Goal: Task Accomplishment & Management: Complete application form

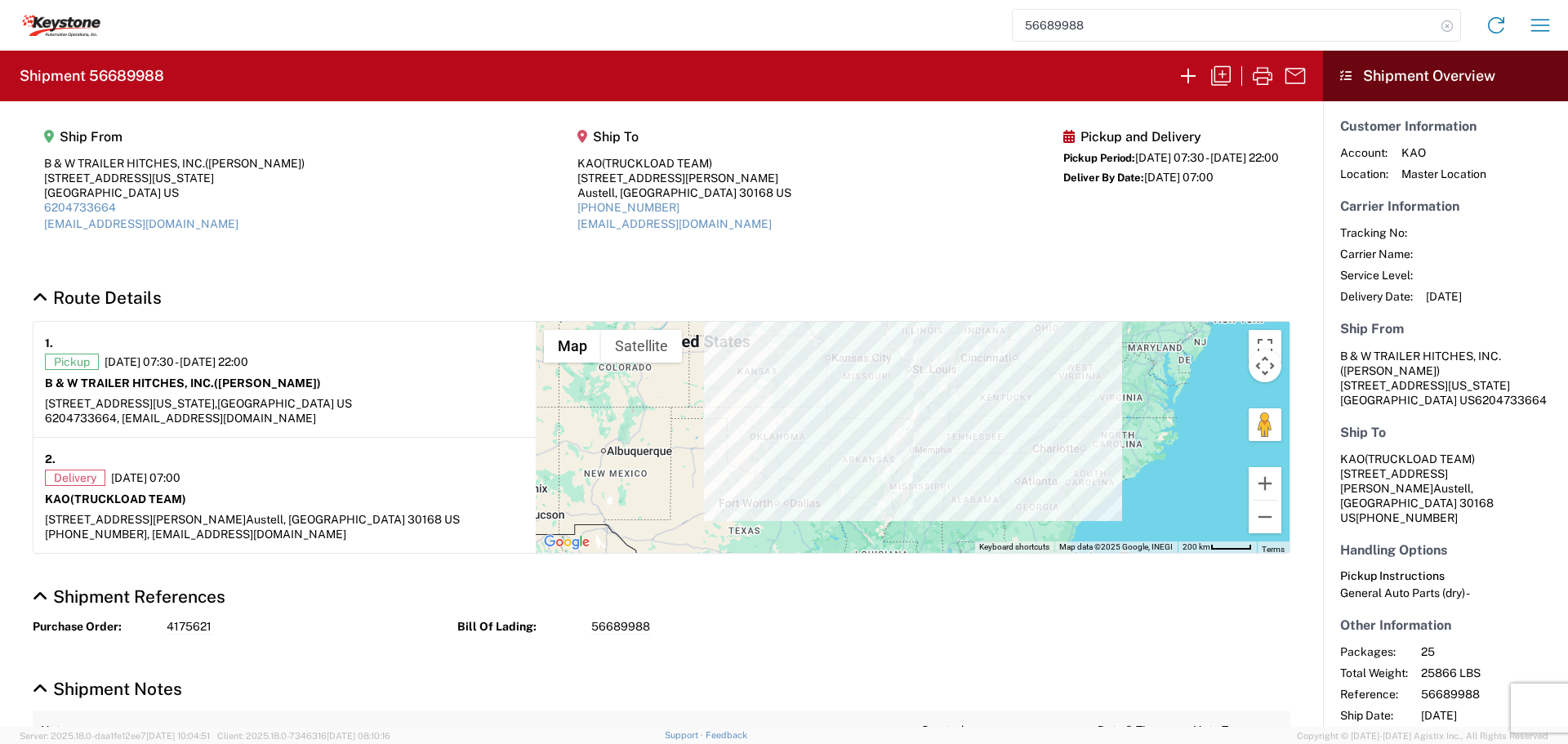
click at [1448, 22] on icon at bounding box center [1447, 26] width 23 height 23
click at [1238, 16] on input "search" at bounding box center [1224, 25] width 423 height 31
type input "56666746"
click at [1447, 24] on icon at bounding box center [1447, 26] width 23 height 23
click at [1264, 76] on icon "button" at bounding box center [1263, 76] width 26 height 26
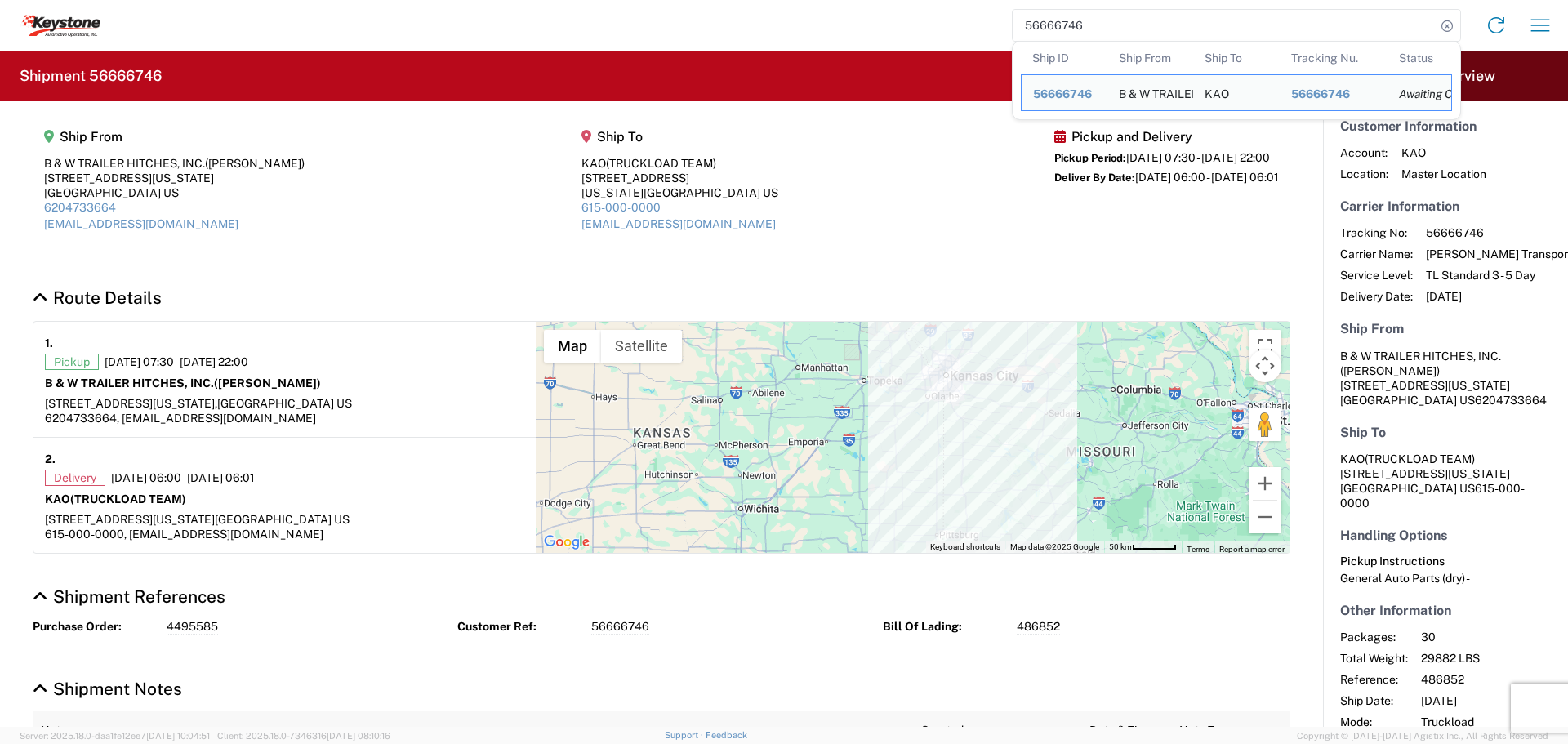
click at [1278, 26] on input "56666746" at bounding box center [1224, 25] width 423 height 31
drag, startPoint x: 1094, startPoint y: 27, endPoint x: 983, endPoint y: 22, distance: 111.1
click at [983, 22] on div "56666746 Ship ID Ship From Ship To Tracking Nu. Status Ship ID 56666746 Ship Fr…" at bounding box center [831, 25] width 1462 height 39
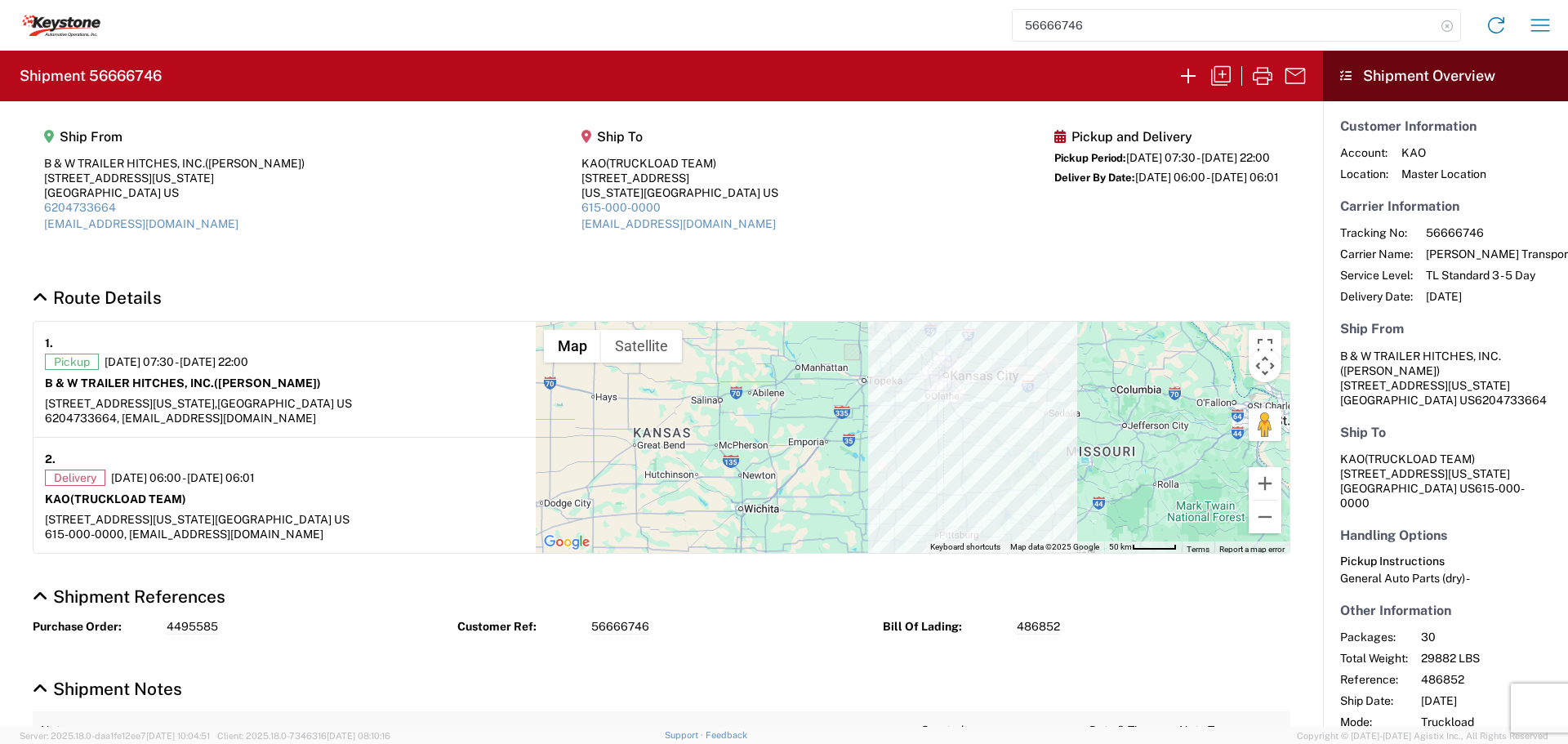
click at [1449, 29] on icon at bounding box center [1447, 26] width 23 height 23
paste input "56666746"
type input "56666746"
click at [1448, 21] on icon at bounding box center [1447, 26] width 23 height 23
click at [1267, 78] on icon "button" at bounding box center [1263, 76] width 20 height 18
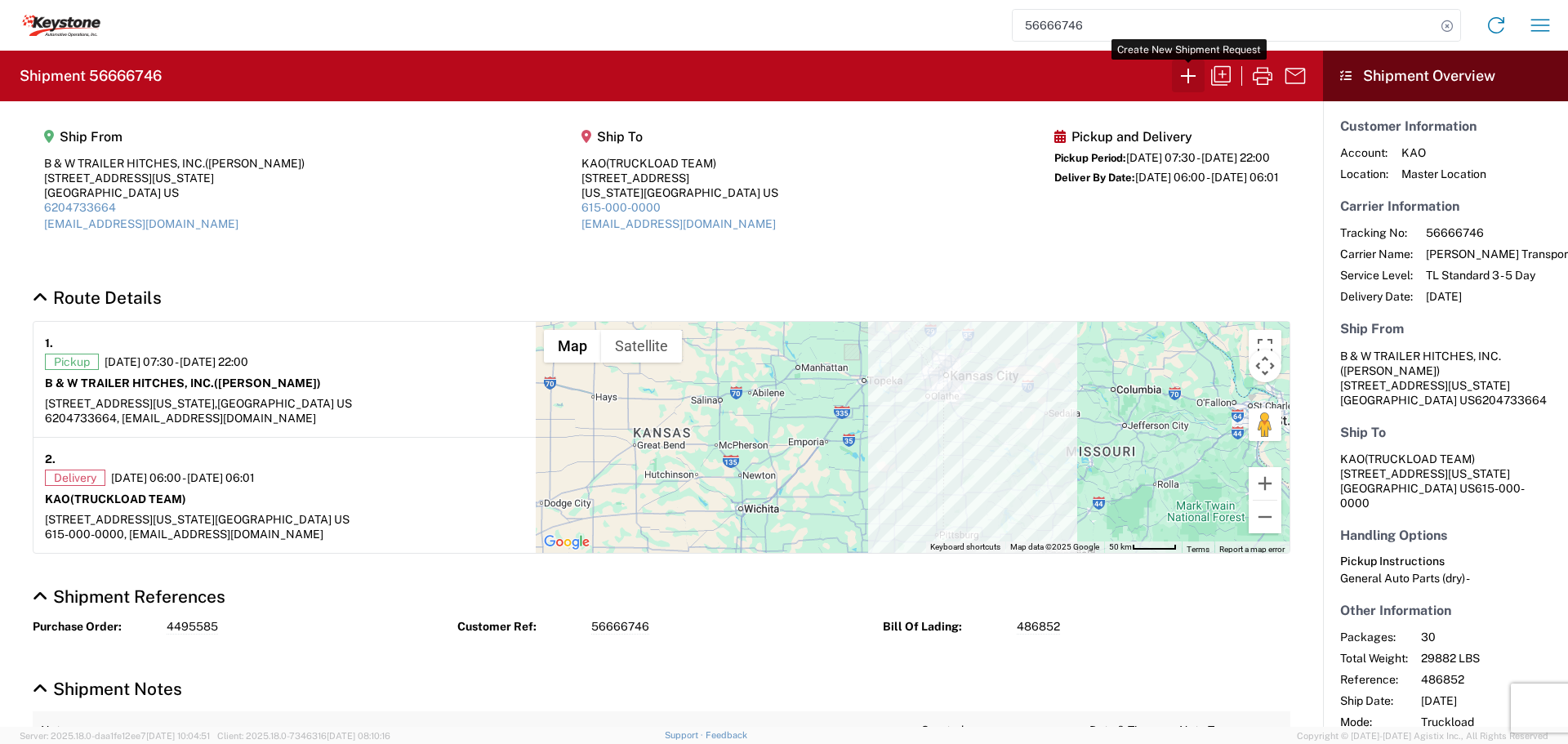
click at [1182, 75] on icon "button" at bounding box center [1189, 76] width 26 height 26
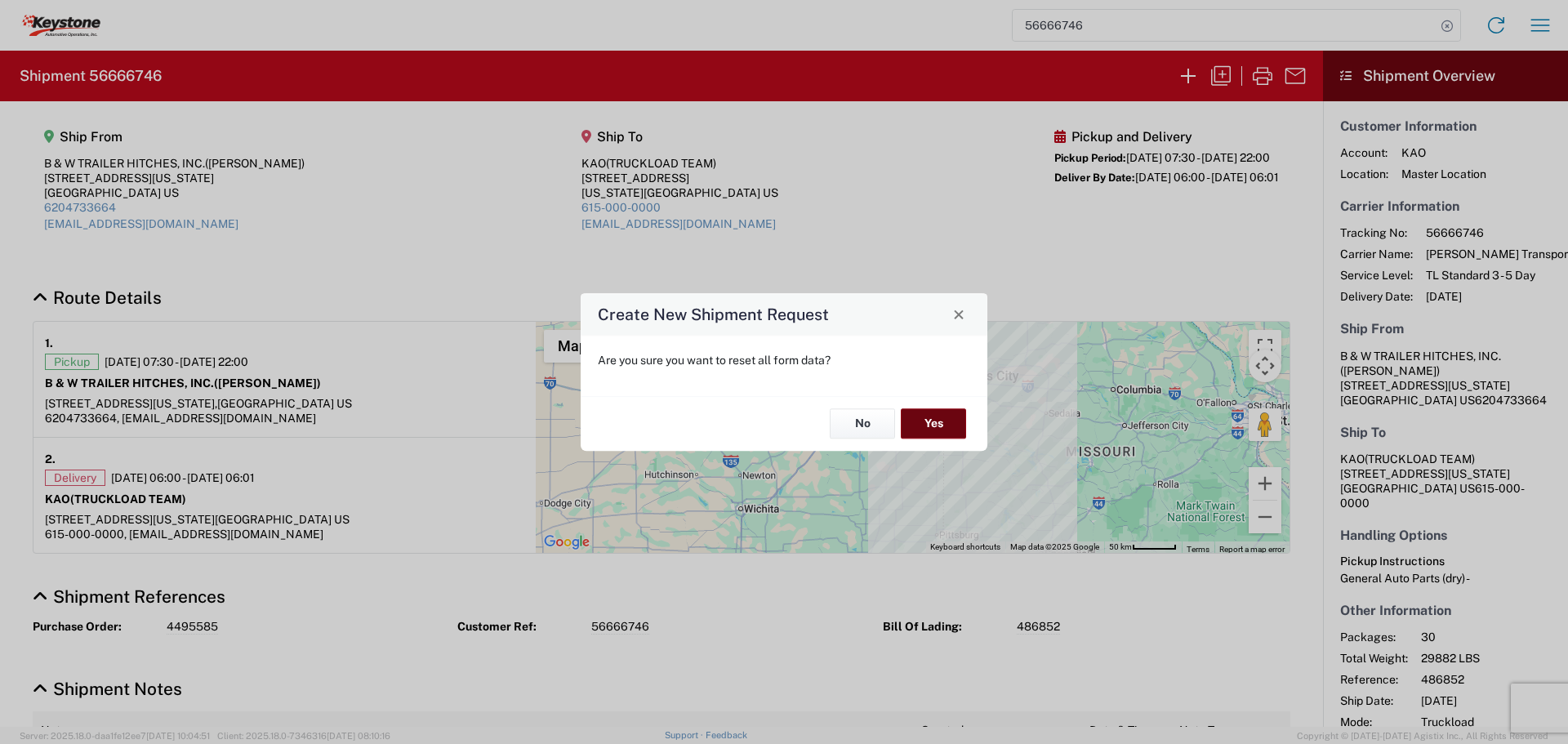
click at [930, 421] on button "Yes" at bounding box center [934, 424] width 66 height 30
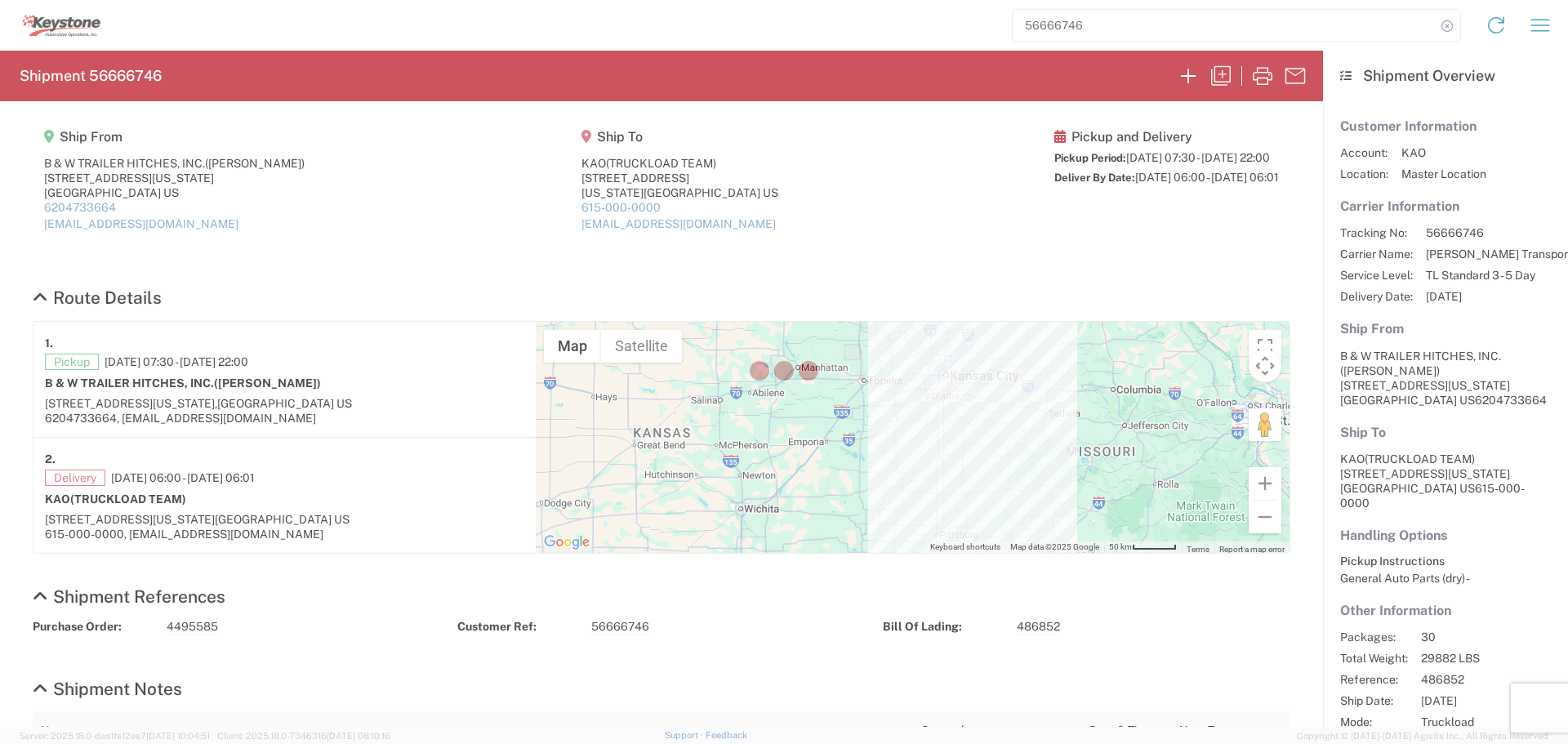
select select "FULL"
select select "US"
select select "LBS"
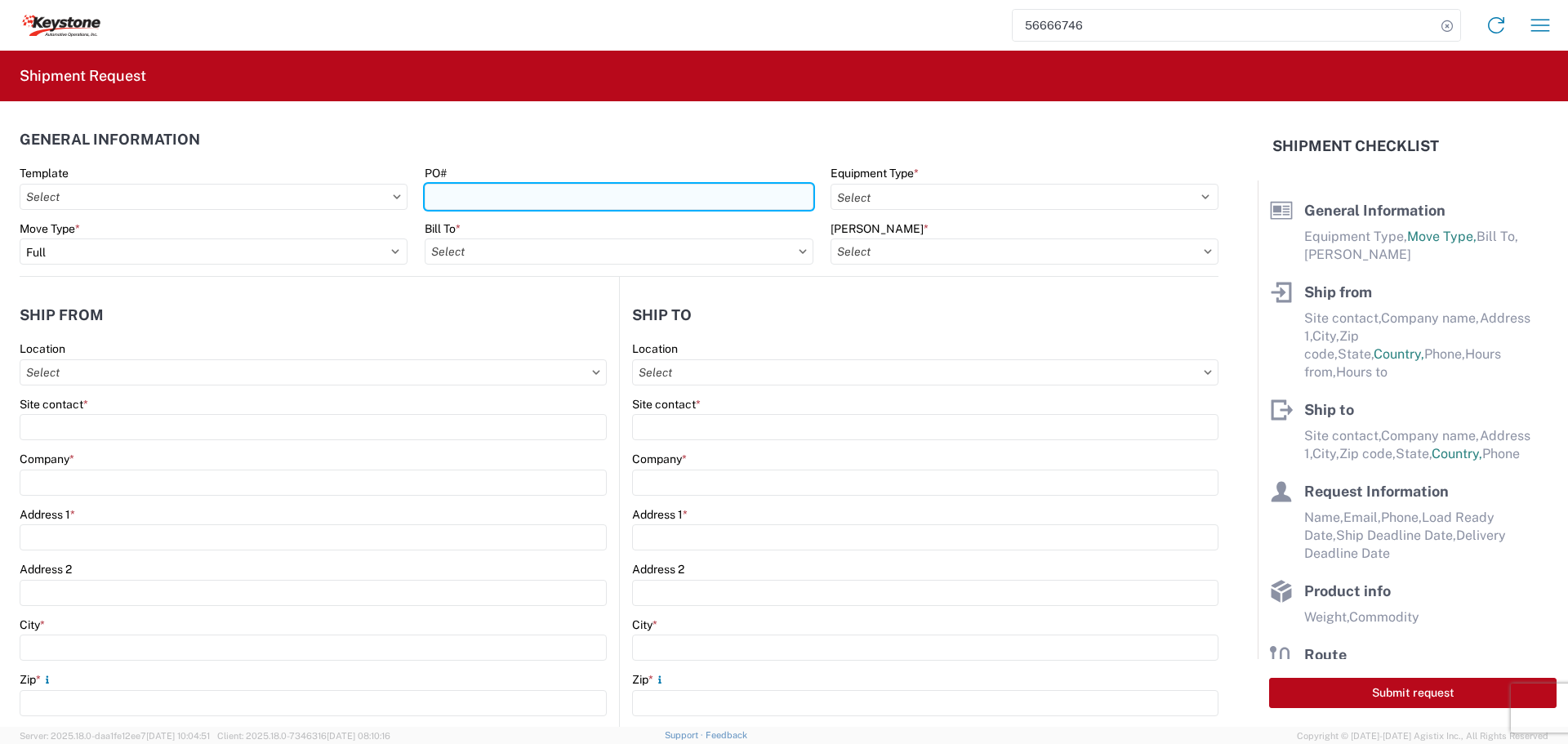
click at [442, 197] on input "PO#" at bounding box center [619, 197] width 388 height 26
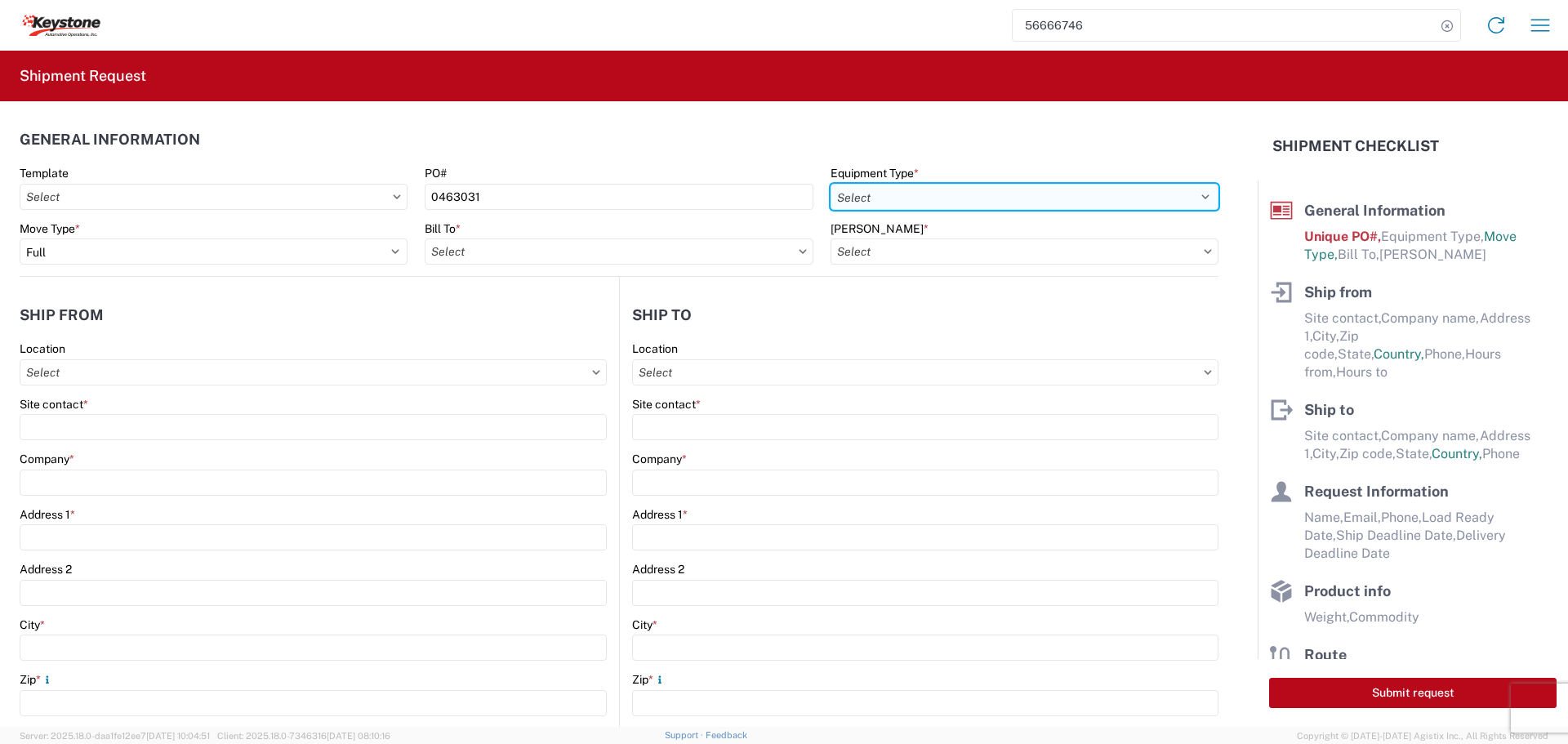
click at [1146, 192] on select "Select 53’ Dry Van Flatbed Dropdeck (van) Lowboy (flatbed) Rail" at bounding box center [1024, 197] width 388 height 26
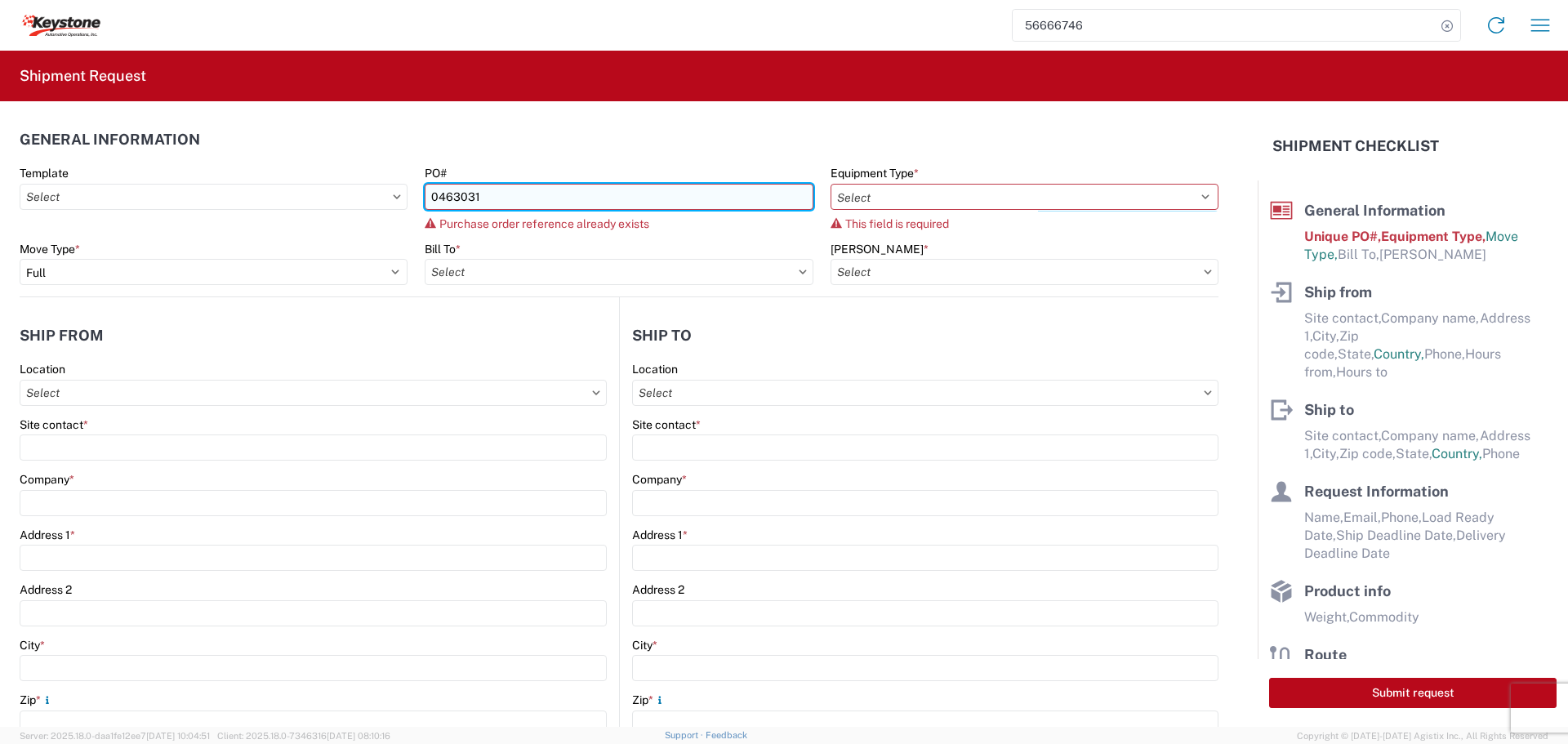
click at [582, 203] on input "0463031" at bounding box center [619, 197] width 388 height 26
type input "0463031-1"
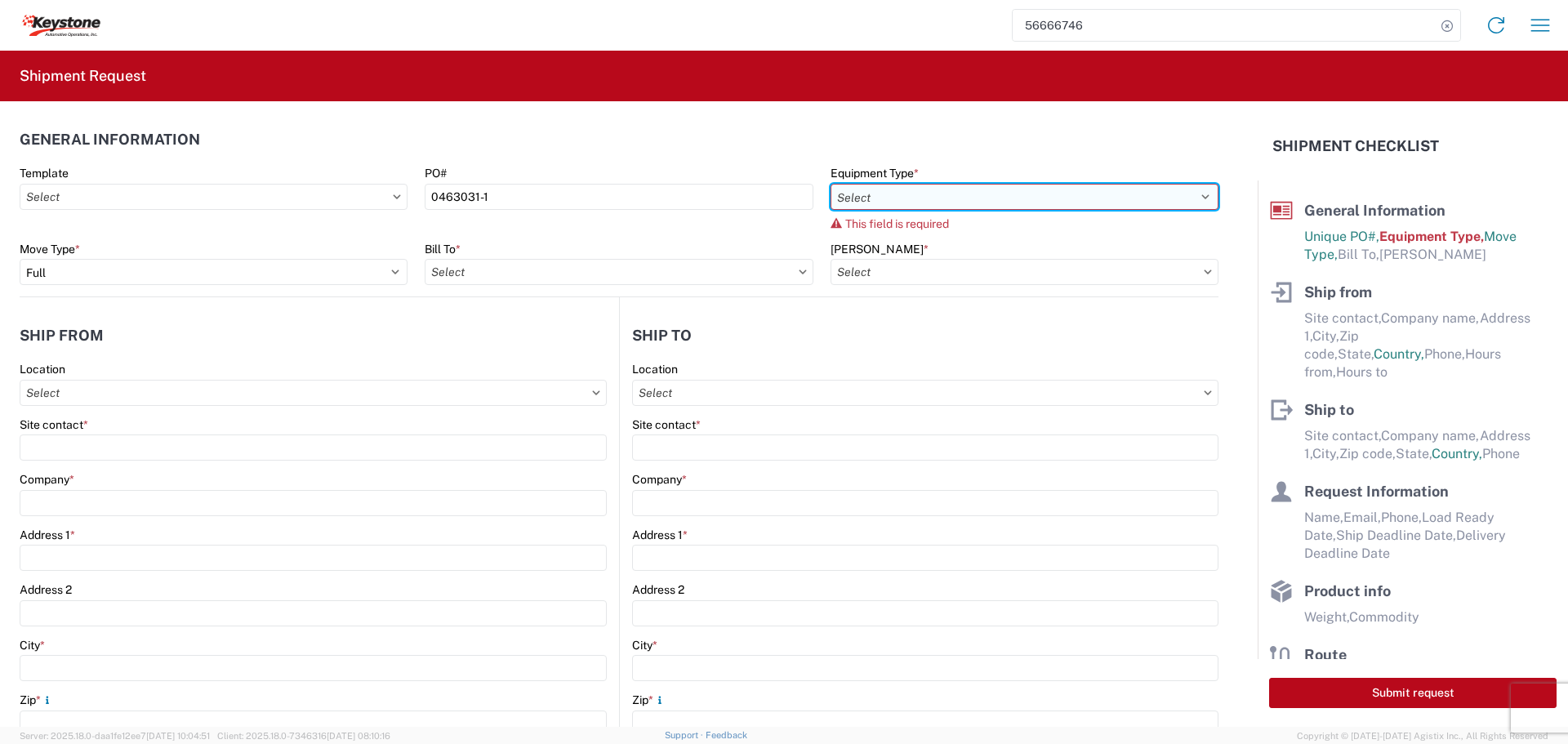
click at [1194, 193] on select "Select 53’ Dry Van Flatbed Dropdeck (van) Lowboy (flatbed) Rail" at bounding box center [1024, 197] width 388 height 26
select select "STDV"
click at [830, 184] on select "Select 53’ Dry Van Flatbed Dropdeck (van) Lowboy (flatbed) Rail" at bounding box center [1024, 197] width 388 height 26
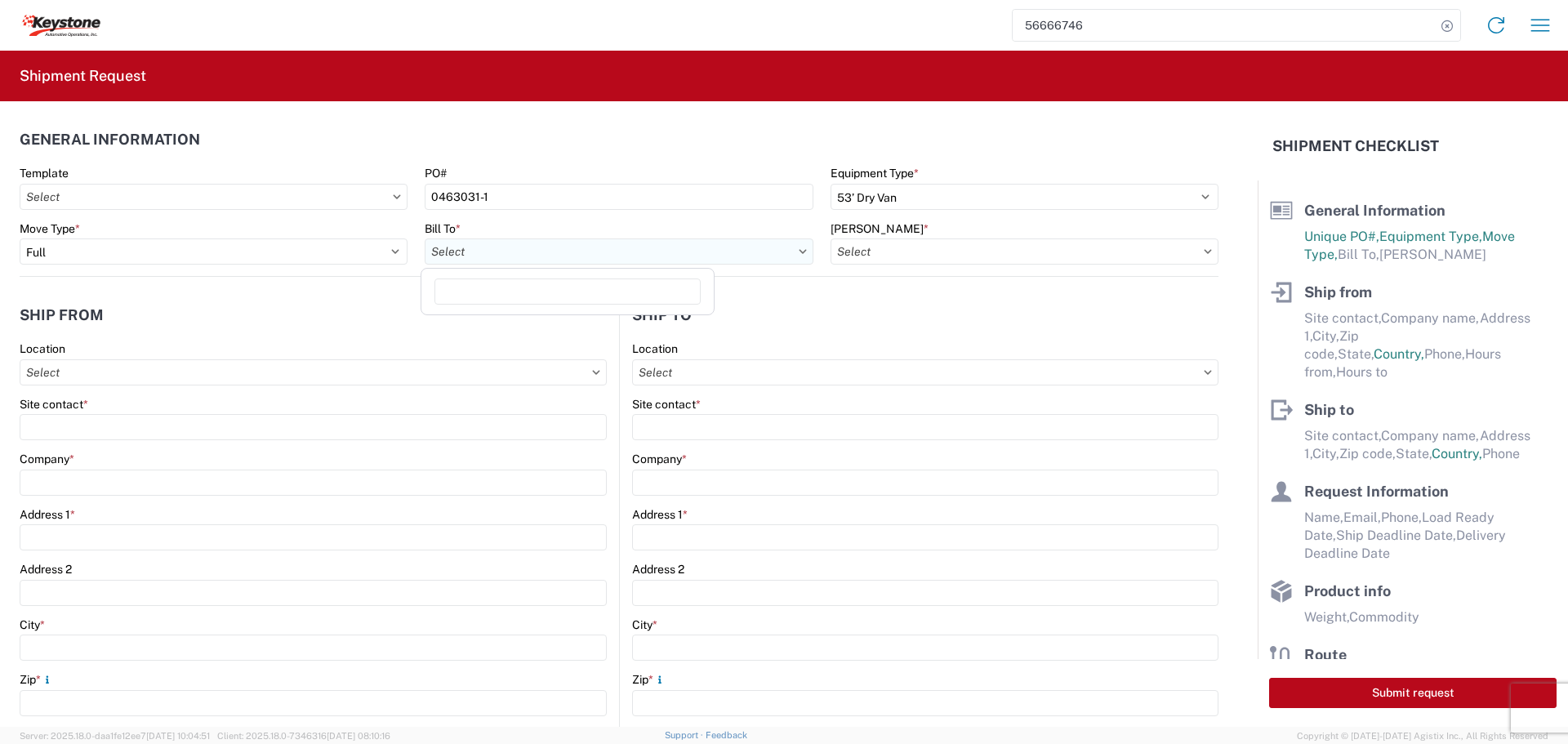
click at [497, 250] on input "Bill To *" at bounding box center [619, 252] width 388 height 26
type input "8515"
click at [559, 330] on div "8515 - [GEOGRAPHIC_DATA] - KAO Operations" at bounding box center [568, 324] width 286 height 26
type input "8515 - [GEOGRAPHIC_DATA] - KAO Operations"
click at [1007, 255] on input "[PERSON_NAME] *" at bounding box center [1024, 252] width 388 height 26
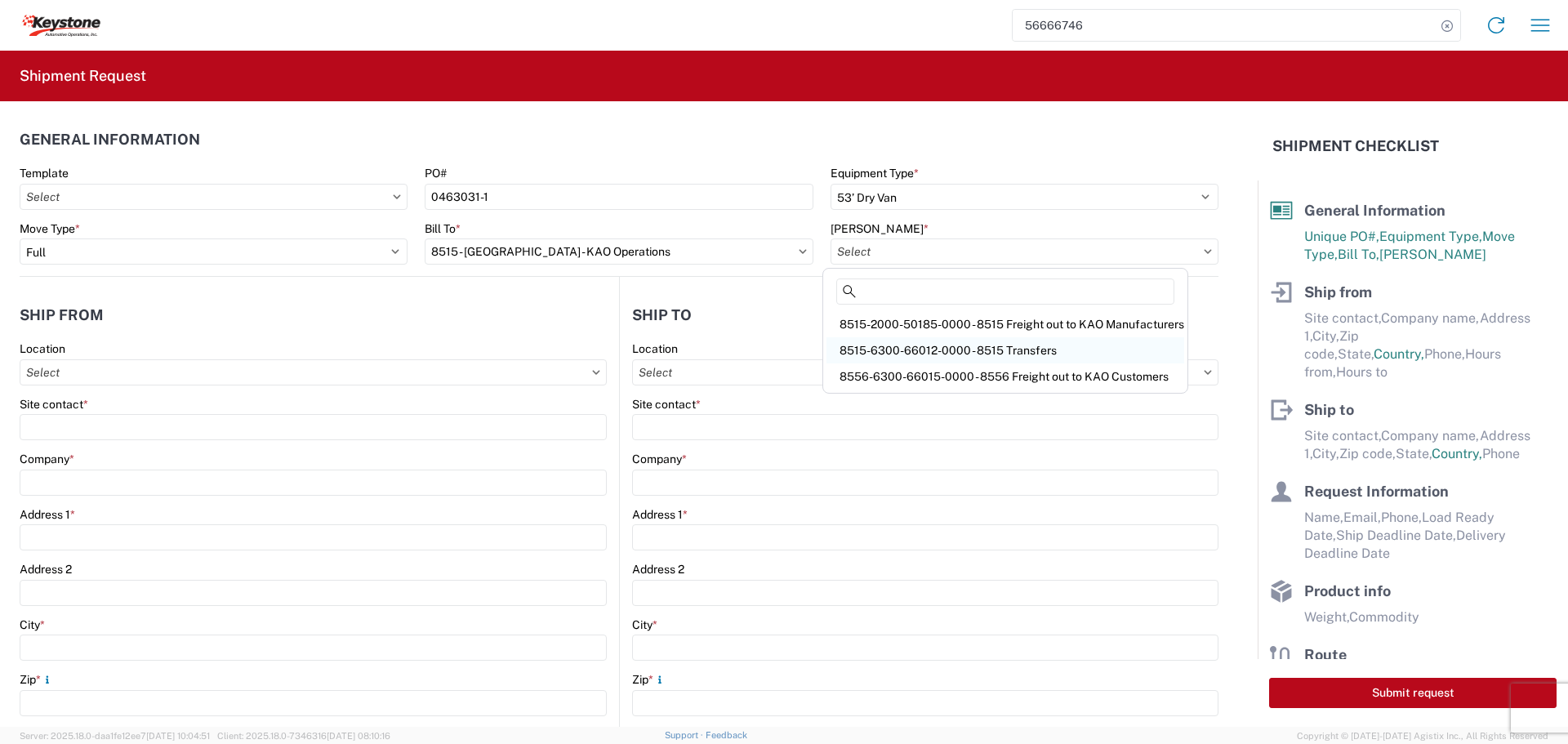
click at [977, 348] on div "8515-6300-66012-0000 - 8515 Transfers" at bounding box center [1005, 350] width 358 height 26
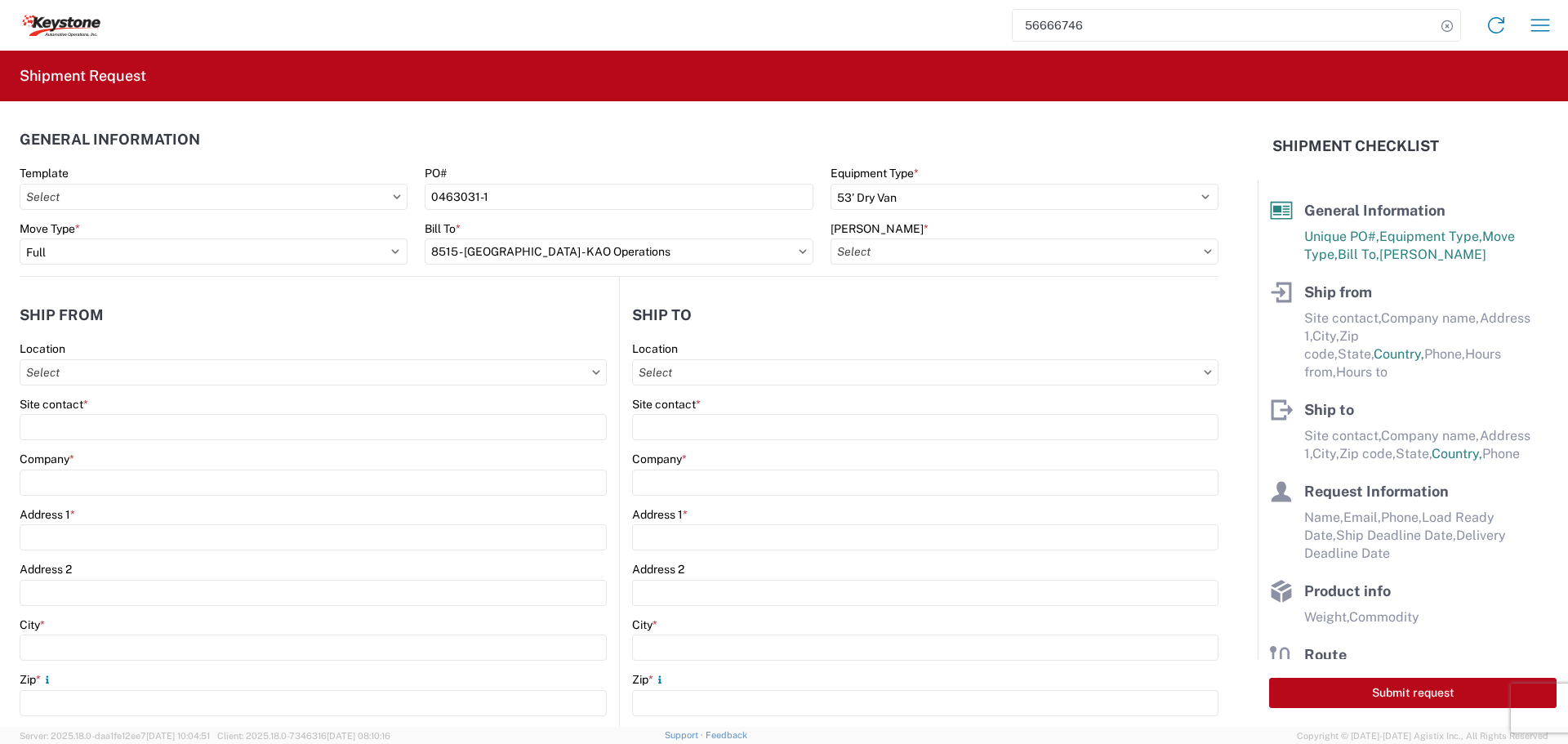
type input "8515-6300-66012-0000 - 8515 Transfers, 8515-6300-66012-0000 - 8515 Transfers"
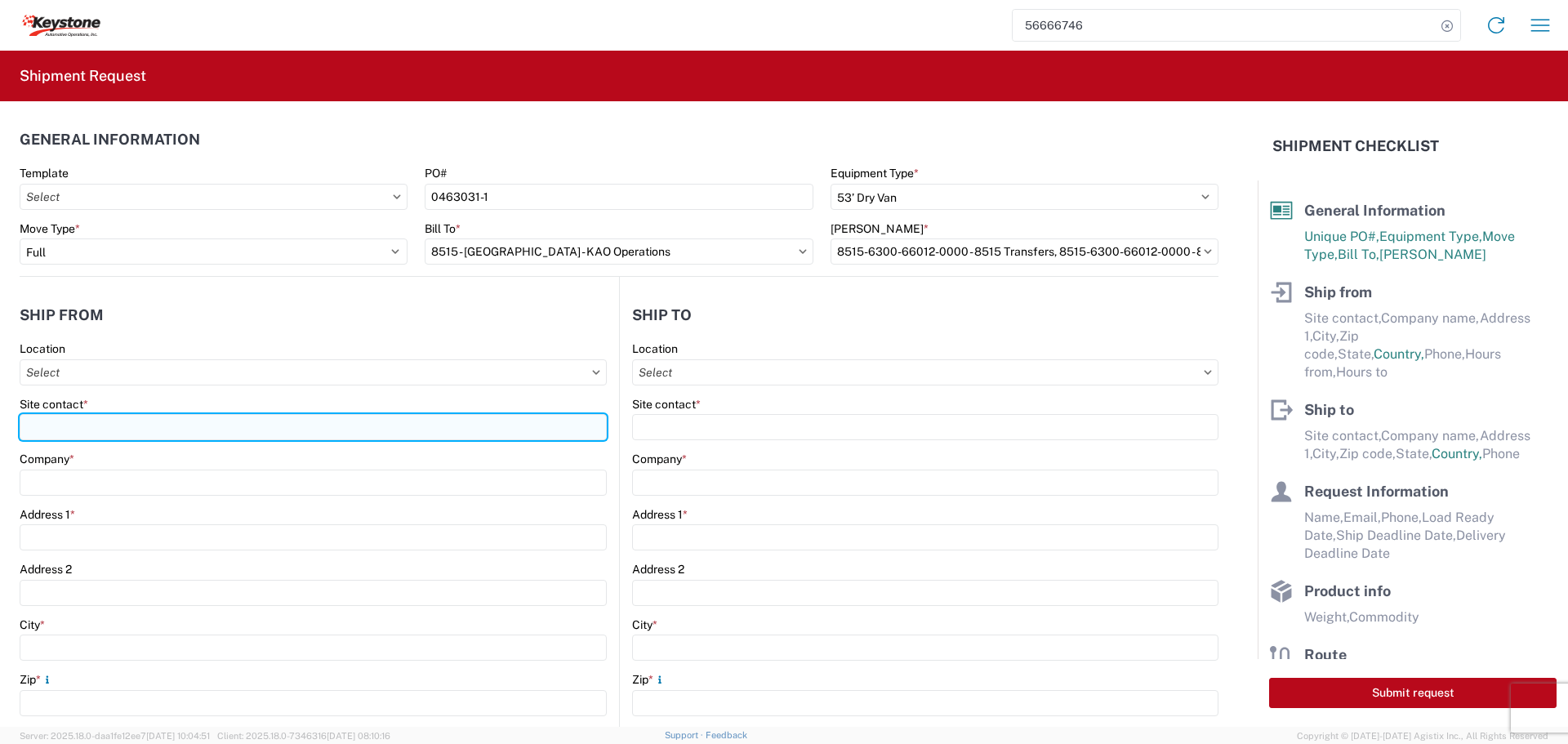
click at [96, 418] on input "Site contact *" at bounding box center [313, 427] width 587 height 26
type input "BILL OR [PERSON_NAME]"
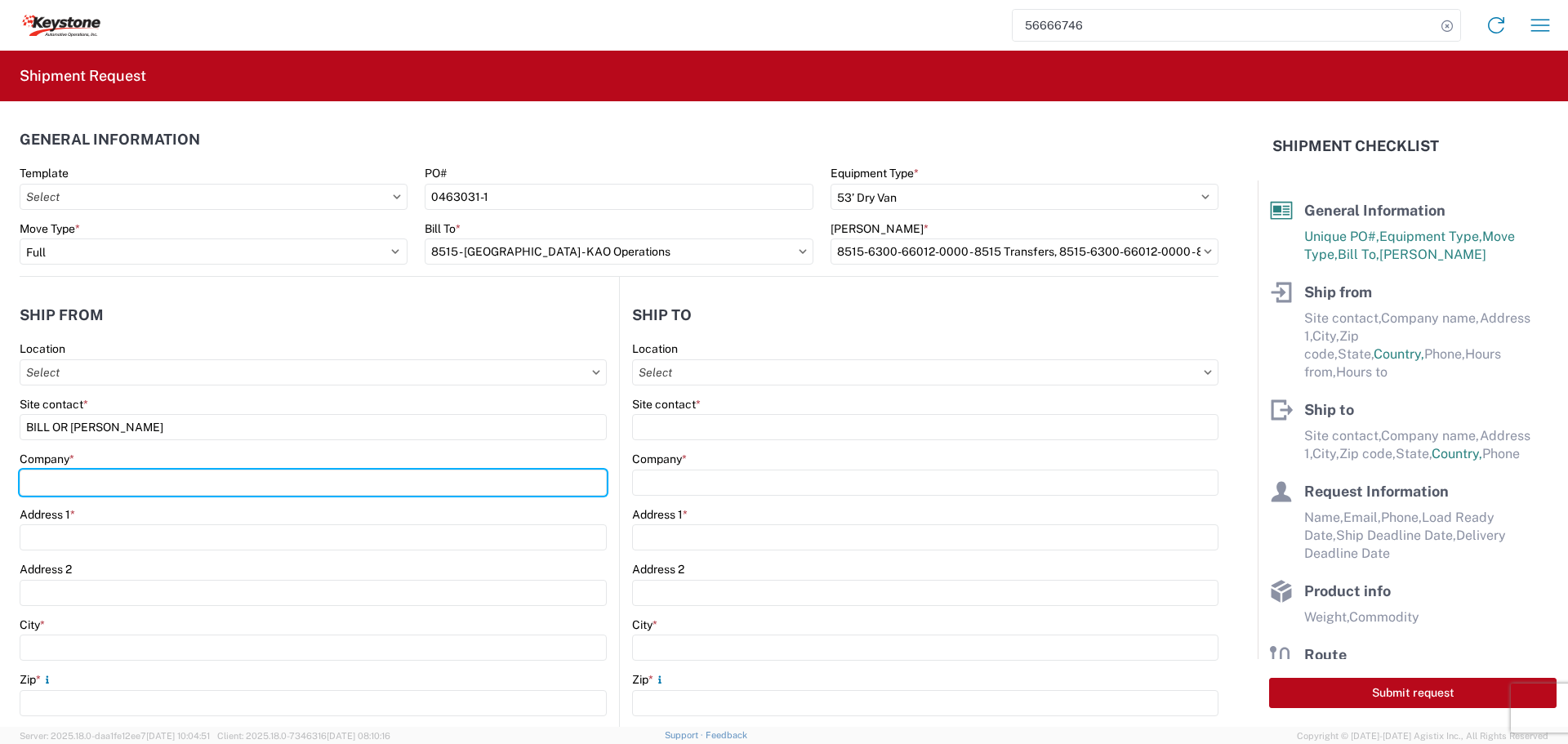
type input "B & W TRAILER HITCHES, INC."
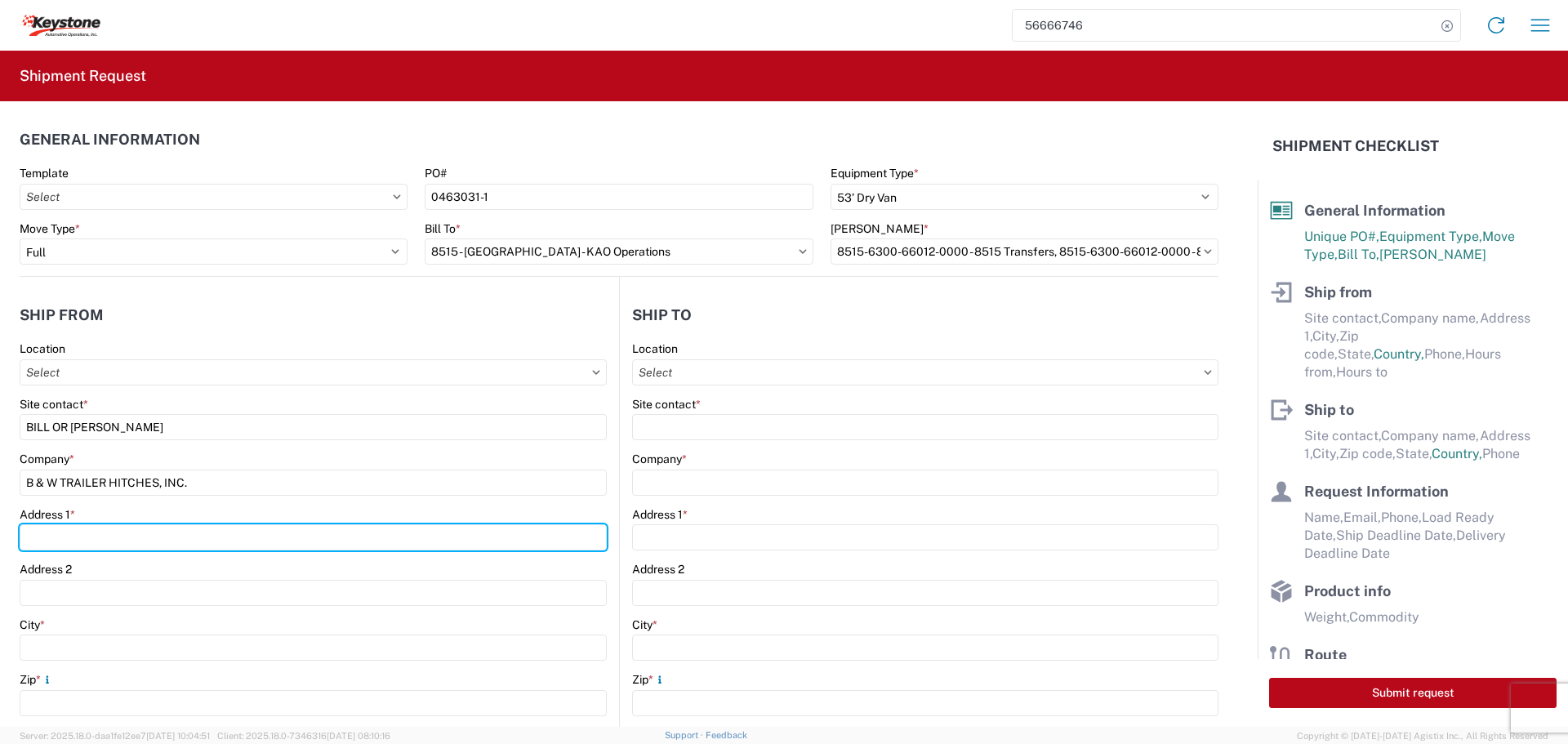
type input "[STREET_ADDRESS][US_STATE]"
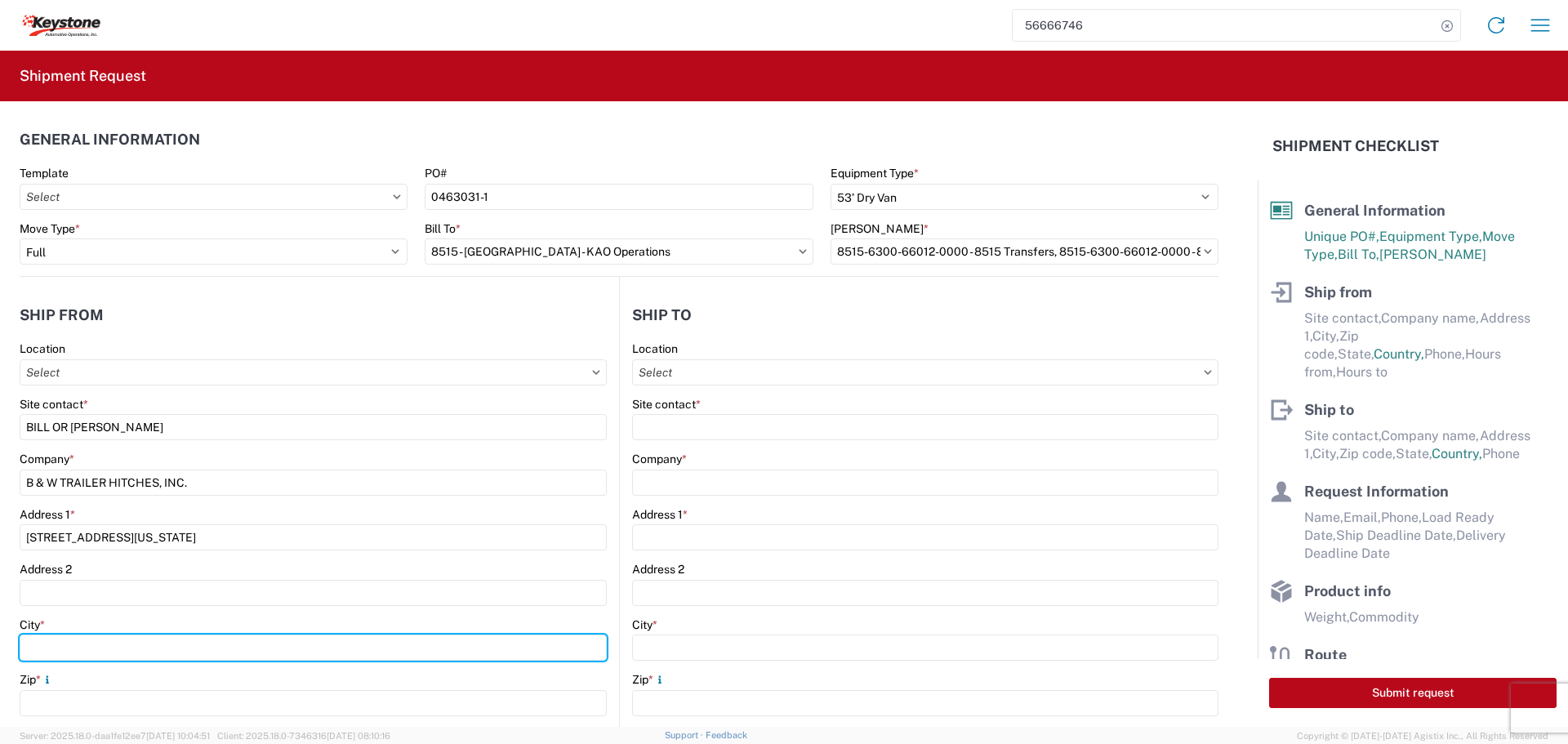
type input "HUMBOLDT"
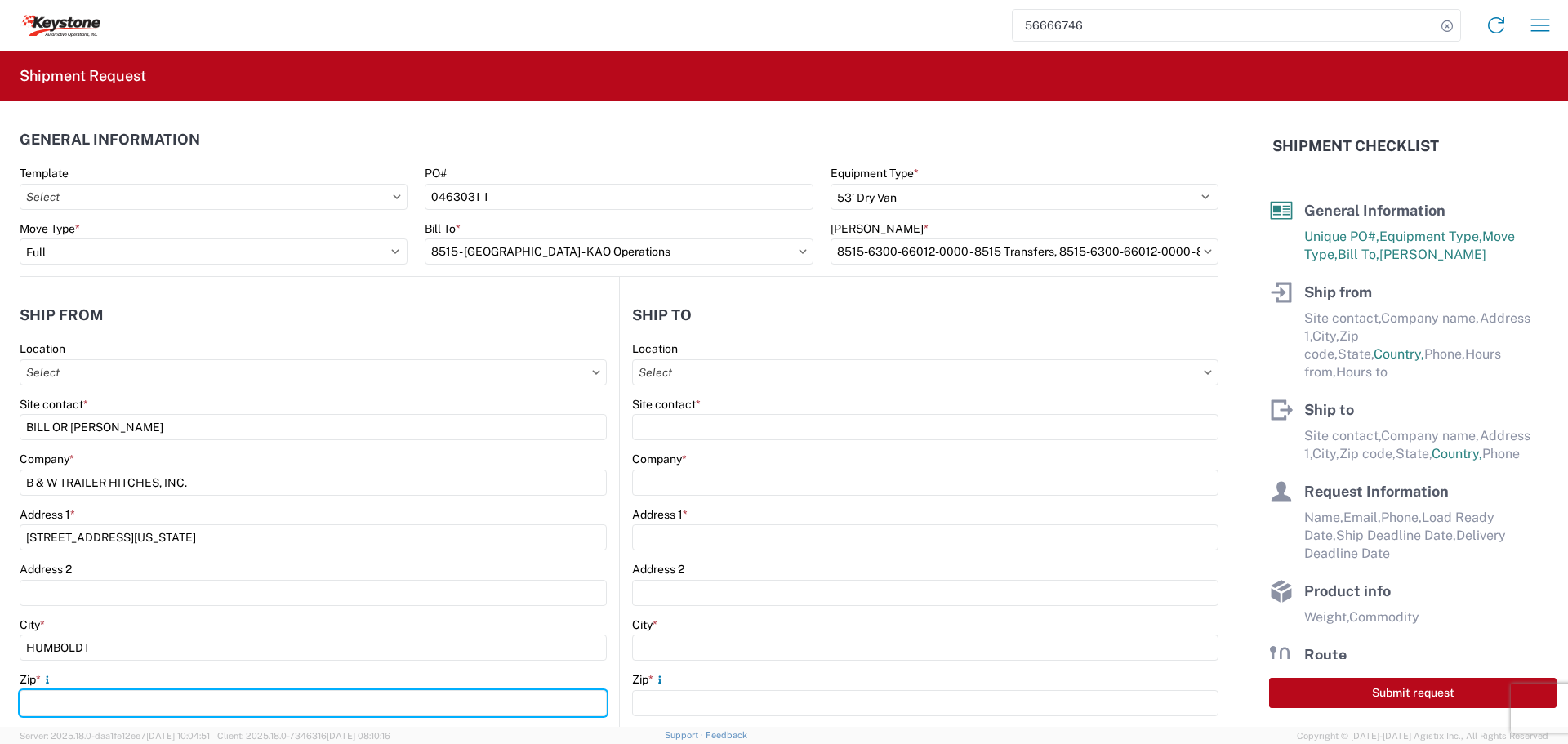
type input "66748"
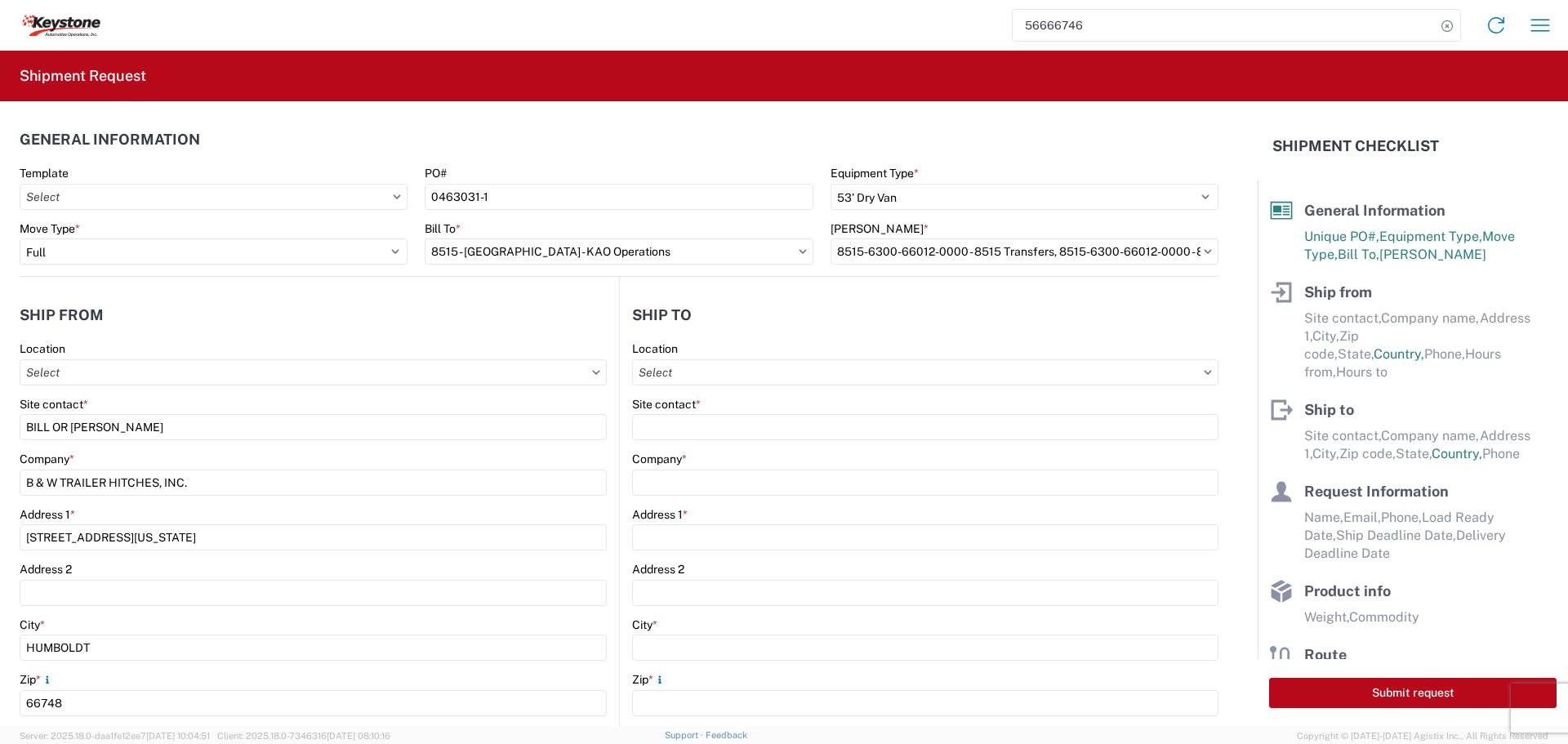
select select "KS"
type input "[EMAIL_ADDRESS][DOMAIN_NAME]"
type input "6204733664"
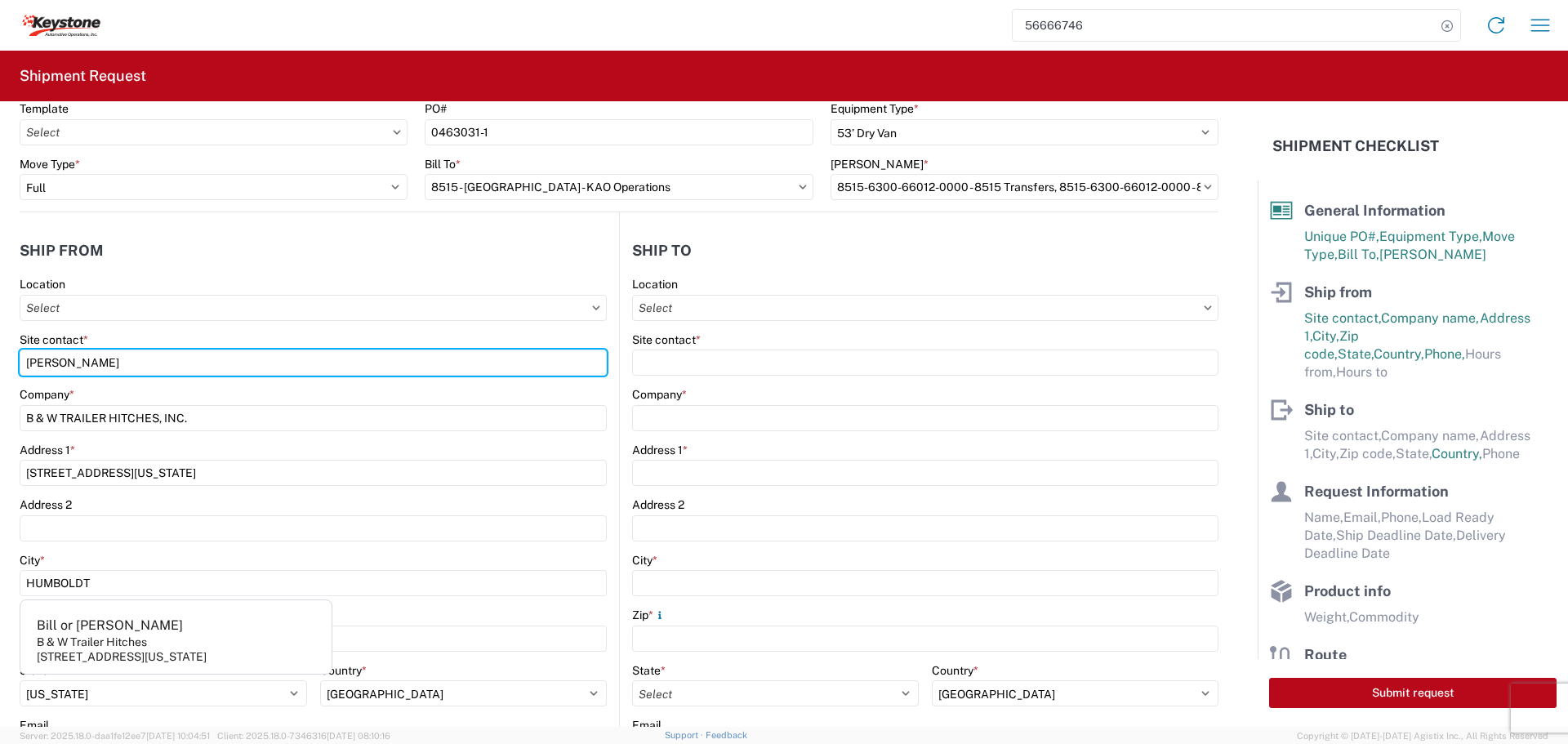
scroll to position [245, 0]
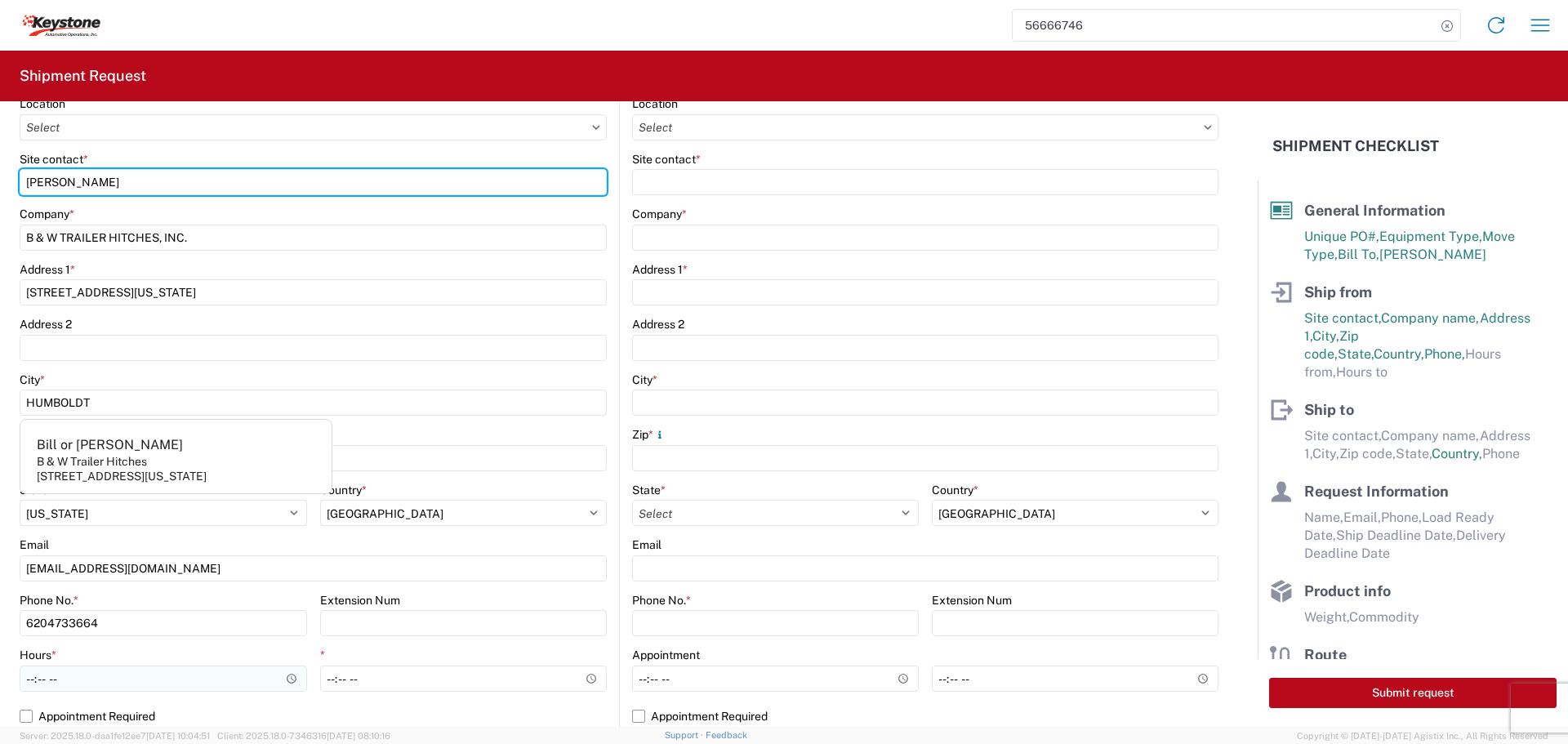
type input "[PERSON_NAME]"
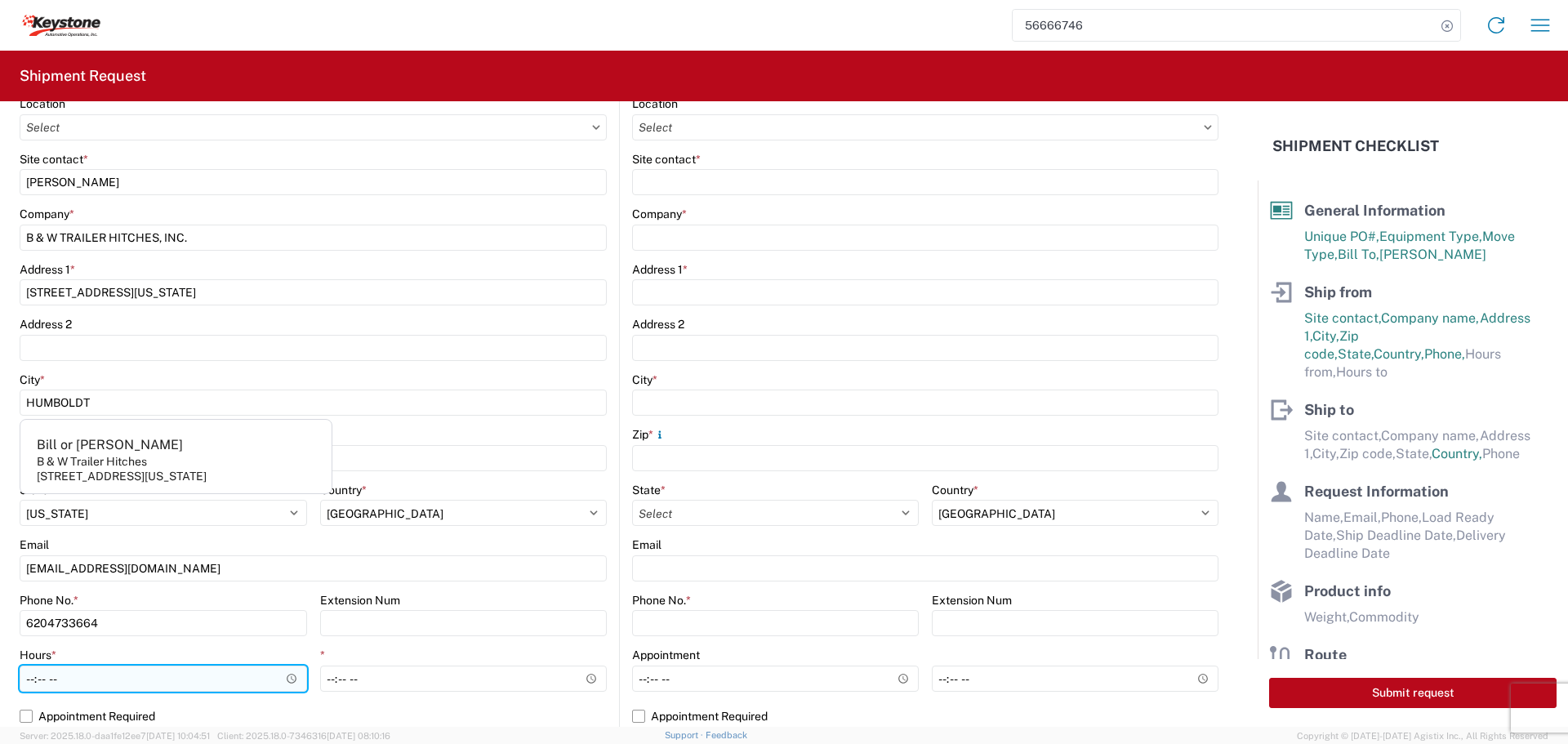
click at [287, 678] on input "Hours *" at bounding box center [163, 678] width 287 height 26
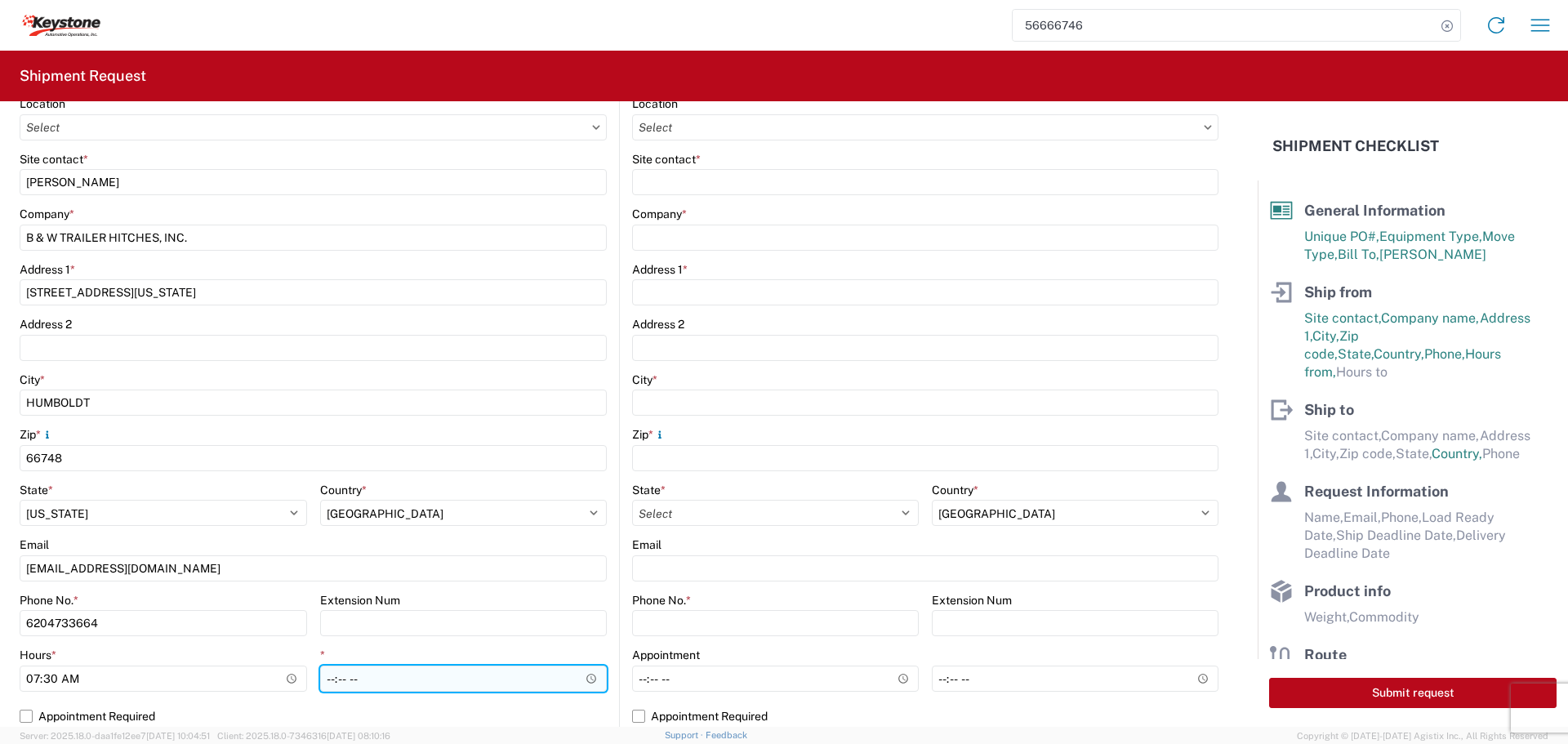
type input "07:30"
click at [456, 677] on input "*" at bounding box center [464, 678] width 287 height 26
click at [587, 680] on input "*" at bounding box center [464, 678] width 287 height 26
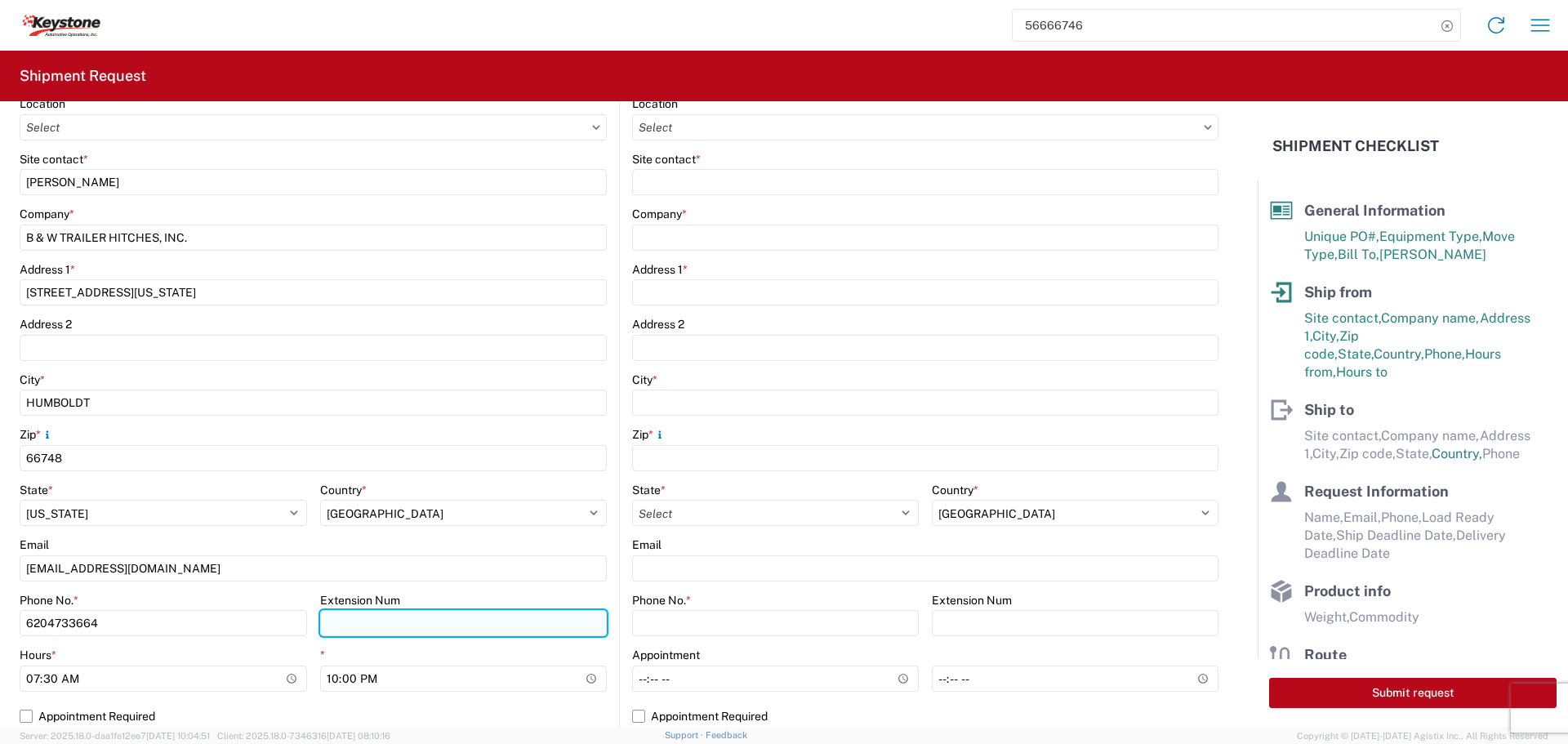
type input "22:00"
click at [559, 626] on input "Extension Num" at bounding box center [464, 623] width 287 height 26
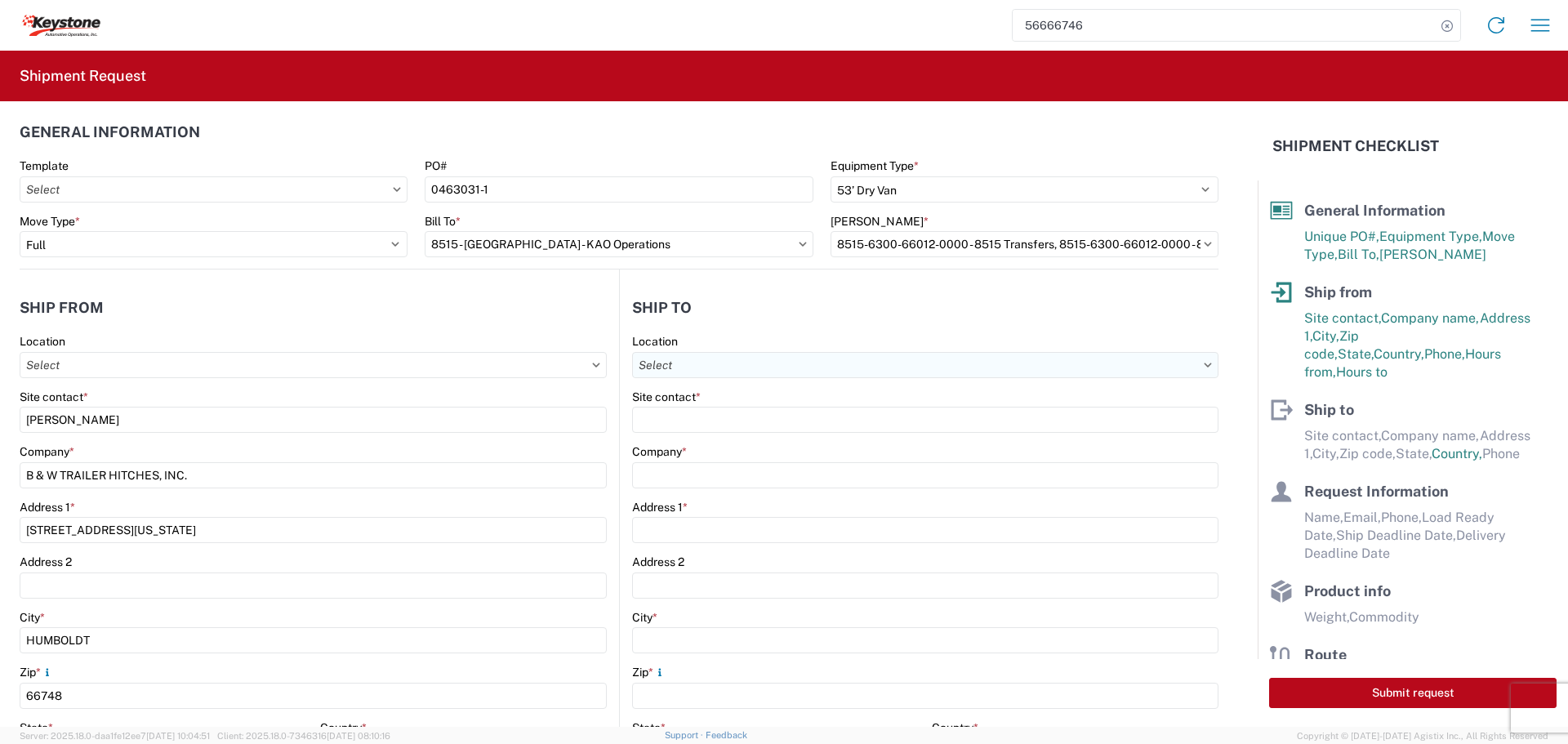
scroll to position [0, 0]
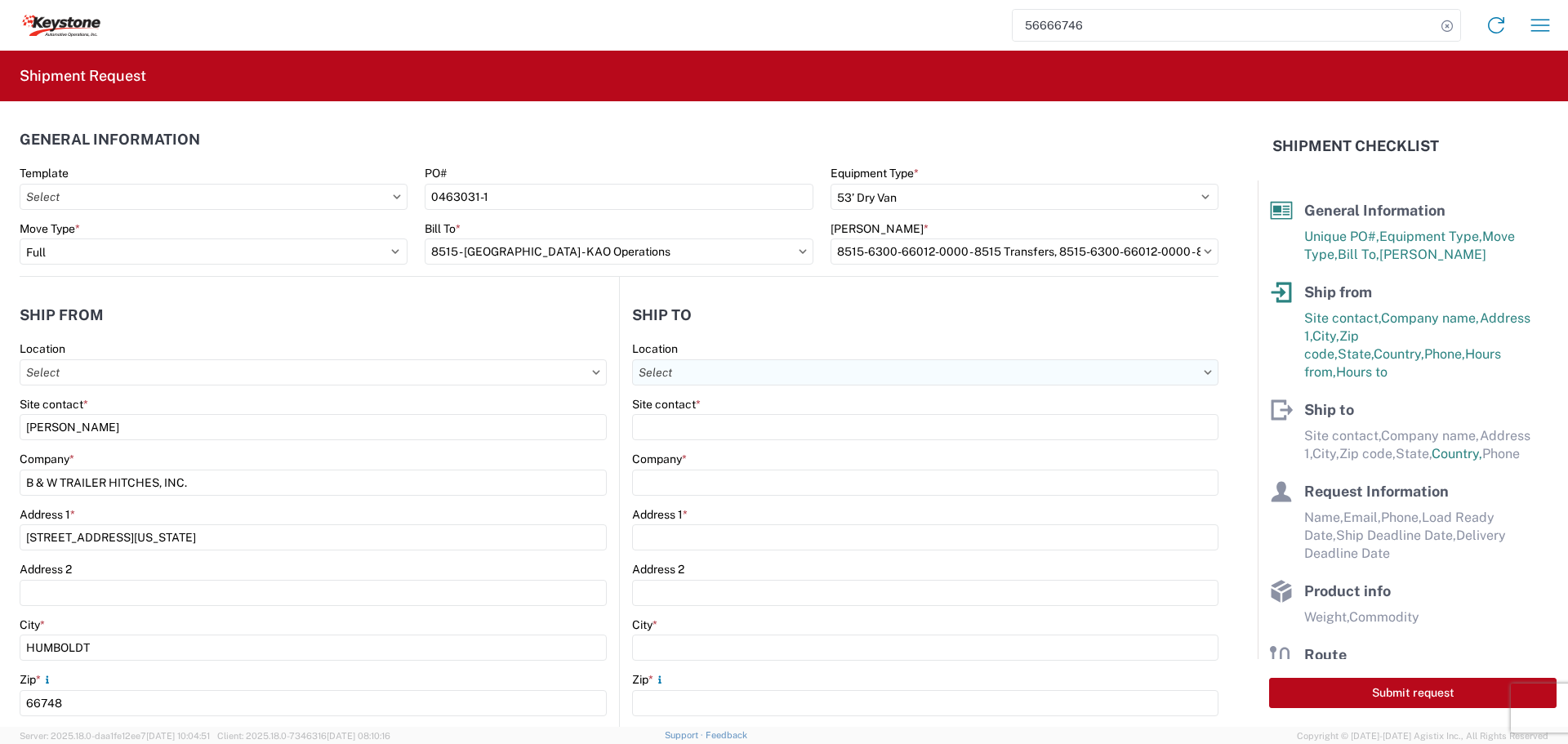
click at [806, 367] on input "Location" at bounding box center [926, 372] width 587 height 26
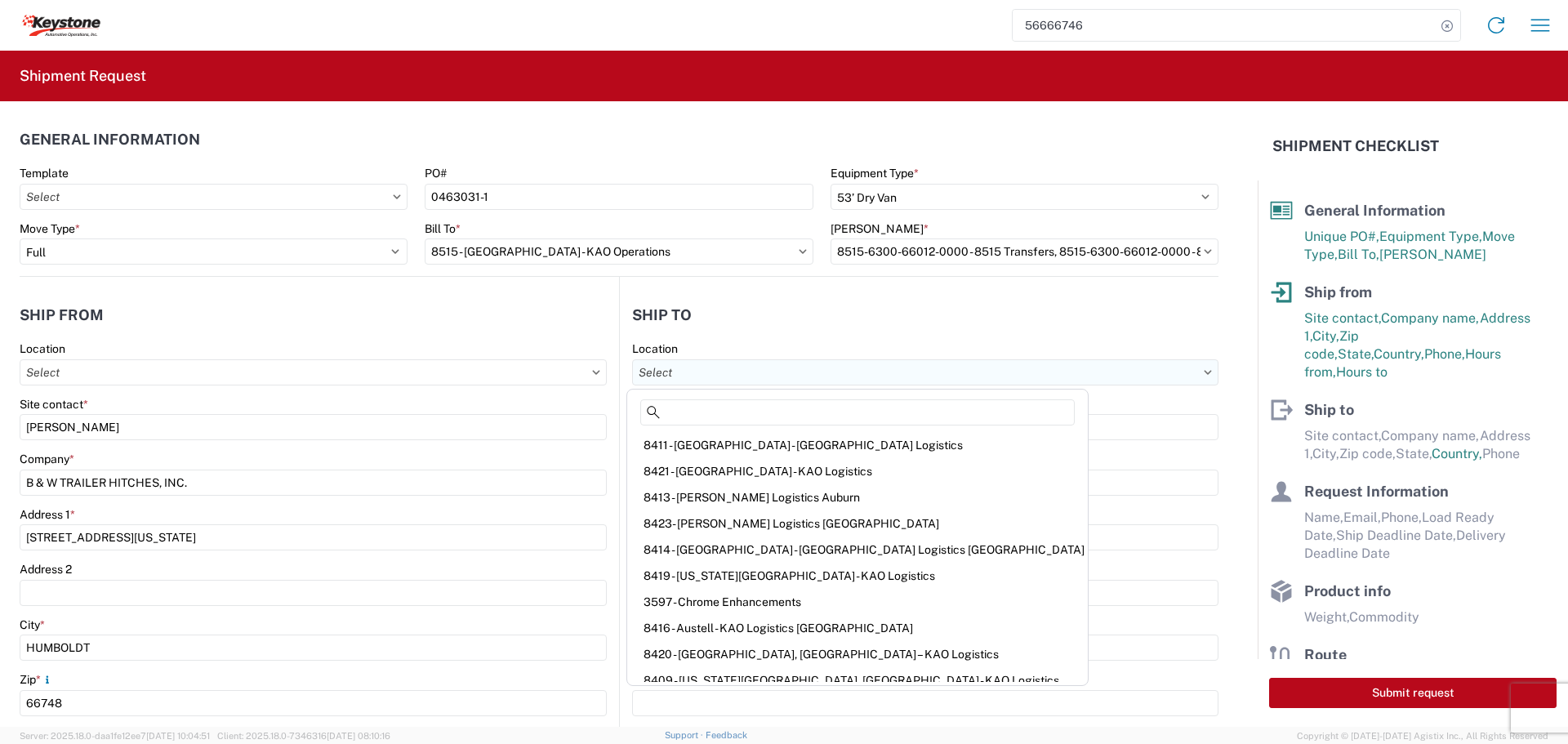
click at [854, 372] on input "Location" at bounding box center [926, 372] width 587 height 26
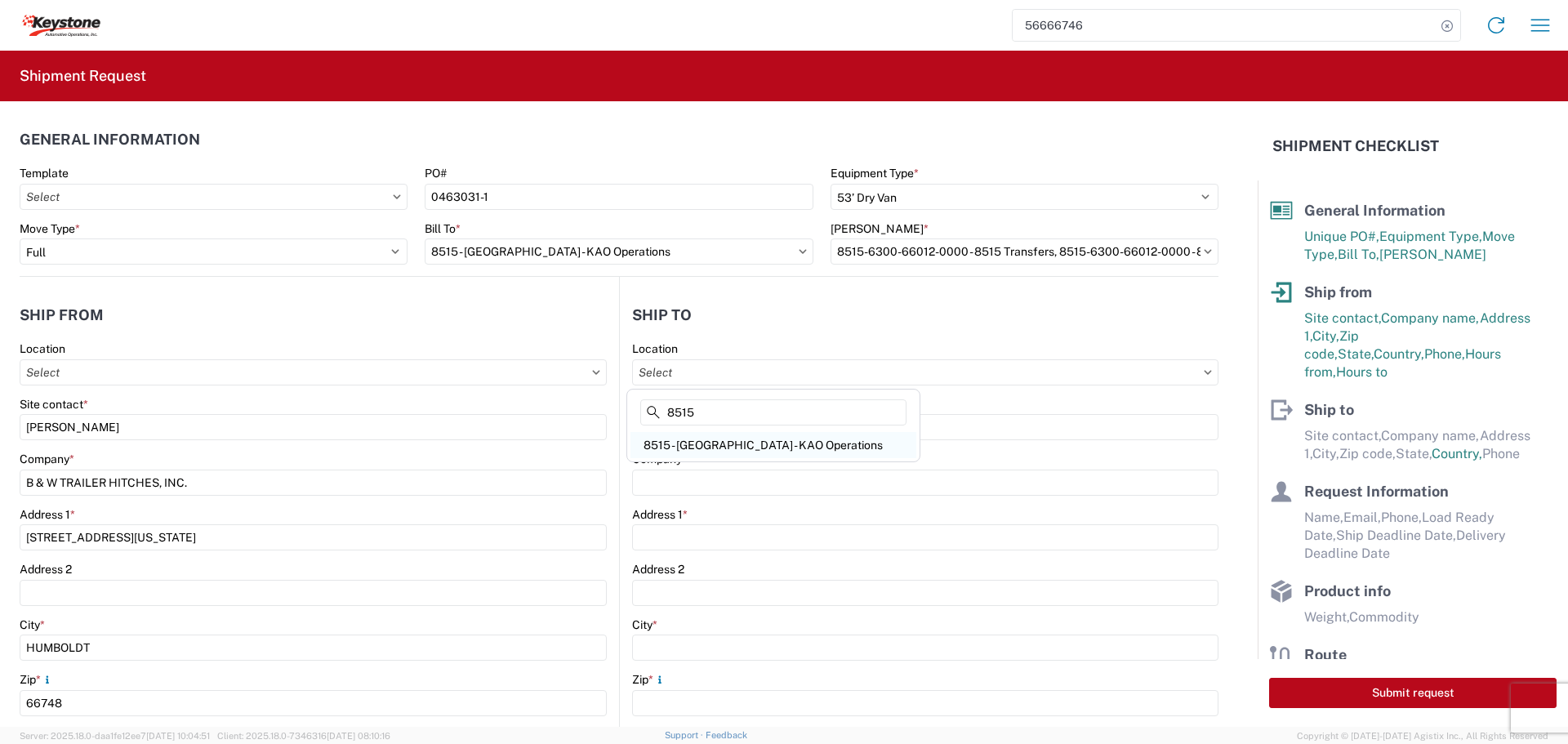
type input "8515"
click at [729, 444] on div "8515 - [GEOGRAPHIC_DATA] - KAO Operations" at bounding box center [774, 445] width 286 height 26
type input "8515 - [GEOGRAPHIC_DATA] - KAO Operations"
type input "KAO"
type input "68 Slocum Ave"
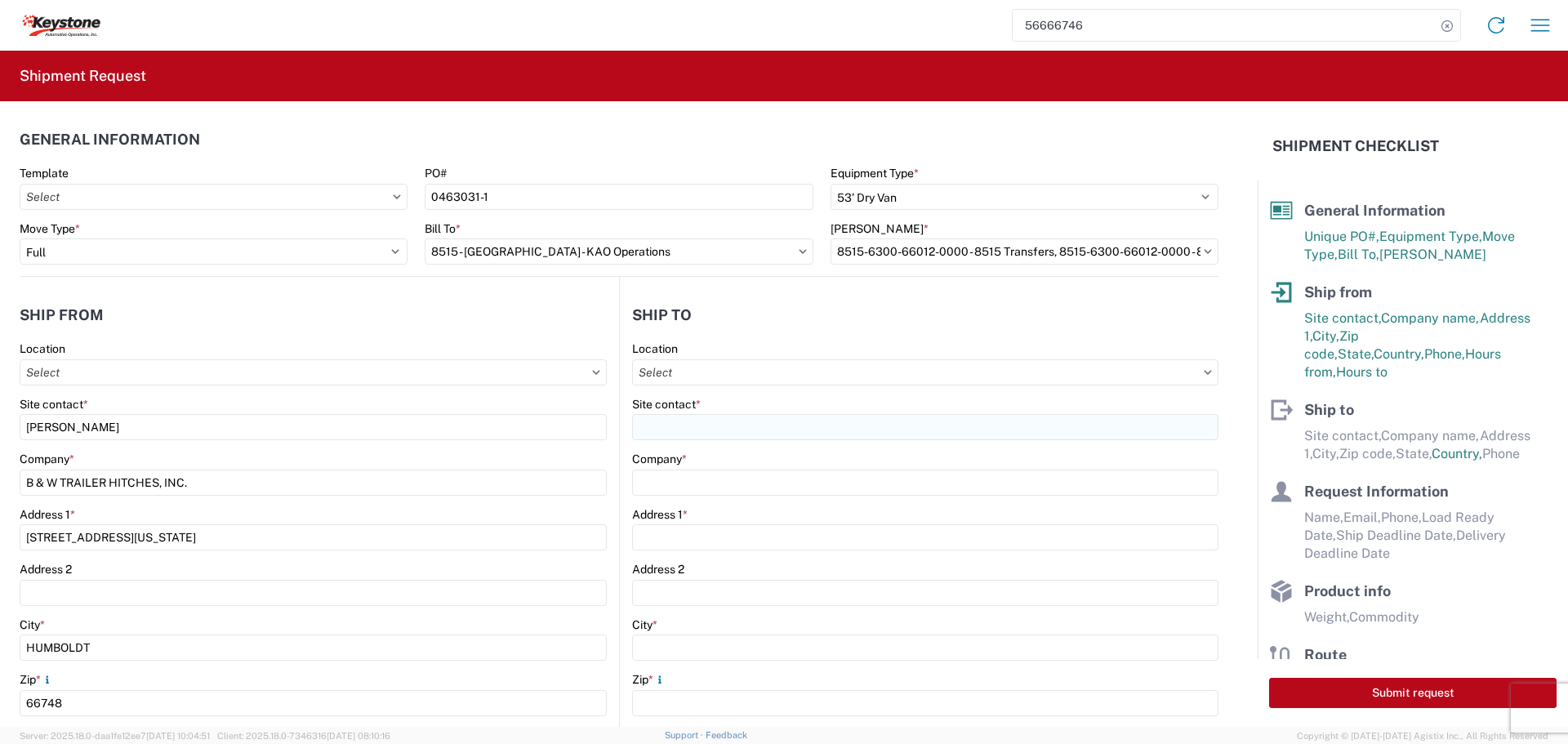
type input "[GEOGRAPHIC_DATA]"
type input "18643"
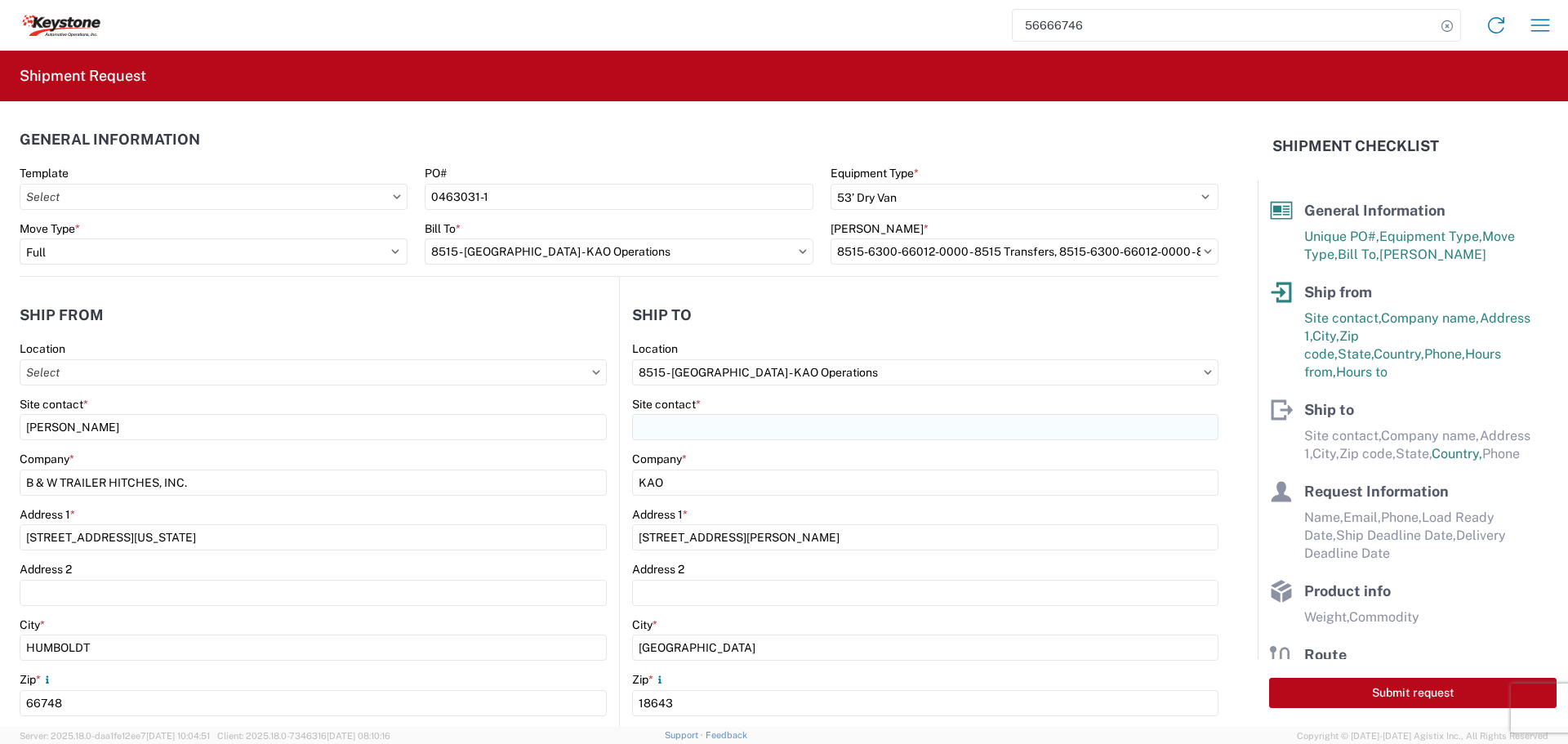
select select "US"
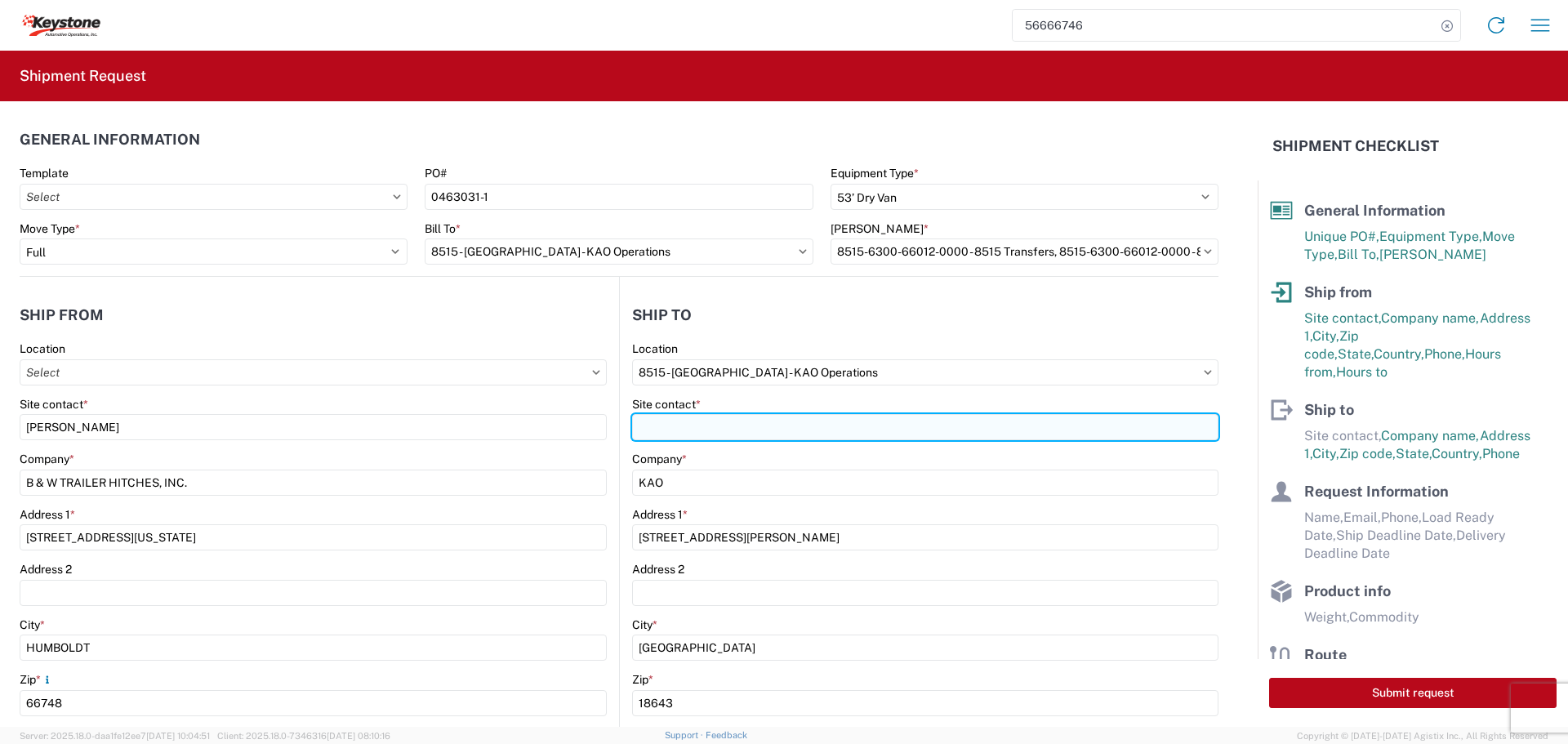
click at [723, 425] on input "Site contact *" at bounding box center [926, 427] width 587 height 26
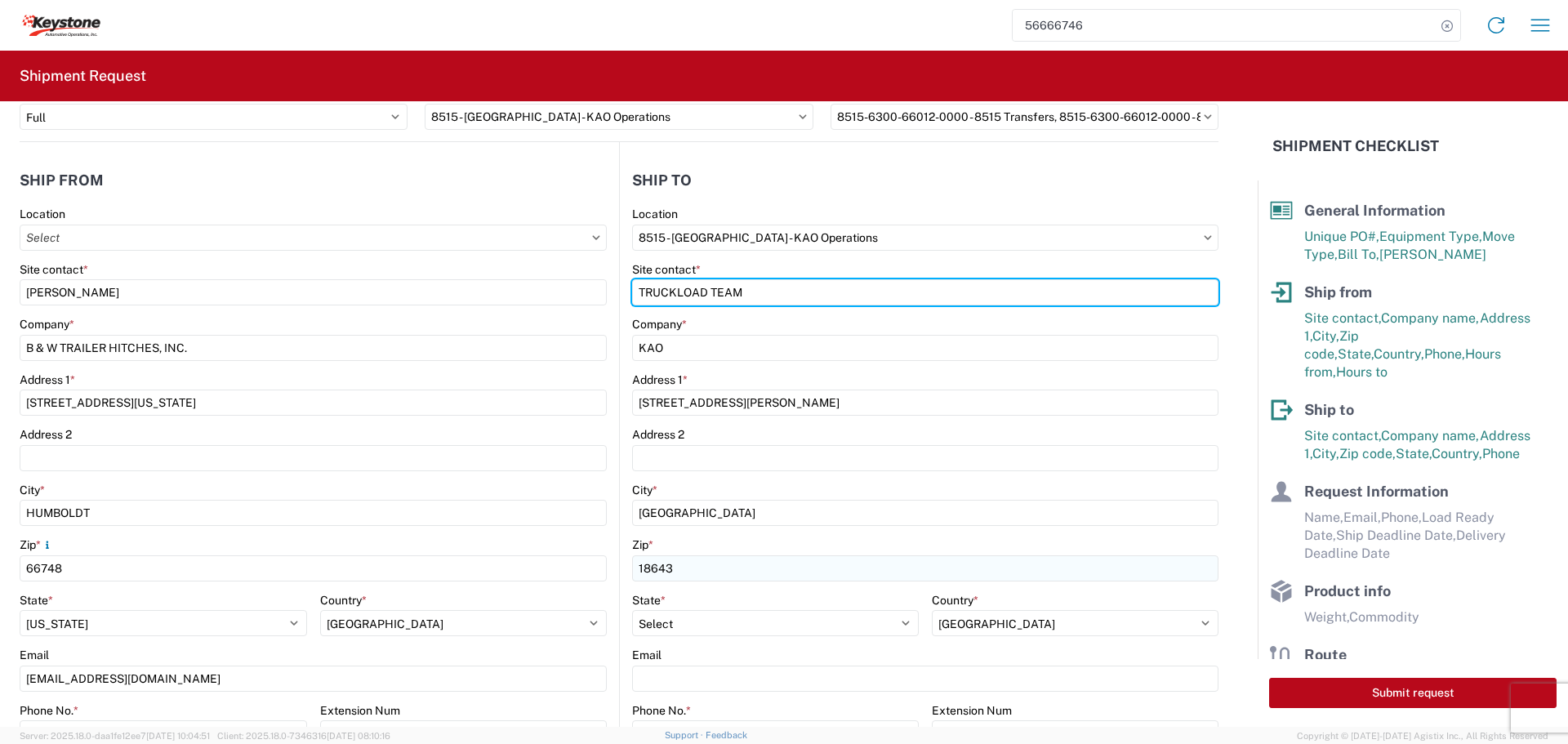
scroll to position [163, 0]
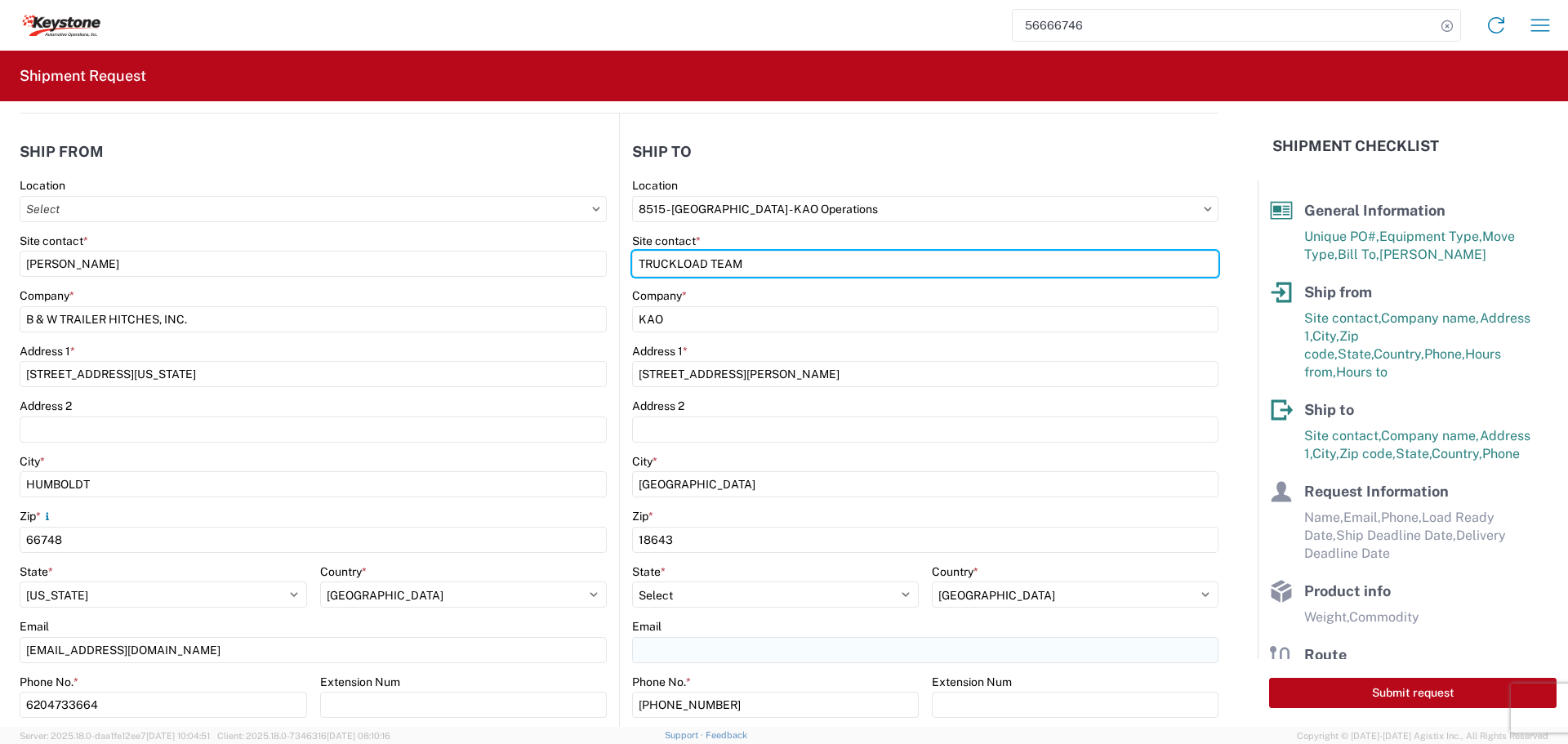
type input "TRUCKLOAD TEAM"
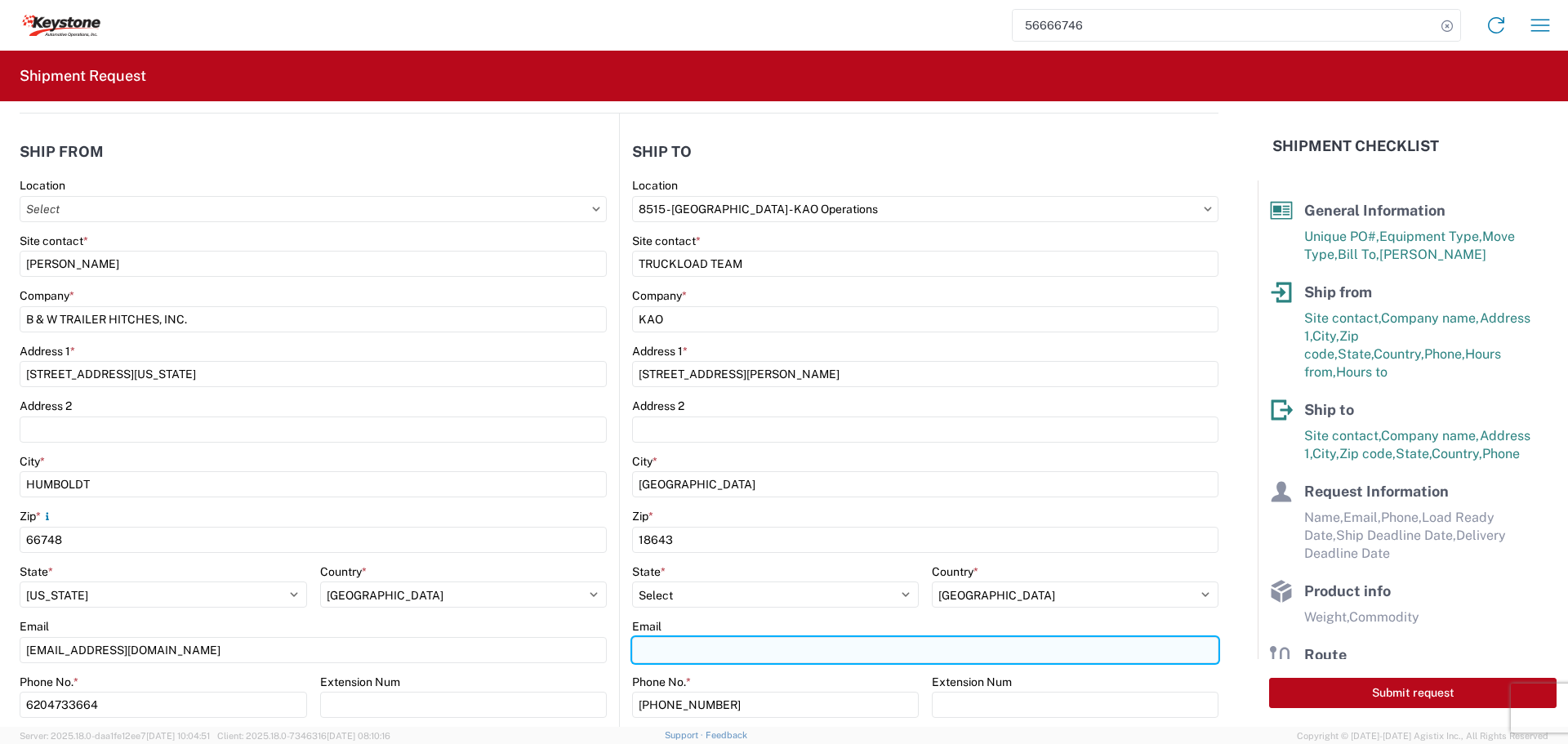
click at [683, 651] on input "Email" at bounding box center [926, 650] width 587 height 26
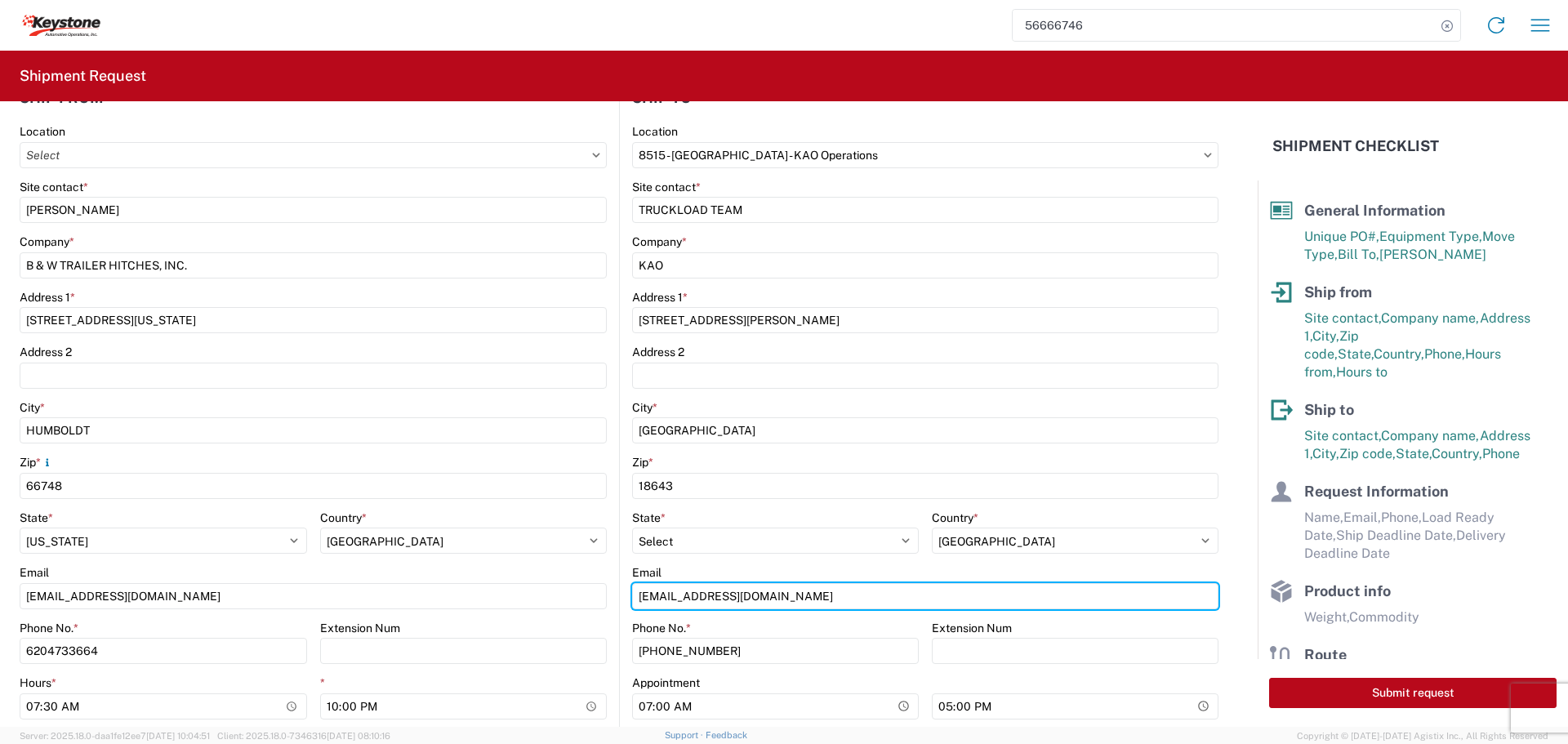
scroll to position [245, 0]
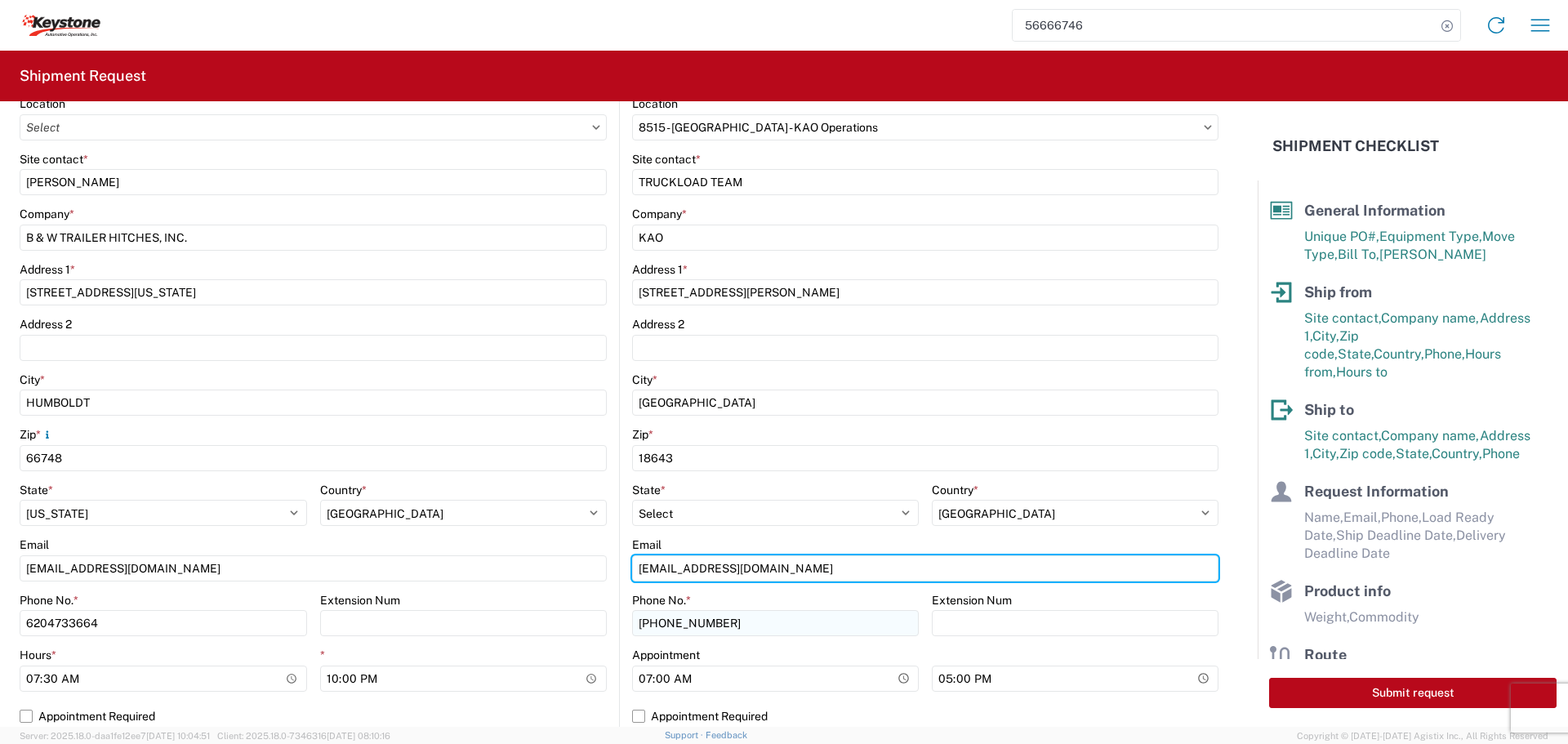
type input "[EMAIL_ADDRESS][DOMAIN_NAME]"
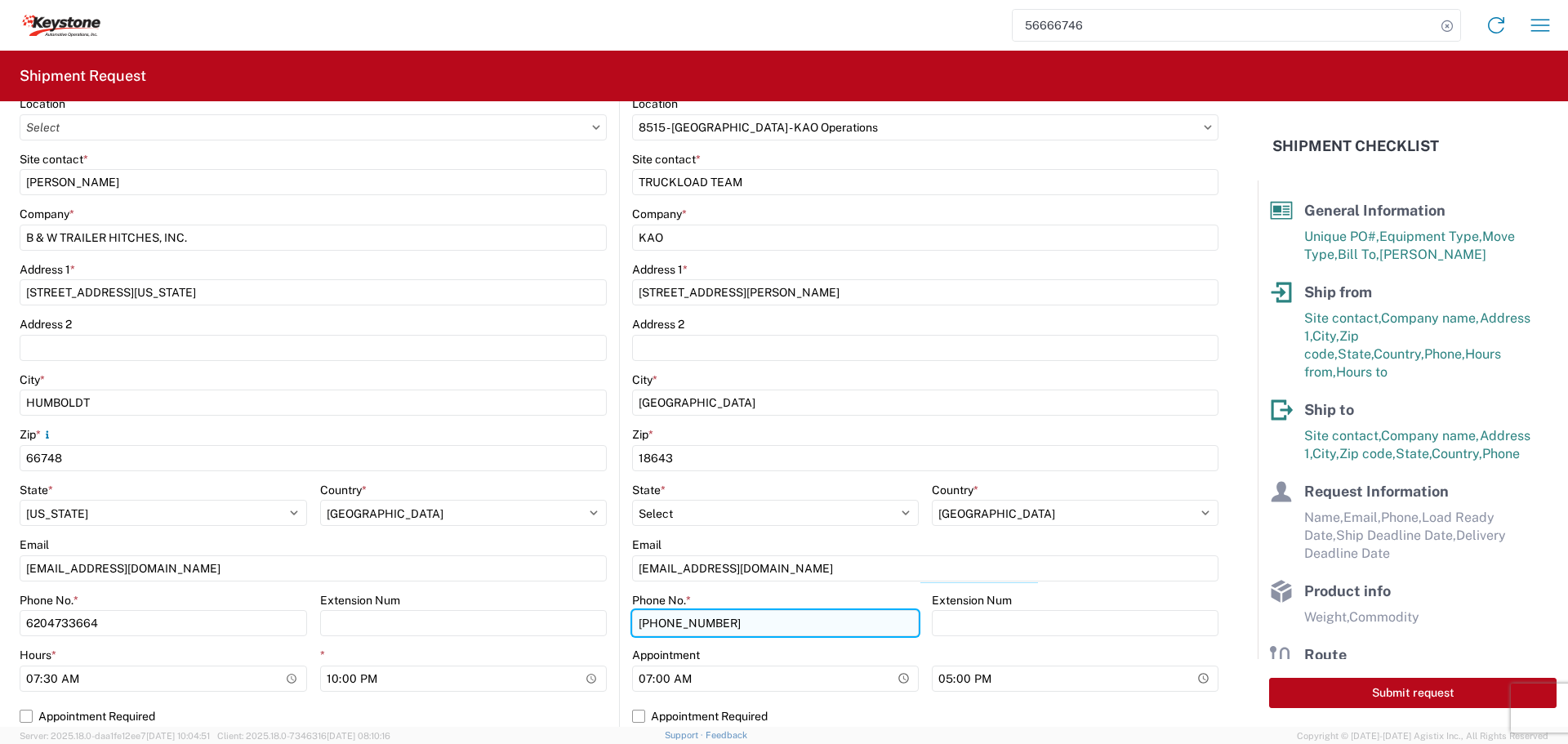
click at [653, 621] on input "570-655-4514" at bounding box center [775, 623] width 286 height 26
click at [711, 618] on input "570-655-4514" at bounding box center [775, 623] width 286 height 26
type input "5"
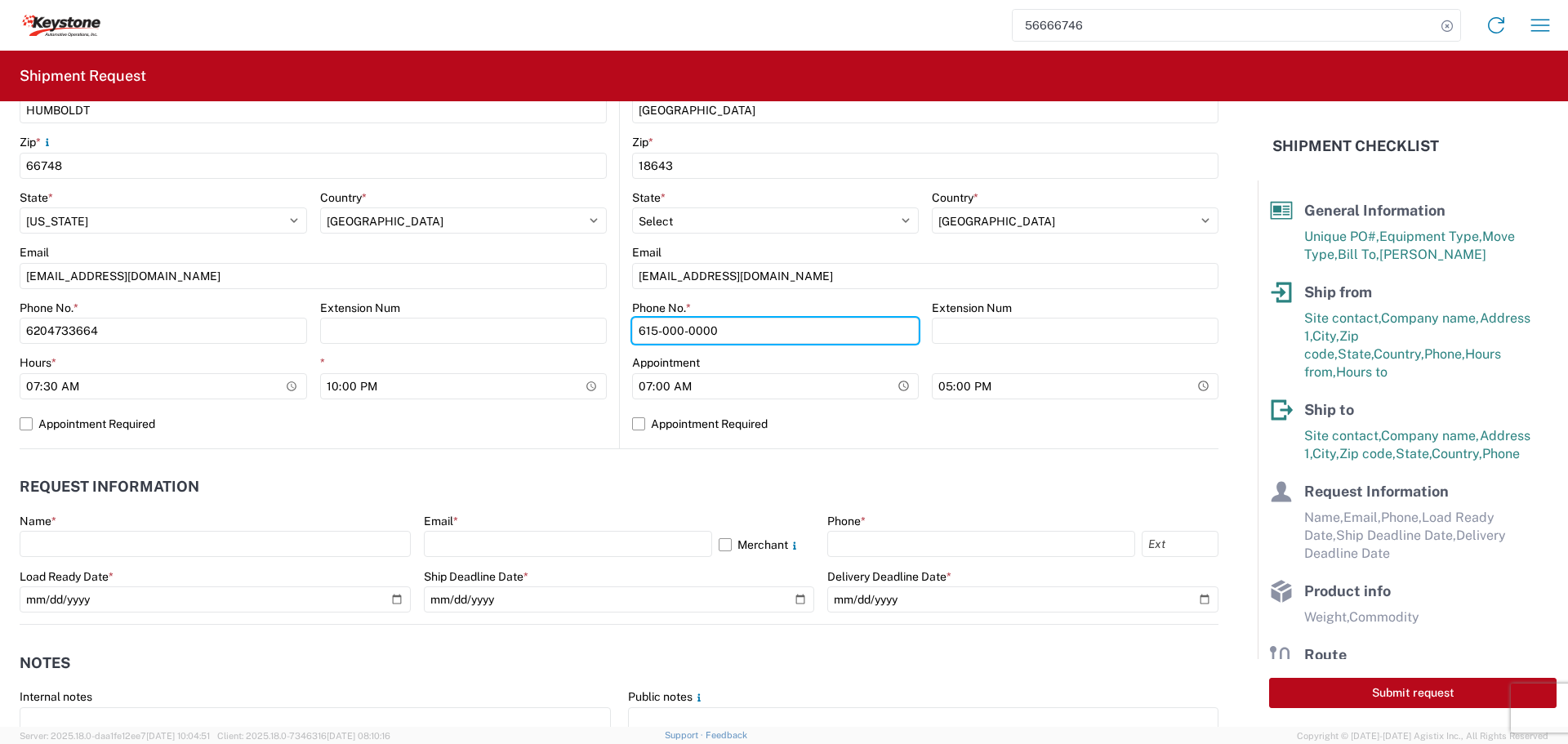
scroll to position [653, 0]
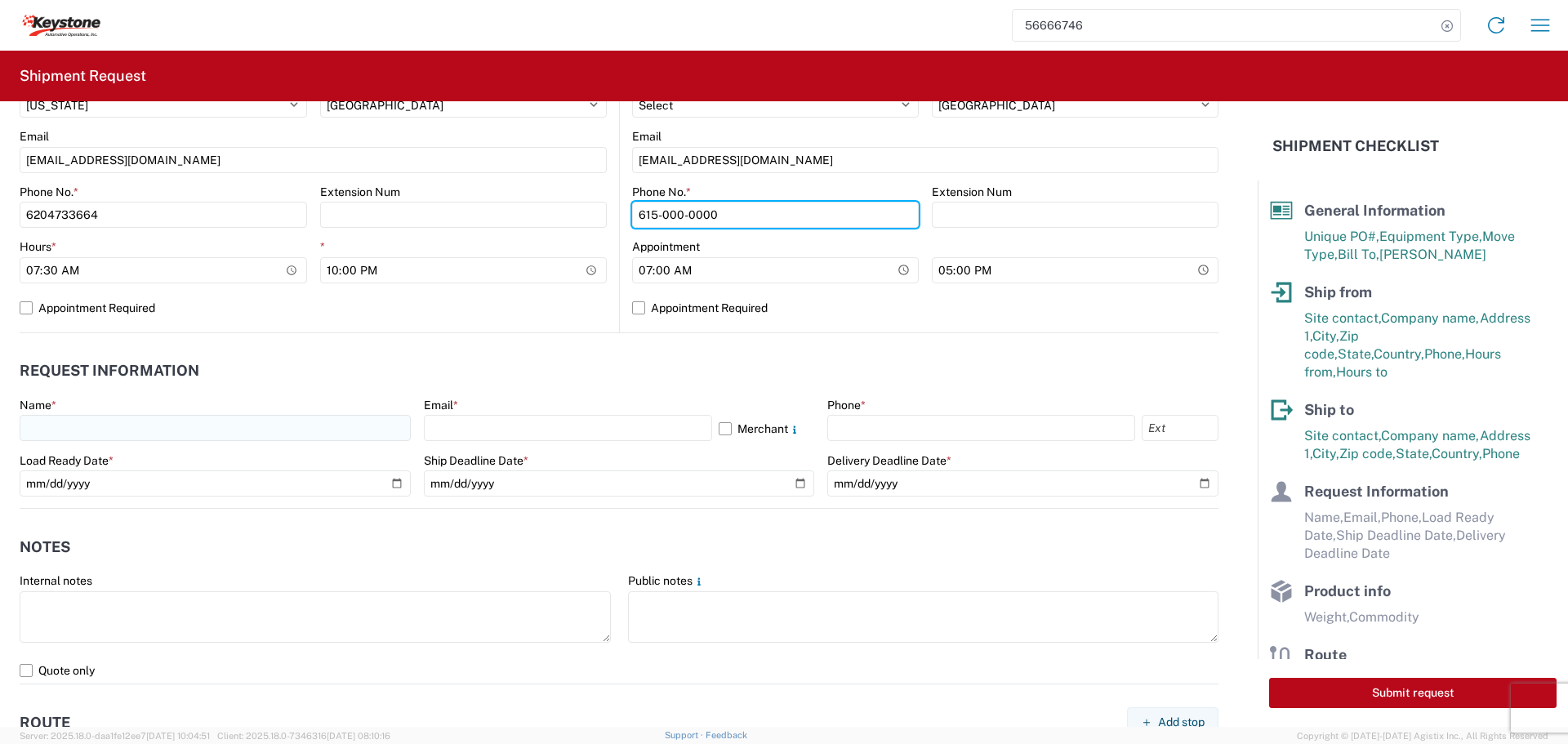
type input "615-000-0000"
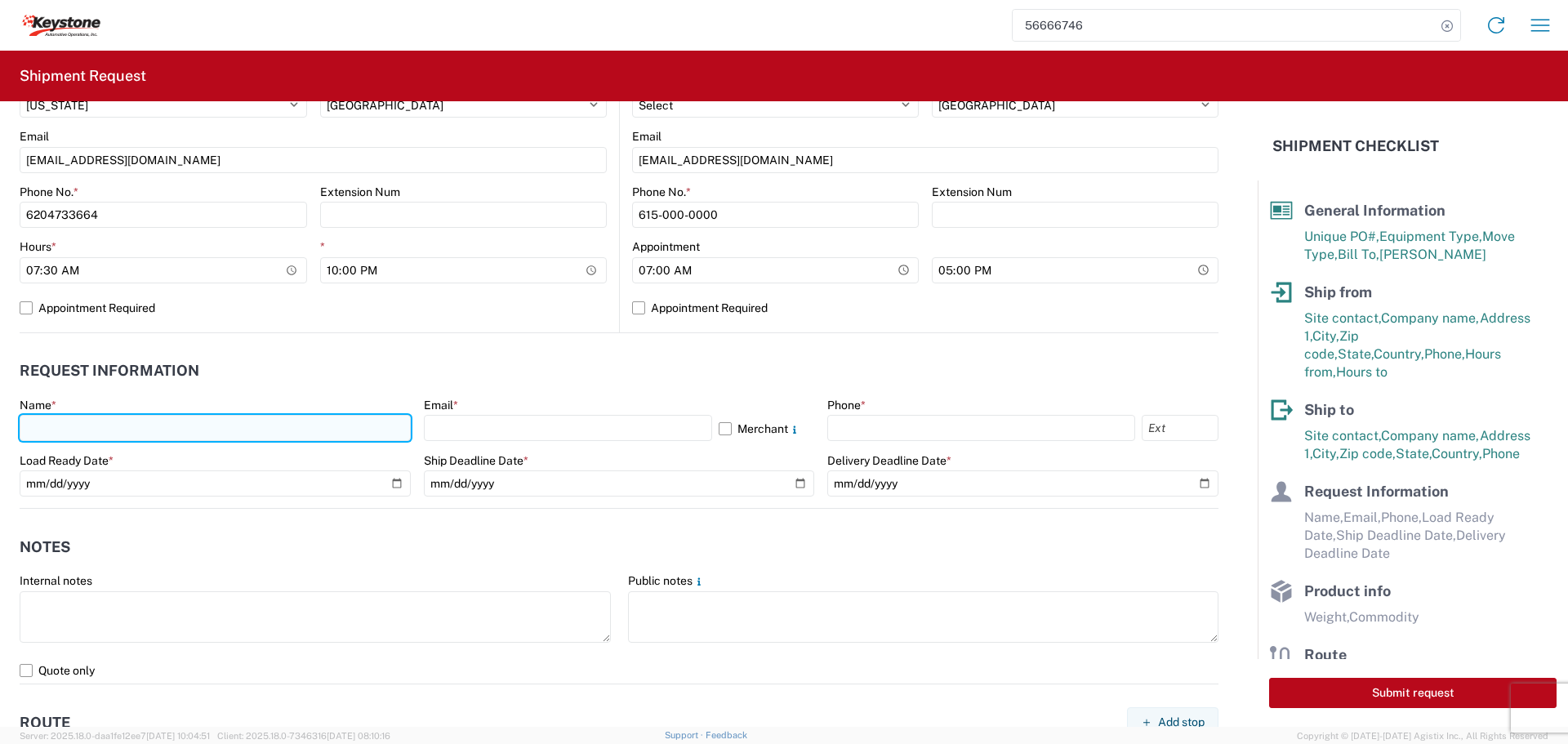
click at [126, 427] on input "text" at bounding box center [215, 428] width 391 height 26
type input "[PERSON_NAME]"
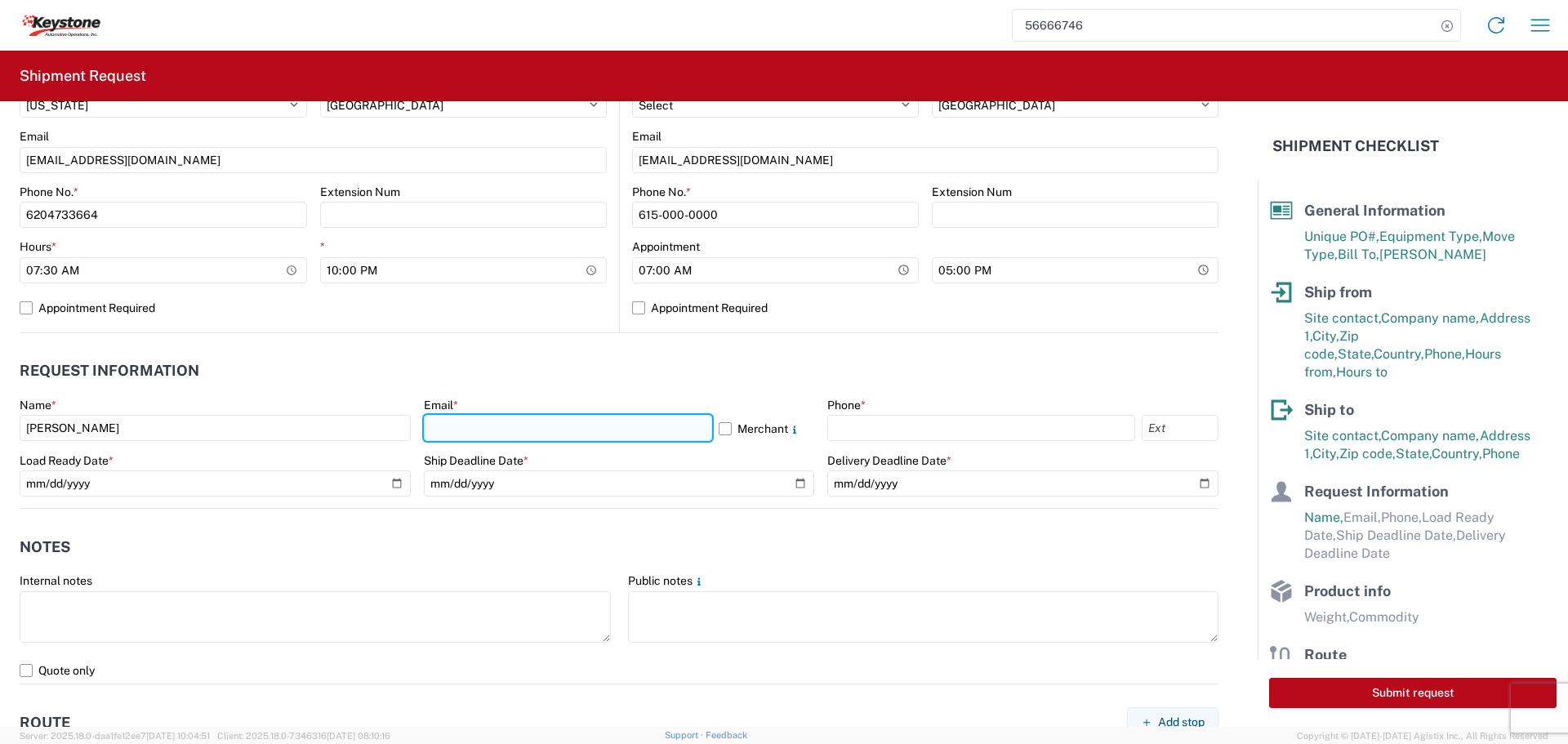
click at [459, 418] on input "text" at bounding box center [568, 428] width 288 height 26
type input "[EMAIL_ADDRESS][DOMAIN_NAME]"
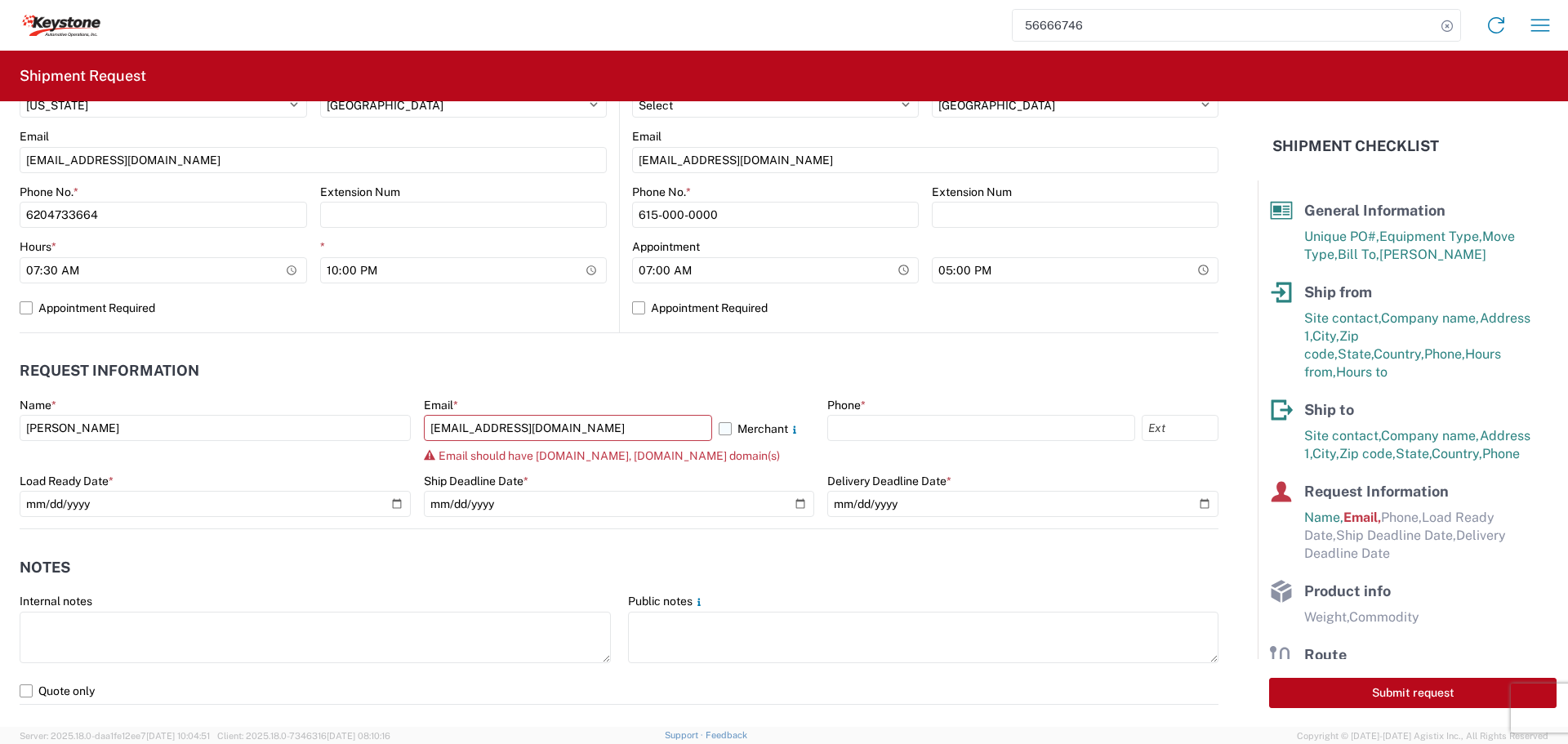
click at [719, 427] on label "Merchant" at bounding box center [766, 428] width 96 height 26
click at [0, 0] on input "Merchant" at bounding box center [0, 0] width 0 height 0
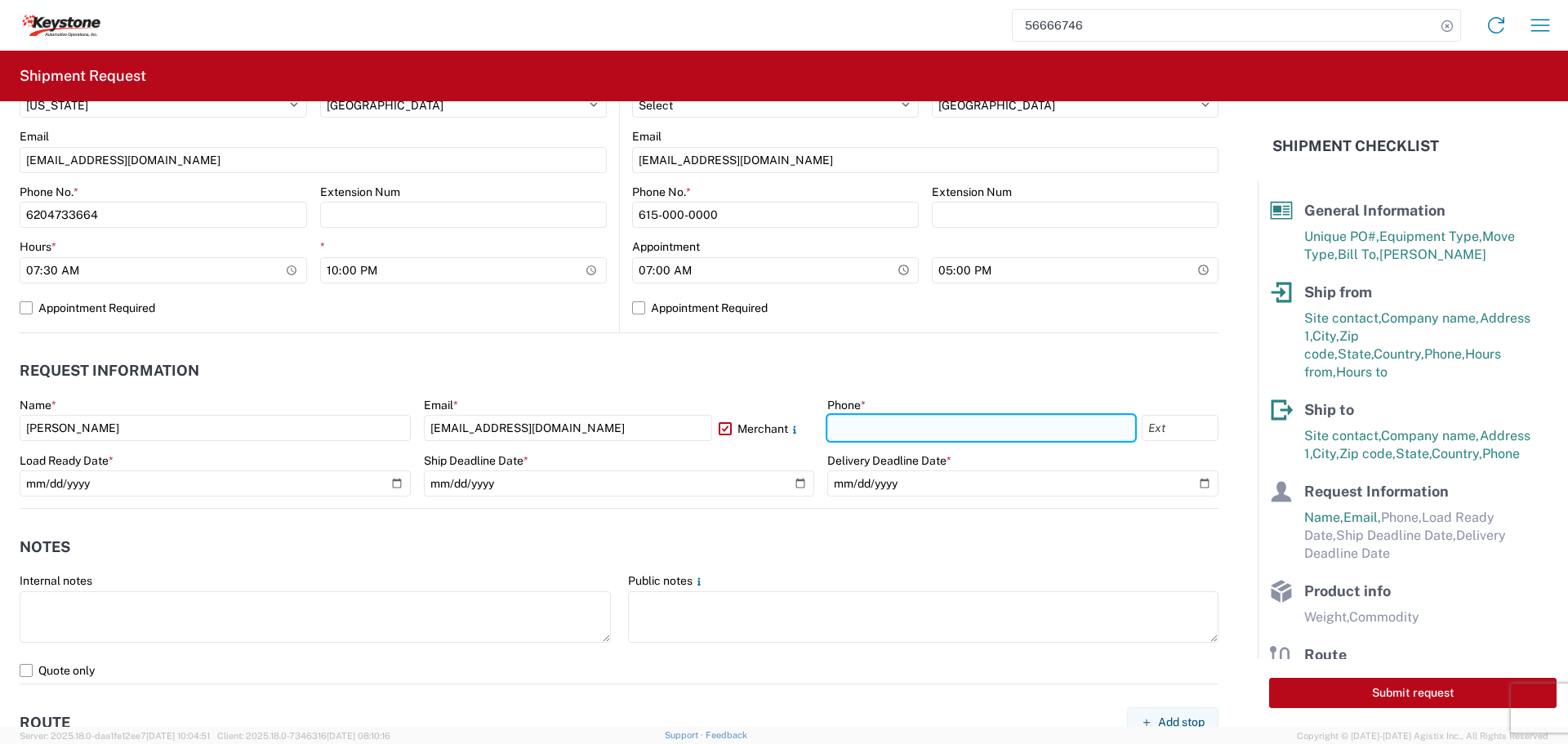
click at [913, 418] on input "text" at bounding box center [981, 428] width 308 height 26
type input "[PHONE_NUMBER]"
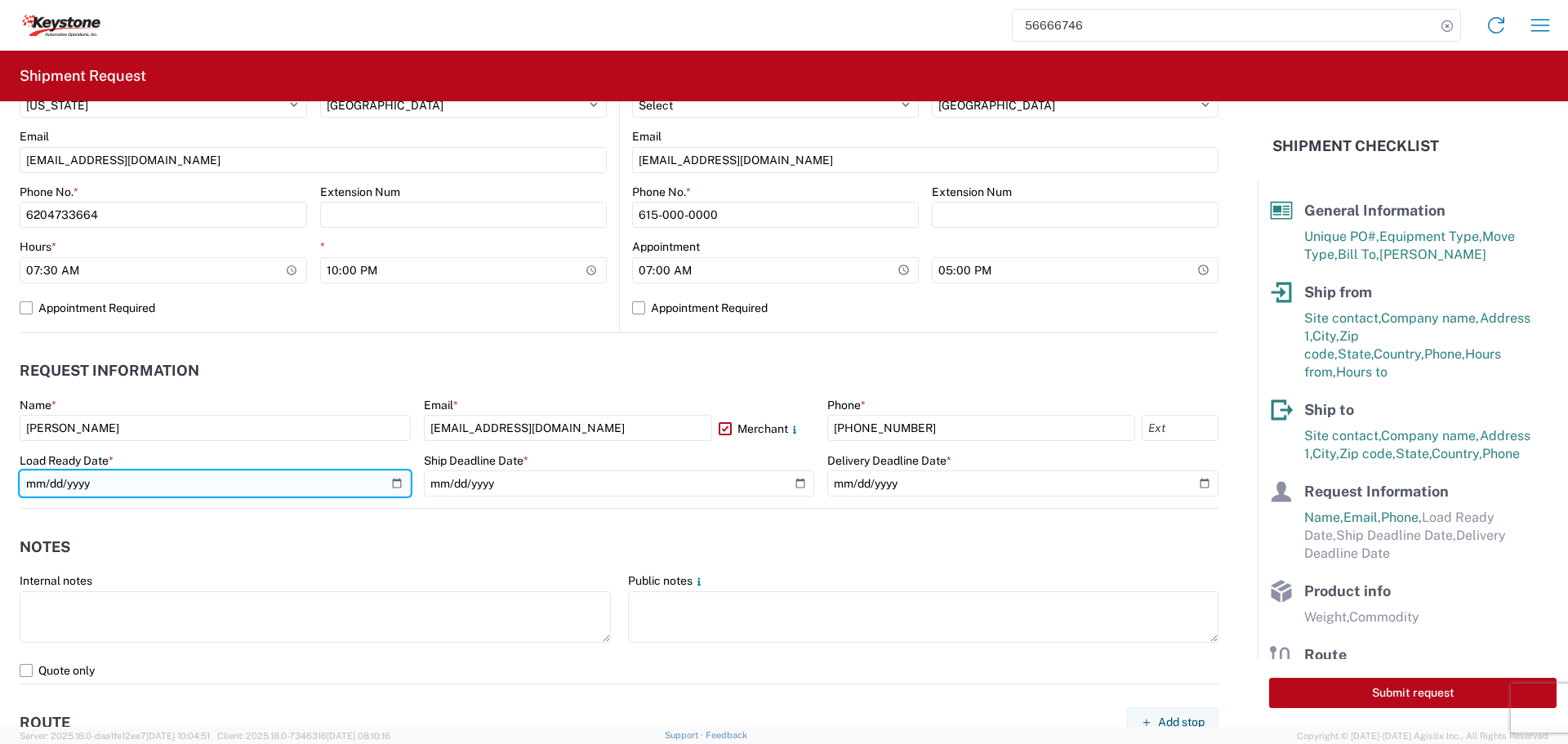
click at [395, 484] on input "date" at bounding box center [215, 483] width 391 height 26
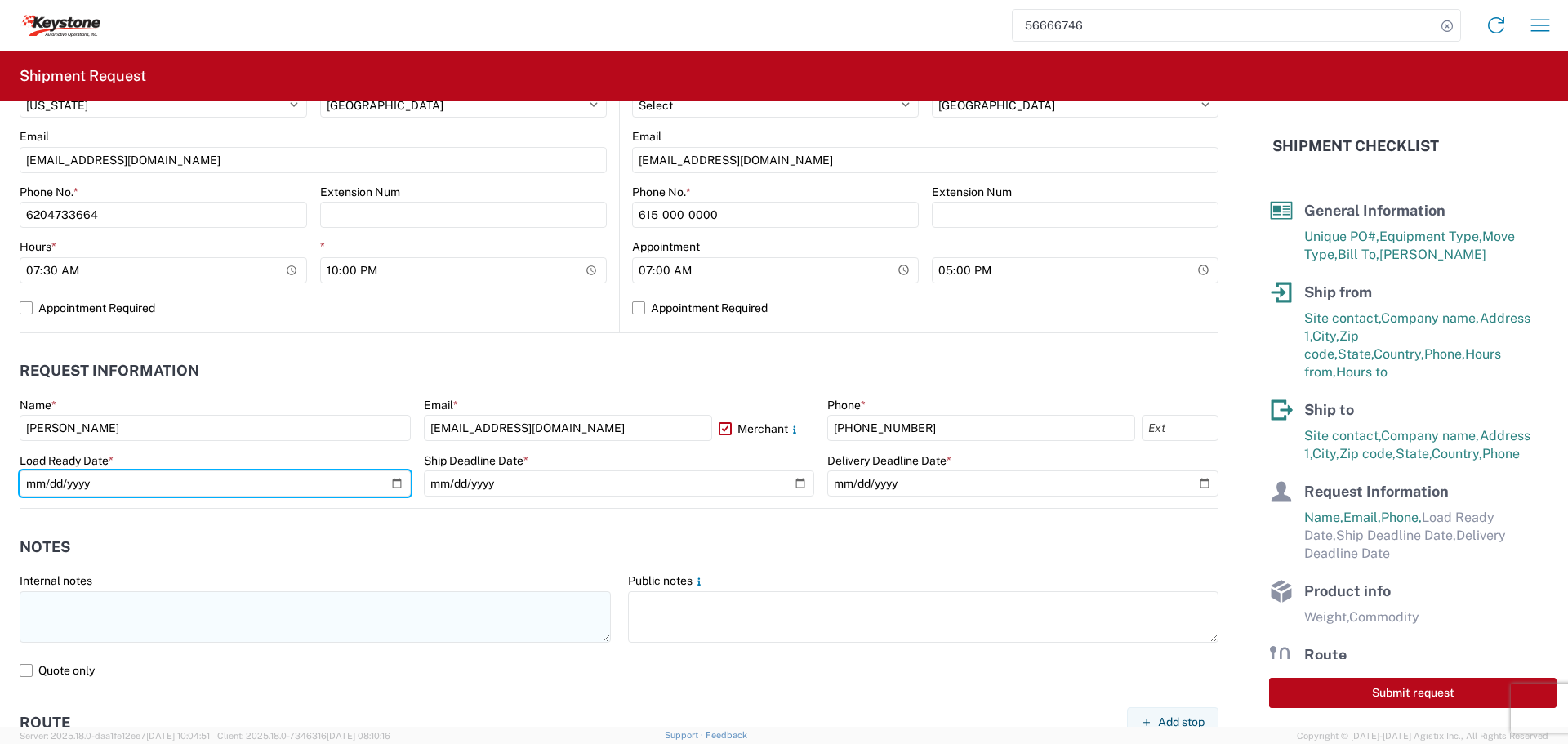
type input "[DATE]"
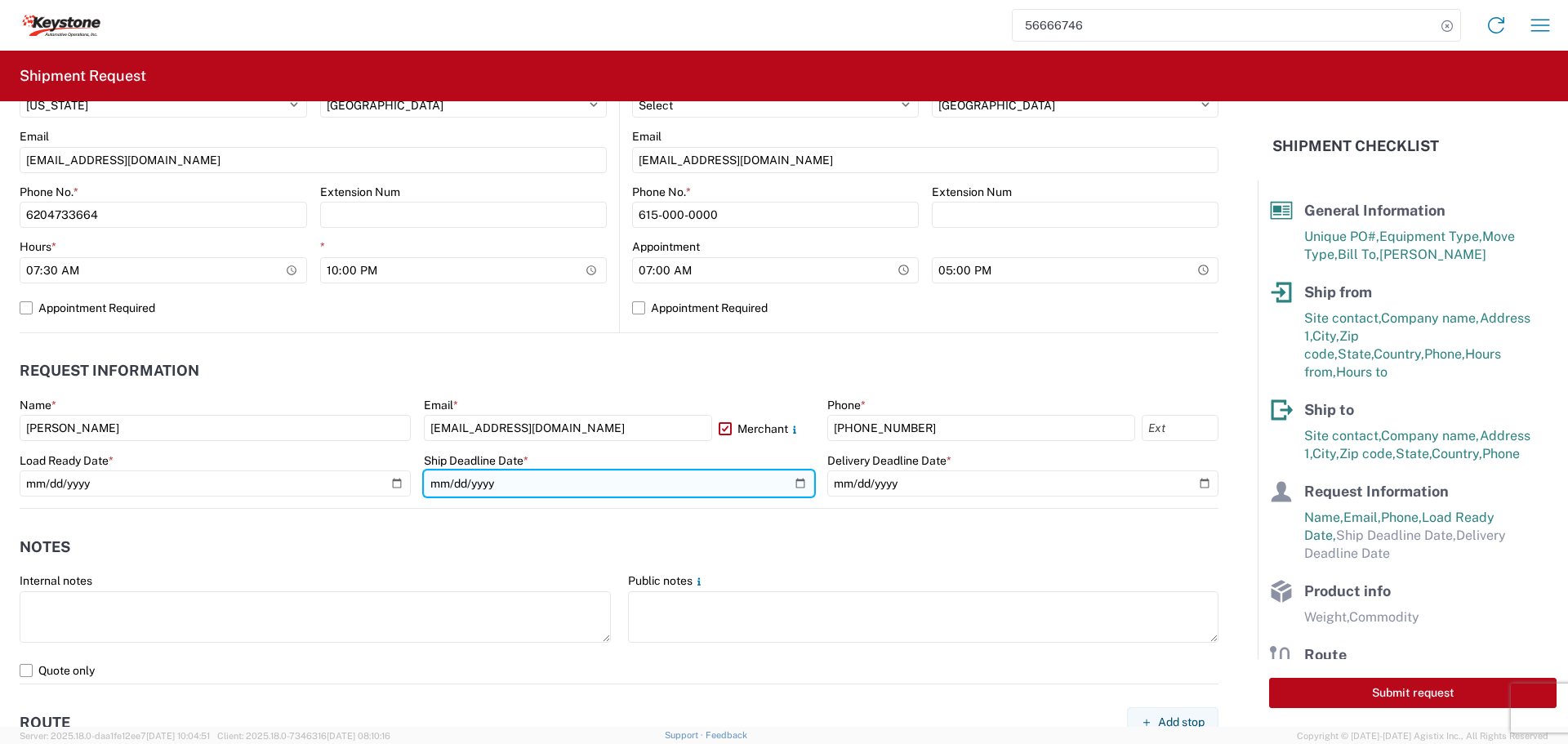
click at [793, 481] on input "date" at bounding box center [619, 483] width 391 height 26
type input "[DATE]"
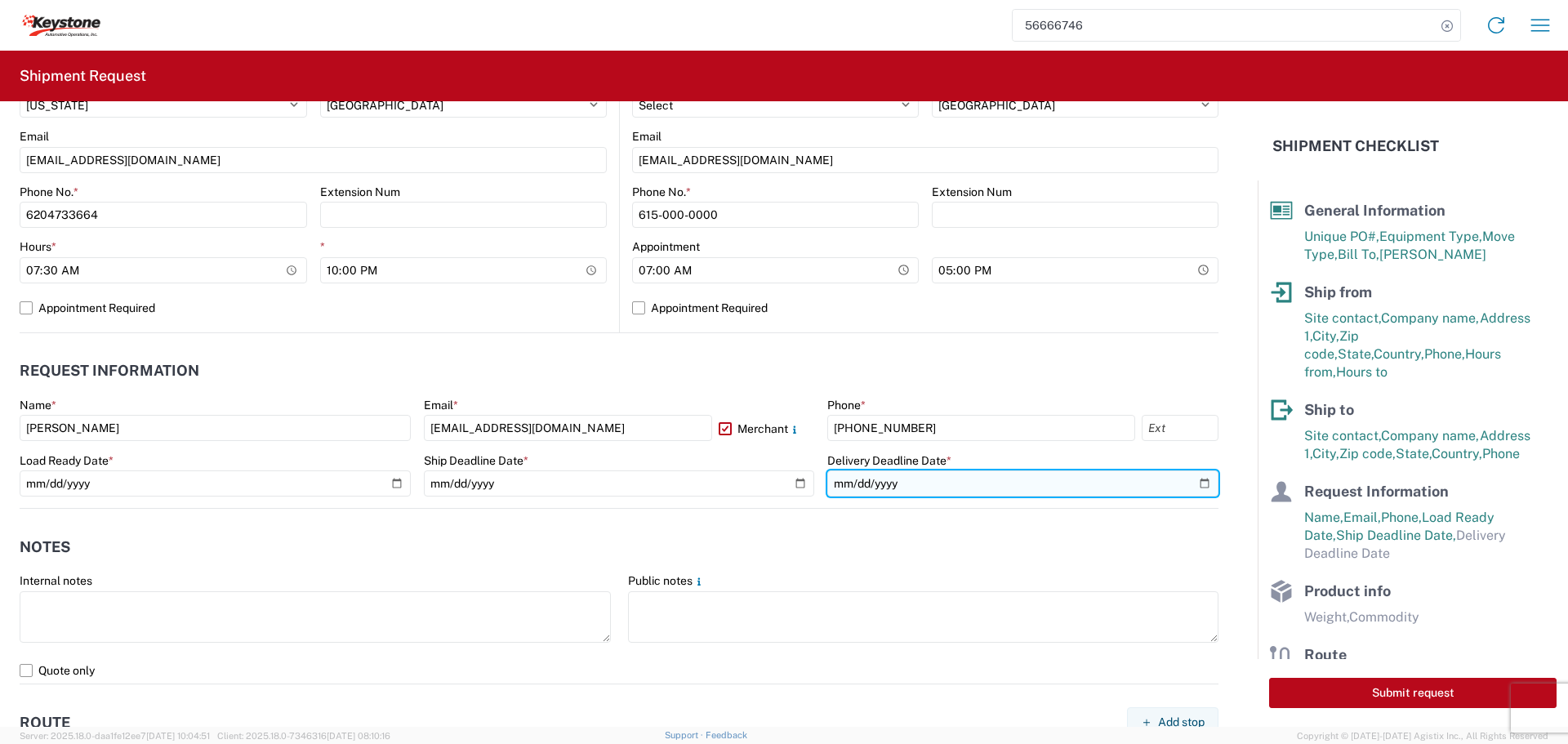
click at [1190, 476] on input "date" at bounding box center [1022, 483] width 391 height 26
type input "[DATE]"
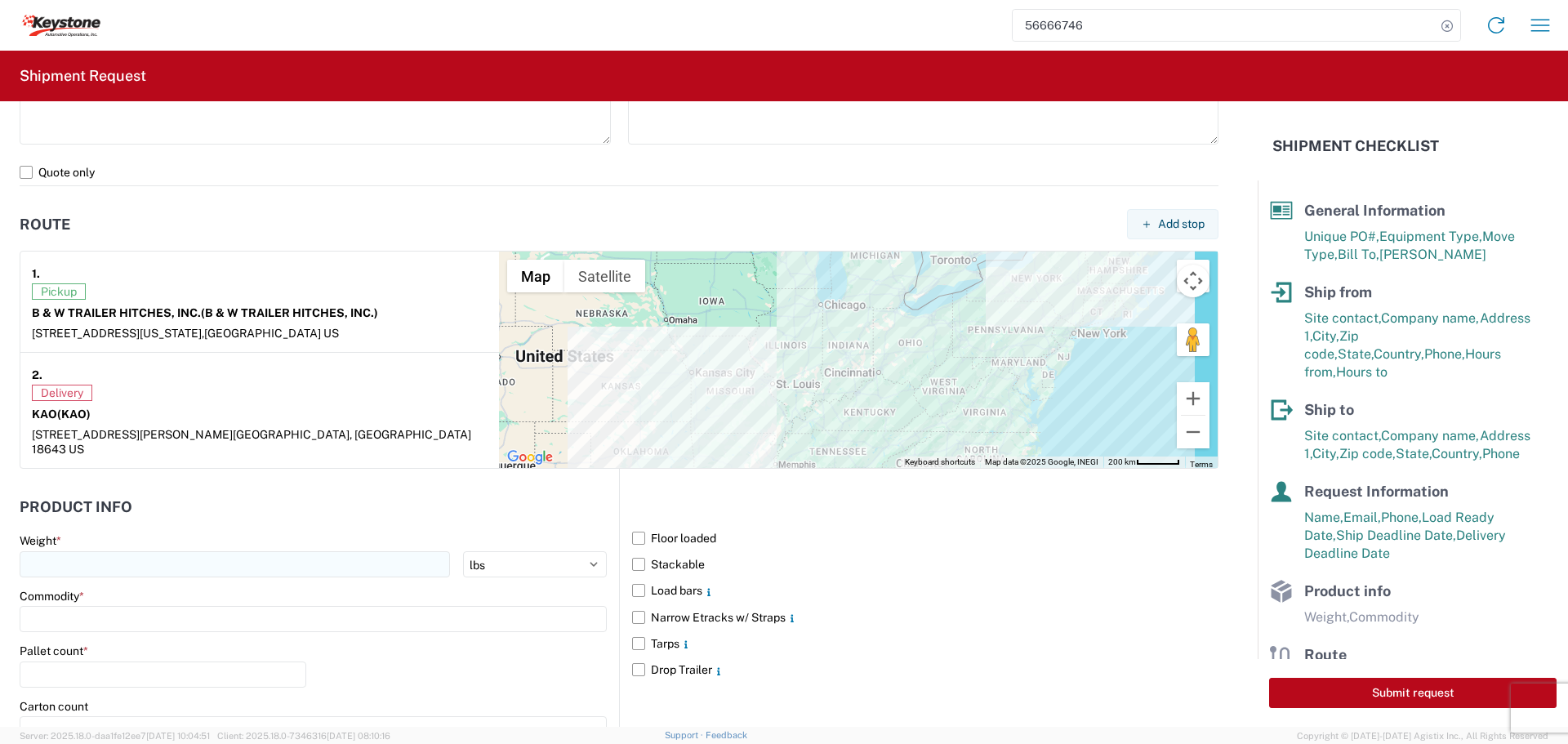
scroll to position [1307, 0]
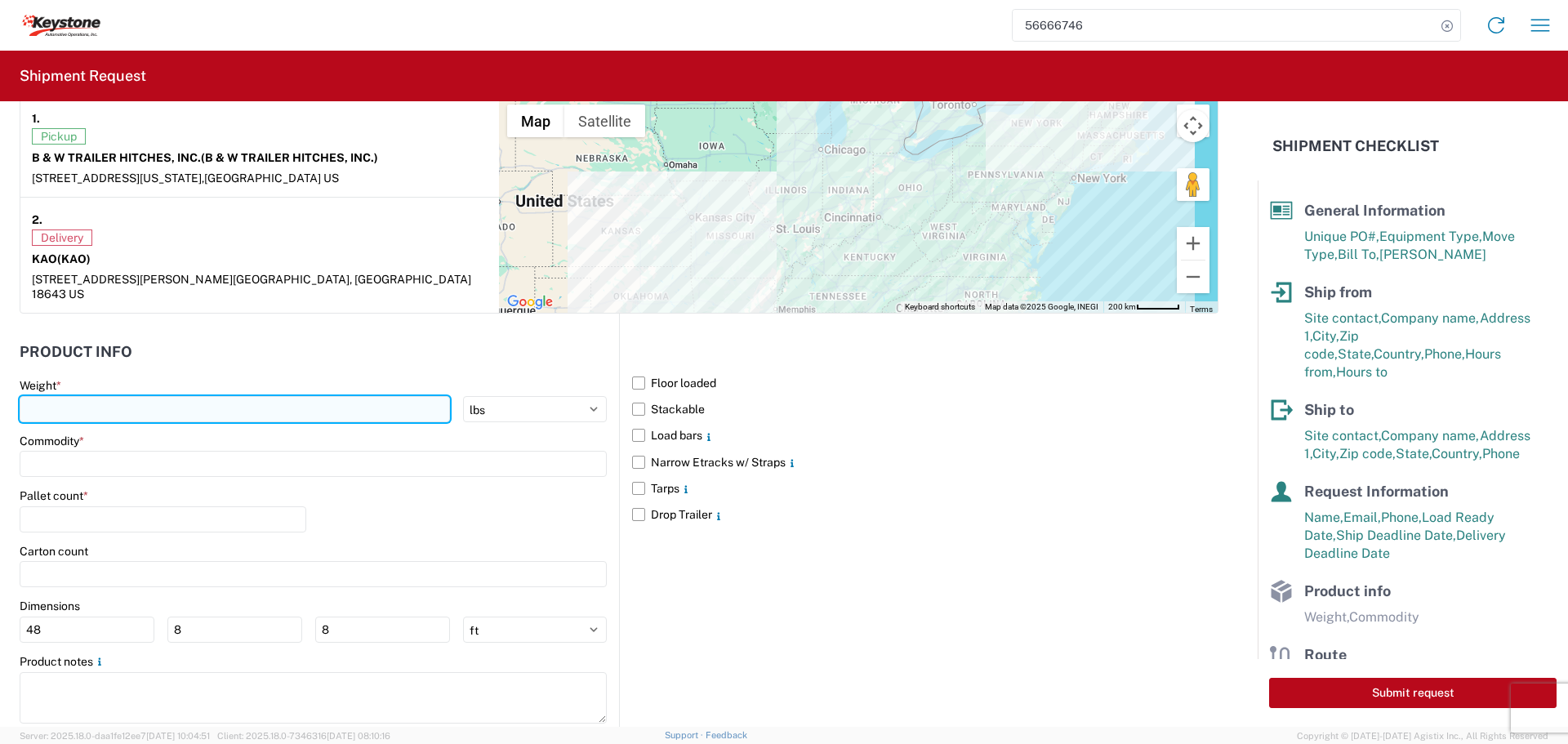
click at [103, 396] on input "number" at bounding box center [235, 409] width 431 height 26
type input "21306"
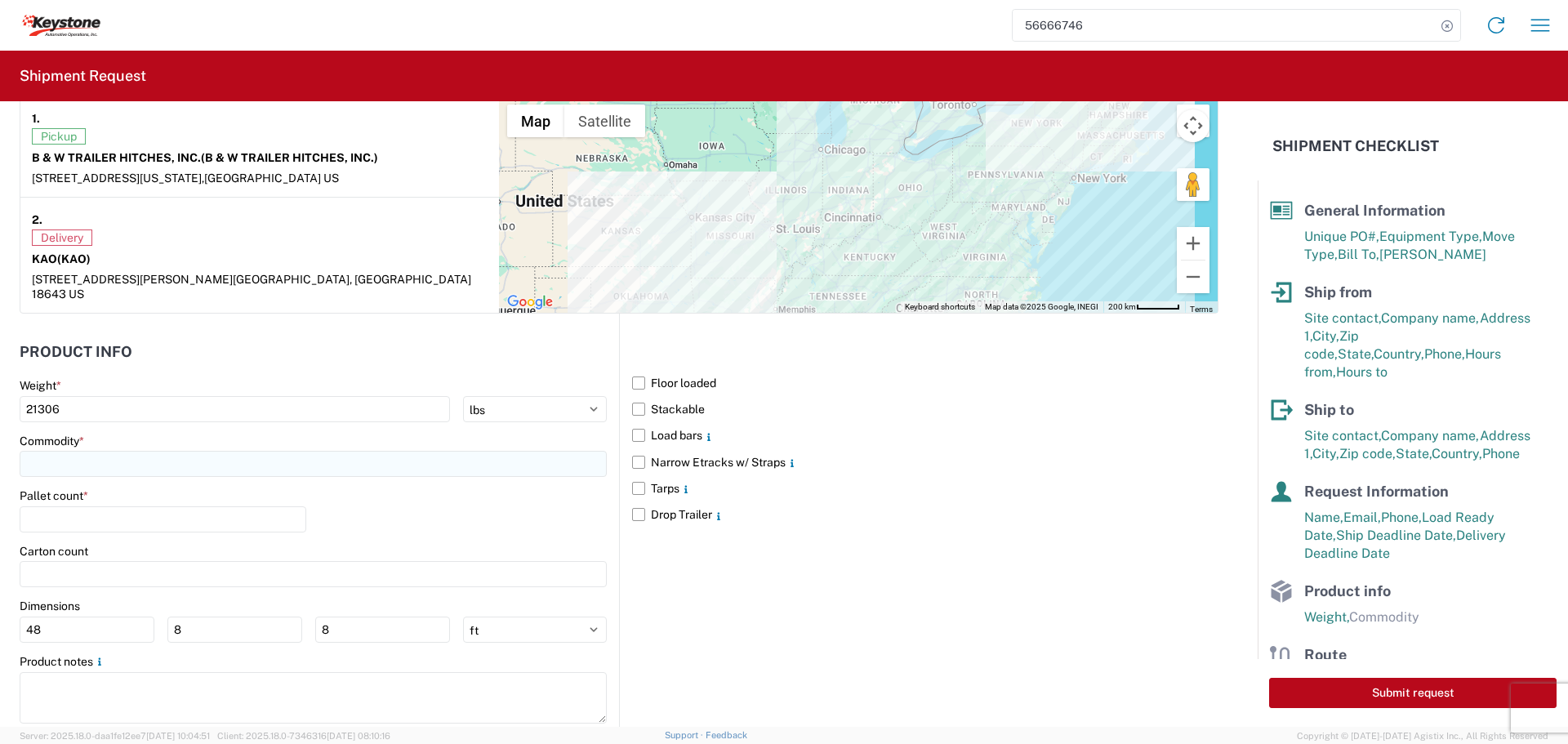
click at [59, 451] on input at bounding box center [313, 464] width 587 height 26
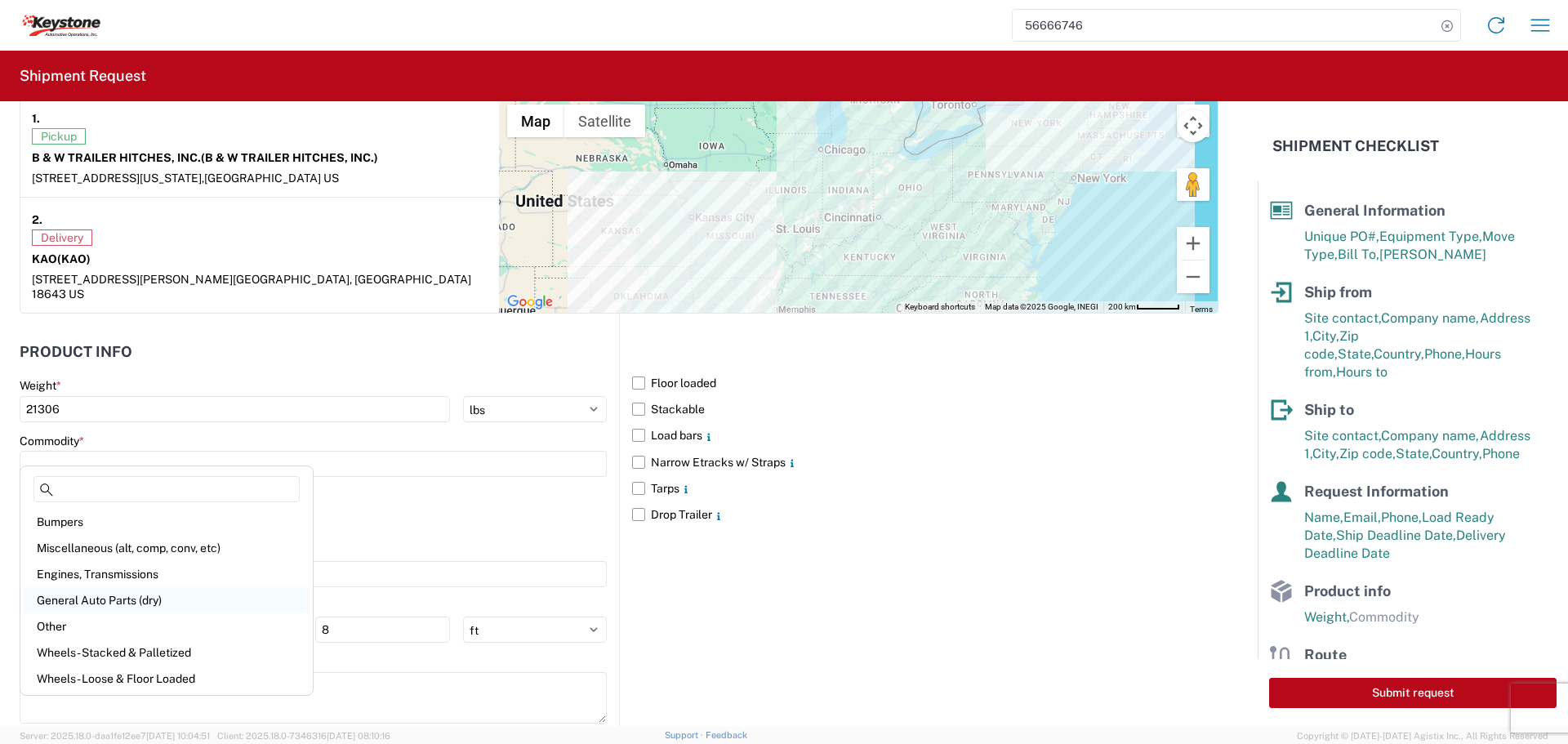
click at [122, 595] on div "General Auto Parts (dry)" at bounding box center [167, 600] width 286 height 26
type input "General Auto Parts (dry)"
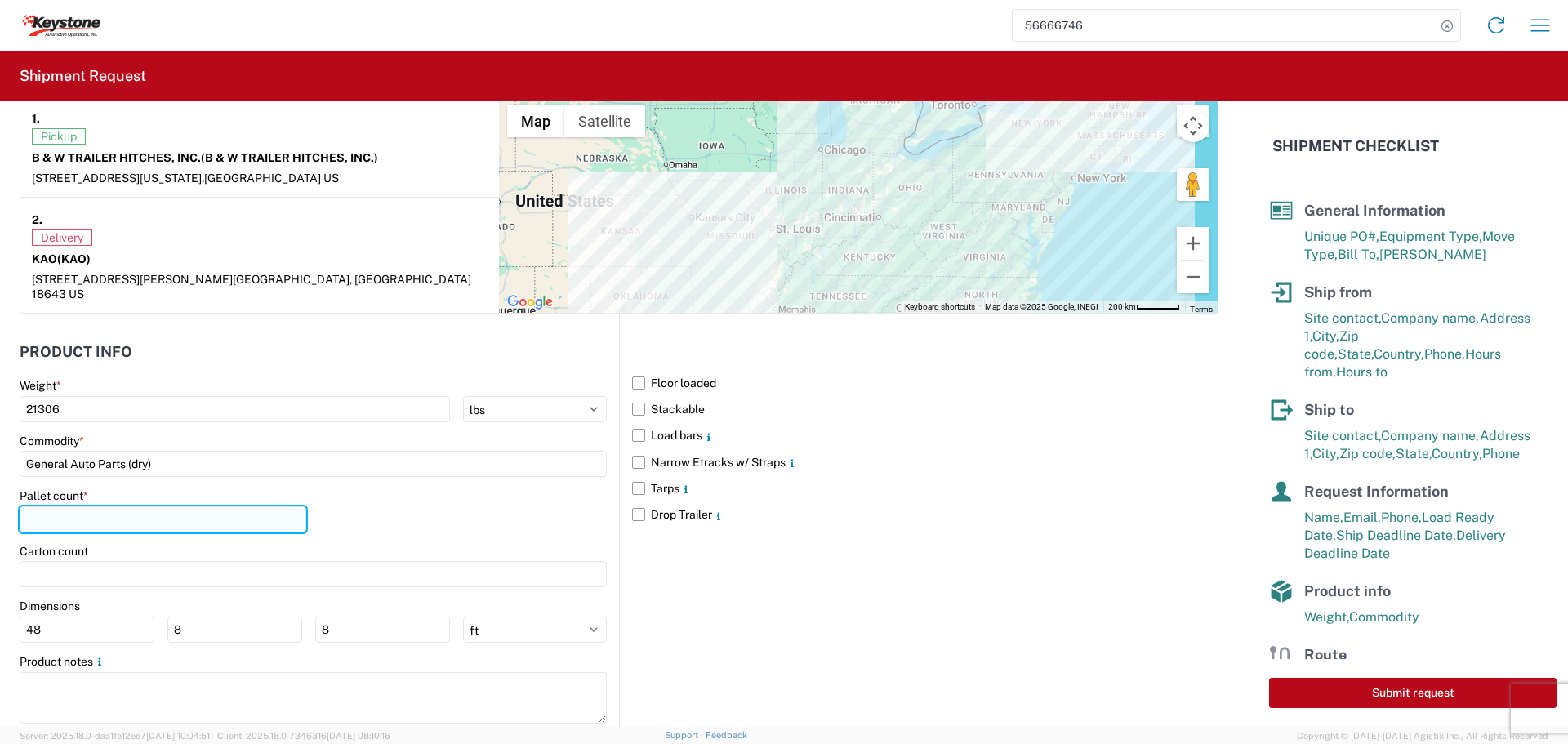
click at [135, 506] on input "number" at bounding box center [162, 519] width 286 height 26
type input "25"
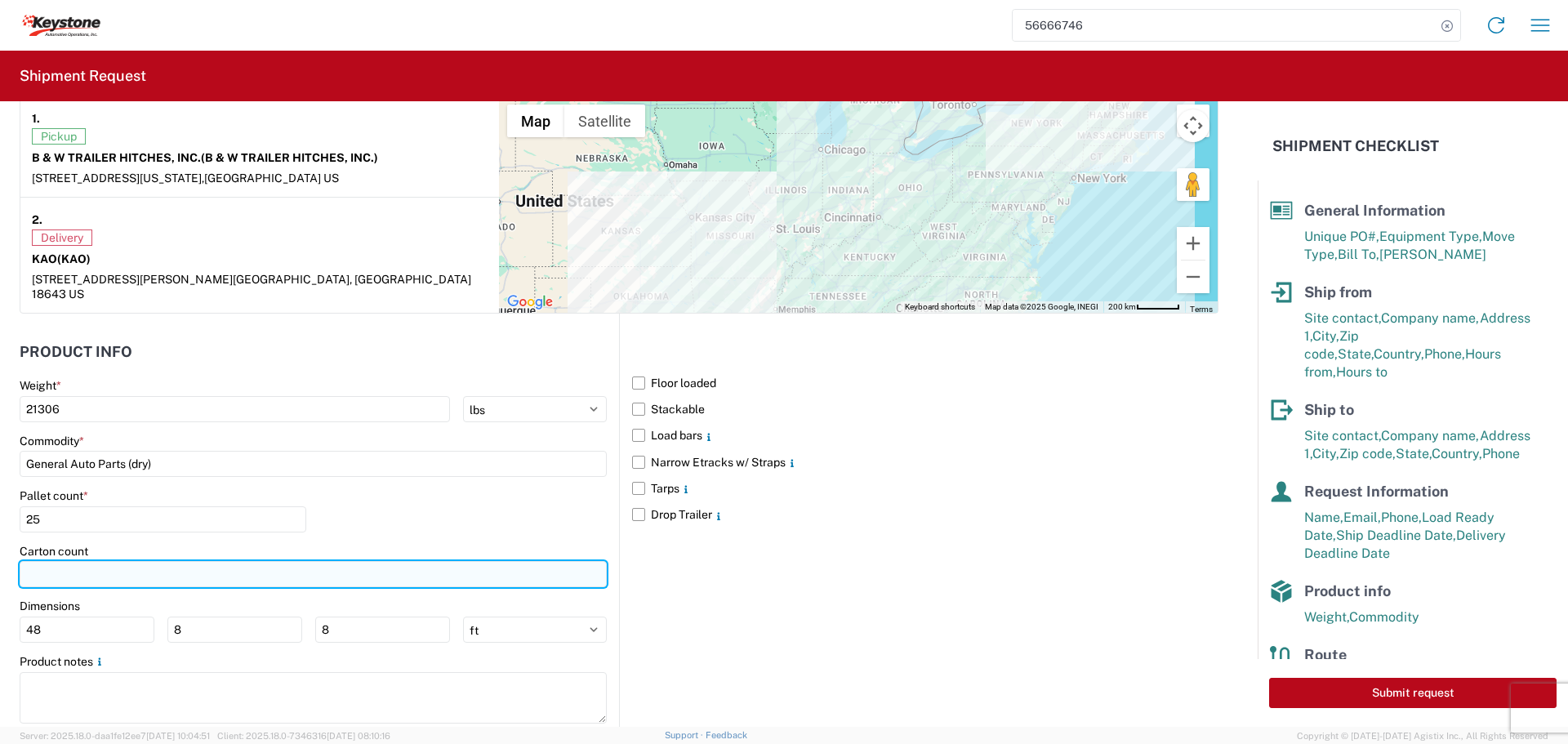
click at [103, 561] on input "number" at bounding box center [313, 574] width 587 height 26
type input "246"
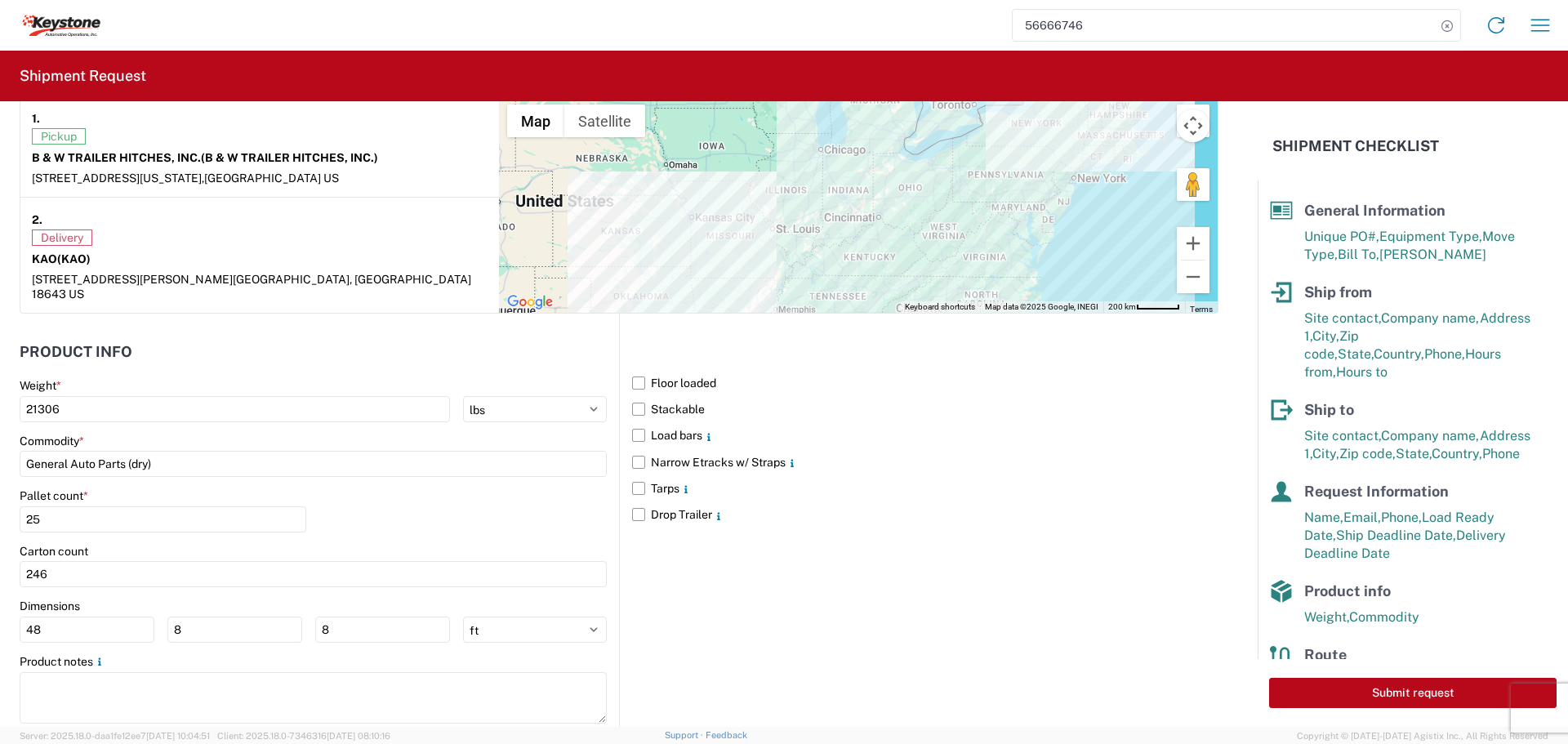
click at [211, 632] on main "Weight * 21306 kgs lbs Commodity * General Auto Parts (dry) Pallet count * 25 C…" at bounding box center [319, 558] width 600 height 359
click at [213, 623] on input "8" at bounding box center [235, 630] width 135 height 26
type input "40"
click at [361, 617] on input "8" at bounding box center [382, 630] width 135 height 26
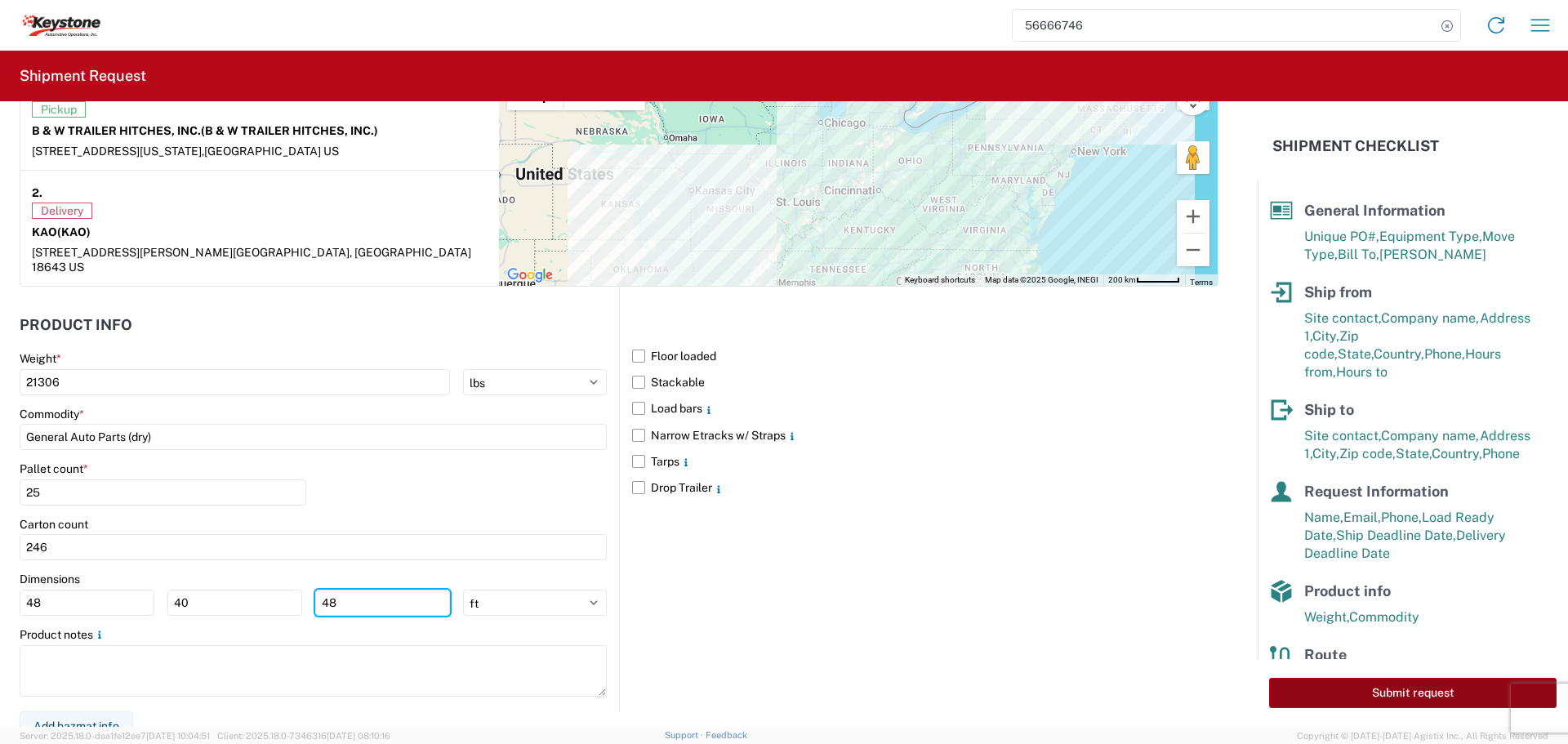
type input "48"
click at [1394, 699] on button "Submit request" at bounding box center [1413, 692] width 287 height 30
select select "US"
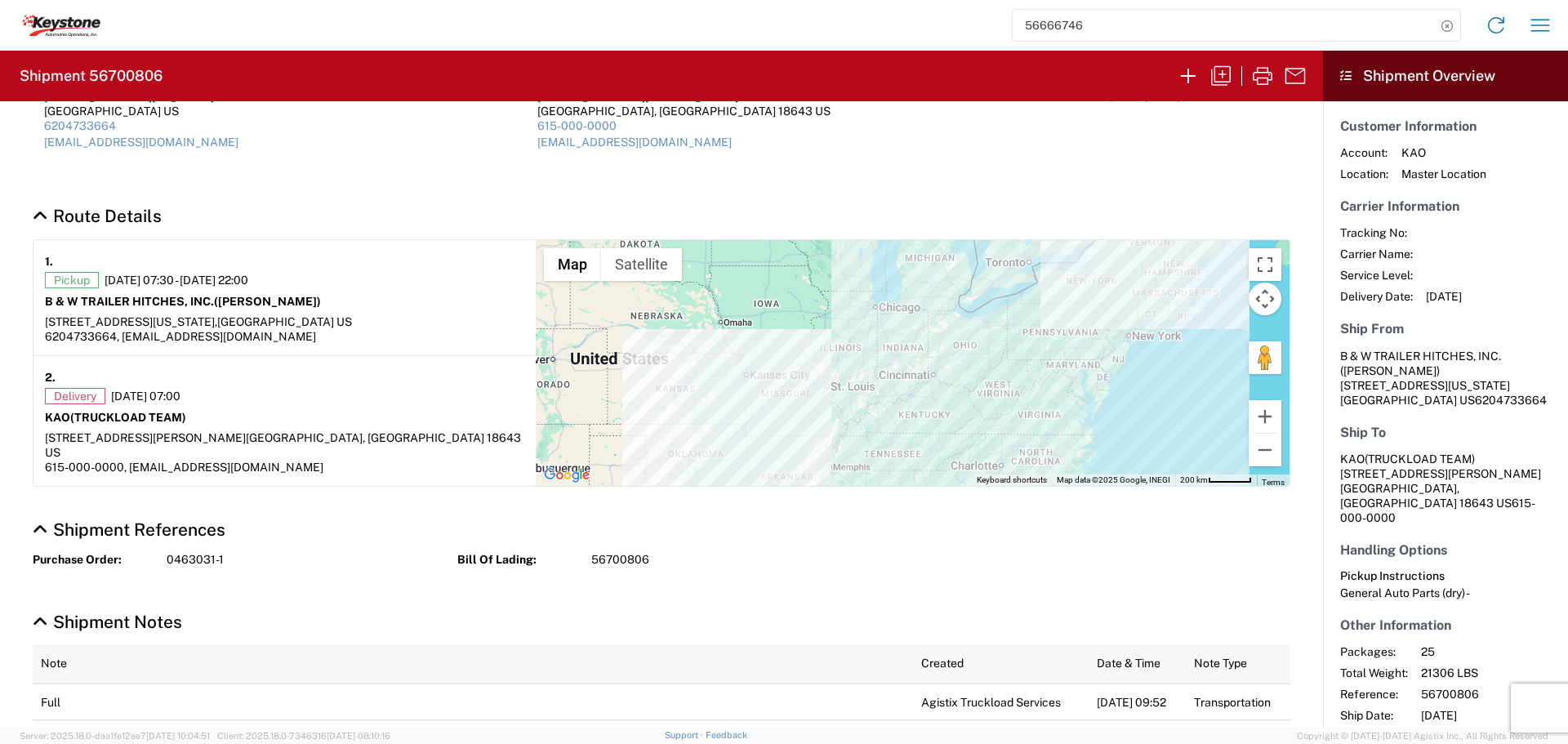
scroll to position [82, 0]
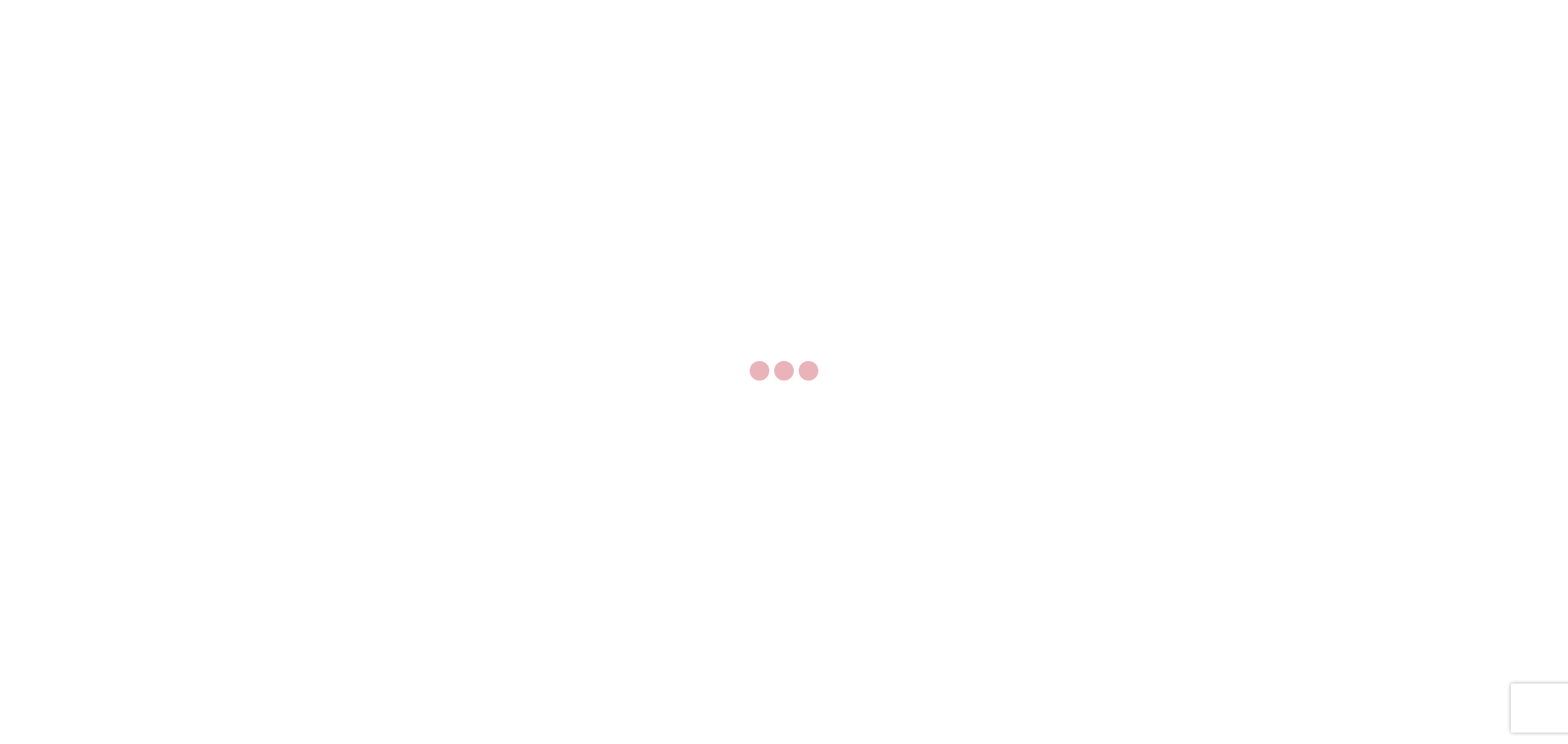
select select "FULL"
select select "LBS"
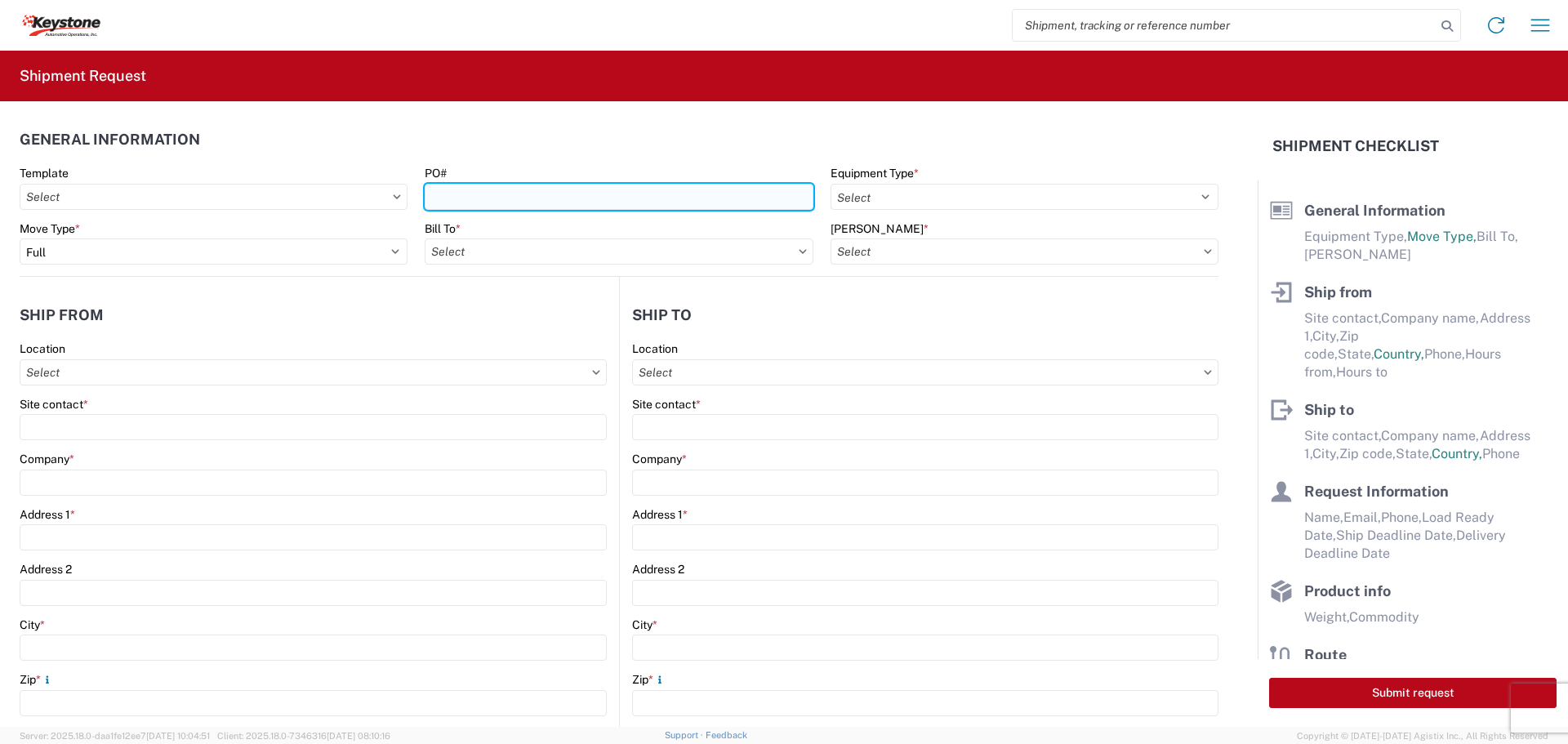
click at [537, 199] on input "PO#" at bounding box center [619, 197] width 388 height 26
type input "2820446"
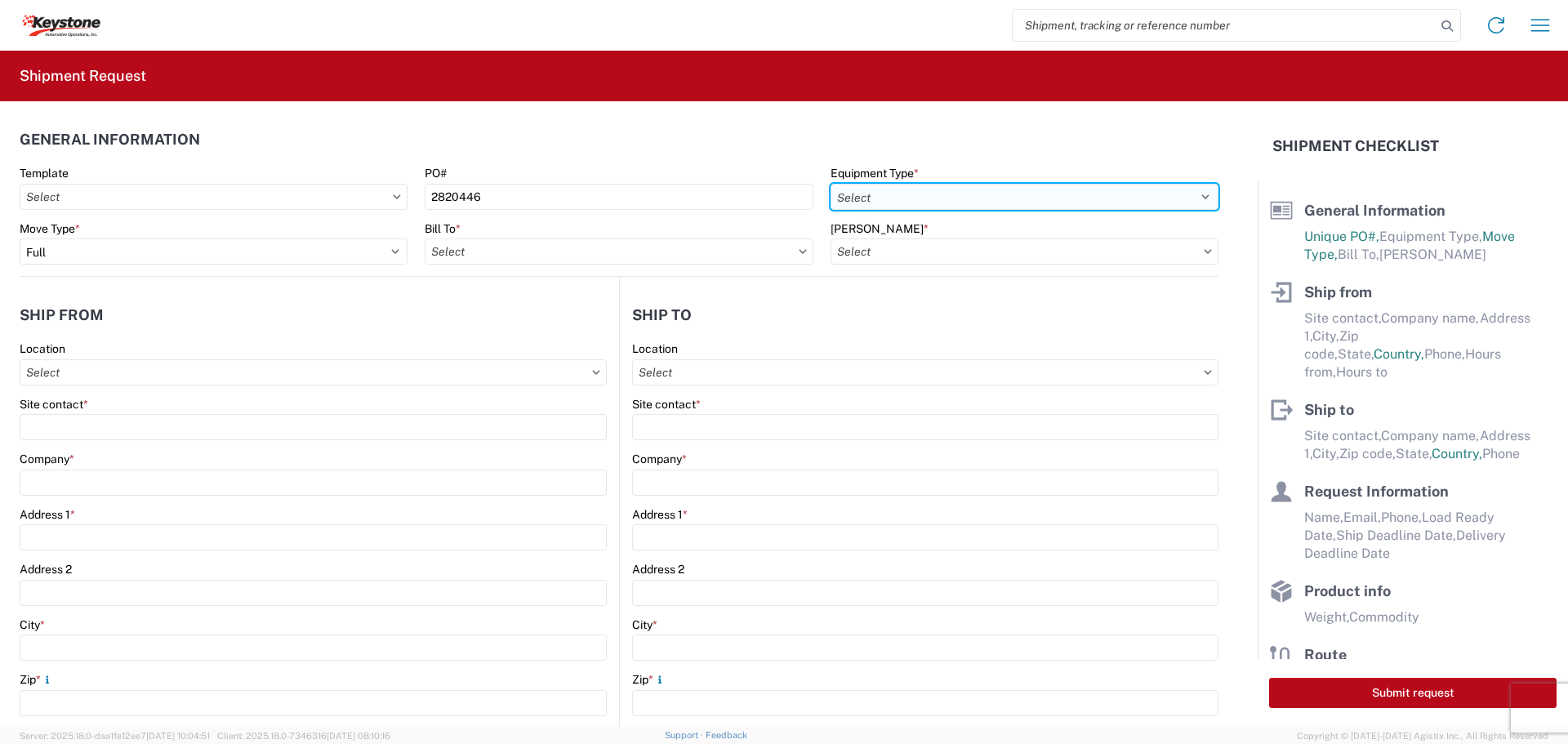
click at [1015, 192] on select "Select 53’ Dry Van Flatbed Dropdeck (van) Lowboy (flatbed) Rail" at bounding box center [1024, 197] width 388 height 26
select select "STDV"
click at [830, 184] on select "Select 53’ Dry Van Flatbed Dropdeck (van) Lowboy (flatbed) Rail" at bounding box center [1024, 197] width 388 height 26
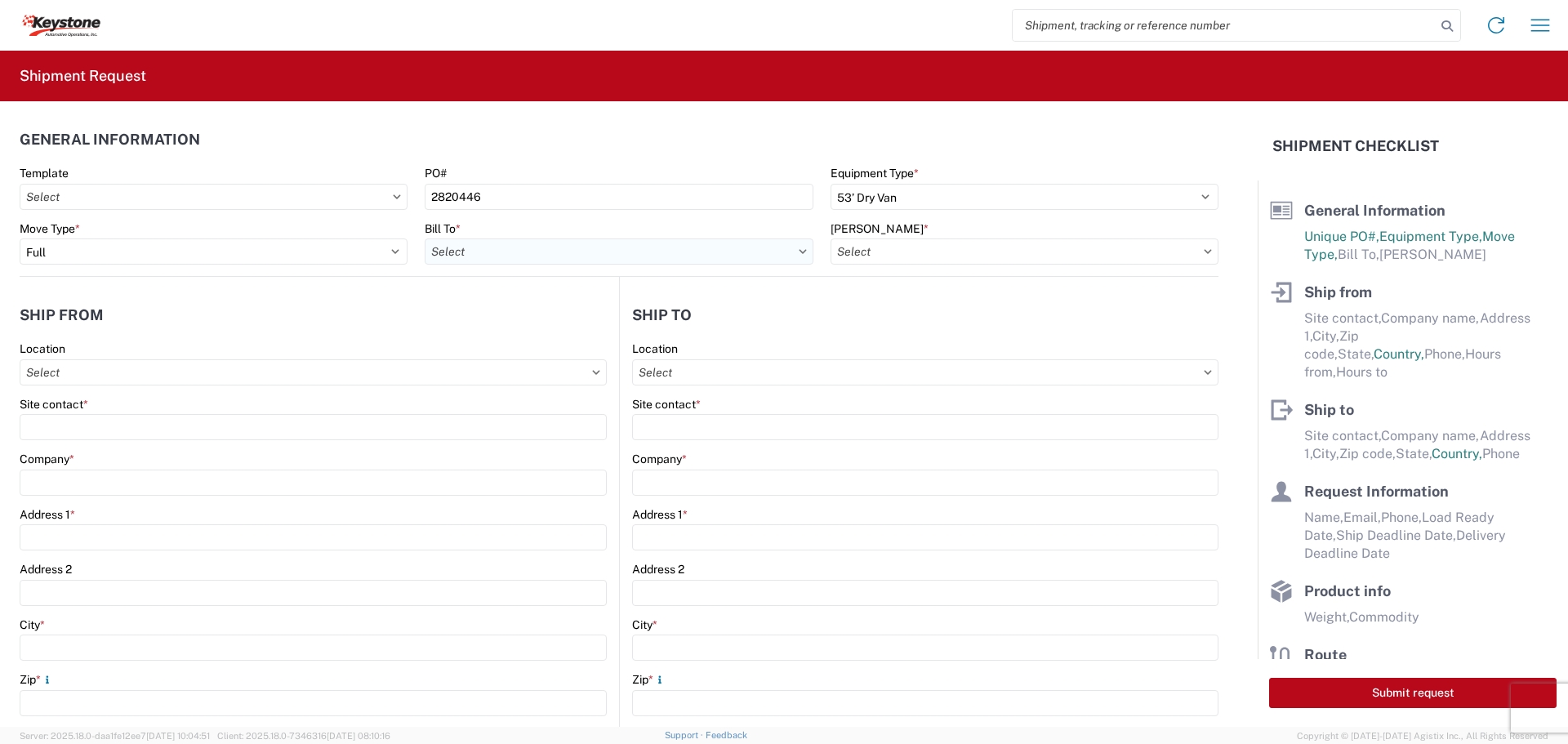
click at [737, 251] on input "Bill To *" at bounding box center [619, 252] width 388 height 26
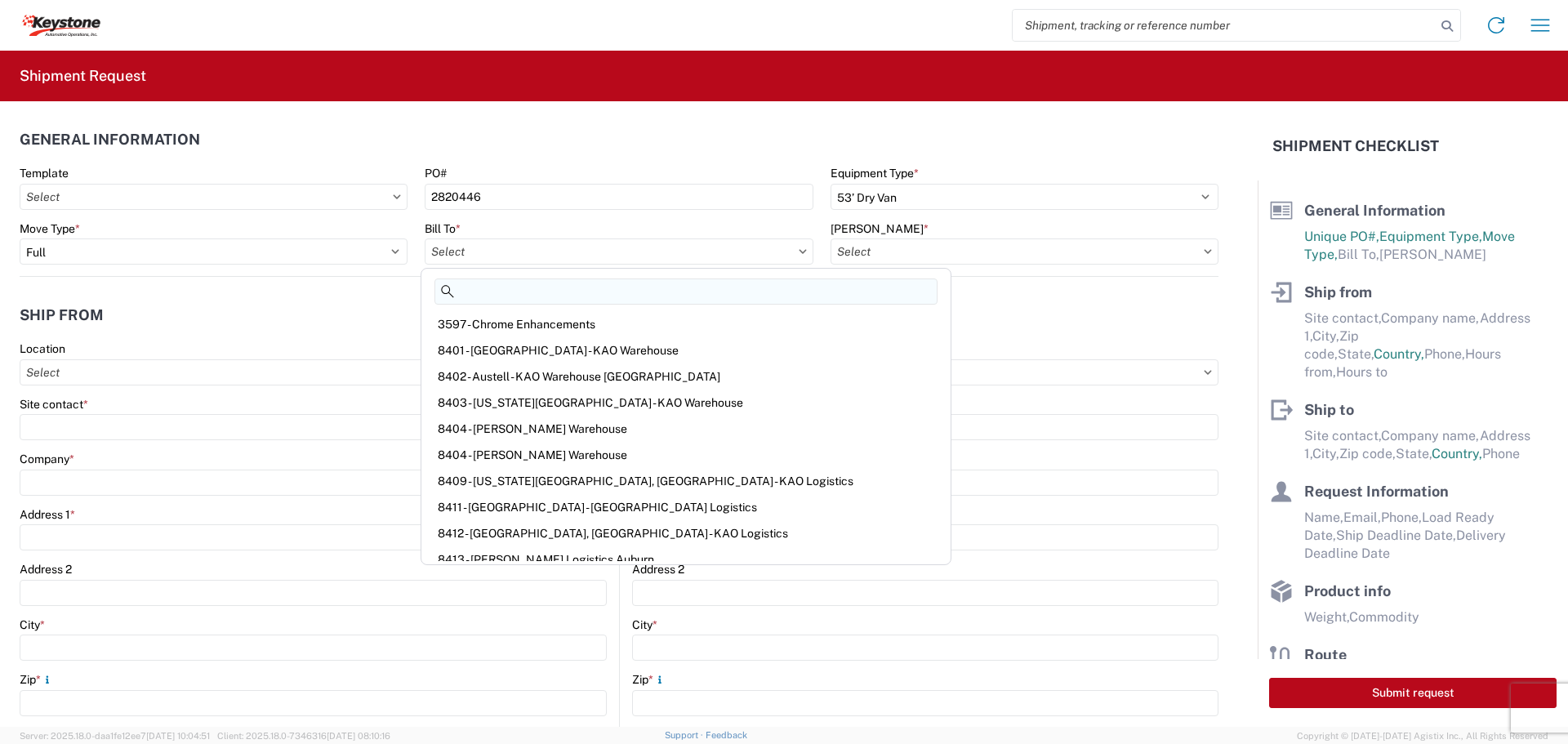
type input "8"
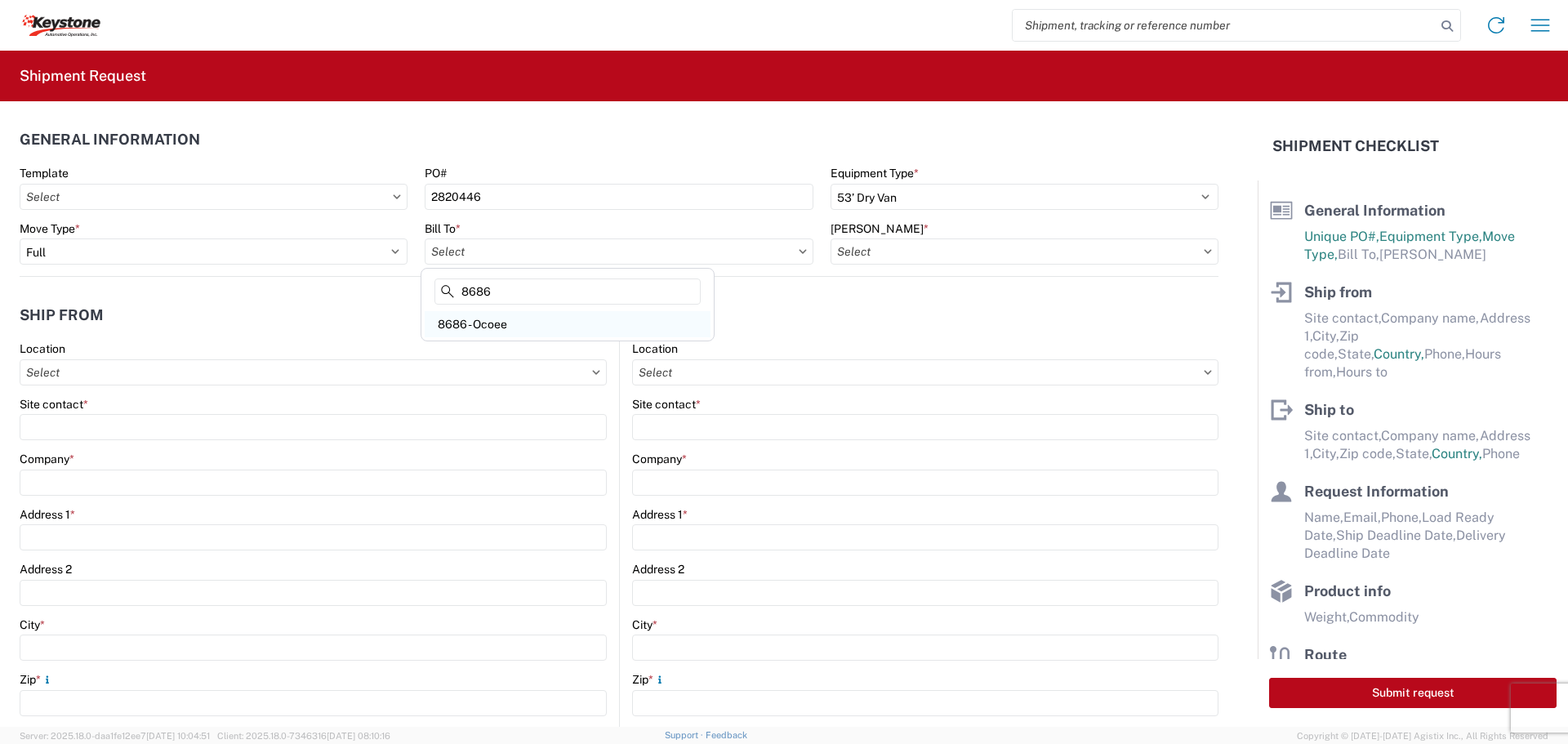
type input "8686"
click at [586, 313] on div "8686 - Ocoee" at bounding box center [568, 324] width 286 height 26
type input "8686 - Ocoee"
click at [1108, 250] on input "[PERSON_NAME] *" at bounding box center [1024, 252] width 388 height 26
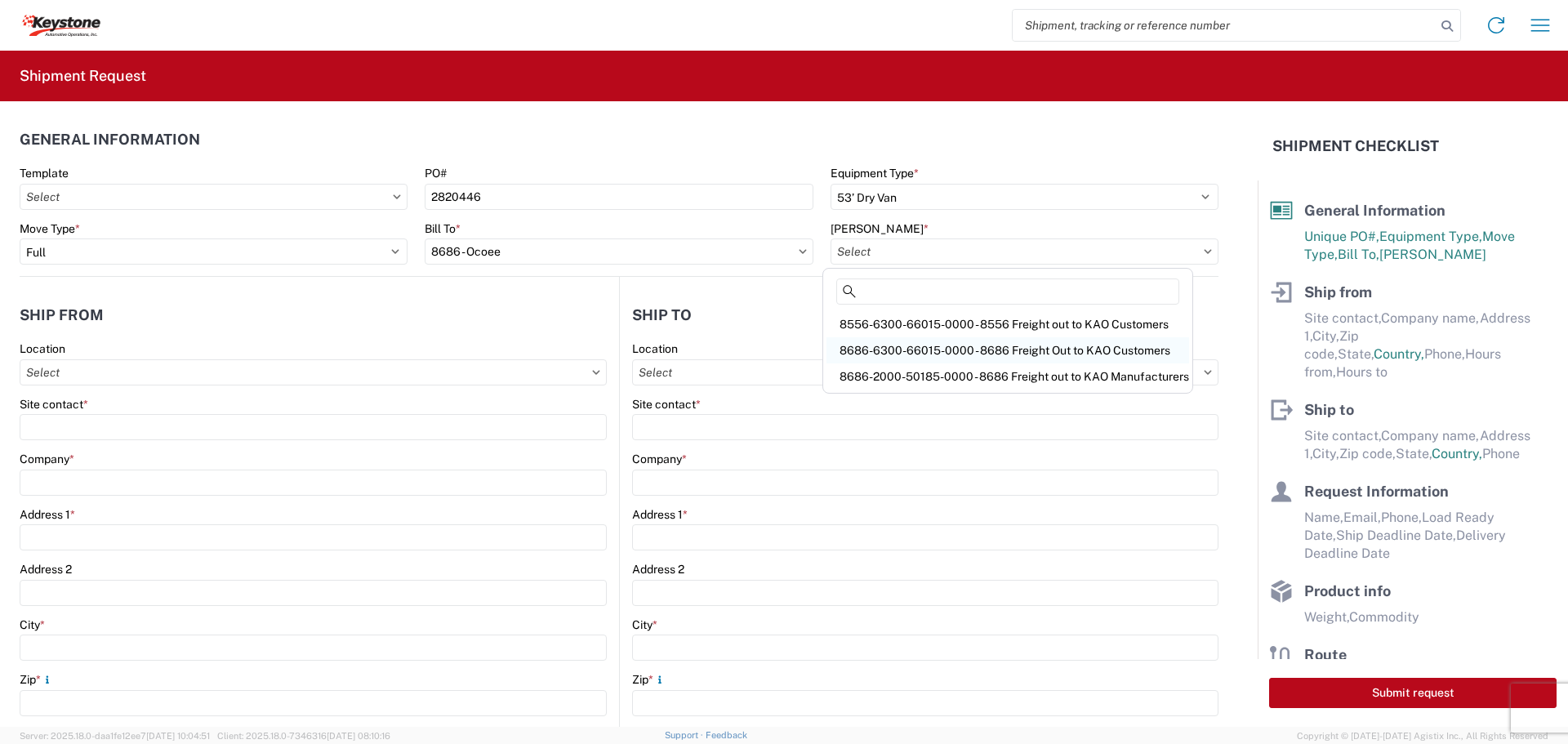
click at [999, 345] on div "8686-6300-66015-0000 - 8686 Freight Out to KAO Customers" at bounding box center [1008, 350] width 363 height 26
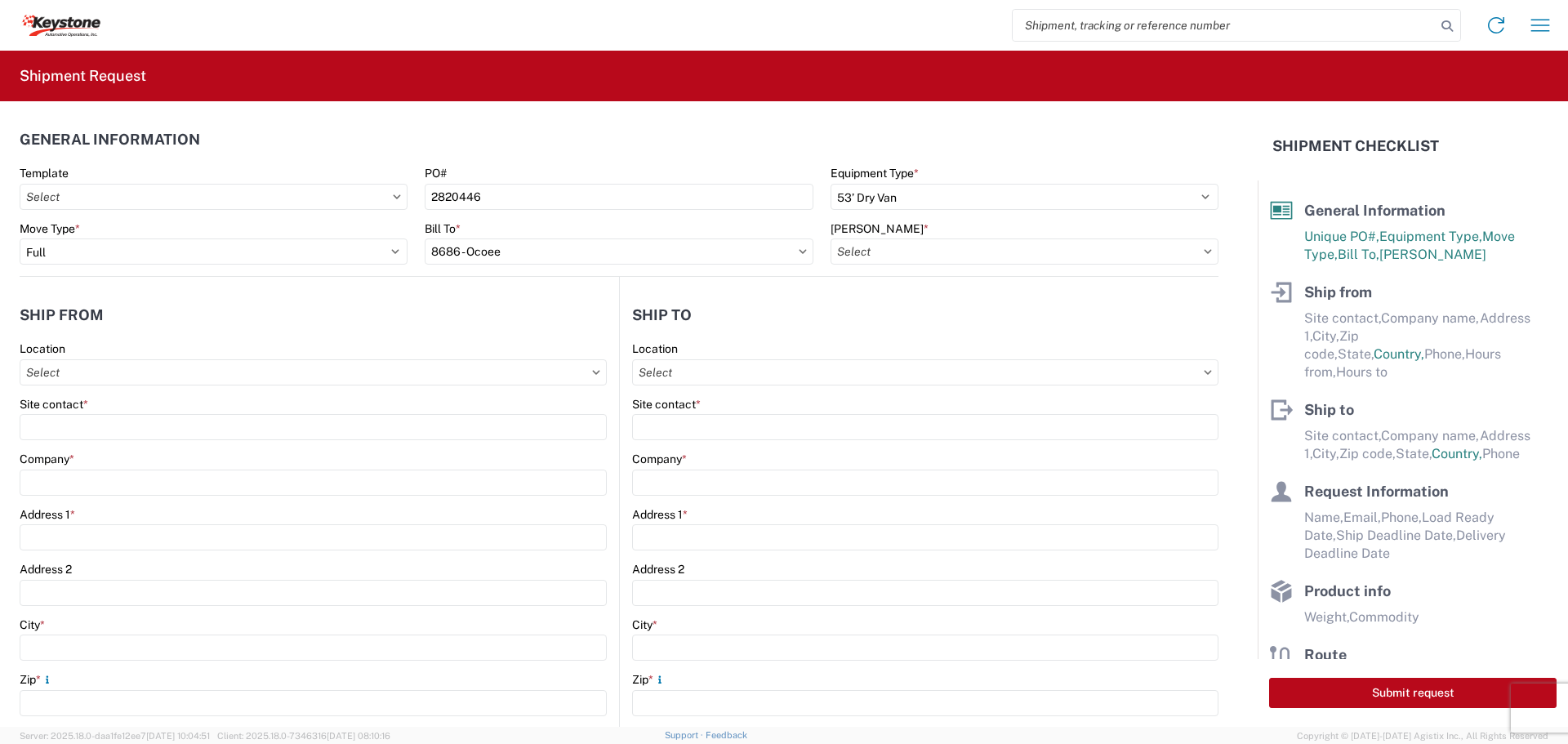
type input "8686-6300-66015-0000 - 8686 Freight Out to KAO Customers"
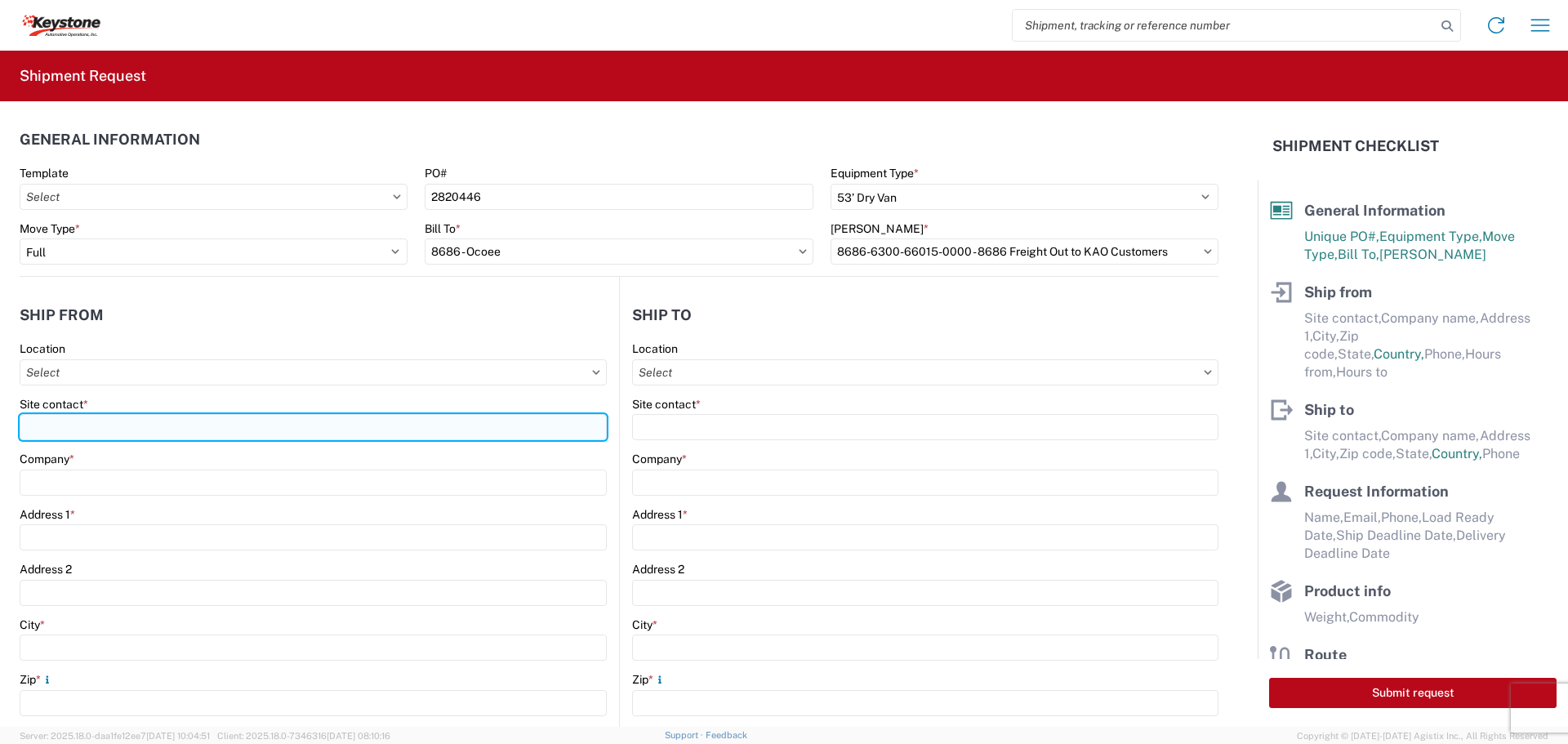
click at [86, 434] on input "Site contact *" at bounding box center [313, 427] width 587 height 26
type input "BILL OR [PERSON_NAME]"
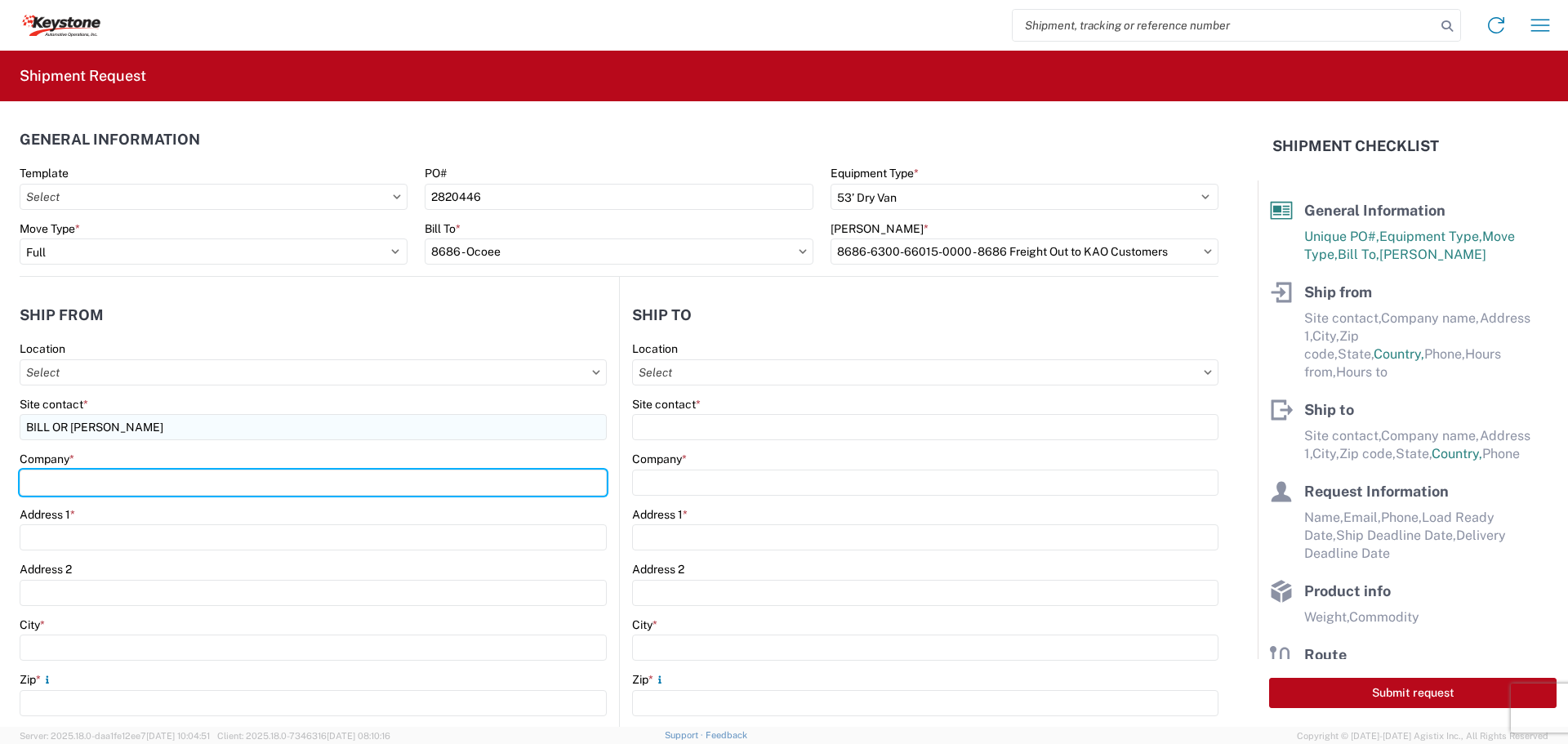
type input "B & W TRAILER HITCHES, INC."
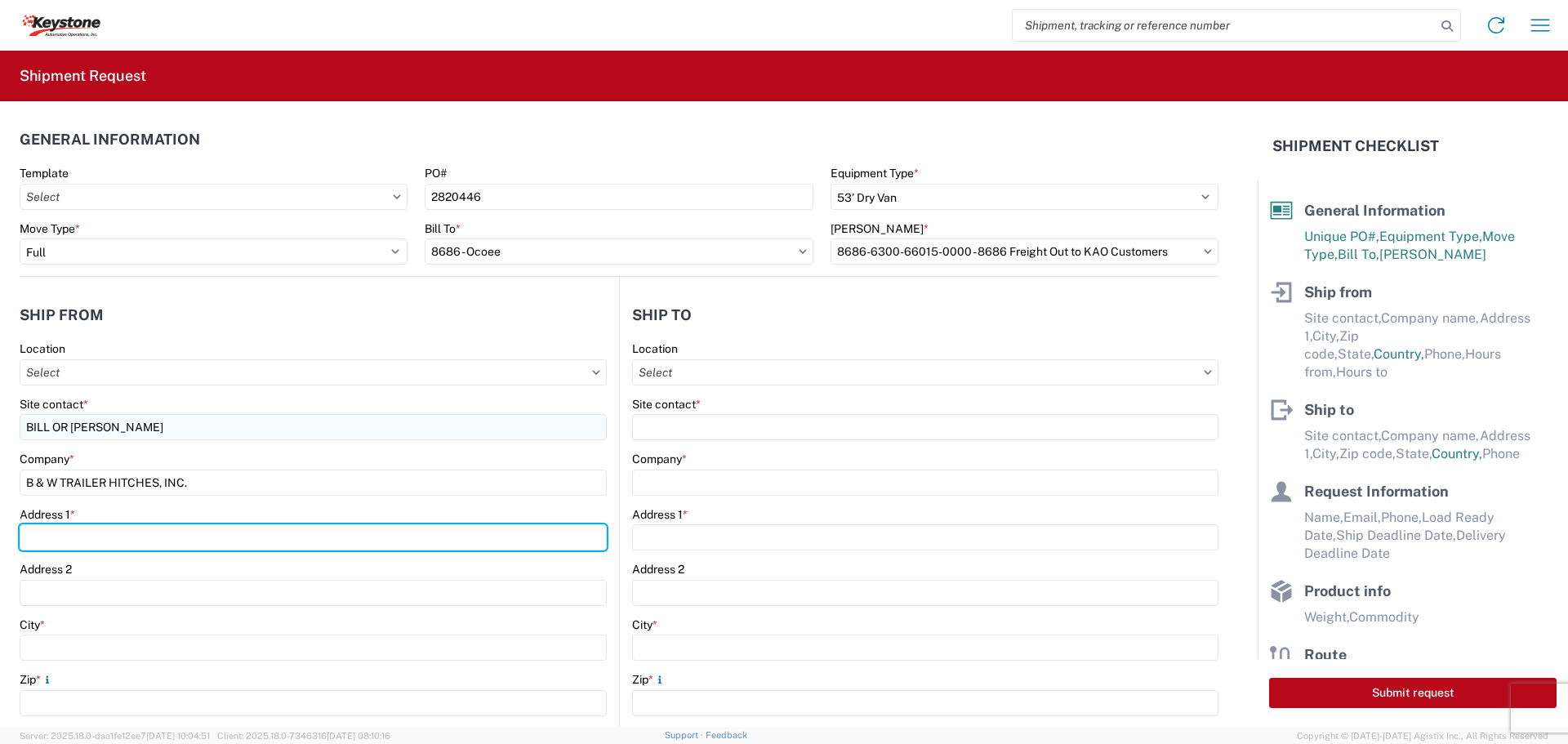
type input "[STREET_ADDRESS][US_STATE]"
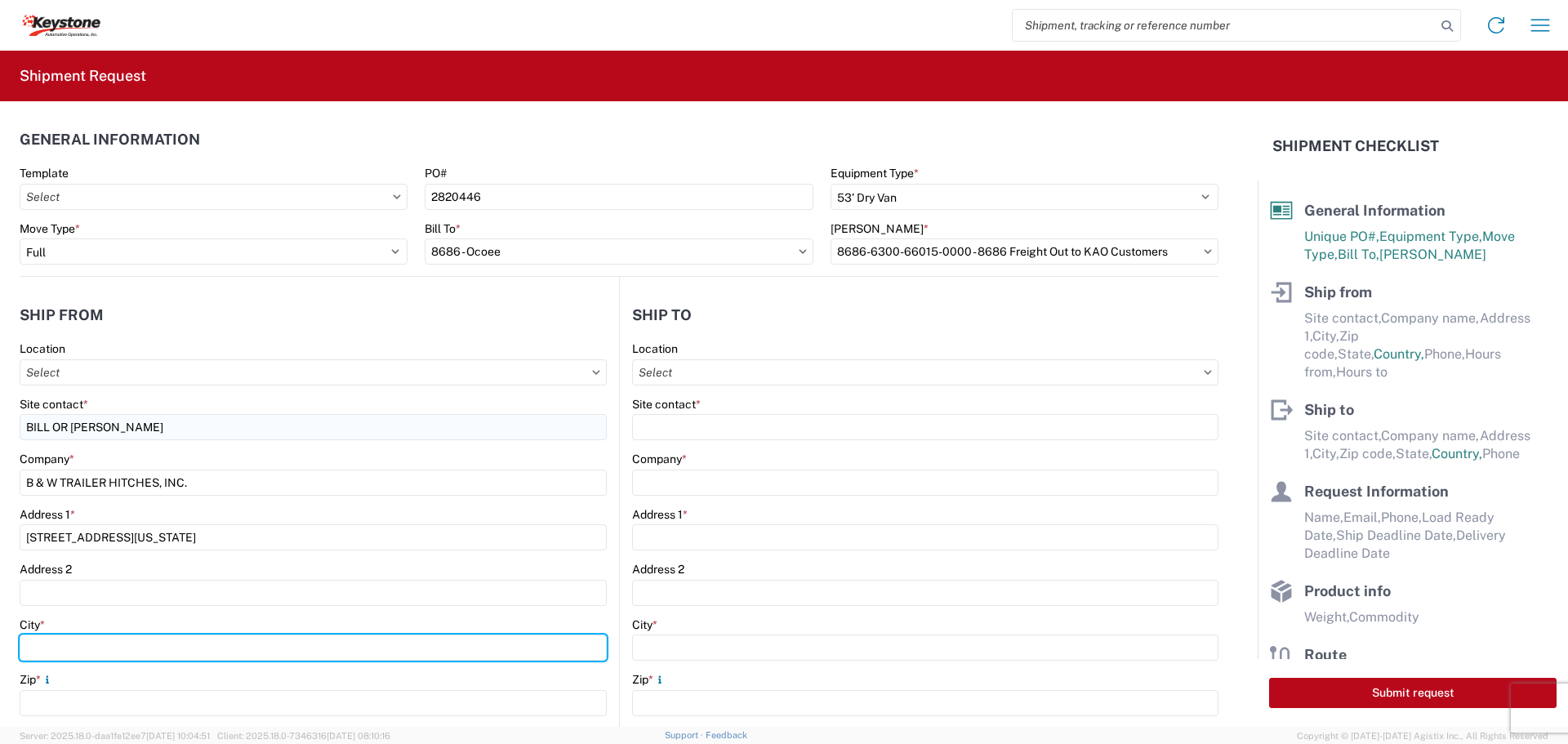
type input "HUMBOLDT"
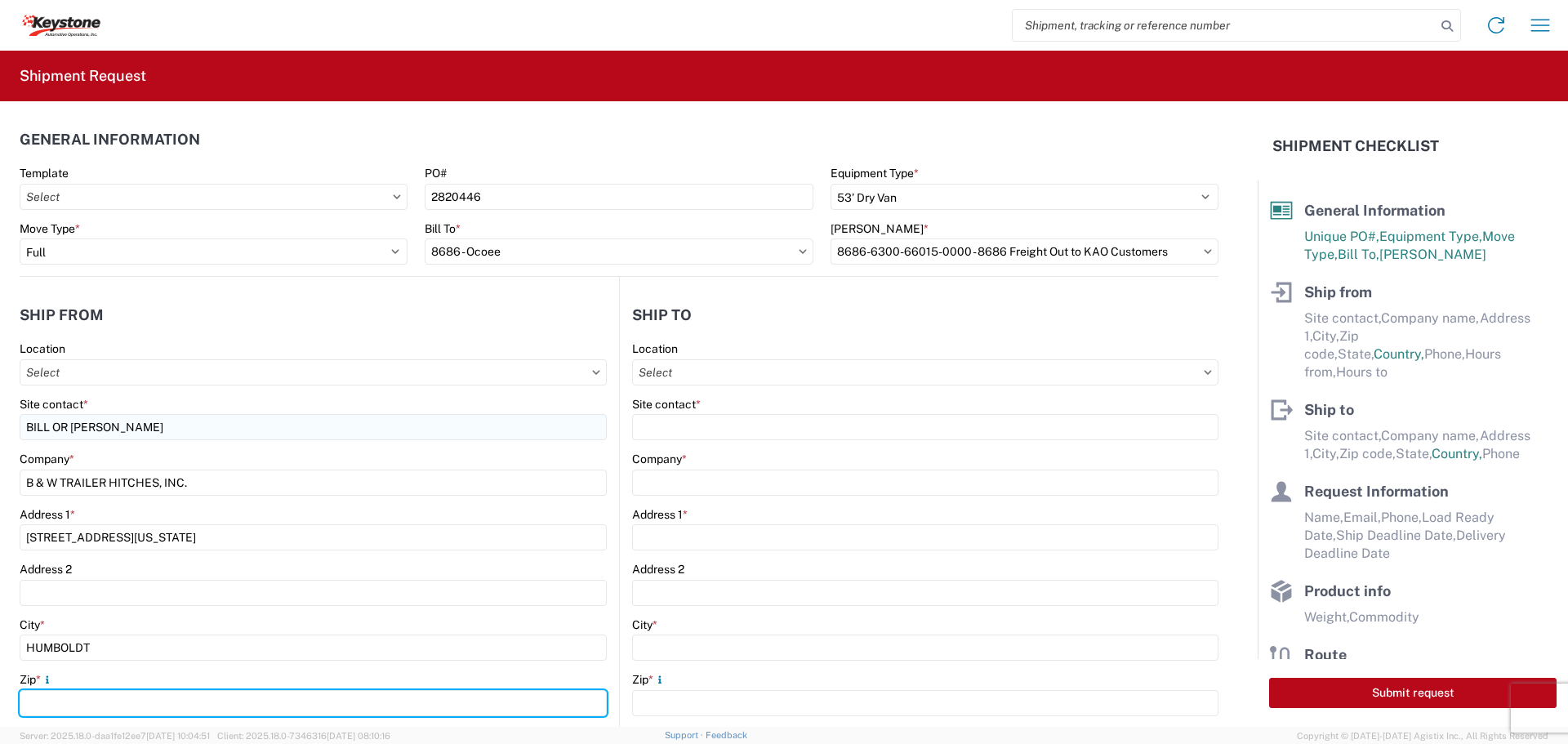
type input "66748"
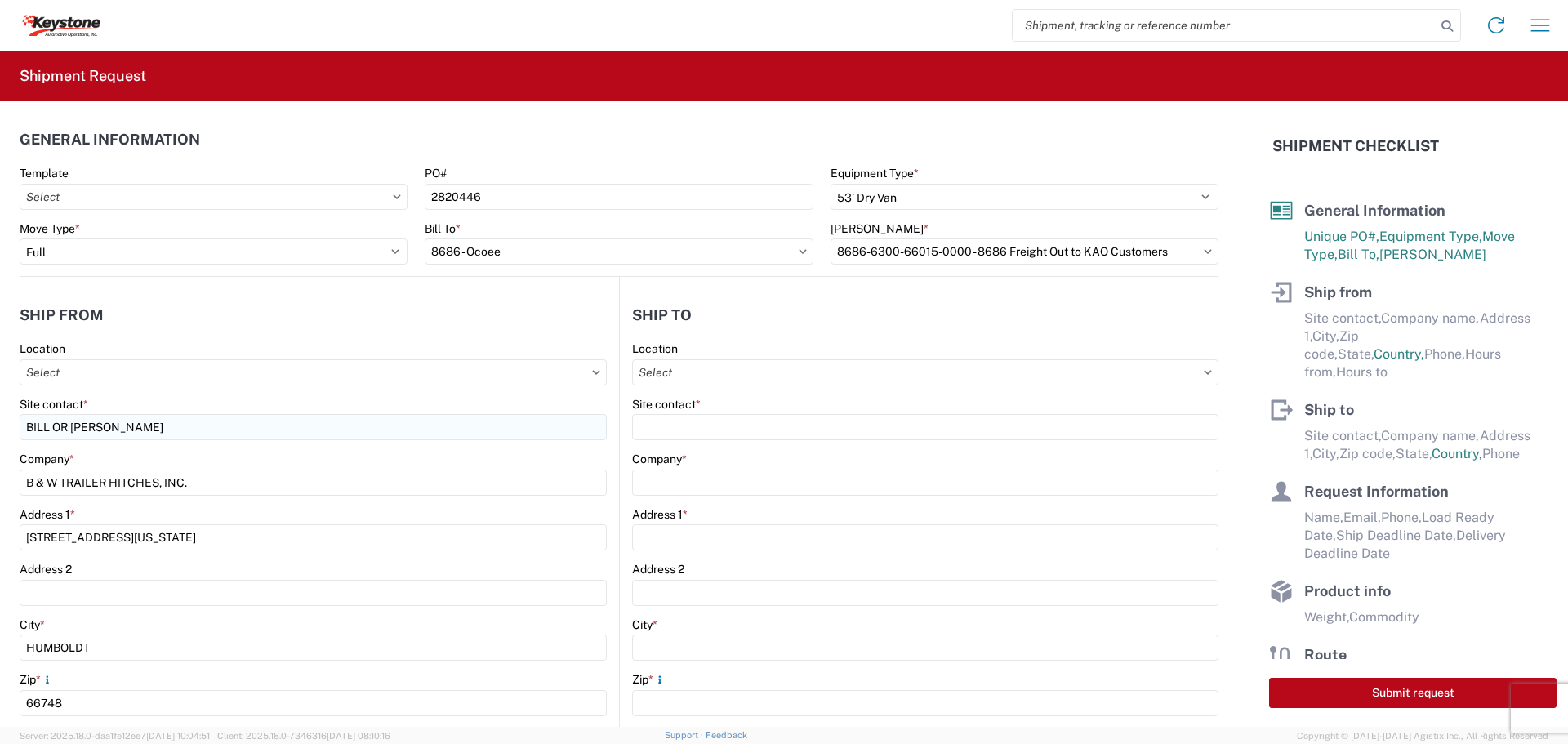
select select "KS"
type input "[EMAIL_ADDRESS][DOMAIN_NAME]"
type input "6204733664"
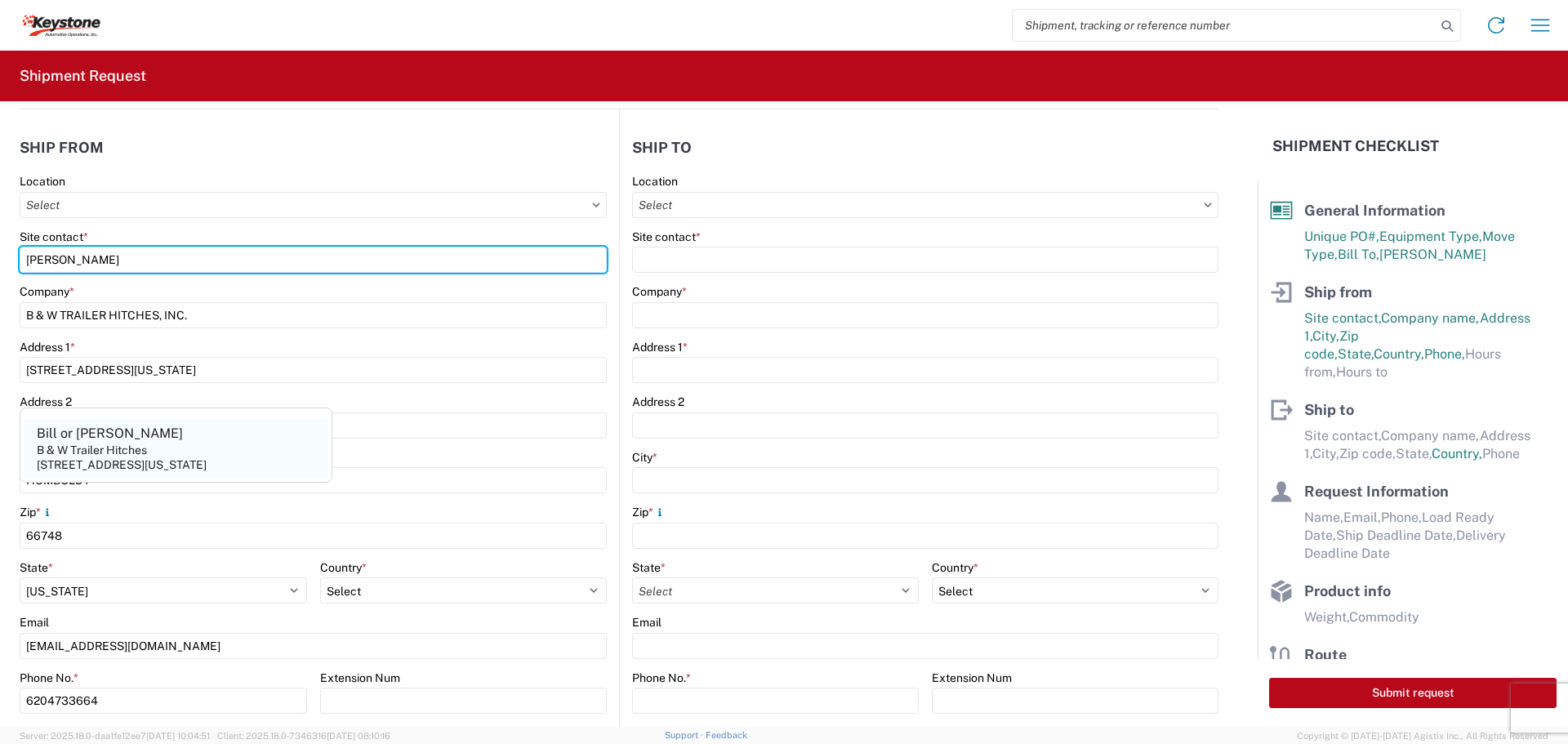
scroll to position [326, 0]
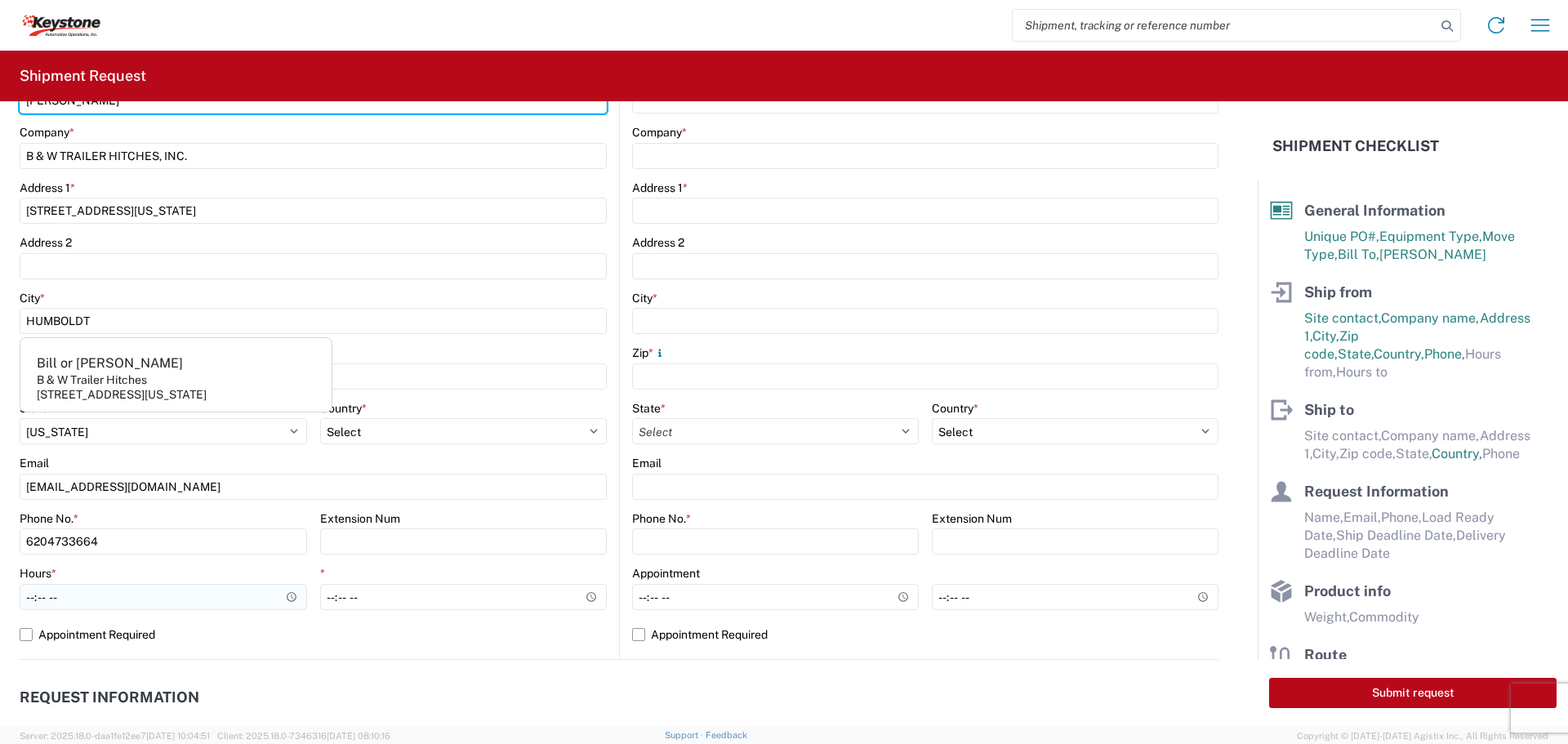
type input "[PERSON_NAME]"
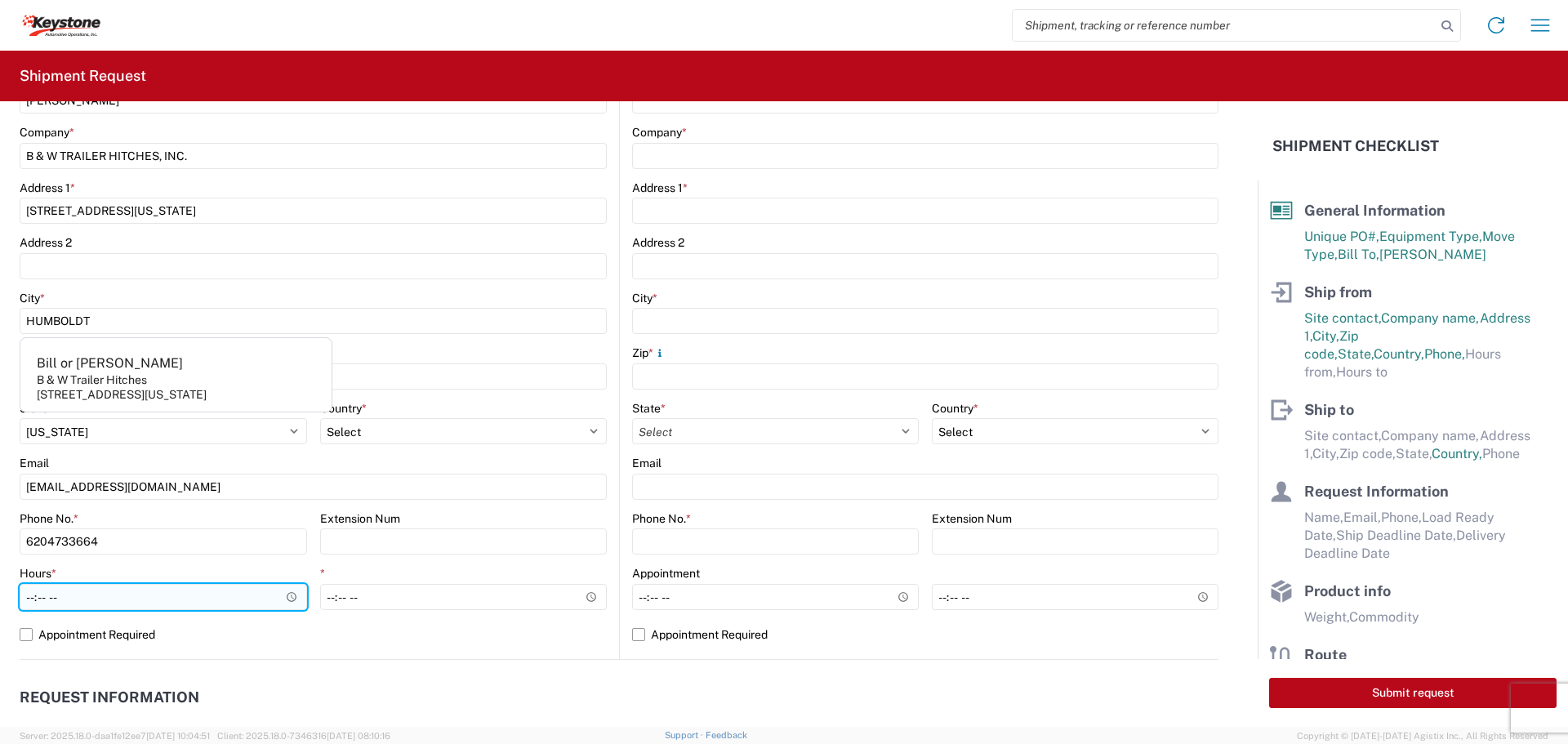
click at [285, 595] on input "Hours *" at bounding box center [163, 597] width 287 height 26
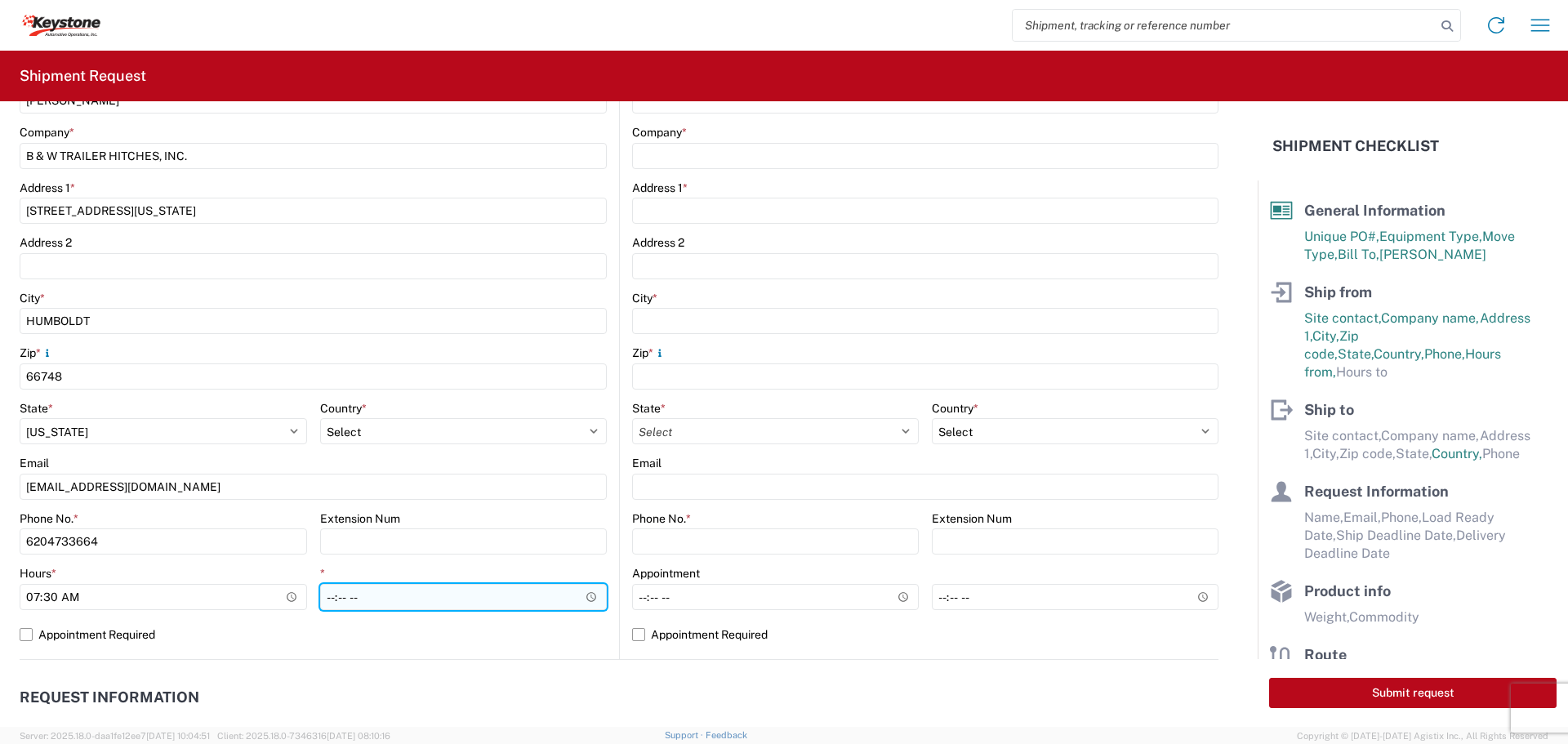
type input "07:30"
click at [551, 593] on input "*" at bounding box center [464, 597] width 287 height 26
click at [583, 591] on input "*" at bounding box center [464, 597] width 287 height 26
type input "22:00"
click at [500, 596] on input "22:00" at bounding box center [464, 597] width 287 height 26
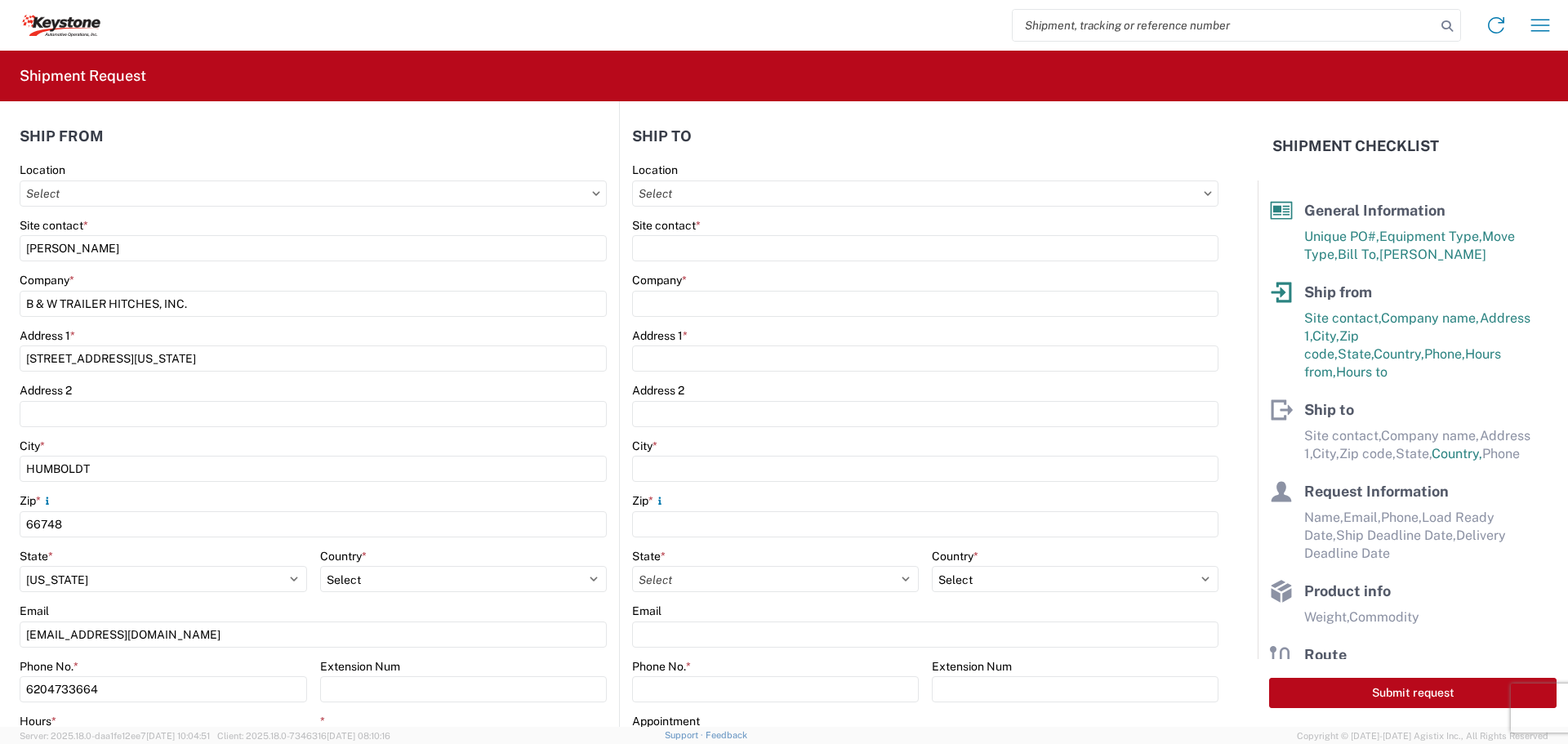
scroll to position [0, 0]
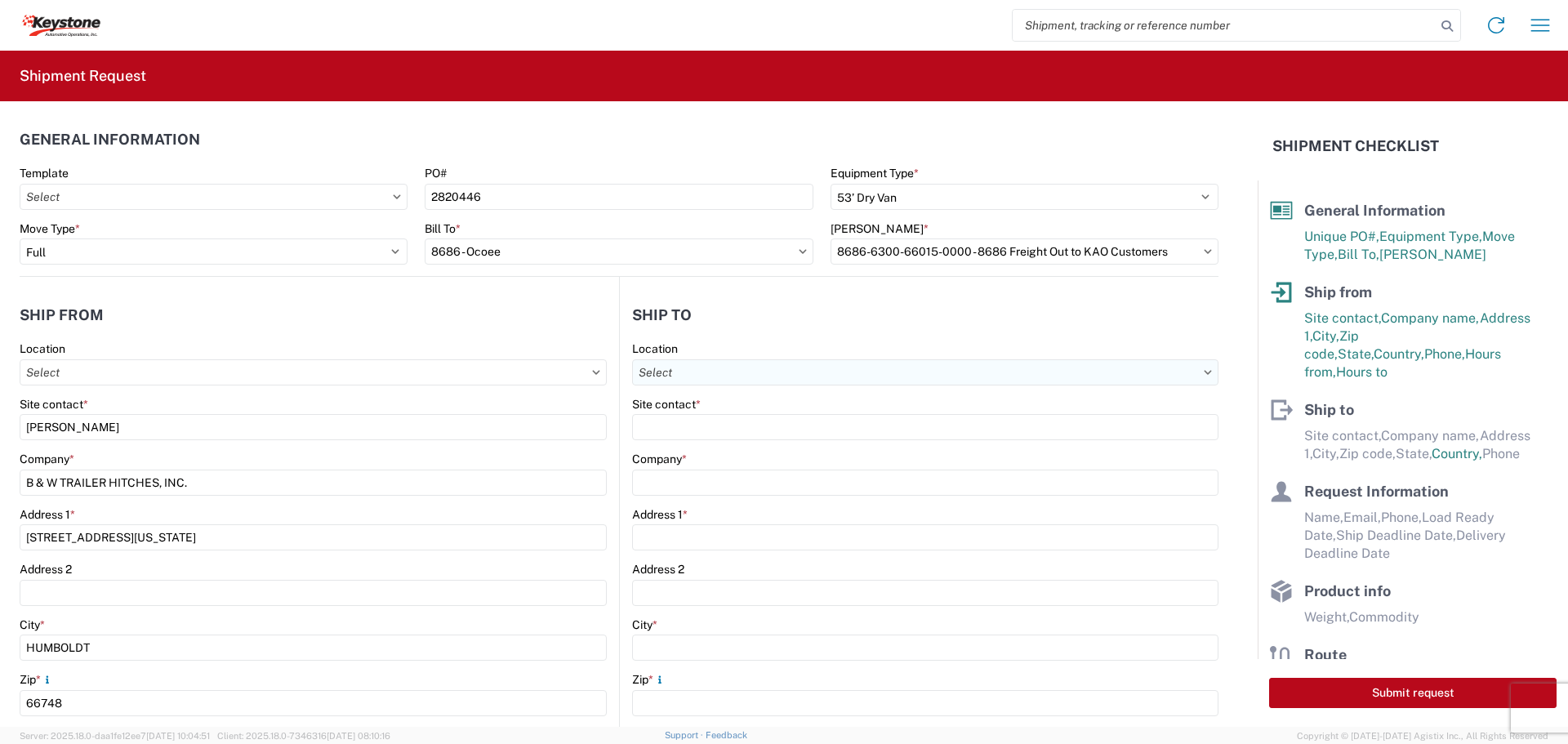
click at [743, 370] on input "Location" at bounding box center [926, 372] width 587 height 26
type input "8686"
click at [685, 440] on div "8686 - Ocoee" at bounding box center [774, 445] width 286 height 26
type input "8686 - Ocoee"
type input "KAO"
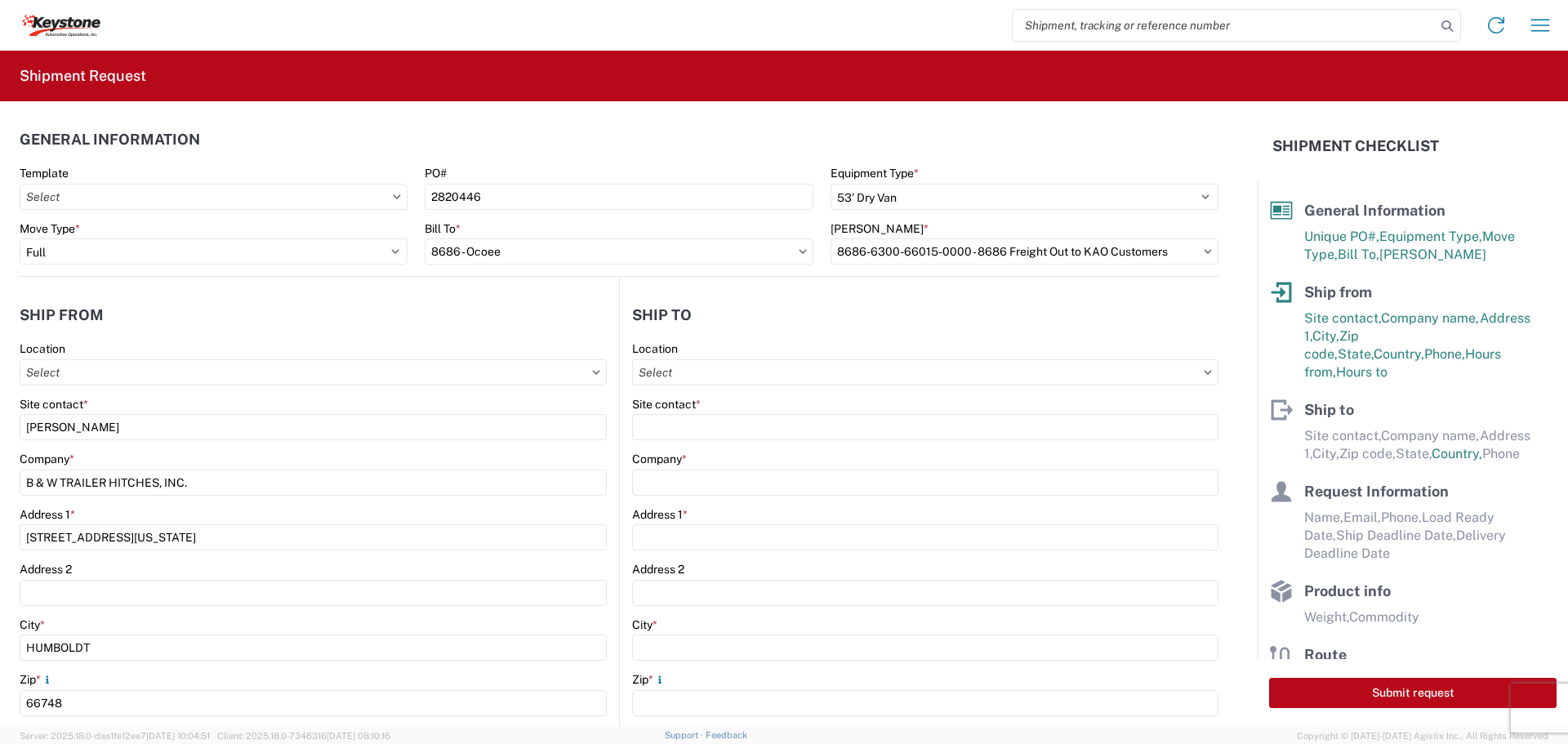
type input "[STREET_ADDRESS]"
type input "Ocoee"
type input "34761"
select select "FL"
select select "US"
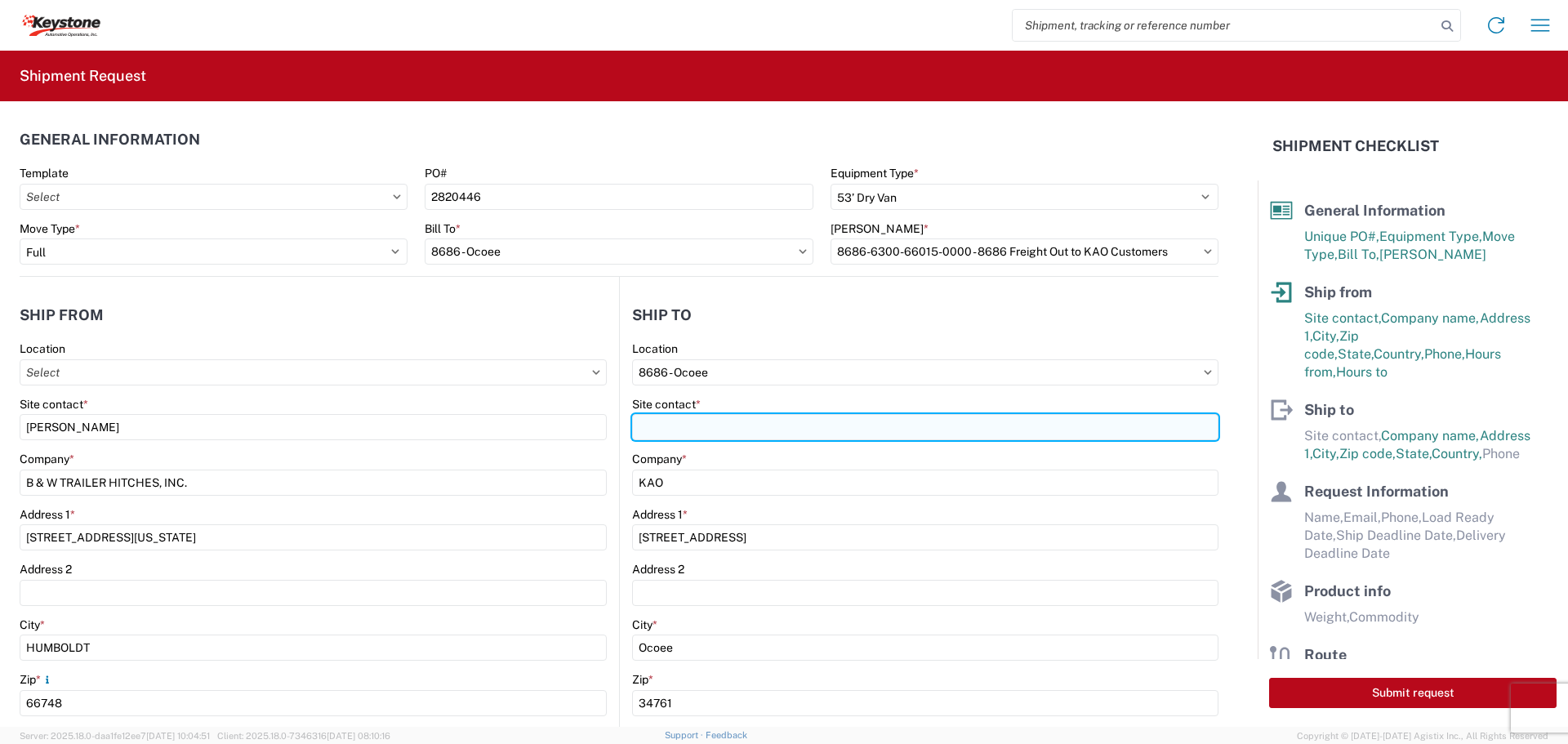
click at [688, 422] on input "Site contact *" at bounding box center [926, 427] width 587 height 26
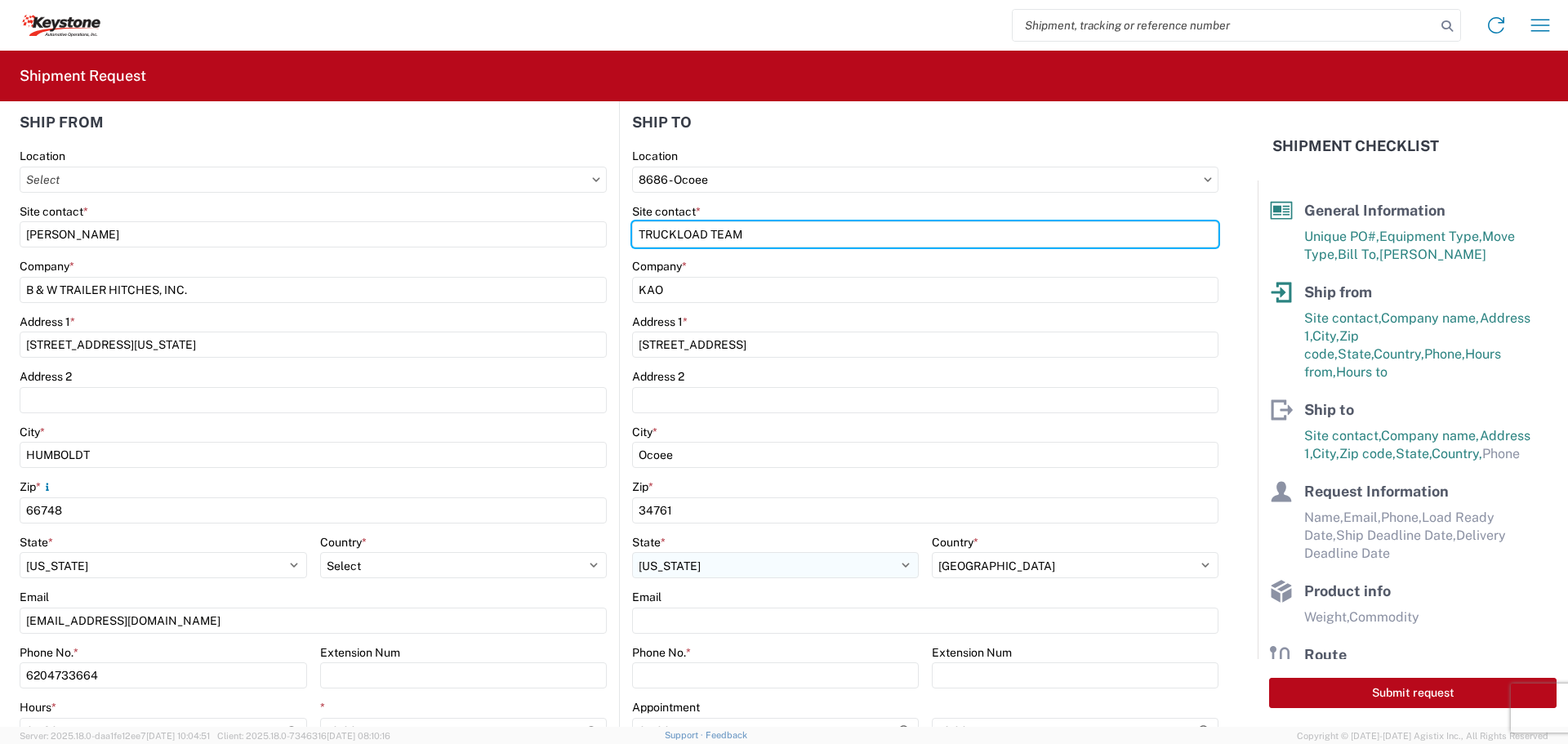
scroll to position [245, 0]
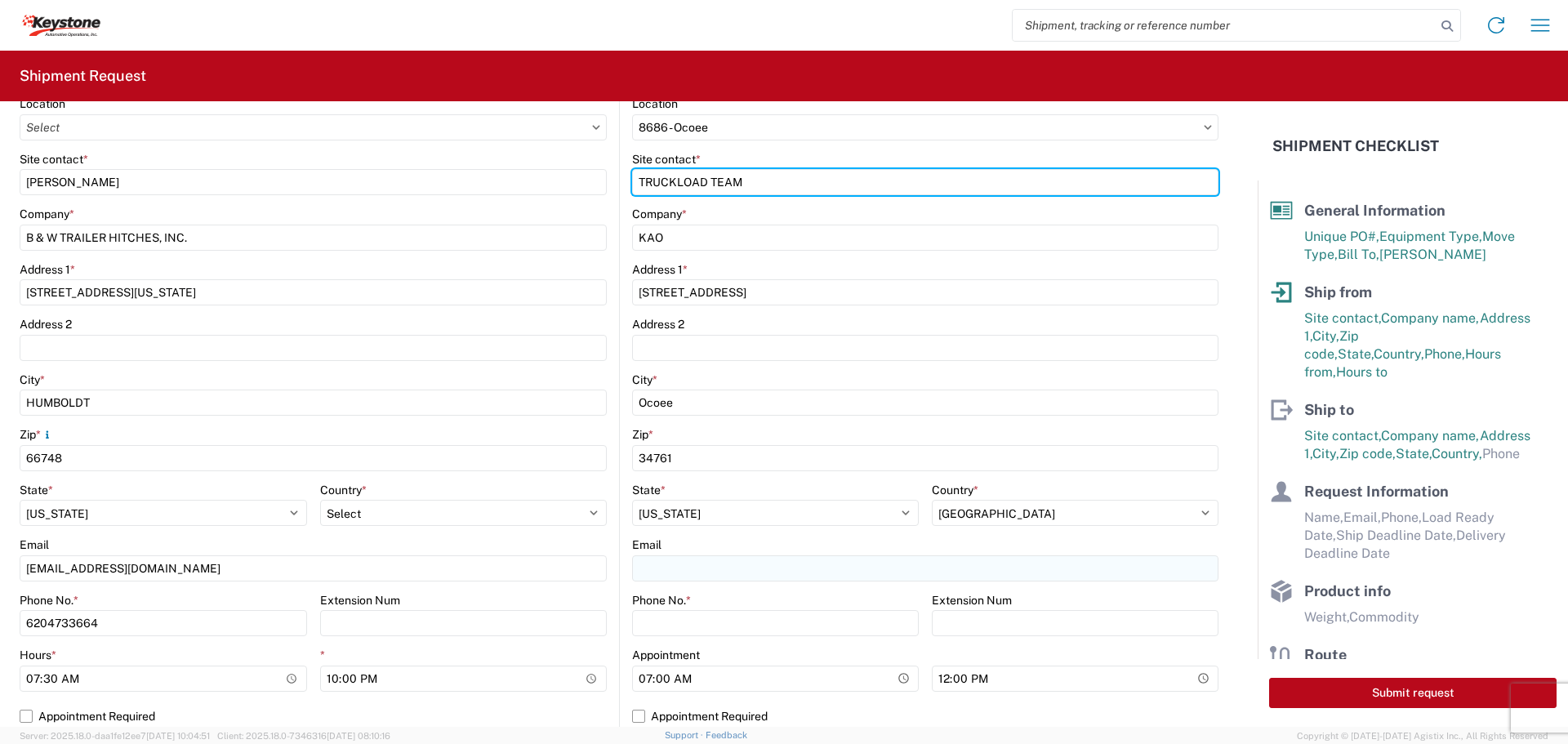
type input "TRUCKLOAD TEAM"
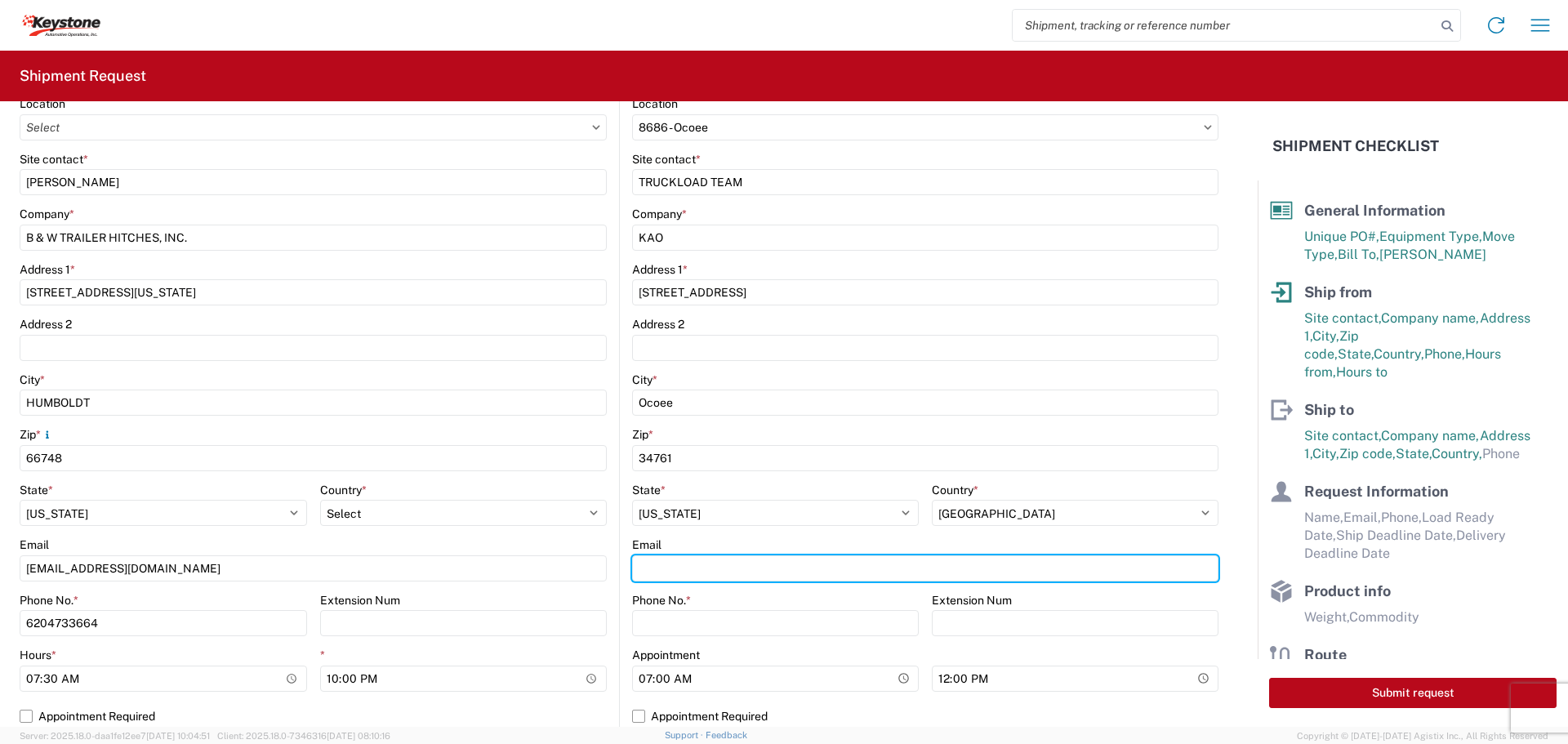
drag, startPoint x: 688, startPoint y: 559, endPoint x: 681, endPoint y: 554, distance: 8.6
click at [688, 559] on input "Email" at bounding box center [926, 568] width 587 height 26
type input "[EMAIL_ADDRESS][DOMAIN_NAME]"
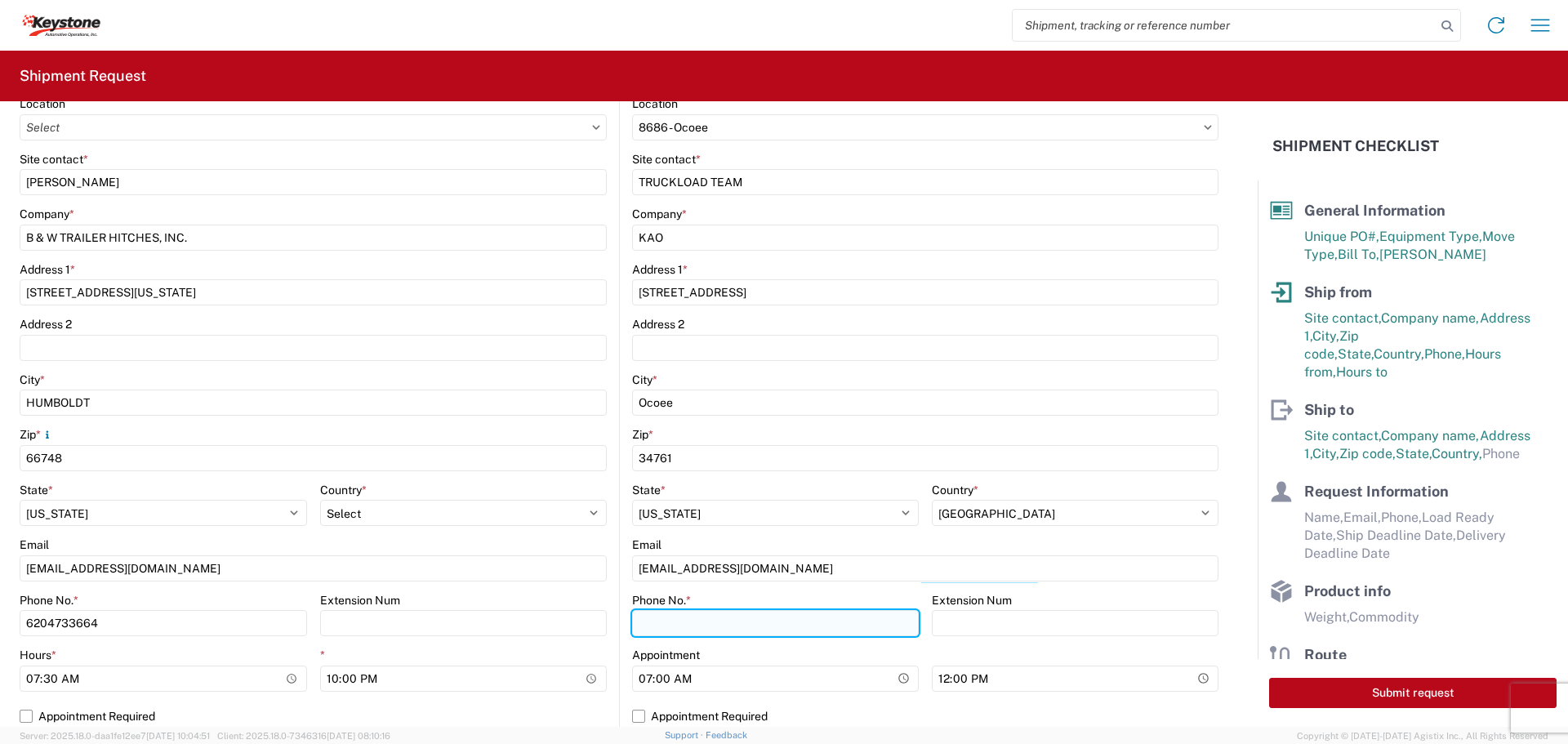
click at [675, 621] on input "Phone No. *" at bounding box center [775, 623] width 286 height 26
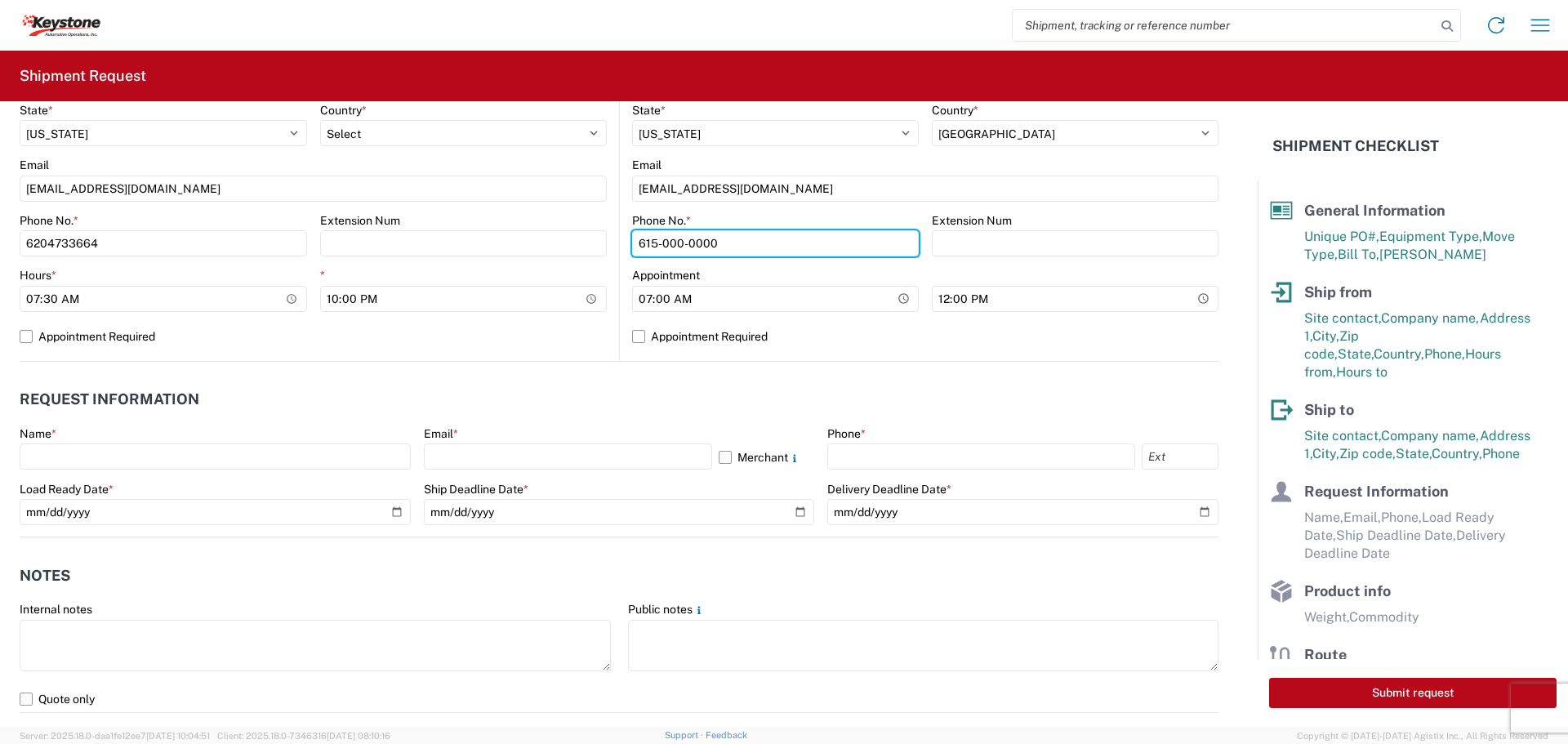
scroll to position [653, 0]
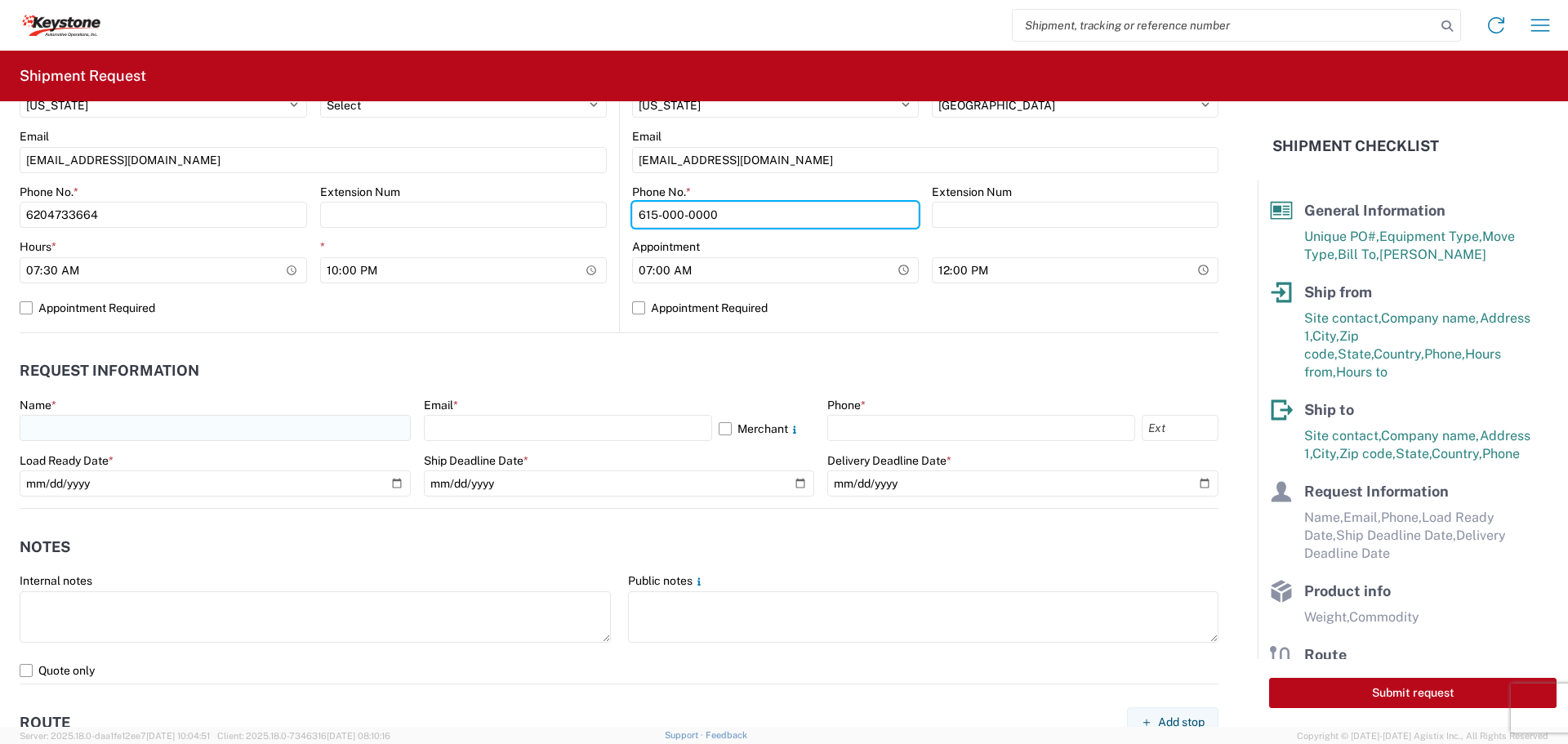
type input "615-000-0000"
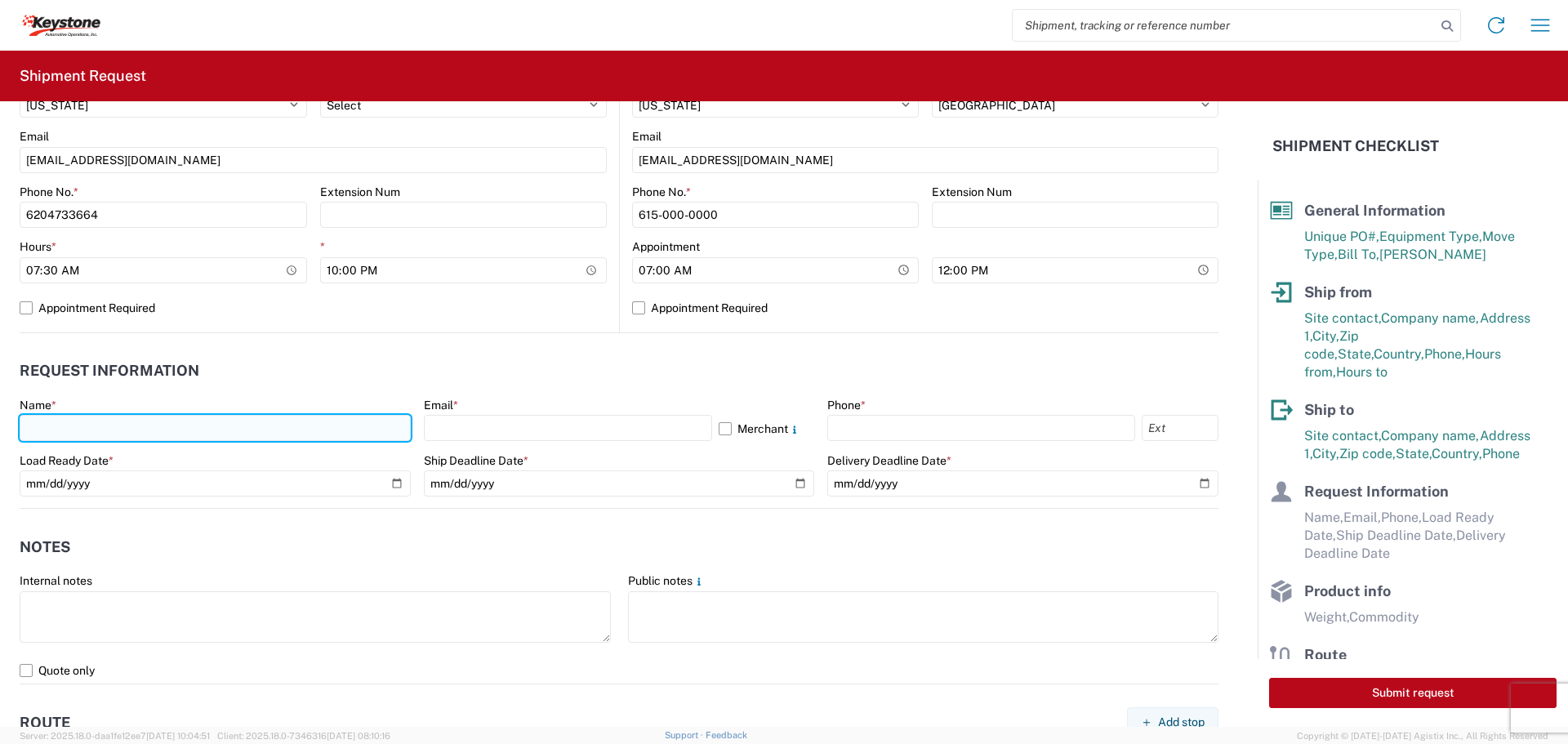
click at [124, 430] on input "text" at bounding box center [215, 428] width 391 height 26
type input "[PERSON_NAME]"
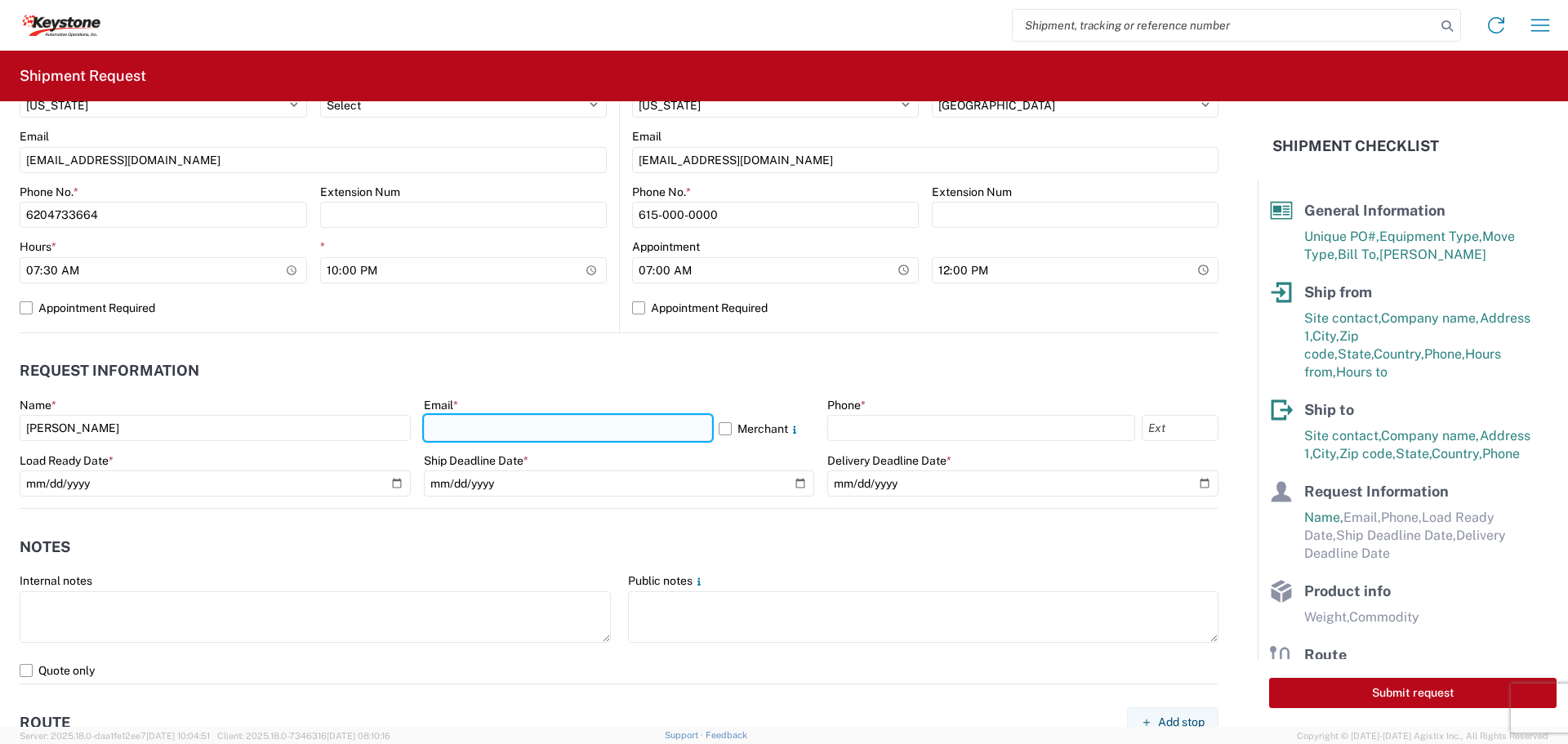
click at [446, 436] on input "text" at bounding box center [568, 428] width 288 height 26
type input "[EMAIL_ADDRESS][DOMAIN_NAME]"
click at [722, 427] on label "Merchant" at bounding box center [766, 428] width 96 height 26
click at [0, 0] on input "Merchant" at bounding box center [0, 0] width 0 height 0
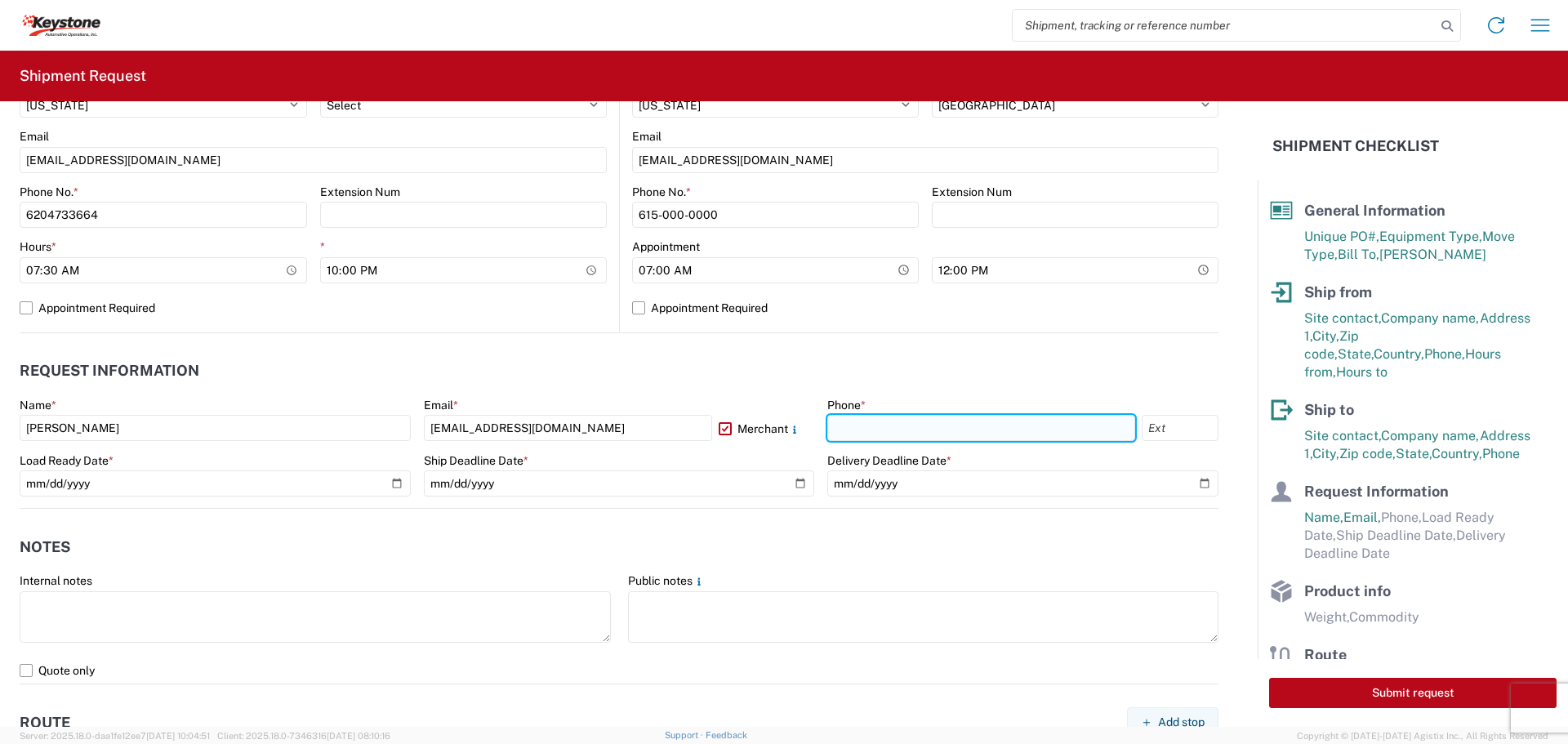
click at [881, 427] on input "text" at bounding box center [981, 428] width 308 height 26
type input "[PHONE_NUMBER]"
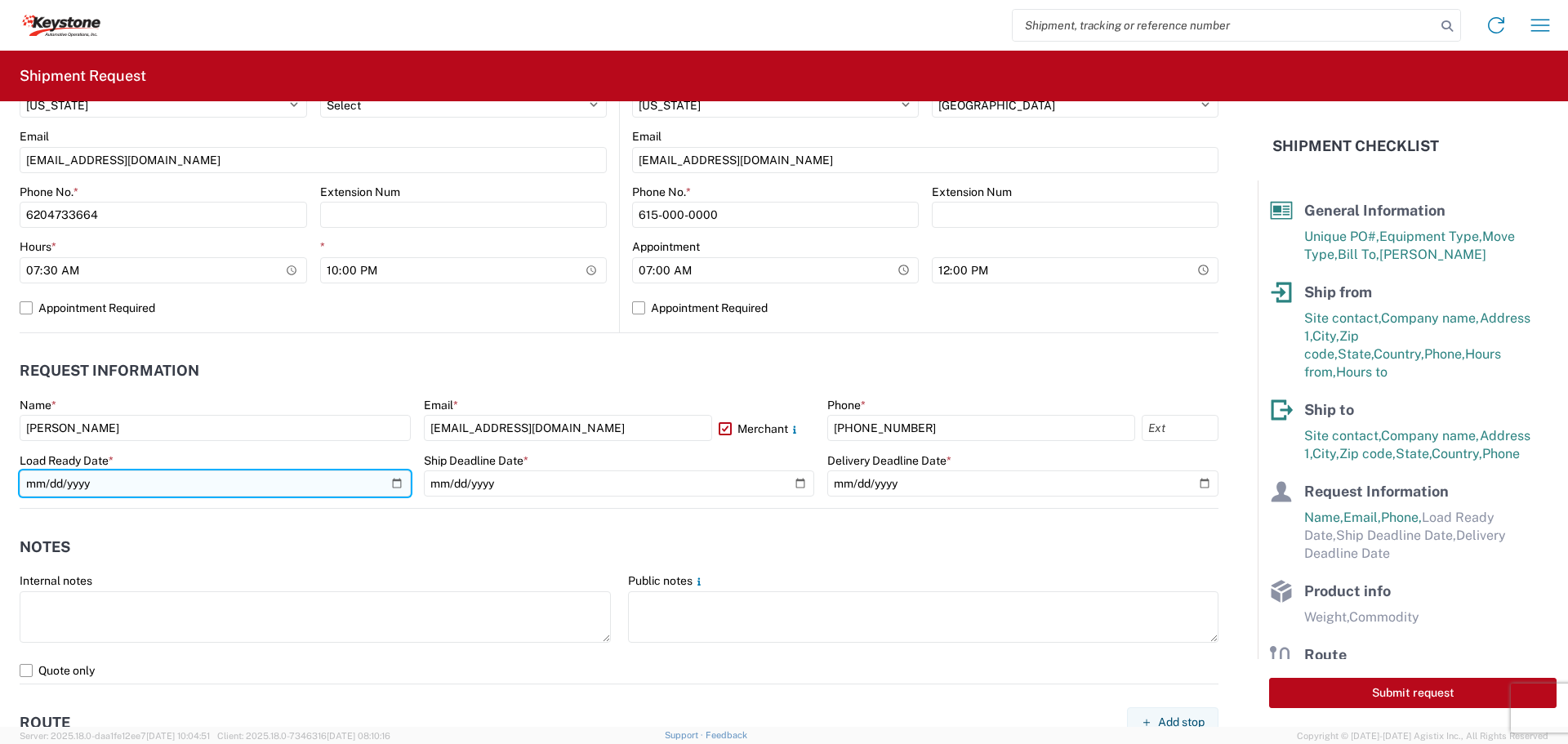
click at [387, 480] on input "date" at bounding box center [215, 483] width 391 height 26
type input "[DATE]"
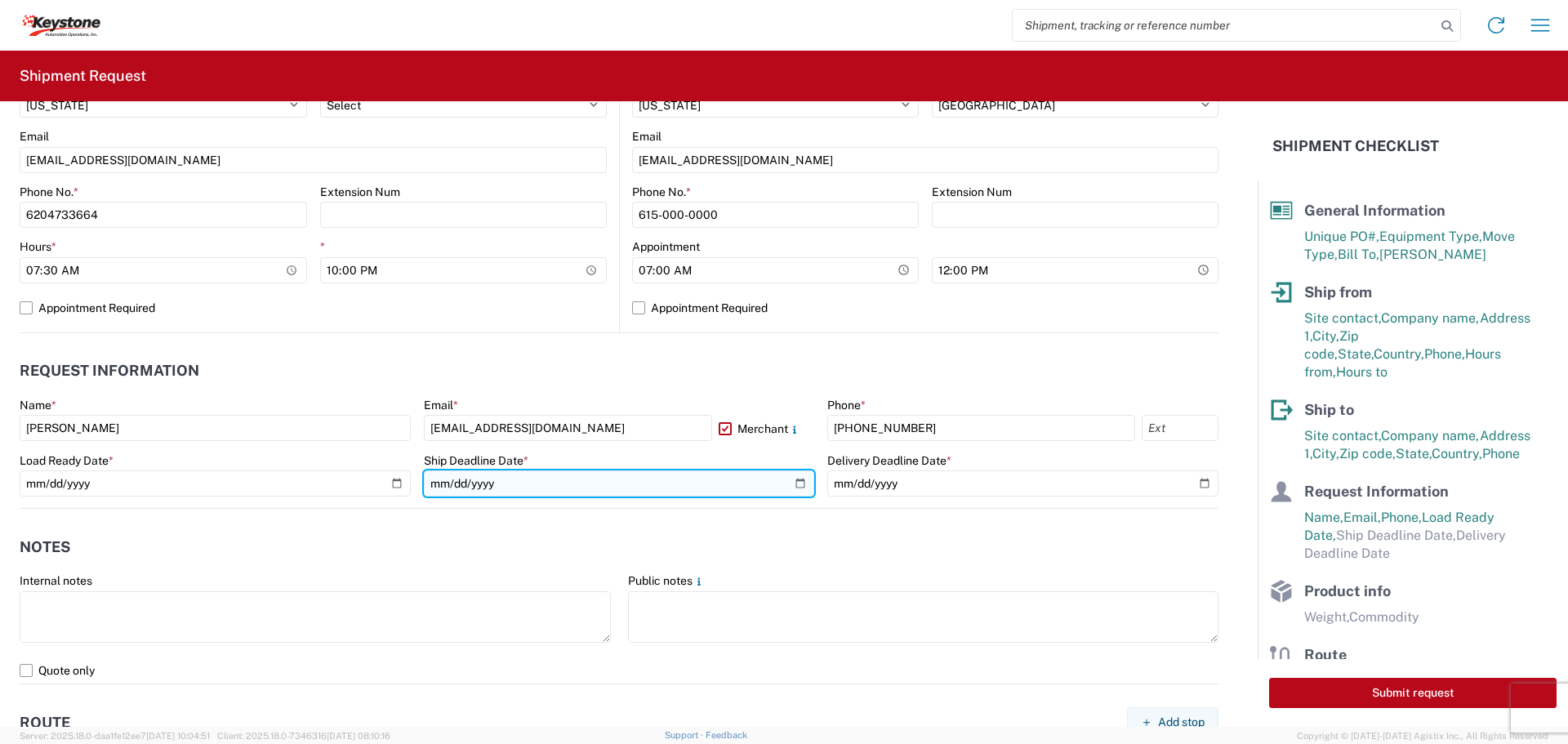
click at [792, 478] on input "date" at bounding box center [619, 483] width 391 height 26
type input "[DATE]"
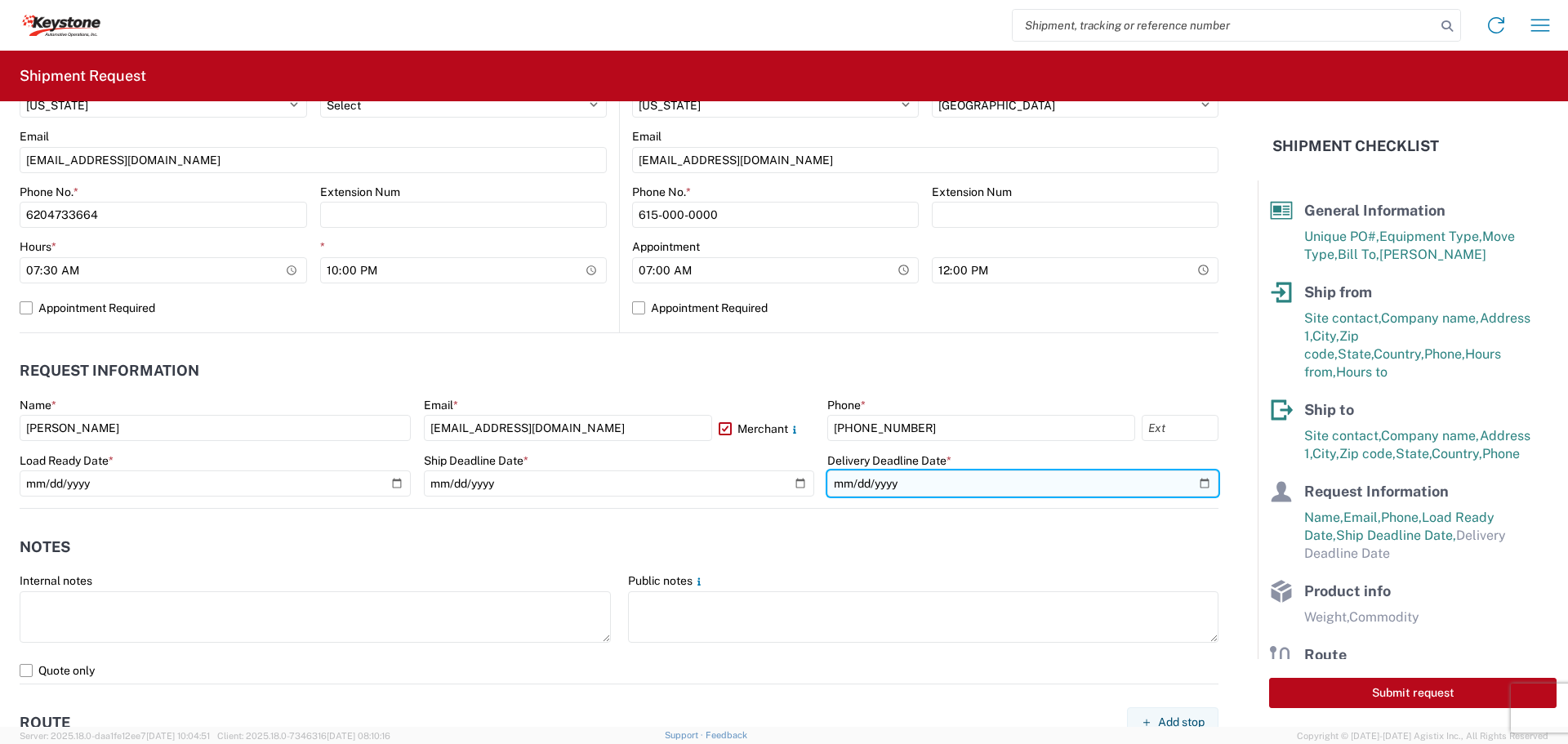
click at [1190, 482] on input "date" at bounding box center [1022, 483] width 391 height 26
type input "[DATE]"
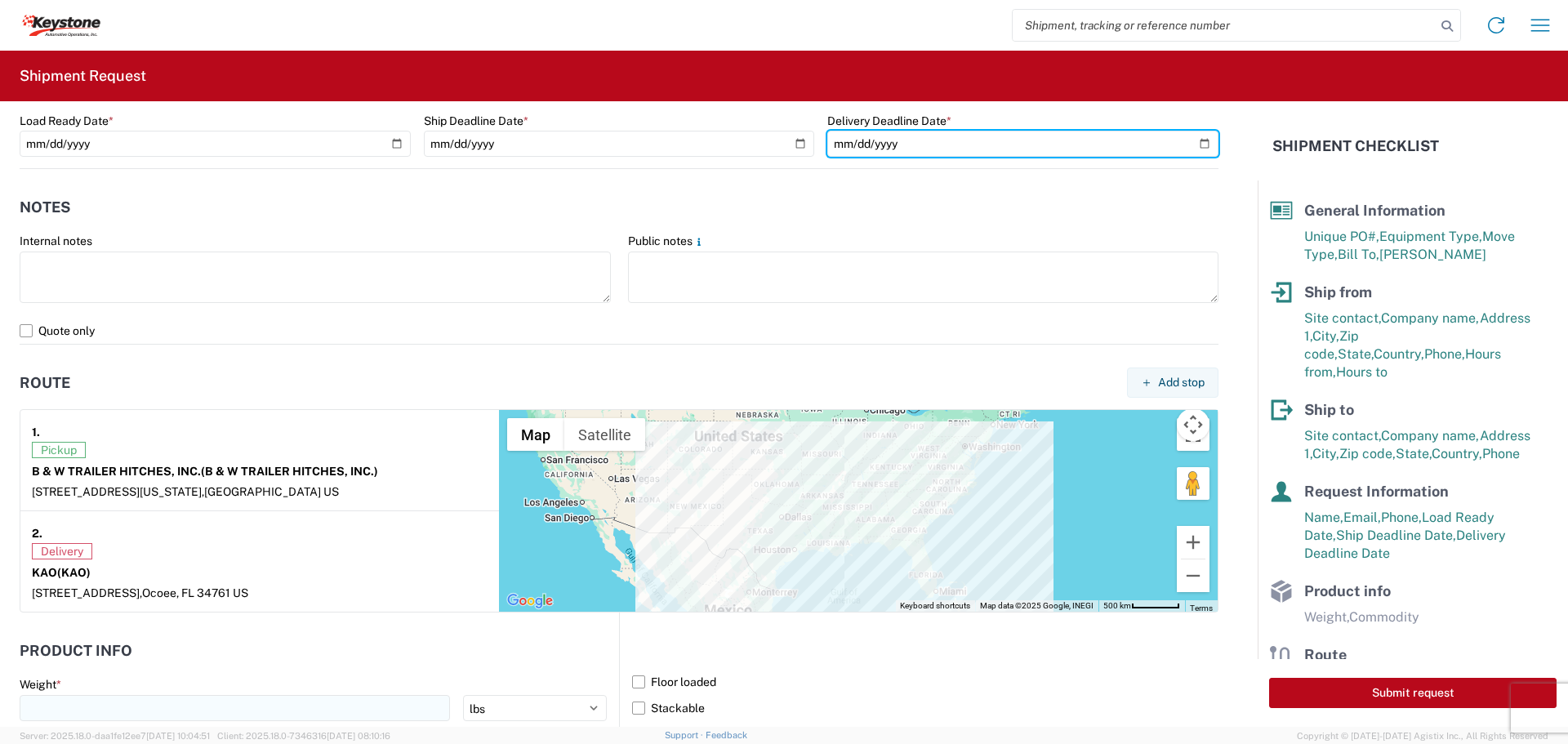
scroll to position [1143, 0]
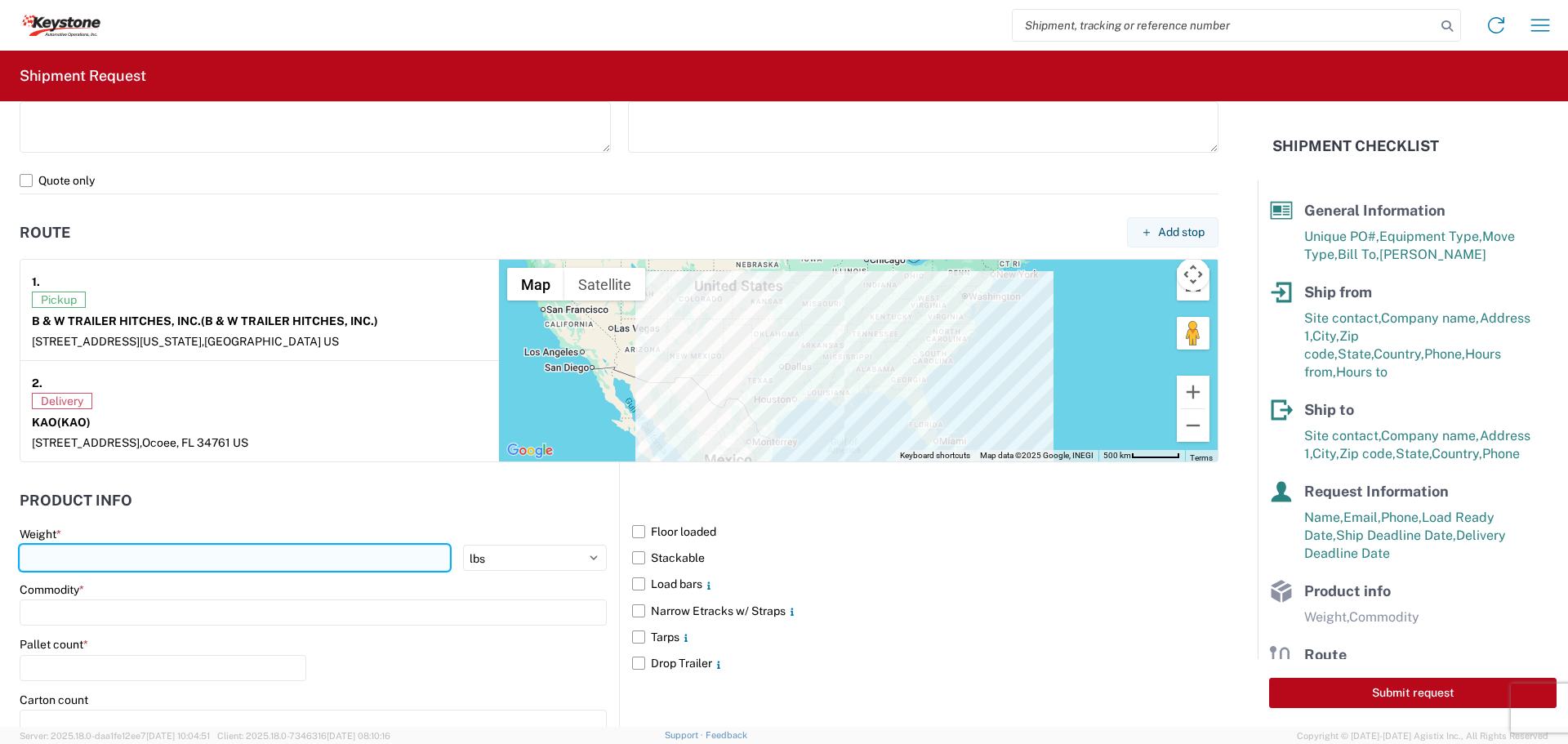
click at [86, 550] on input "number" at bounding box center [235, 558] width 431 height 26
type input "24121"
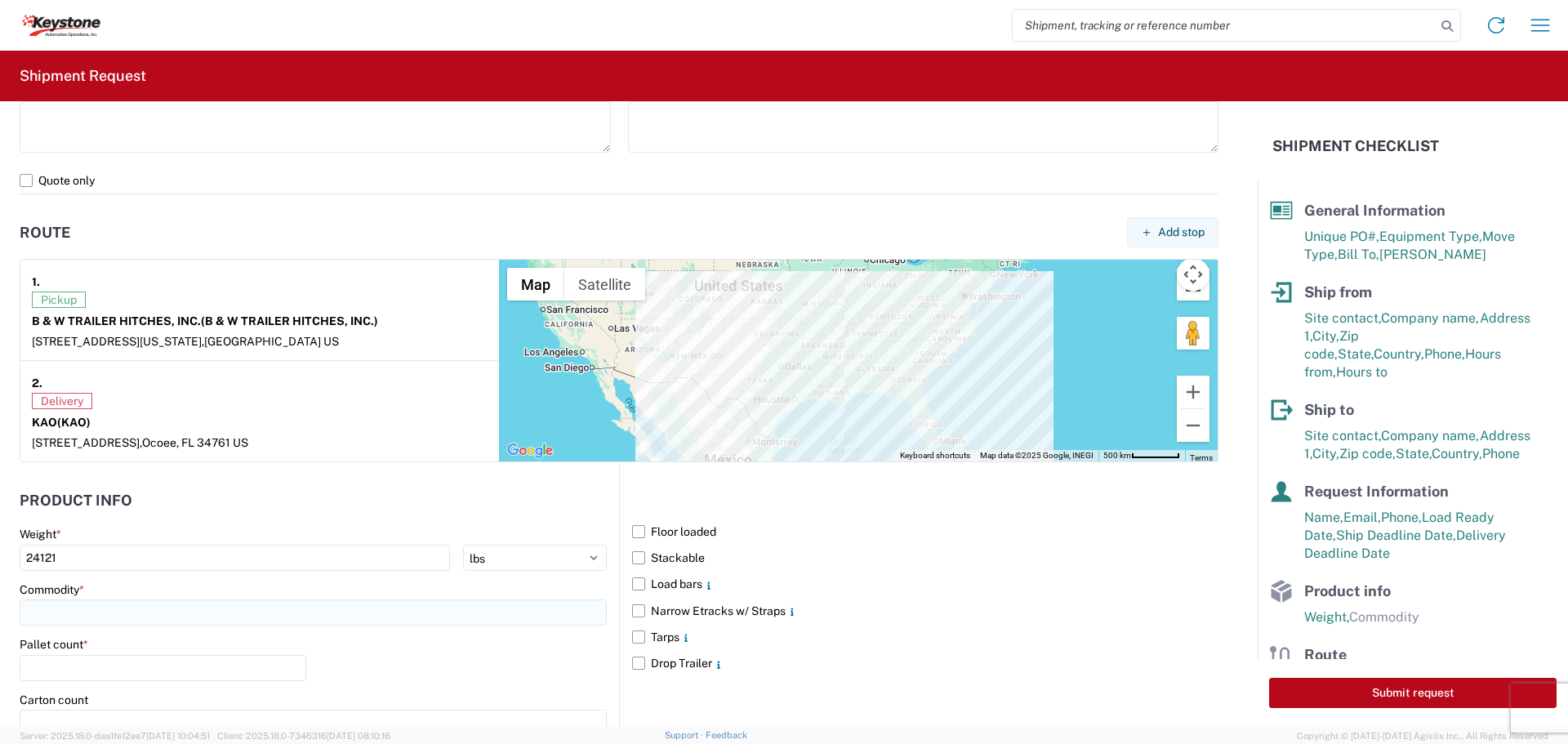
click at [58, 606] on input at bounding box center [313, 613] width 587 height 26
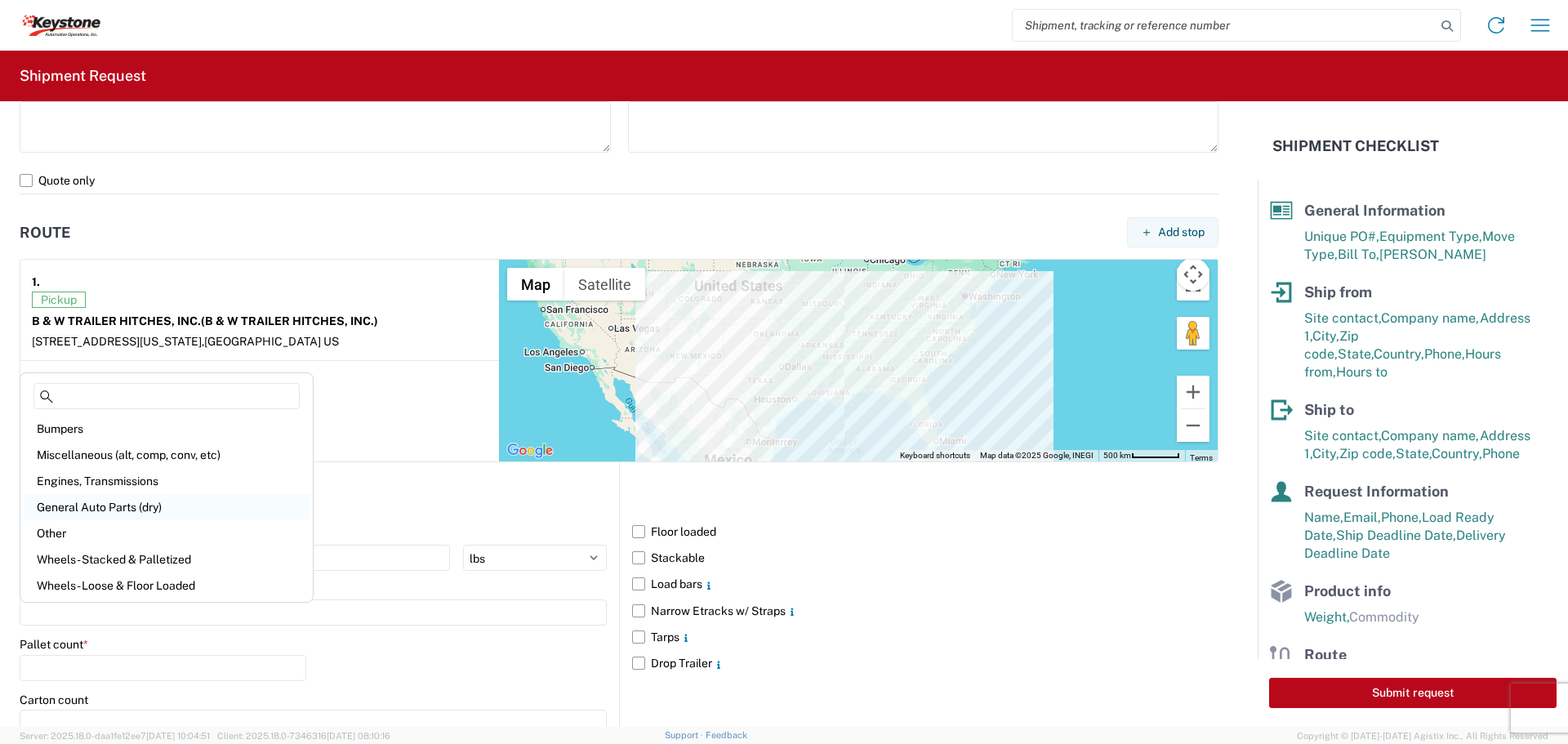
click at [131, 504] on div "General Auto Parts (dry)" at bounding box center [167, 507] width 286 height 26
type input "General Auto Parts (dry)"
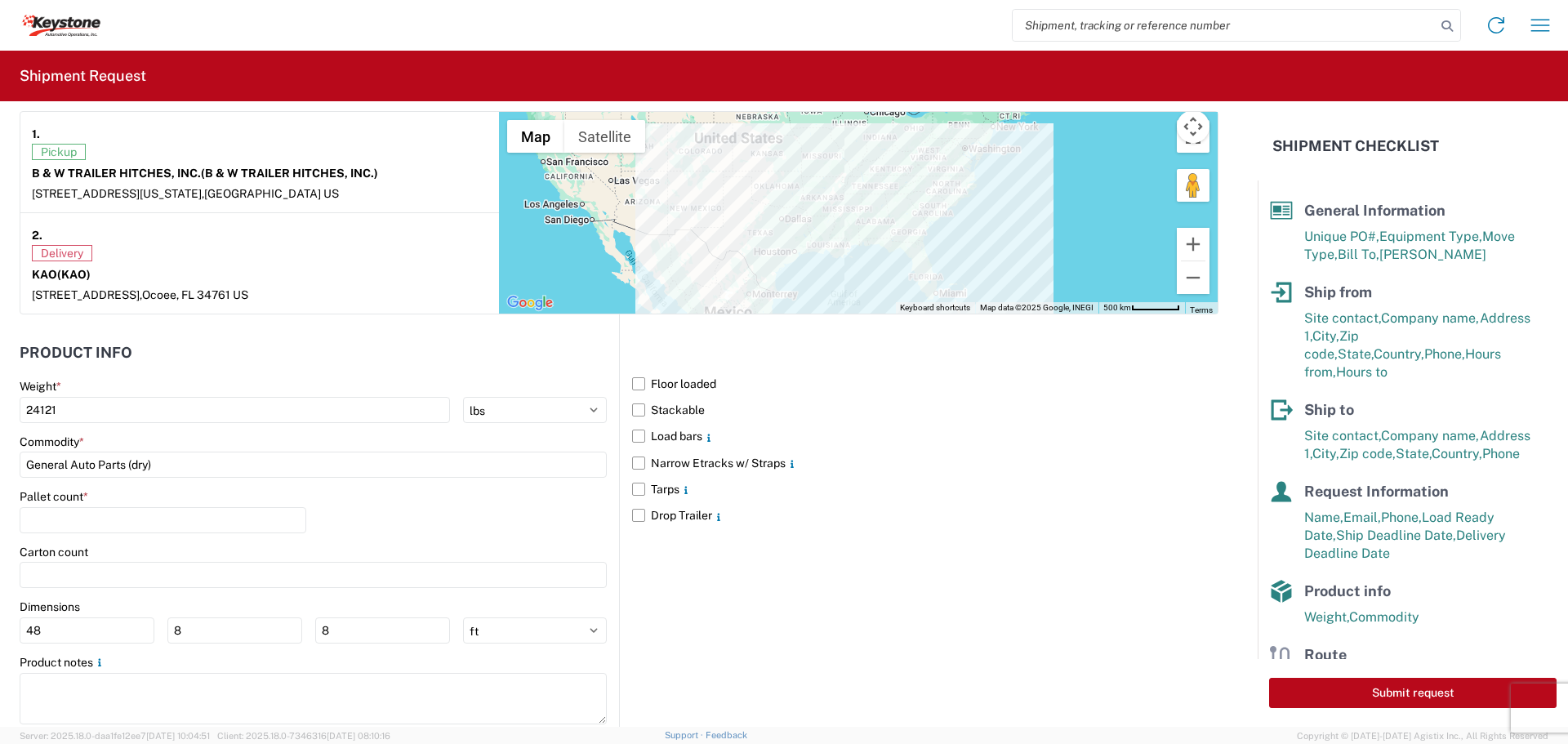
scroll to position [1307, 0]
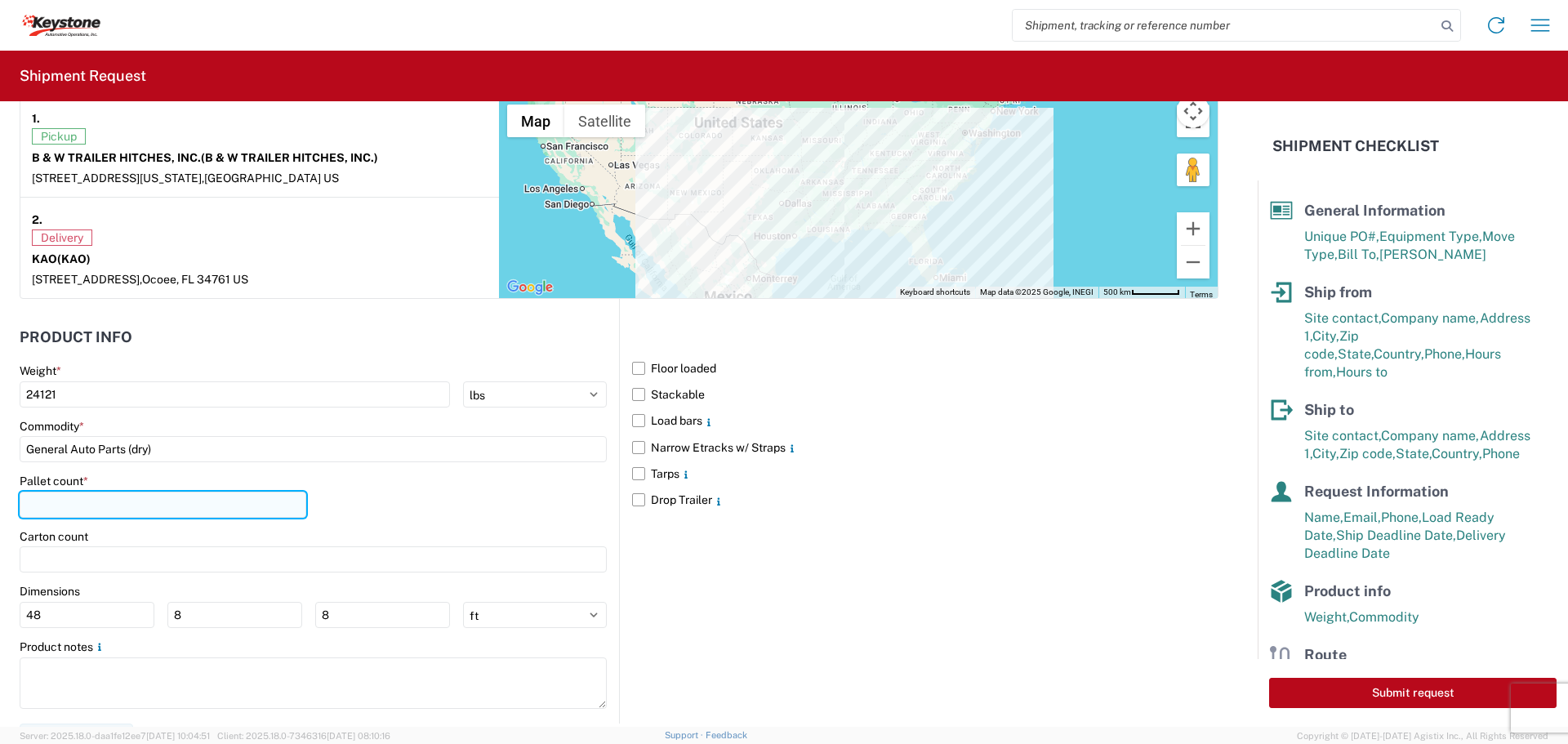
click at [76, 504] on input "number" at bounding box center [162, 504] width 286 height 26
type input "23"
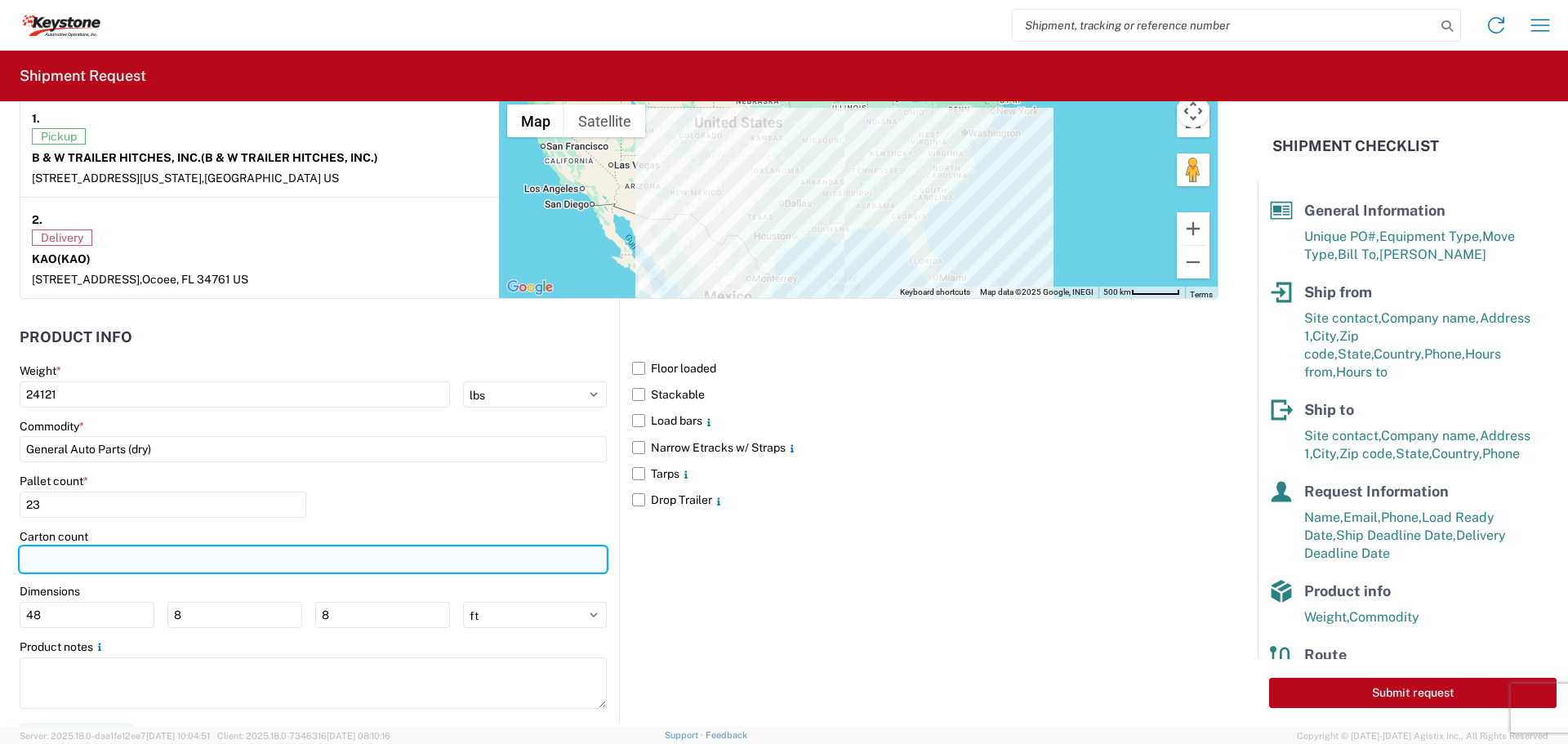
click at [157, 568] on input "number" at bounding box center [313, 559] width 587 height 26
type input "323"
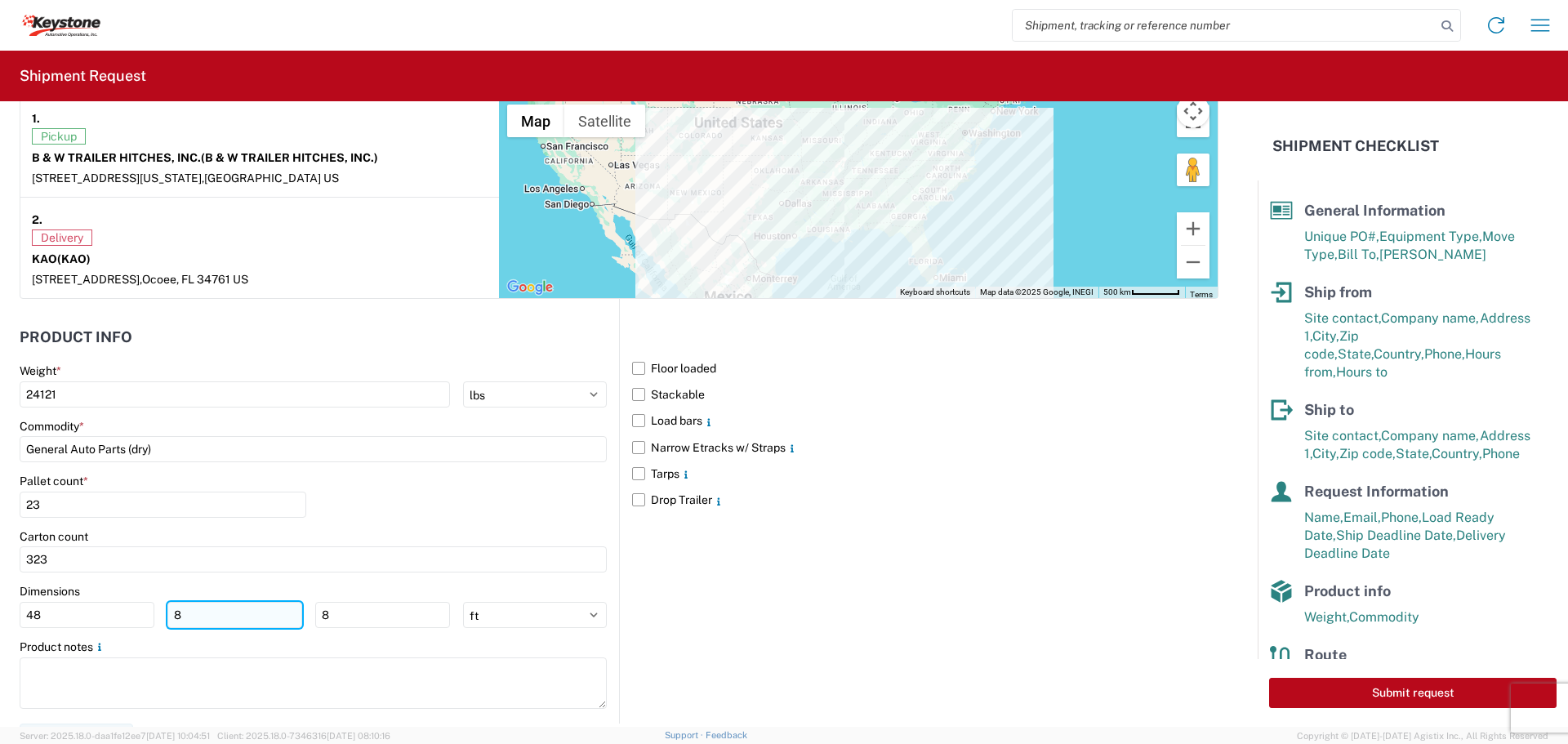
click at [187, 616] on input "8" at bounding box center [235, 615] width 135 height 26
type input "40"
click at [352, 622] on input "8" at bounding box center [382, 615] width 135 height 26
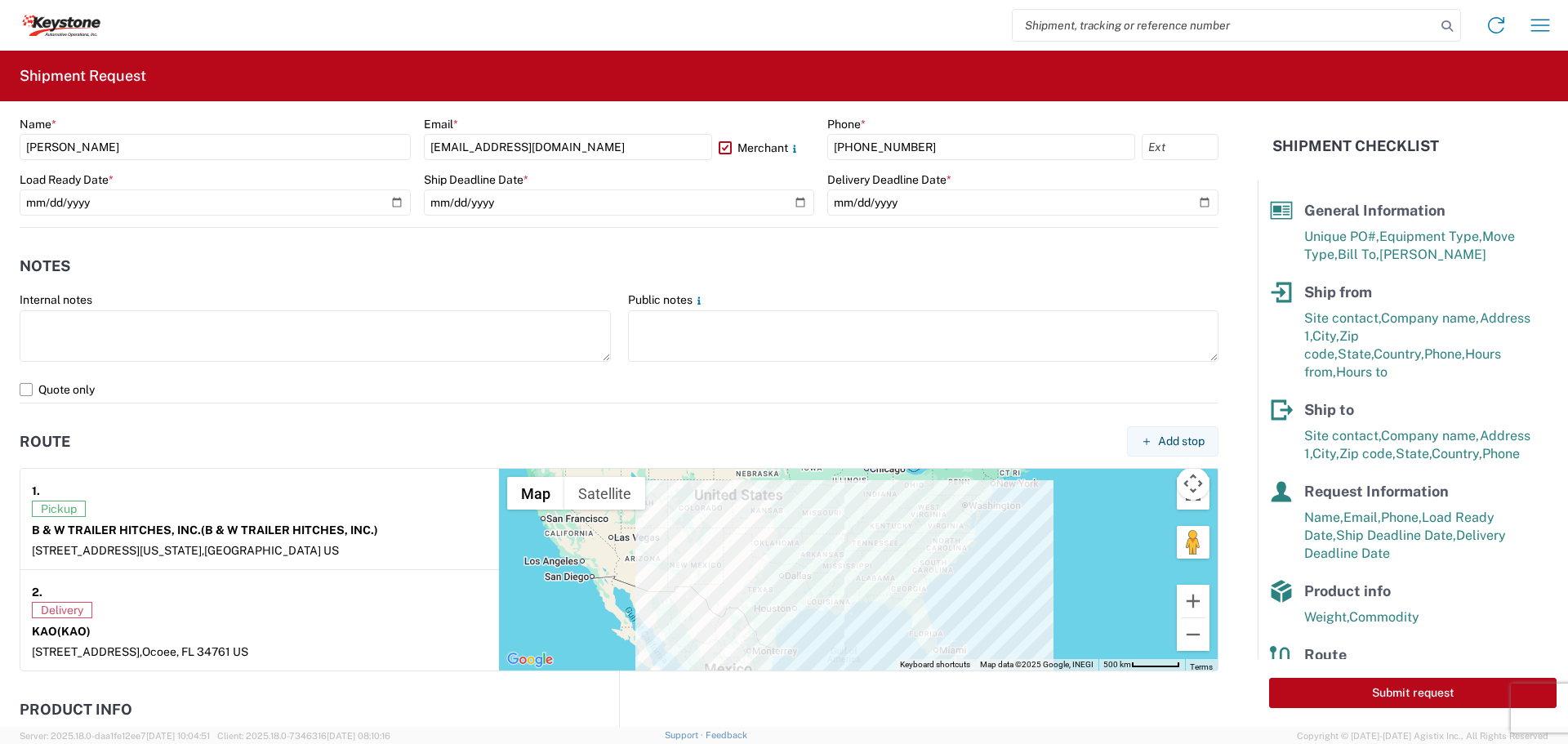
scroll to position [817, 0]
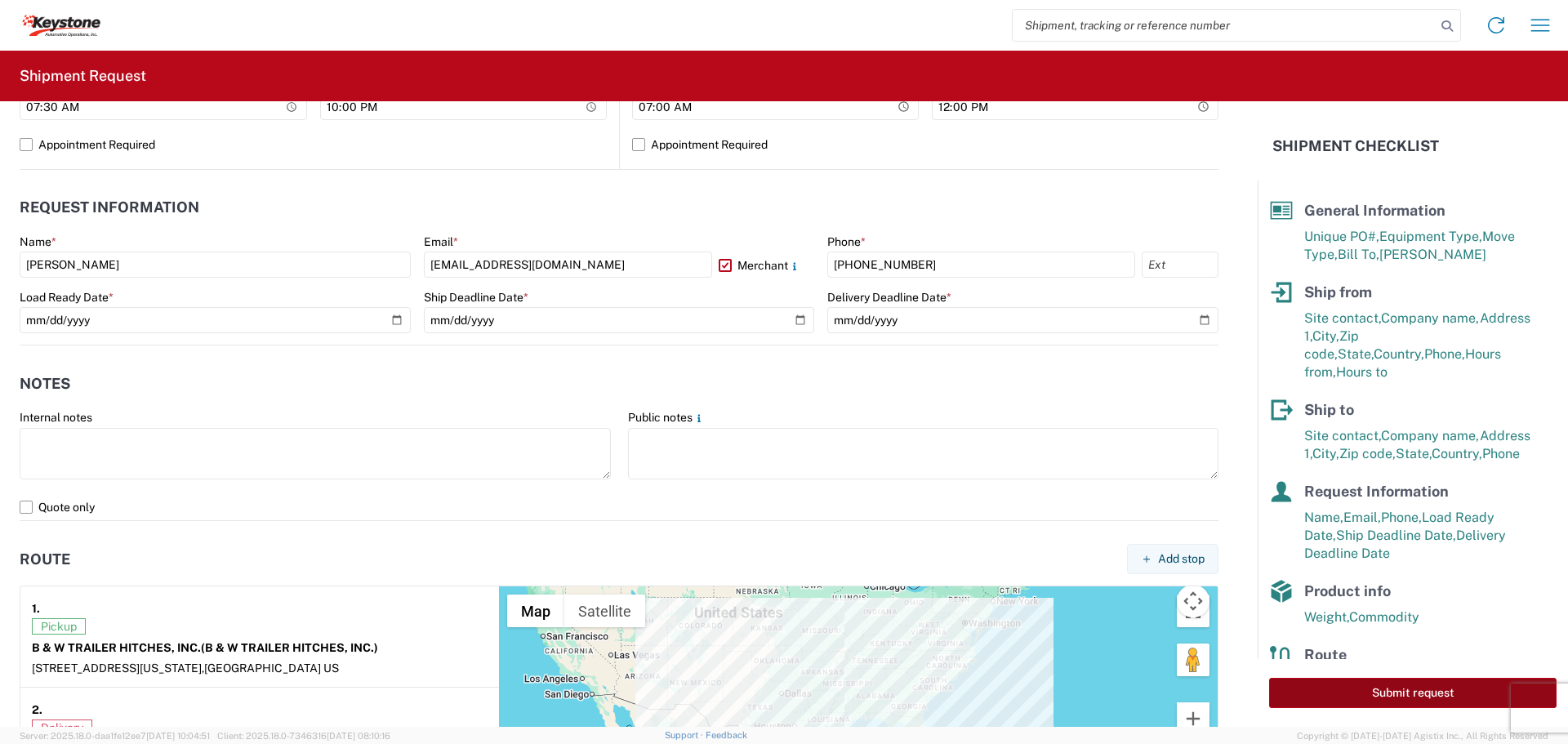
type input "48"
click at [1330, 685] on button "Submit request" at bounding box center [1413, 692] width 287 height 30
select select "KS"
select select "US"
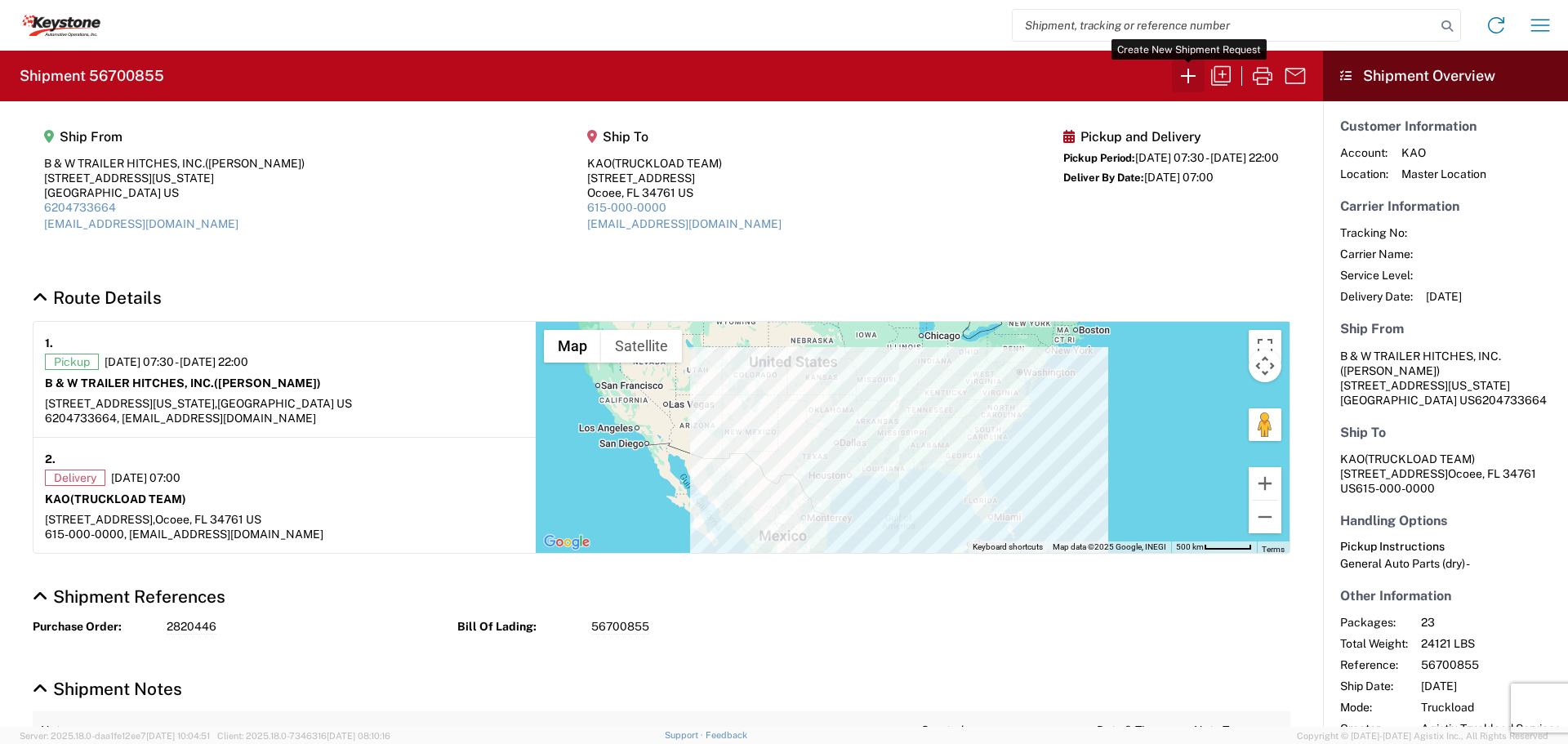
click at [1186, 77] on icon "button" at bounding box center [1189, 76] width 26 height 26
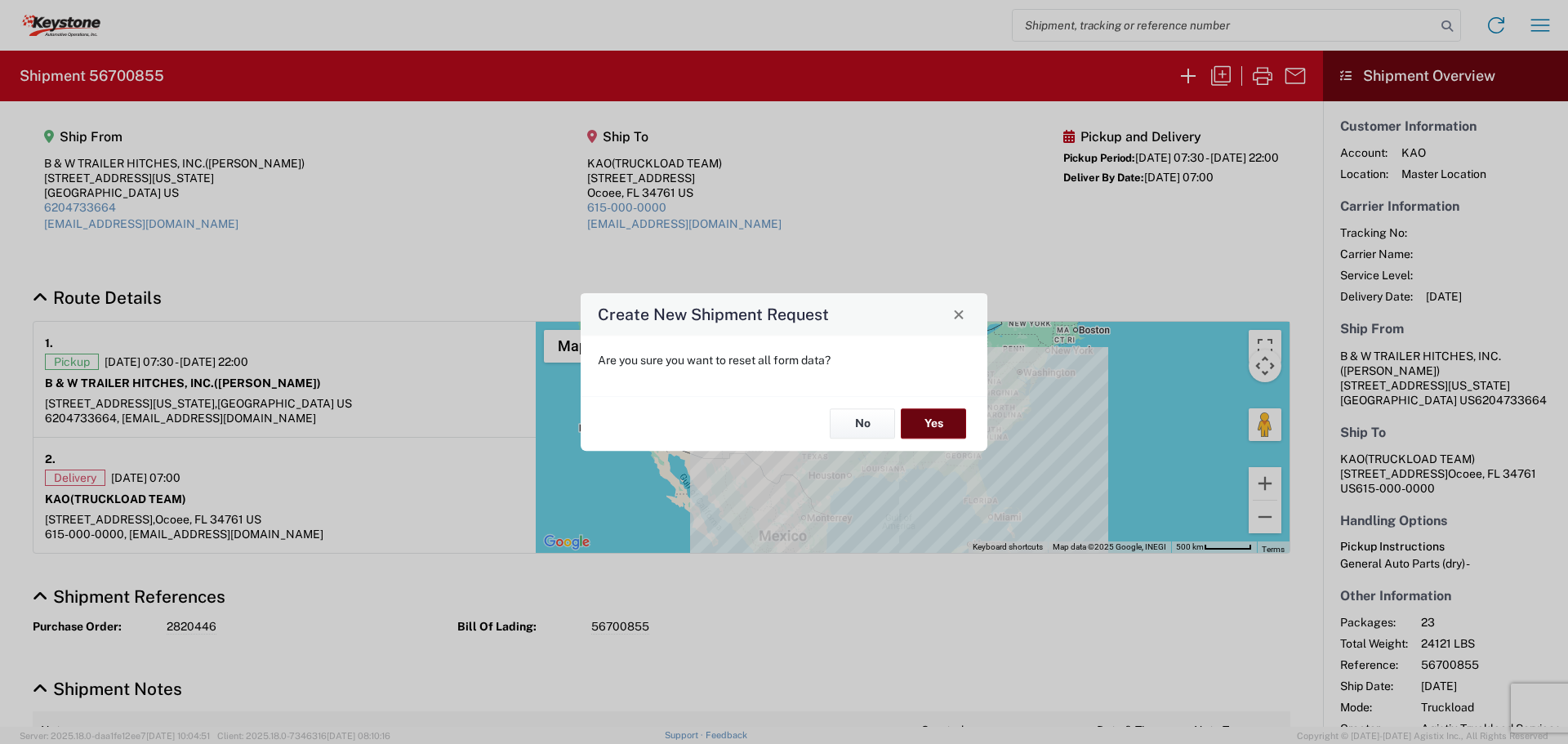
click at [953, 419] on button "Yes" at bounding box center [934, 424] width 66 height 30
select select "FULL"
select select "US"
select select "LBS"
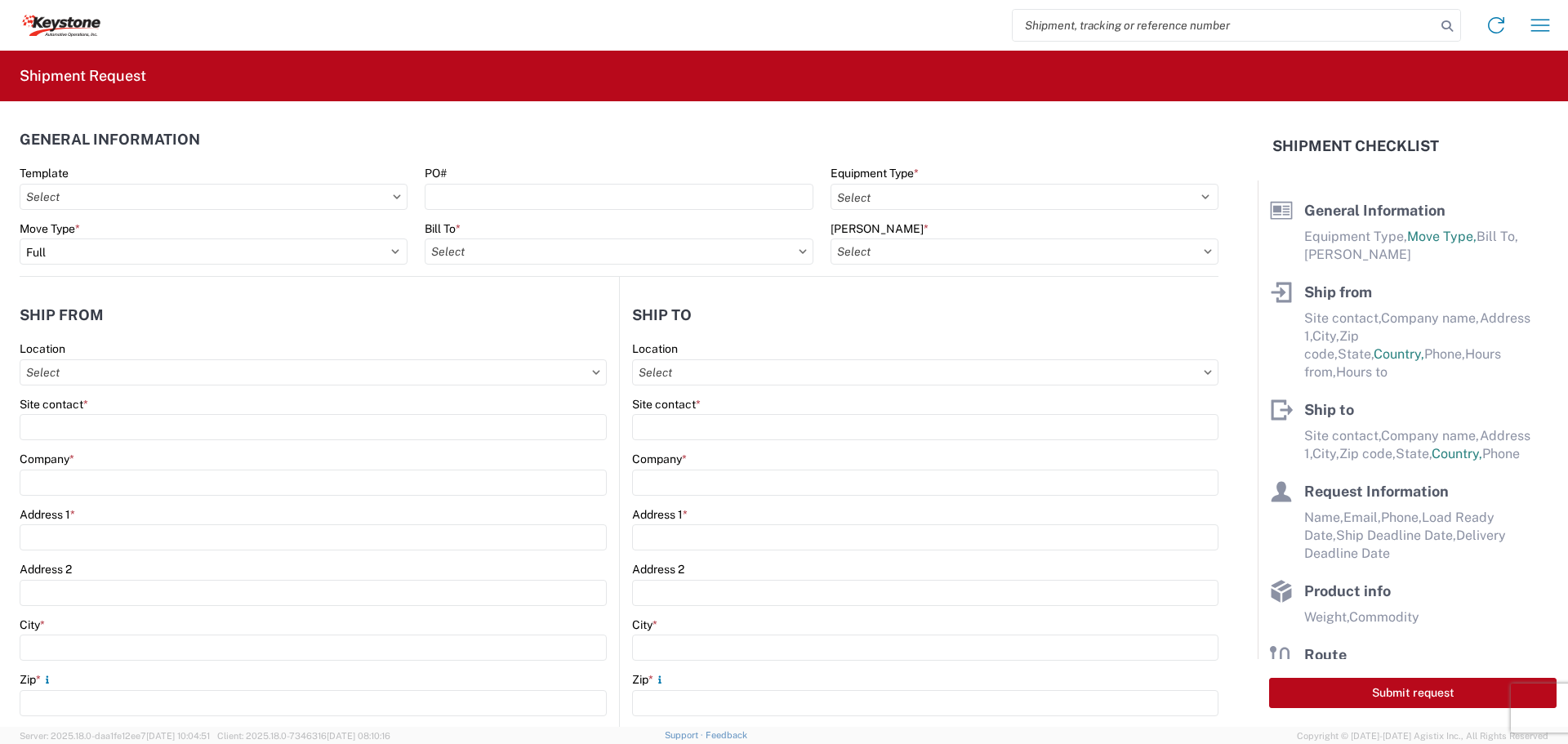
click at [606, 181] on div "PO#" at bounding box center [619, 188] width 388 height 44
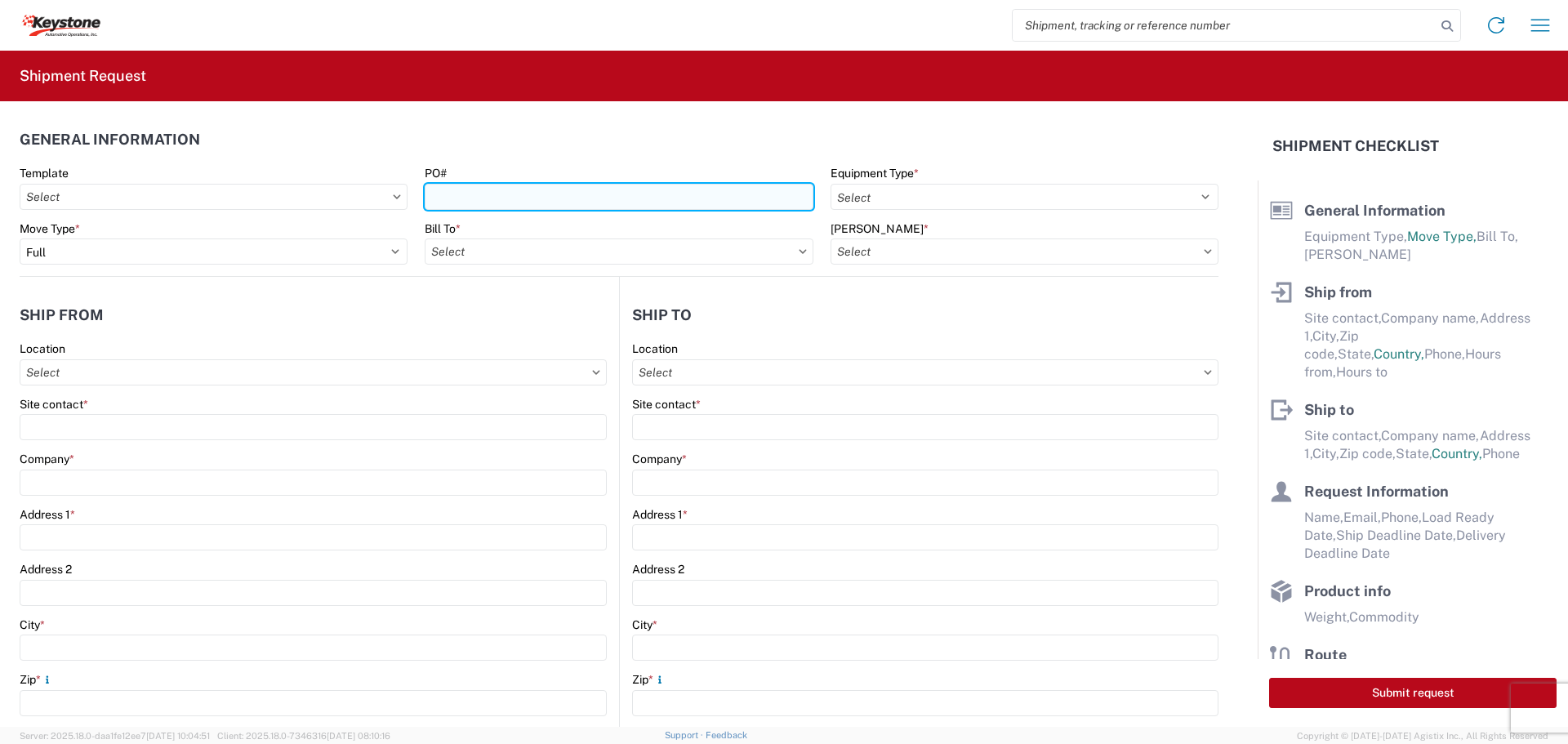
click at [600, 203] on input "PO#" at bounding box center [619, 197] width 388 height 26
type input "4369638"
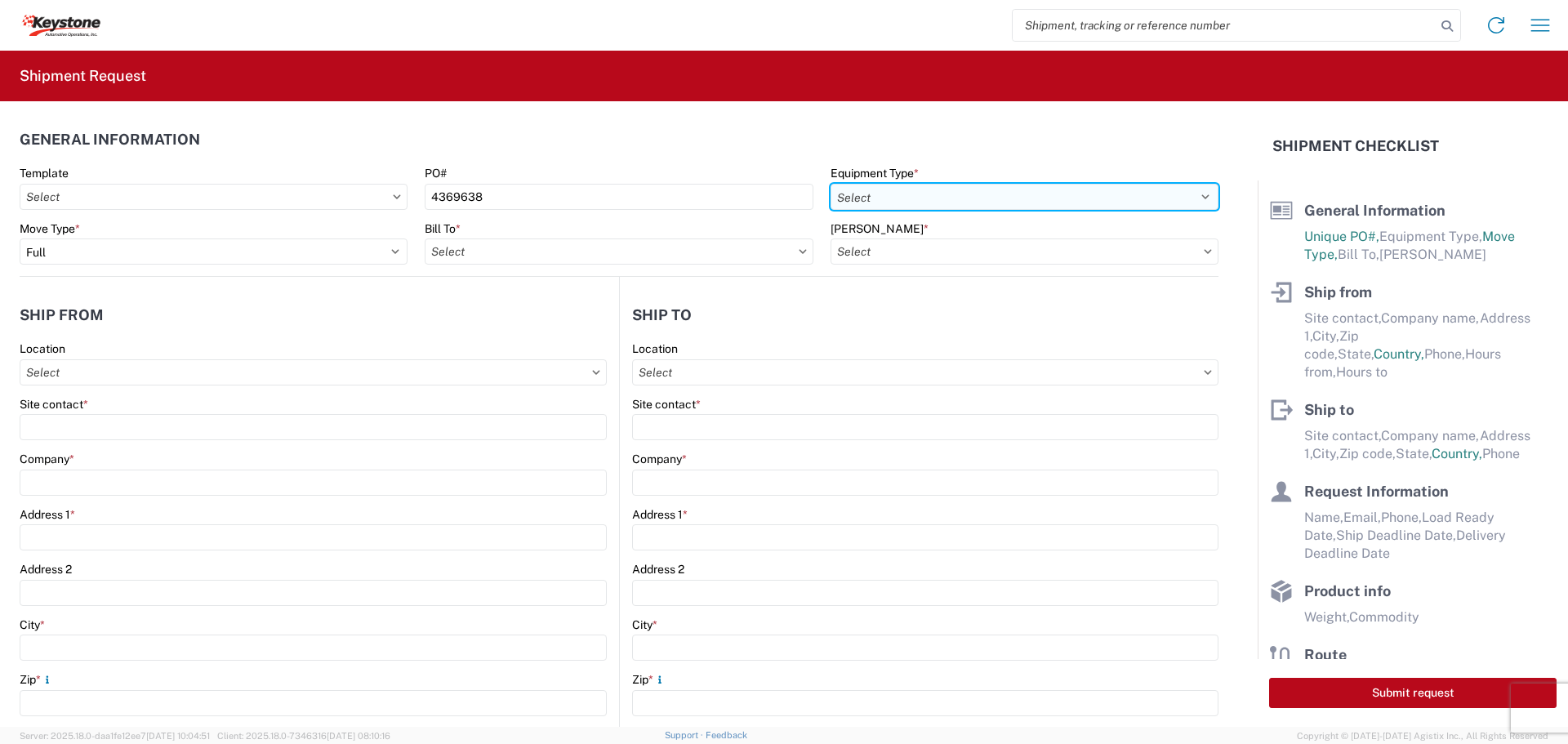
click at [992, 196] on select "Select 53’ Dry Van Flatbed Dropdeck (van) Lowboy (flatbed) Rail" at bounding box center [1024, 197] width 388 height 26
select select "STDV"
click at [830, 184] on select "Select 53’ Dry Van Flatbed Dropdeck (van) Lowboy (flatbed) Rail" at bounding box center [1024, 197] width 388 height 26
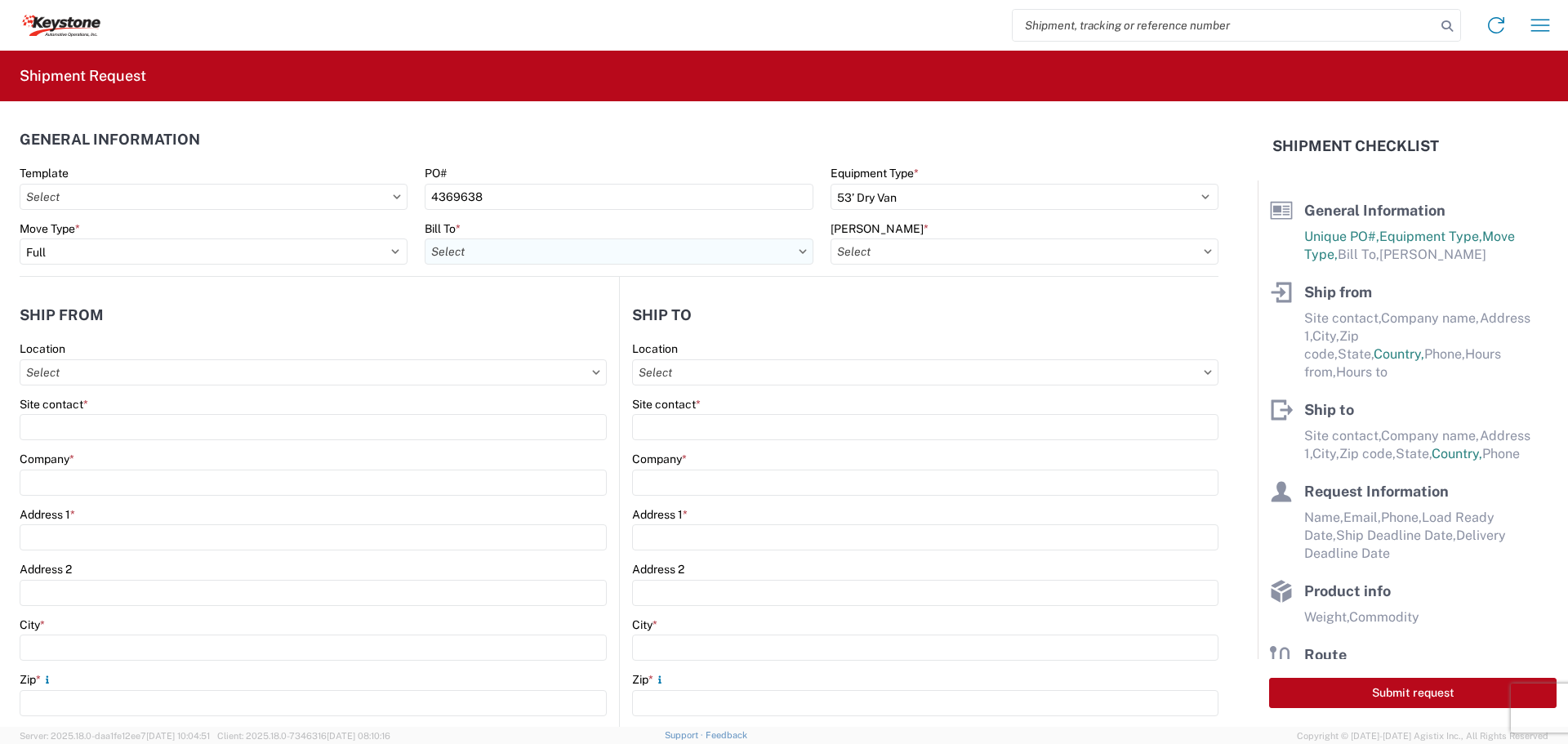
click at [674, 255] on input "Bill To *" at bounding box center [619, 252] width 388 height 26
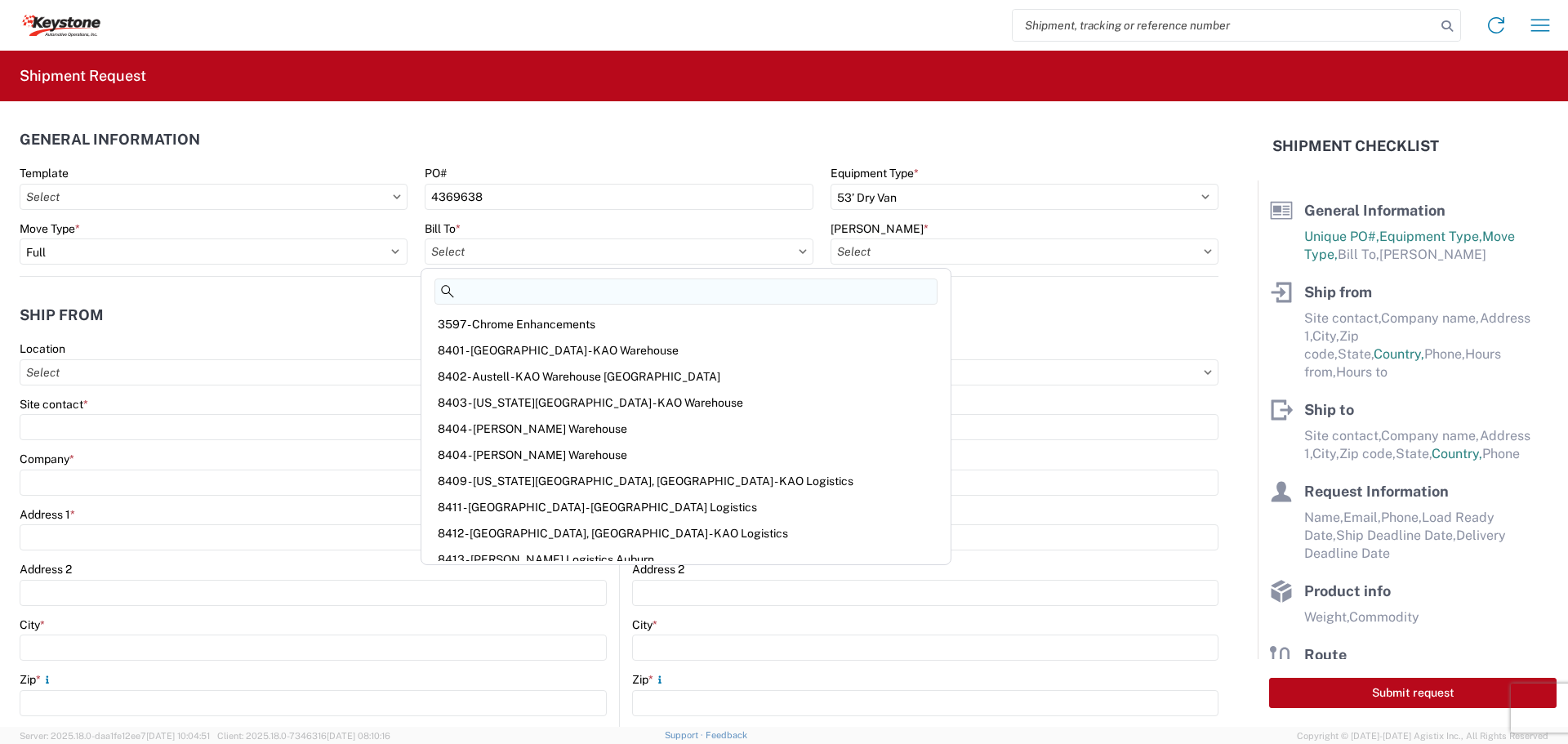
click at [548, 292] on input at bounding box center [686, 291] width 503 height 26
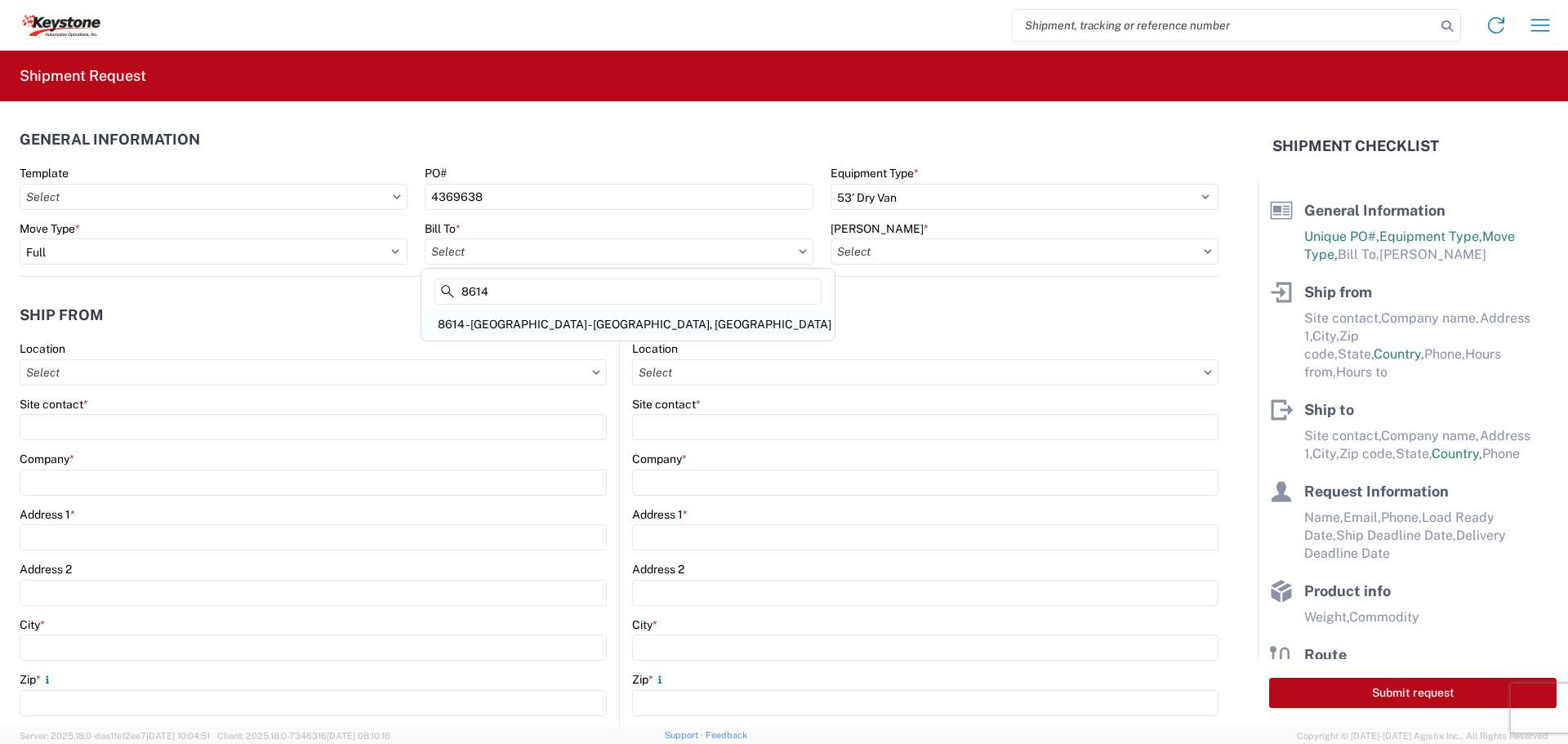
type input "8614"
click at [565, 316] on div "8614 - [GEOGRAPHIC_DATA] - [GEOGRAPHIC_DATA], [GEOGRAPHIC_DATA]" at bounding box center [629, 324] width 407 height 26
type input "8614 - [GEOGRAPHIC_DATA] - [GEOGRAPHIC_DATA], [GEOGRAPHIC_DATA]"
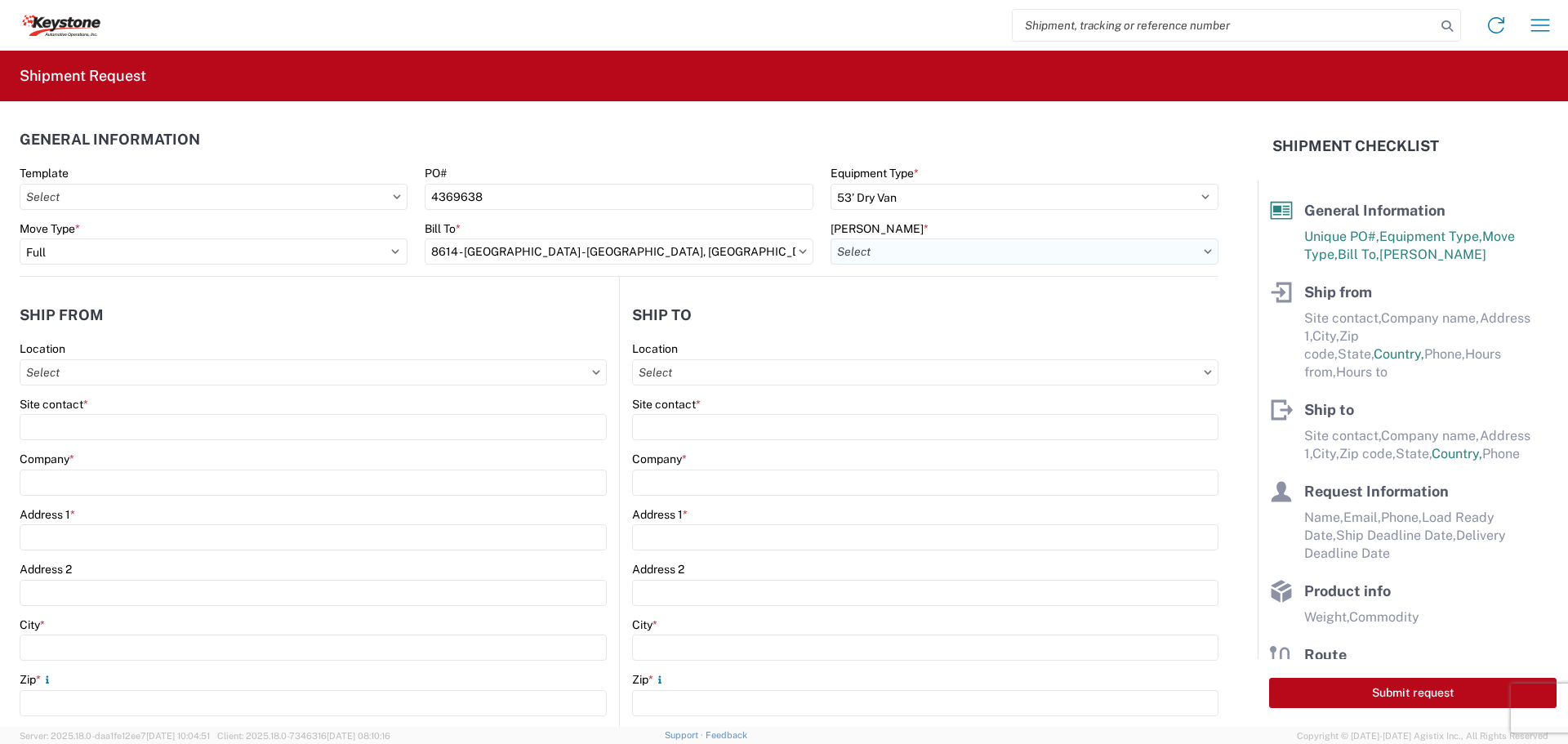
click at [953, 244] on input "[PERSON_NAME] *" at bounding box center [1024, 252] width 388 height 26
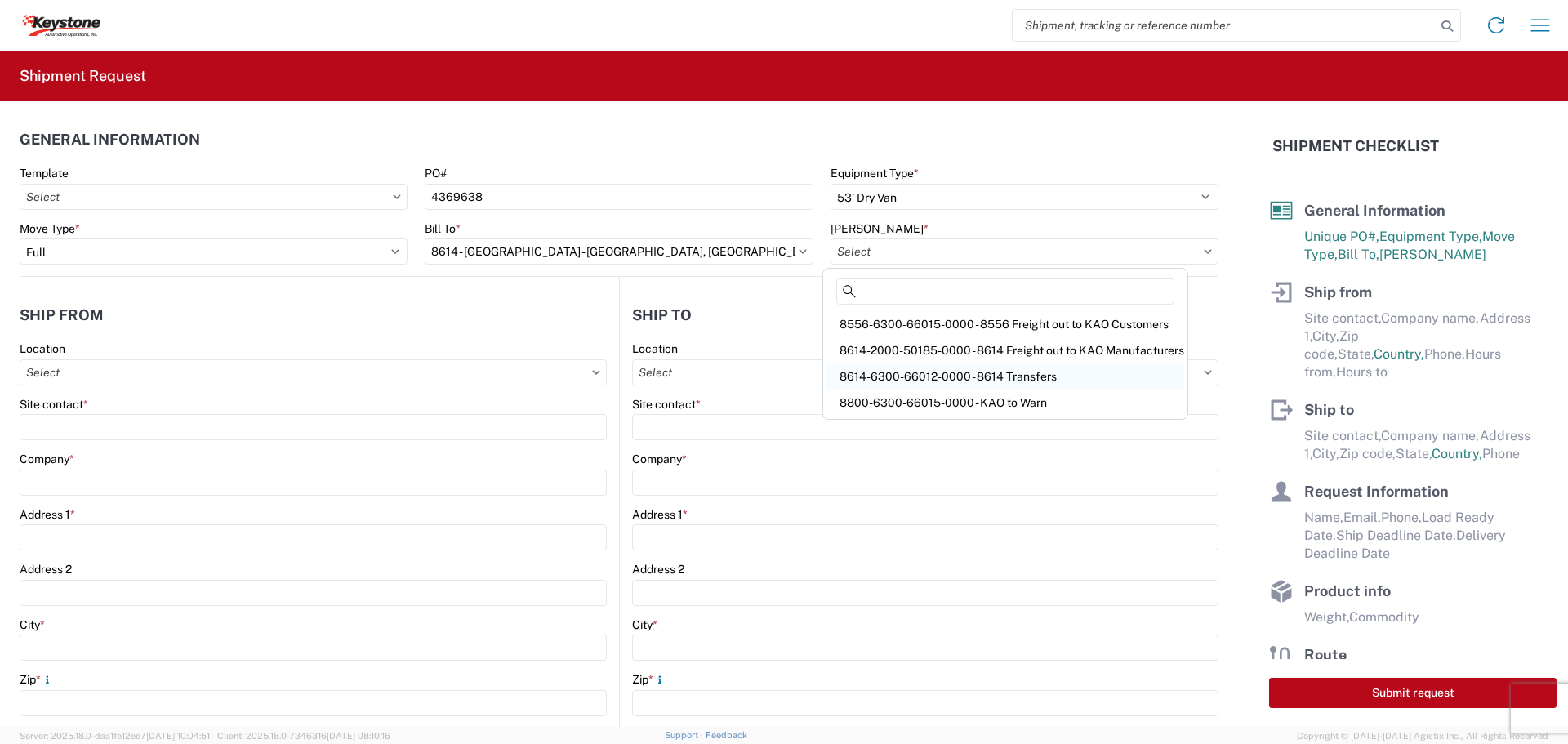
click at [978, 368] on div "8614-6300-66012-0000 - 8614 Transfers" at bounding box center [1005, 377] width 358 height 26
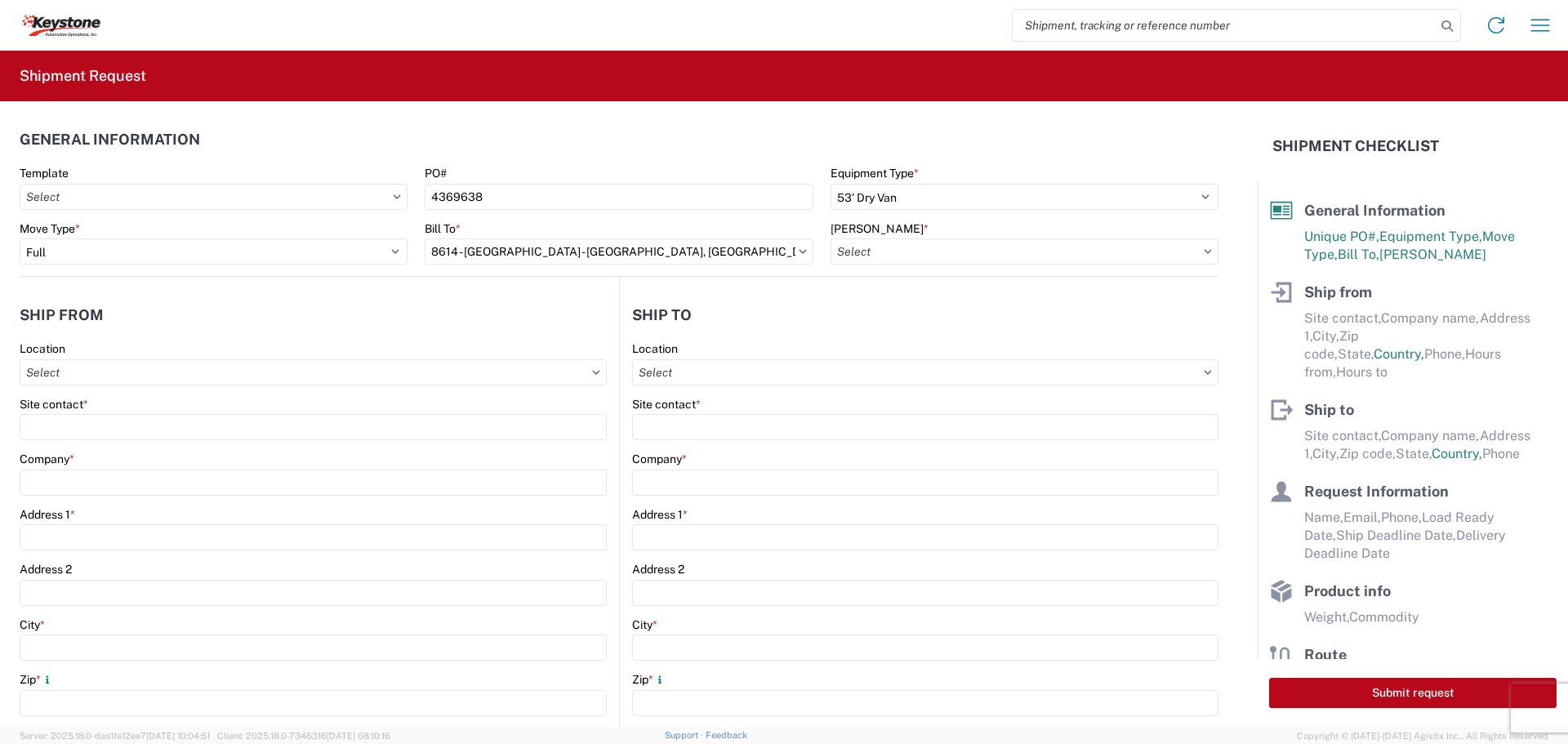
type input "8614-6300-66012-0000 - 8614 Transfers, 8614-6300-66012-0000 - 8614 Transfers"
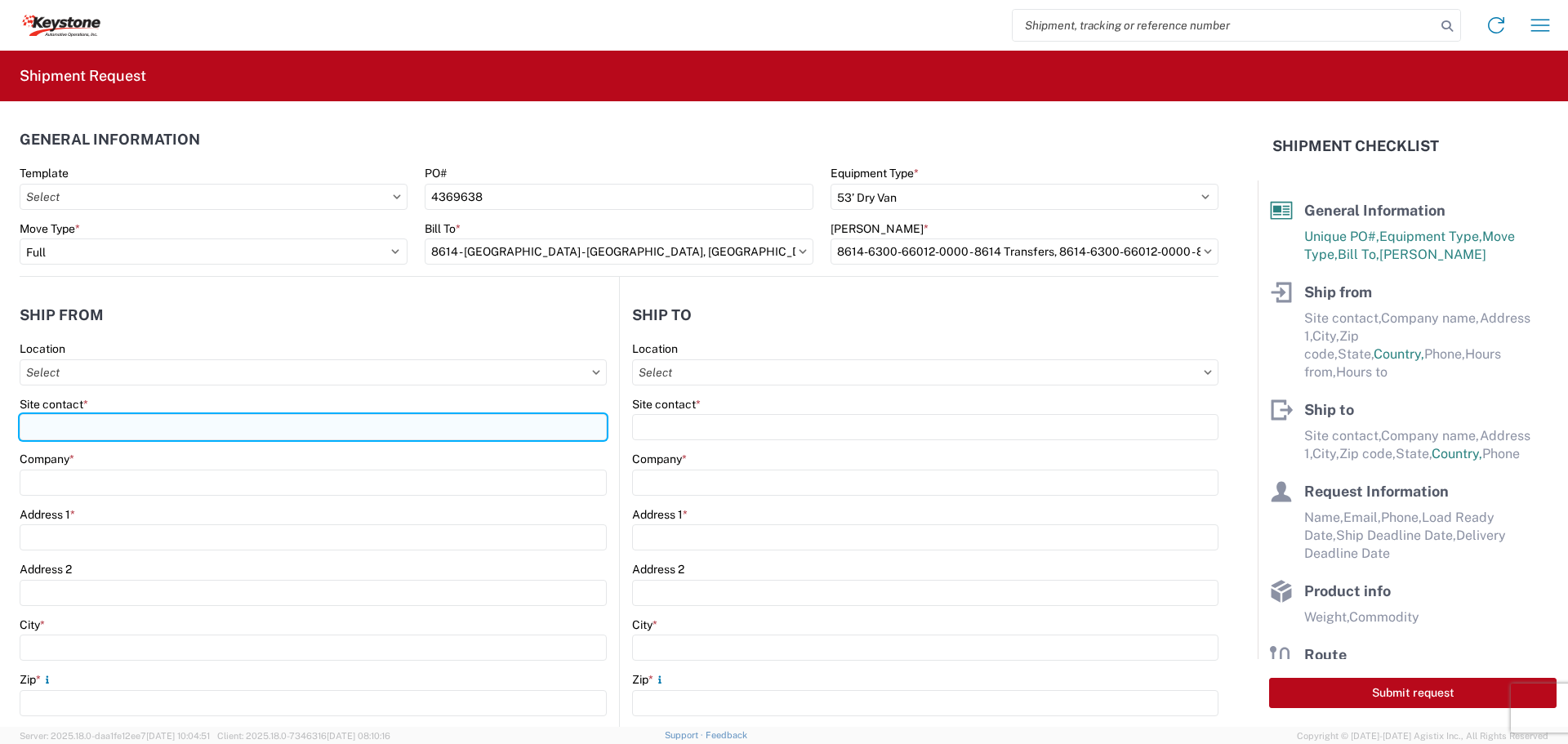
click at [94, 418] on input "Site contact *" at bounding box center [313, 427] width 587 height 26
type input "BILL OR [PERSON_NAME]"
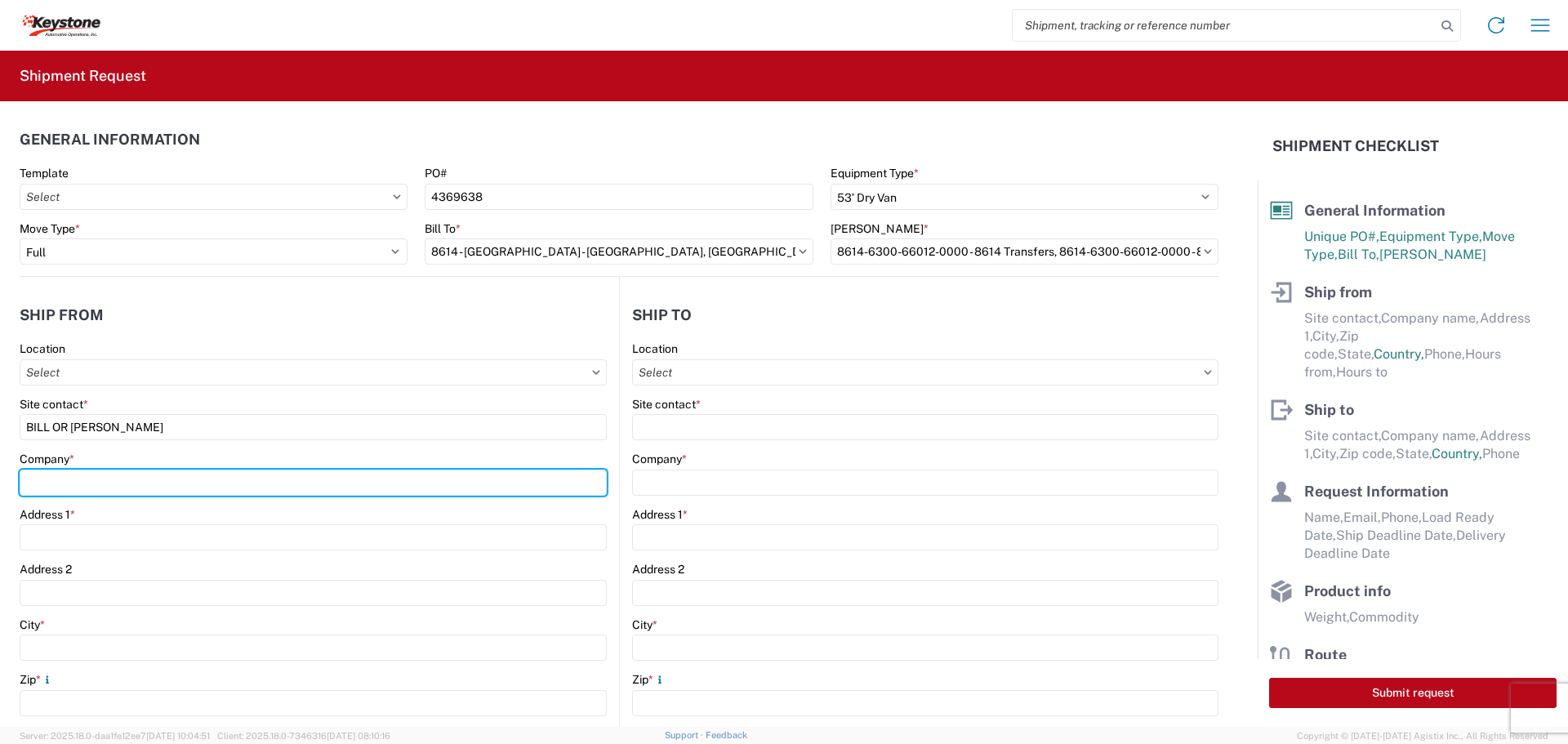
type input "B & W TRAILER HITCHES, INC."
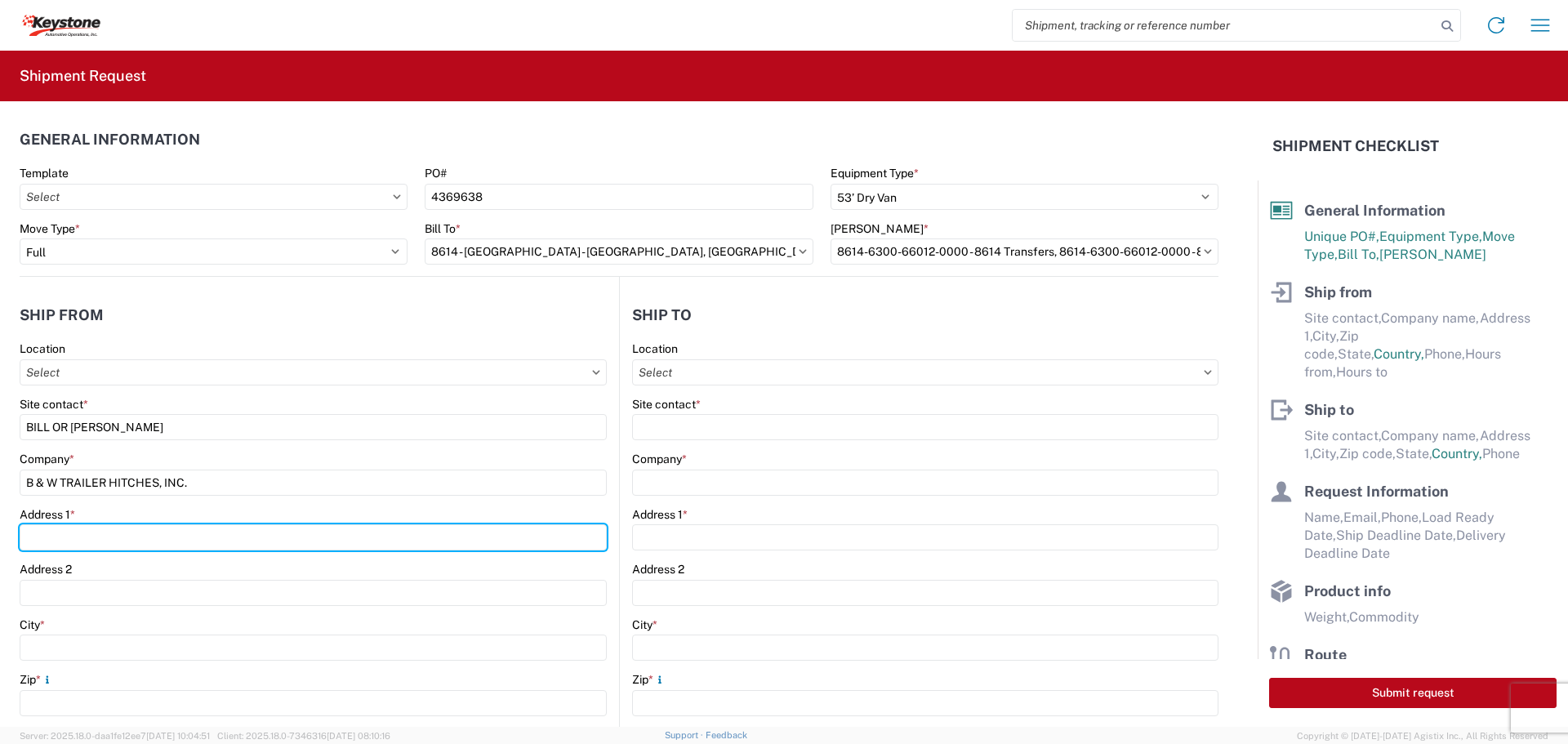
type input "[STREET_ADDRESS][US_STATE]"
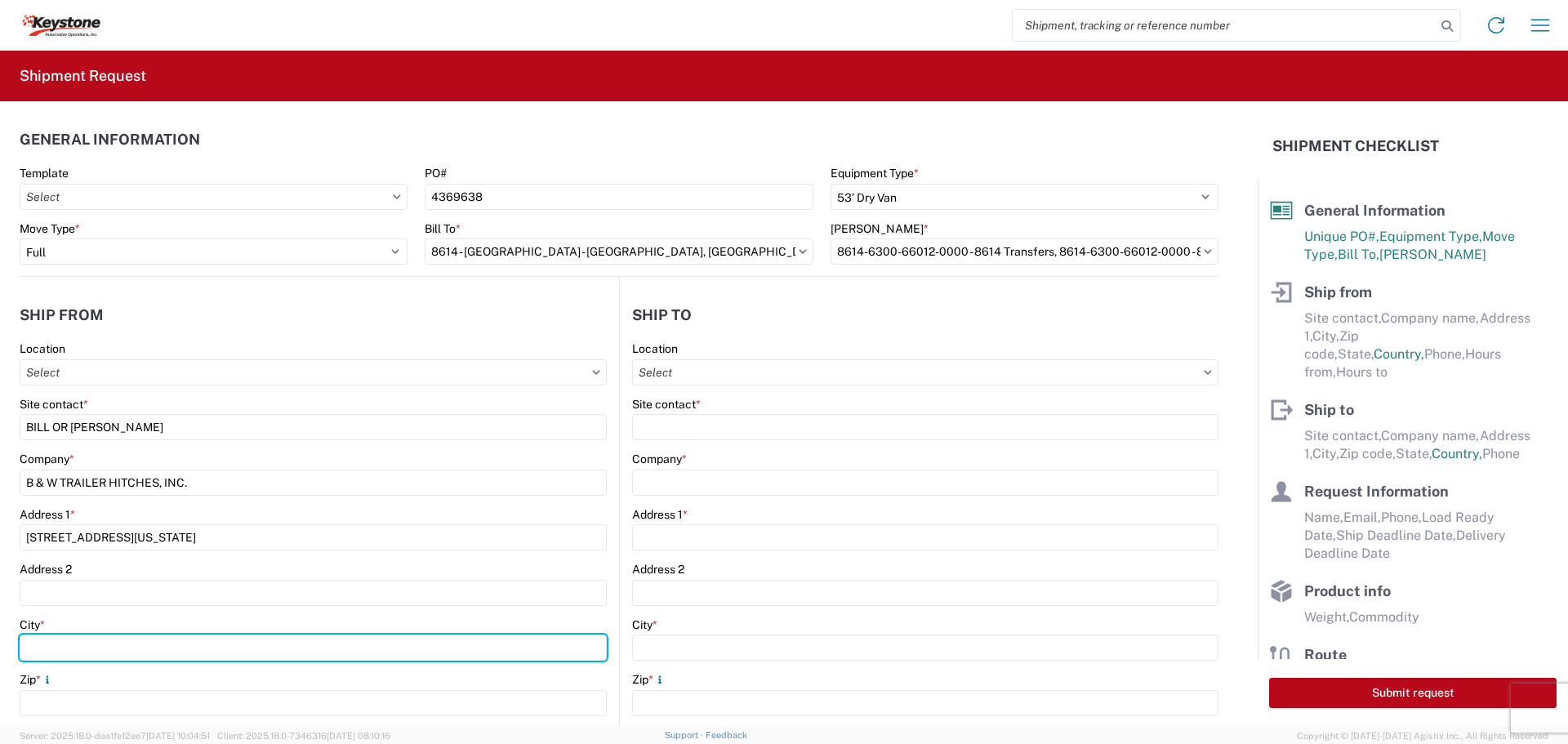
type input "HUMBOLDT"
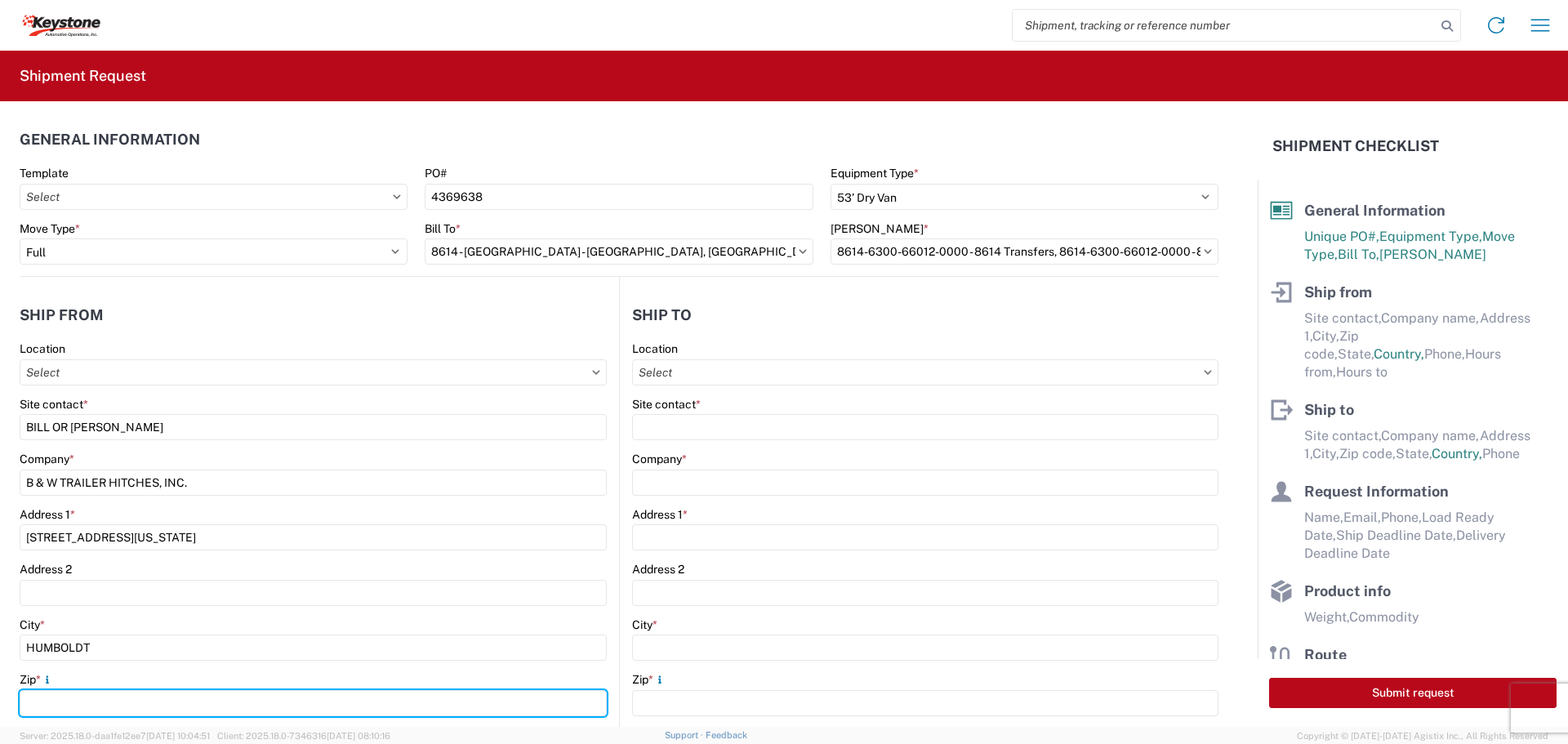
type input "66748"
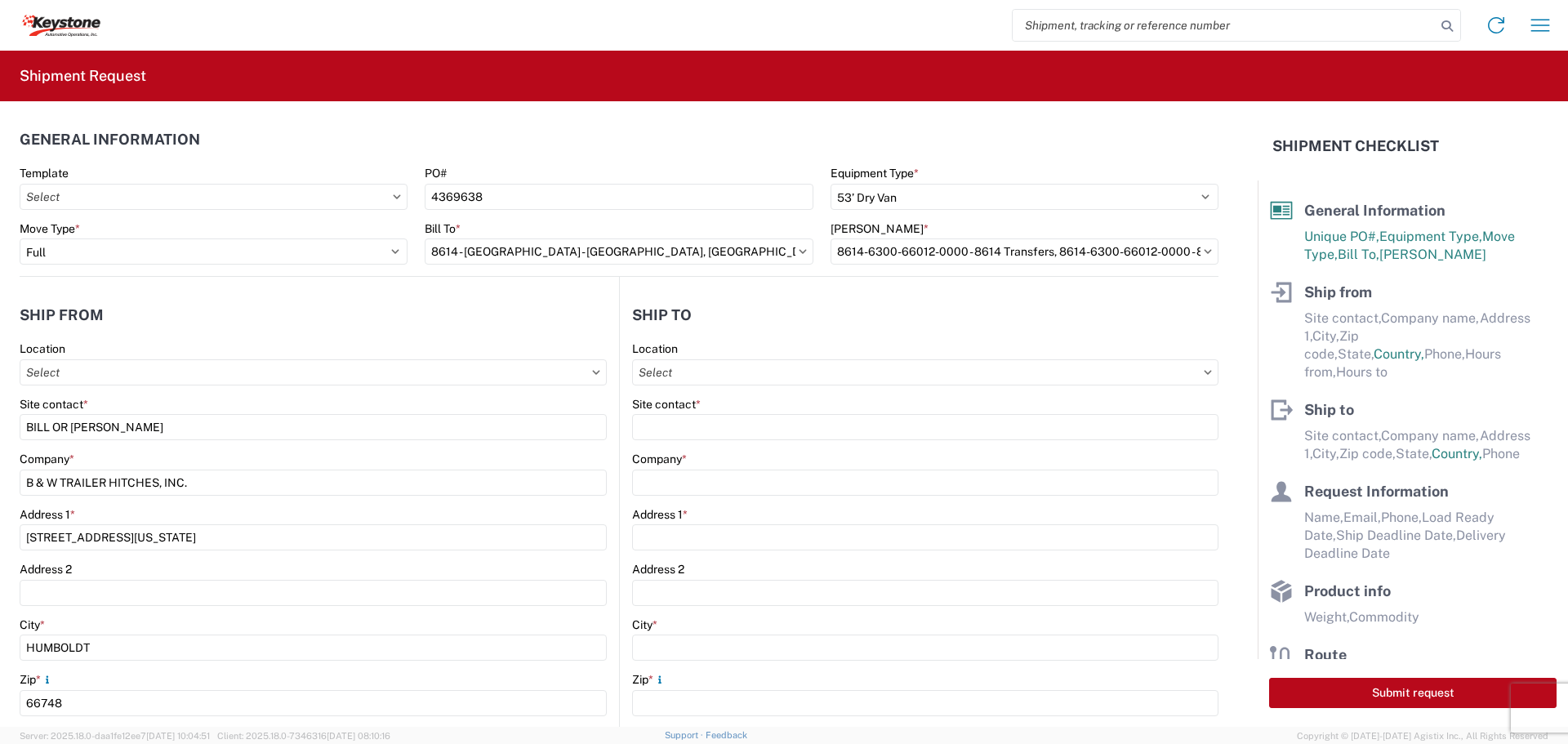
select select "KS"
type input "[EMAIL_ADDRESS][DOMAIN_NAME]"
type input "6204733664"
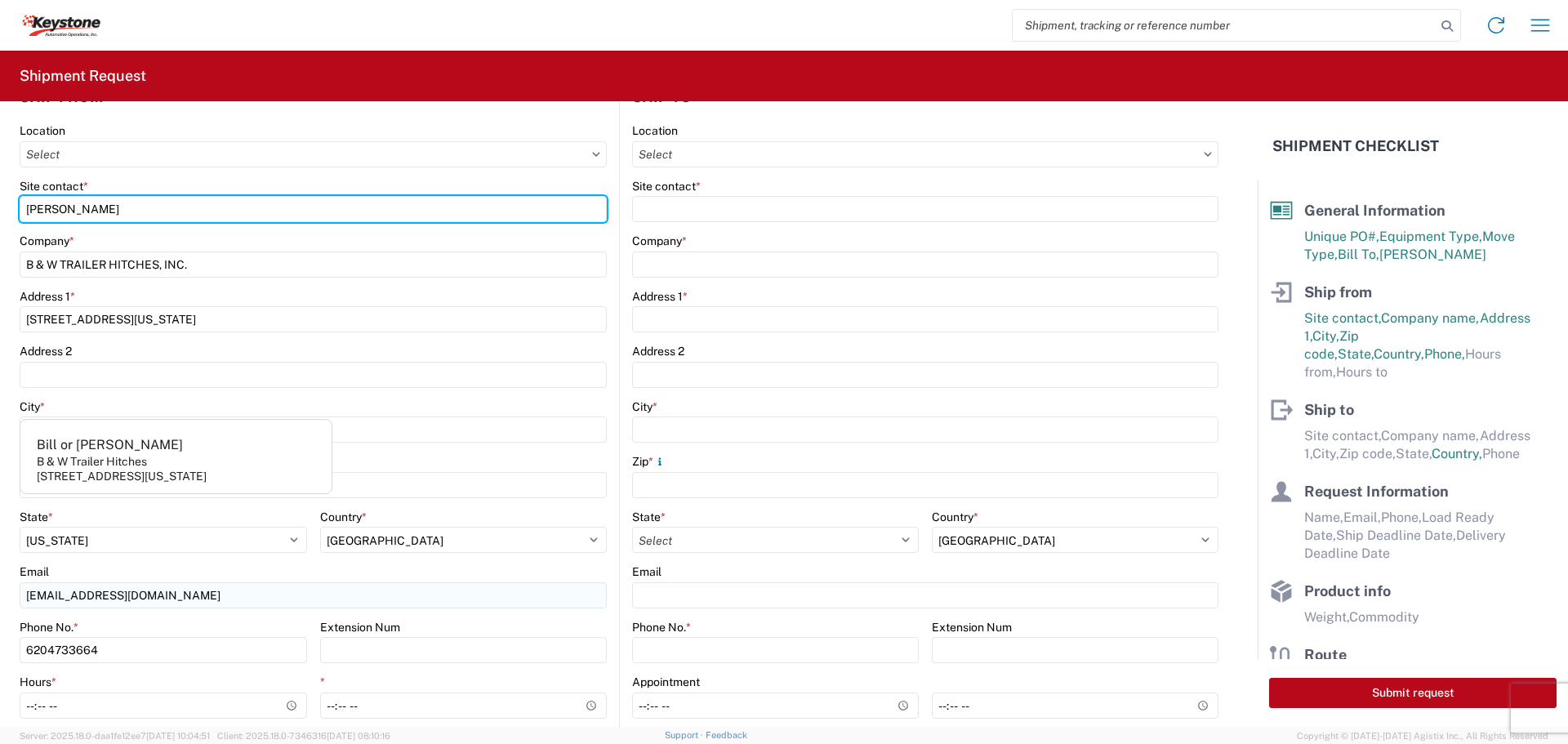
scroll to position [245, 0]
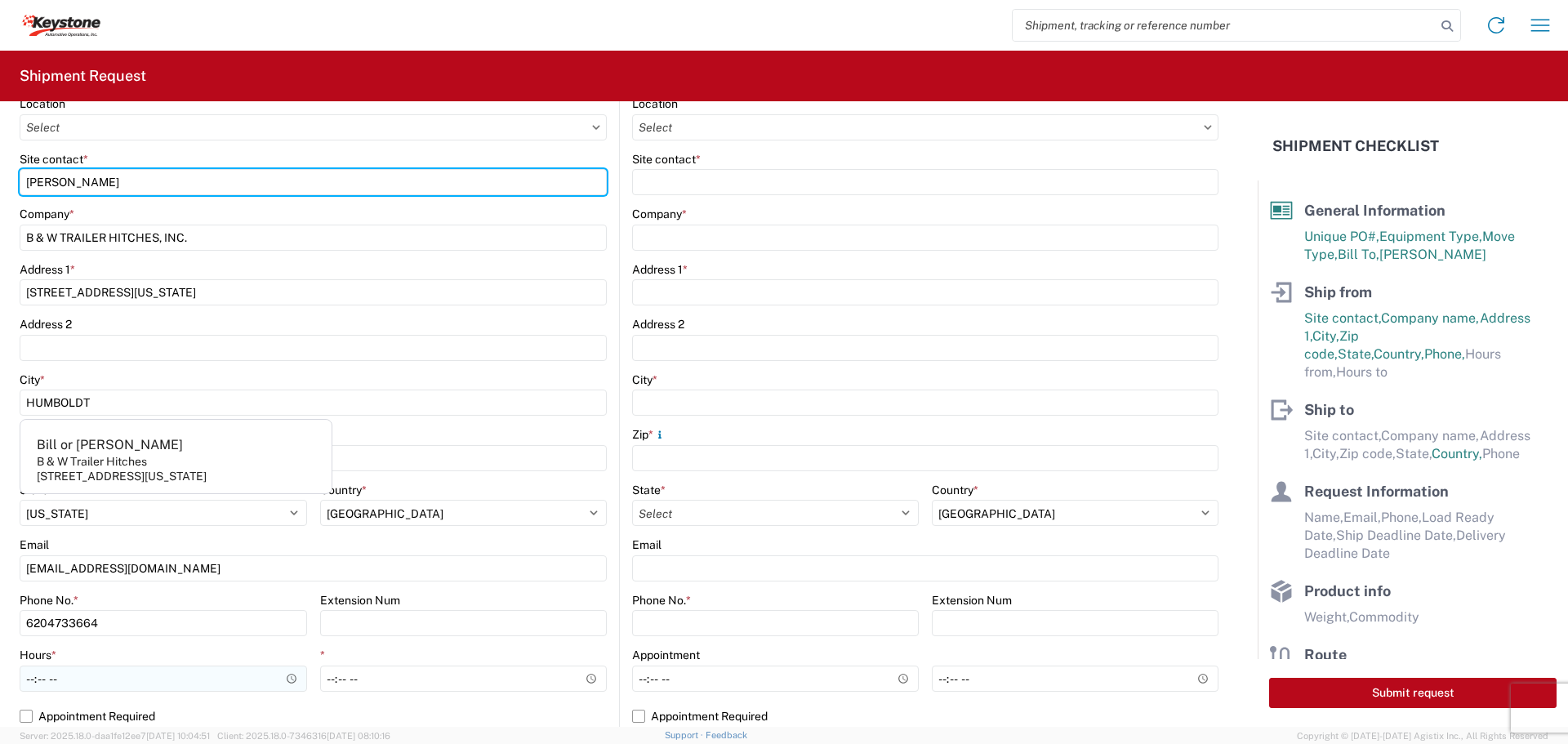
type input "[PERSON_NAME]"
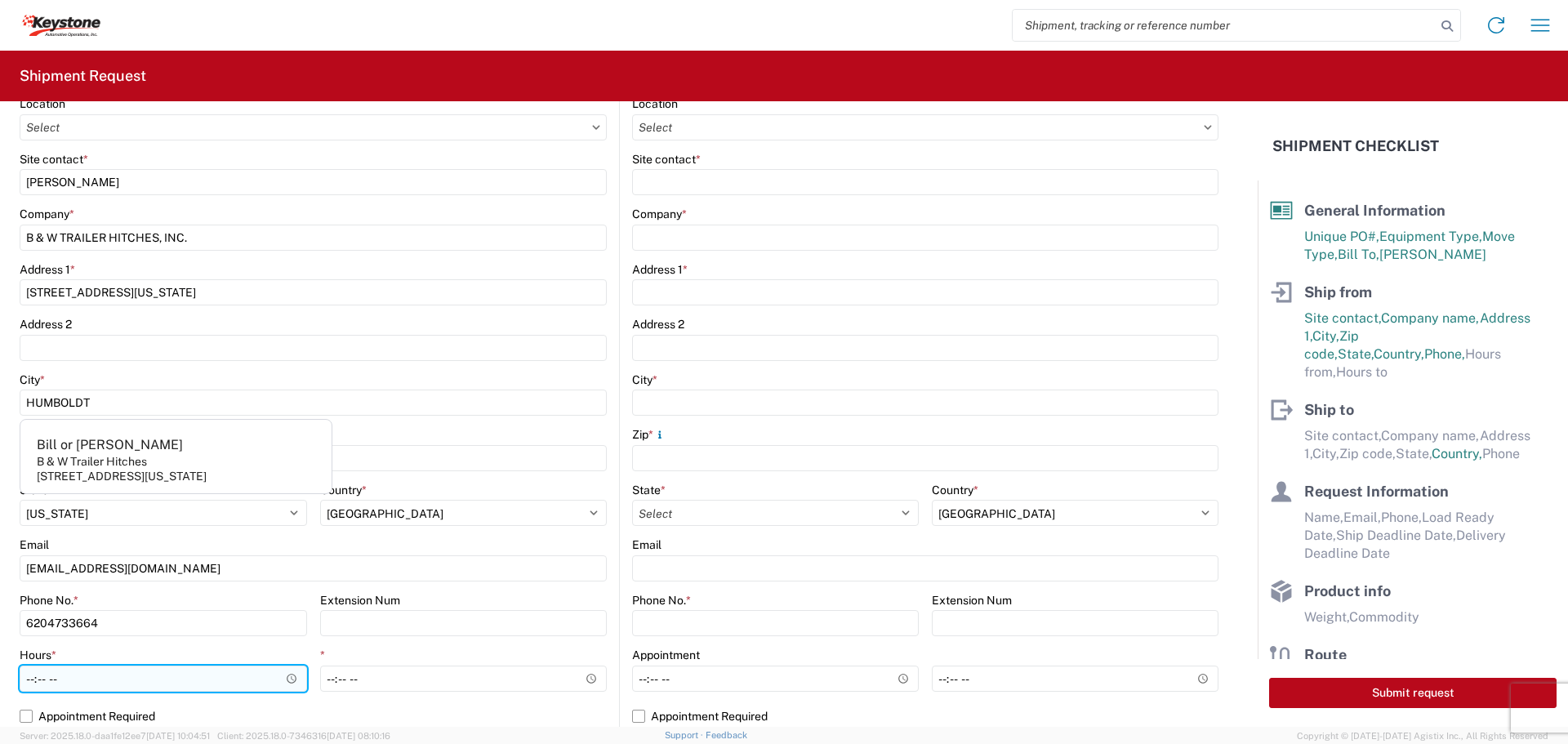
click at [284, 674] on input "Hours *" at bounding box center [163, 678] width 287 height 26
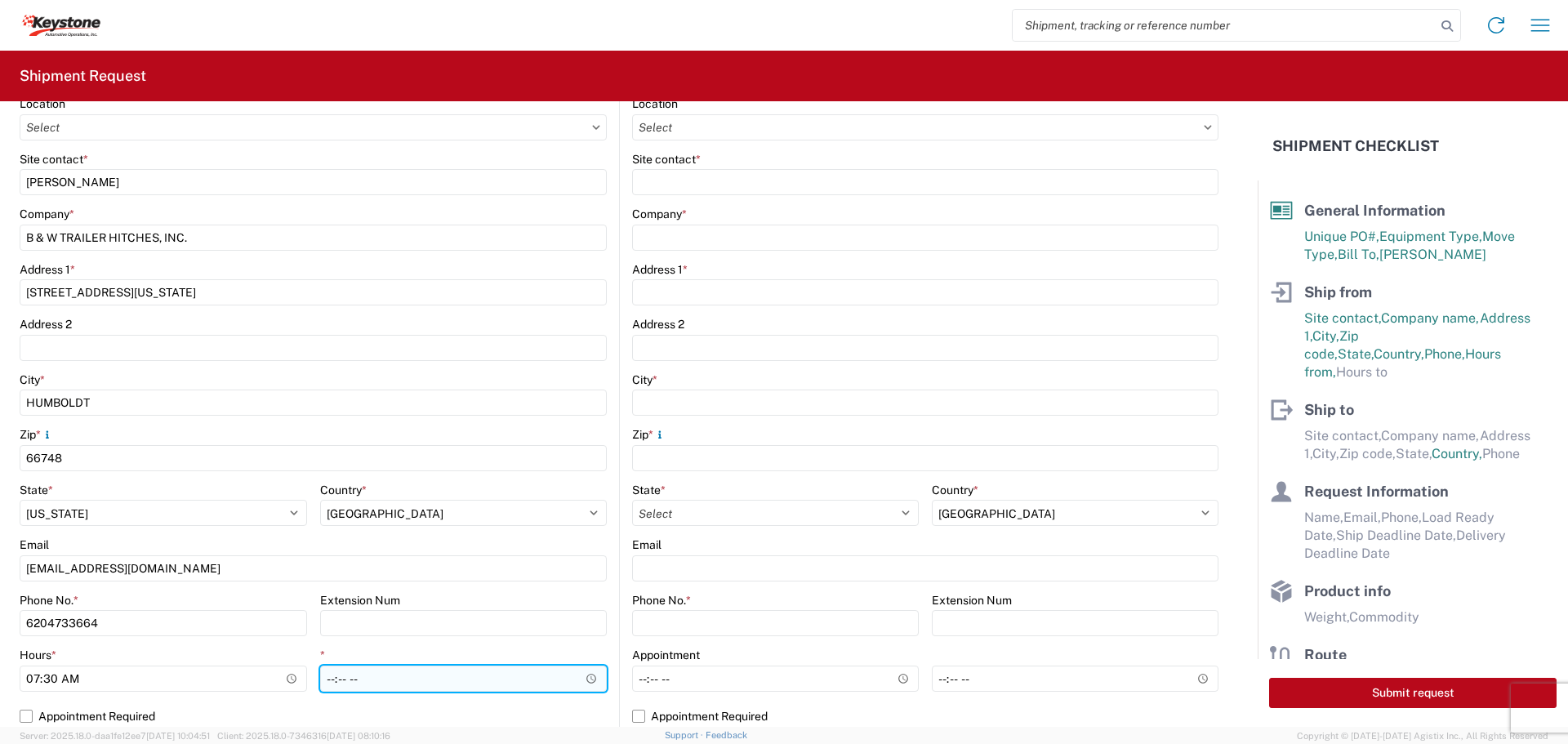
type input "07:30"
click at [580, 675] on input "*" at bounding box center [464, 678] width 287 height 26
type input "22:00"
click at [564, 684] on input "22:00" at bounding box center [464, 678] width 287 height 26
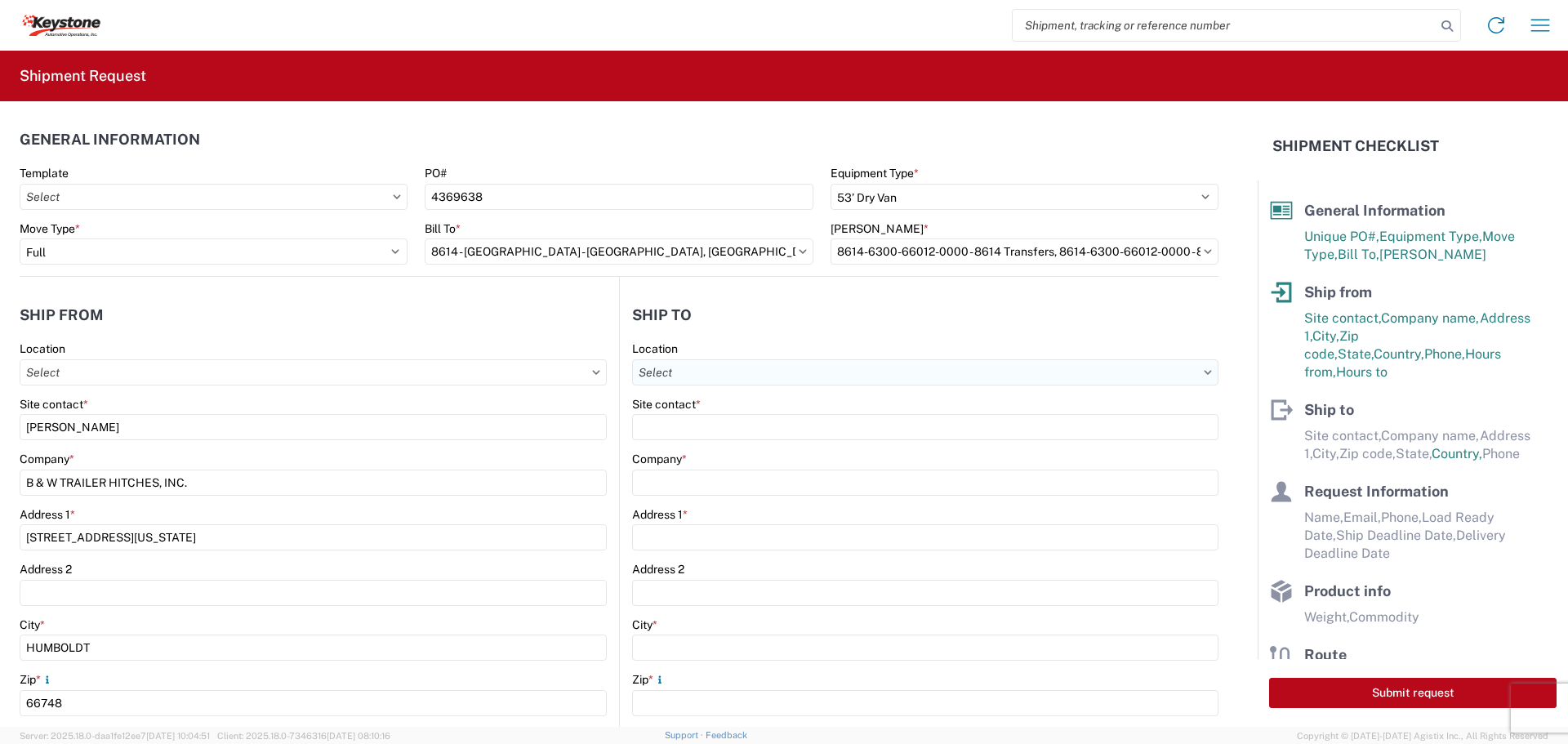
click at [741, 371] on input "Location" at bounding box center [926, 372] width 587 height 26
type input "8614"
click at [744, 440] on div "8614 - [GEOGRAPHIC_DATA] - [GEOGRAPHIC_DATA], [GEOGRAPHIC_DATA]" at bounding box center [834, 445] width 407 height 26
type input "8614 - [GEOGRAPHIC_DATA] - [GEOGRAPHIC_DATA], [GEOGRAPHIC_DATA]"
type input "KAO"
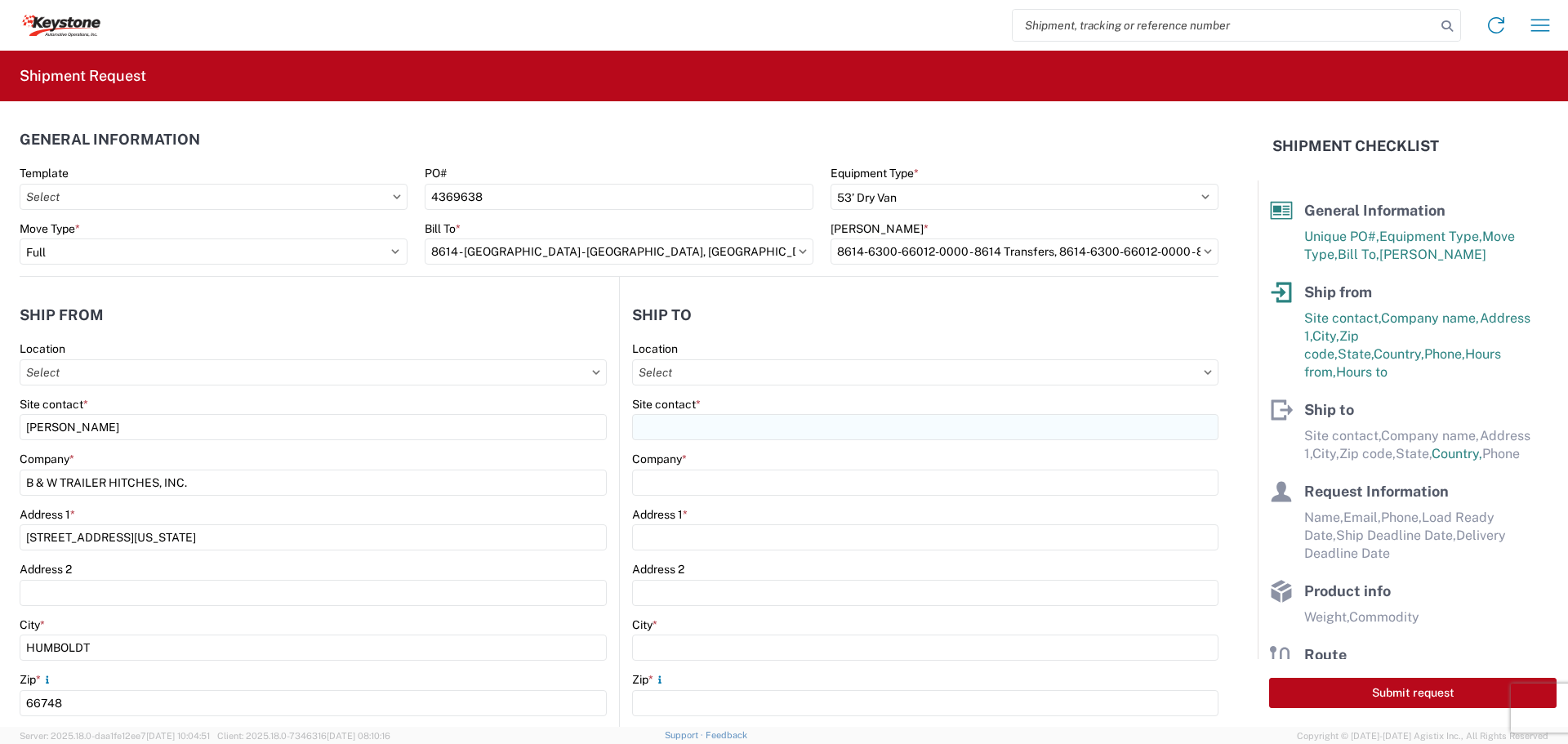
type input "[STREET_ADDRESS][PERSON_NAME]"
type input "Eastvale"
type input "91752"
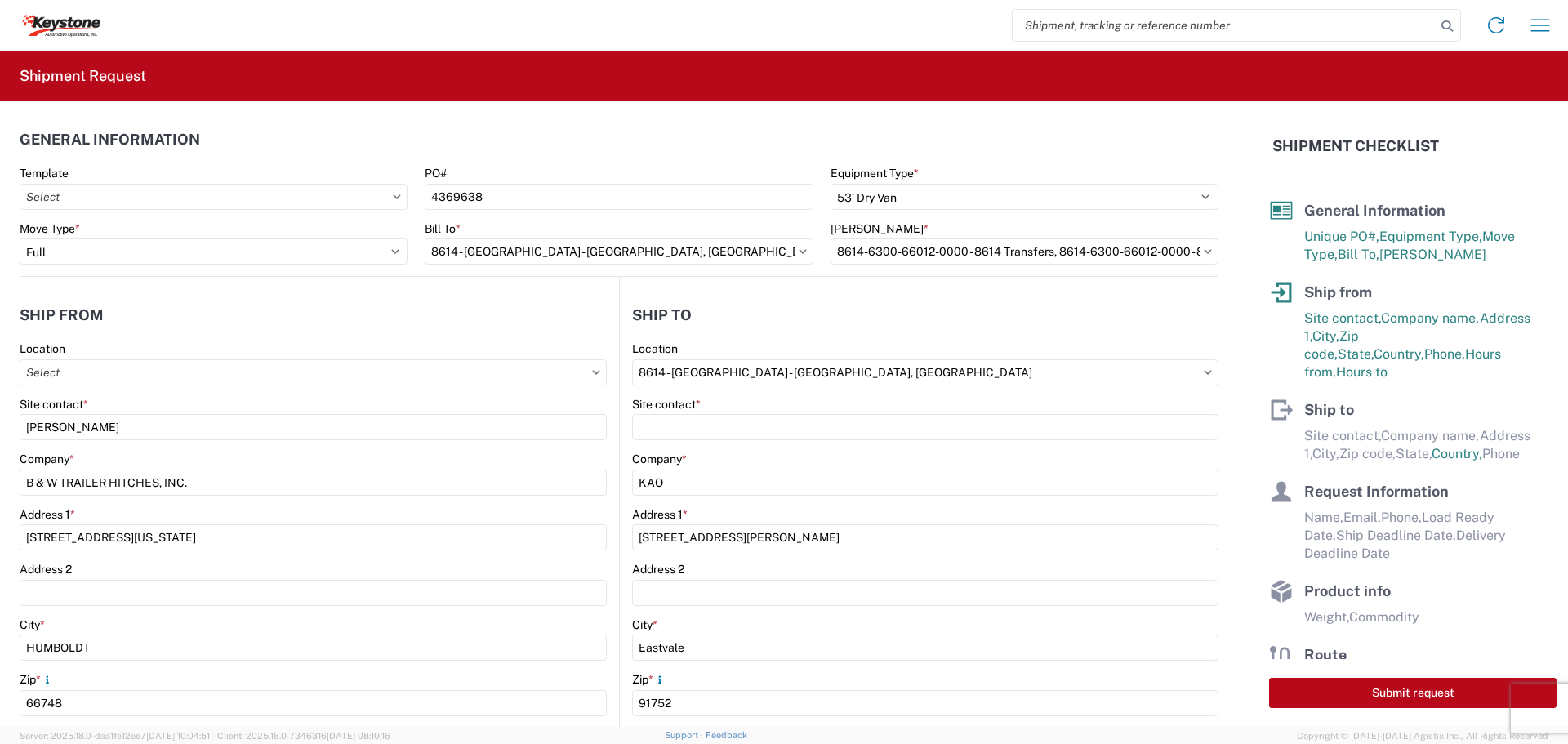
select select "US"
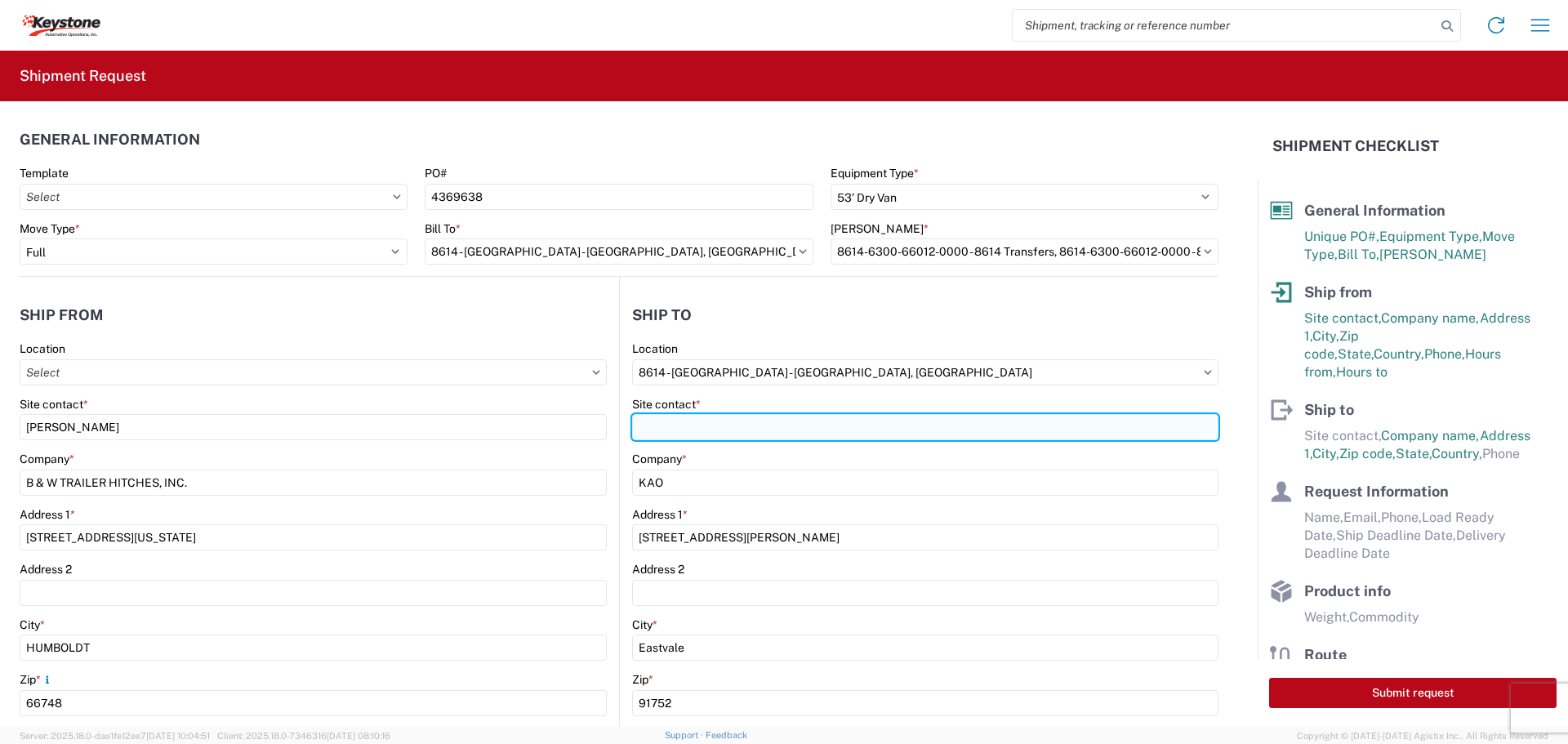
click at [727, 426] on input "Site contact *" at bounding box center [926, 427] width 587 height 26
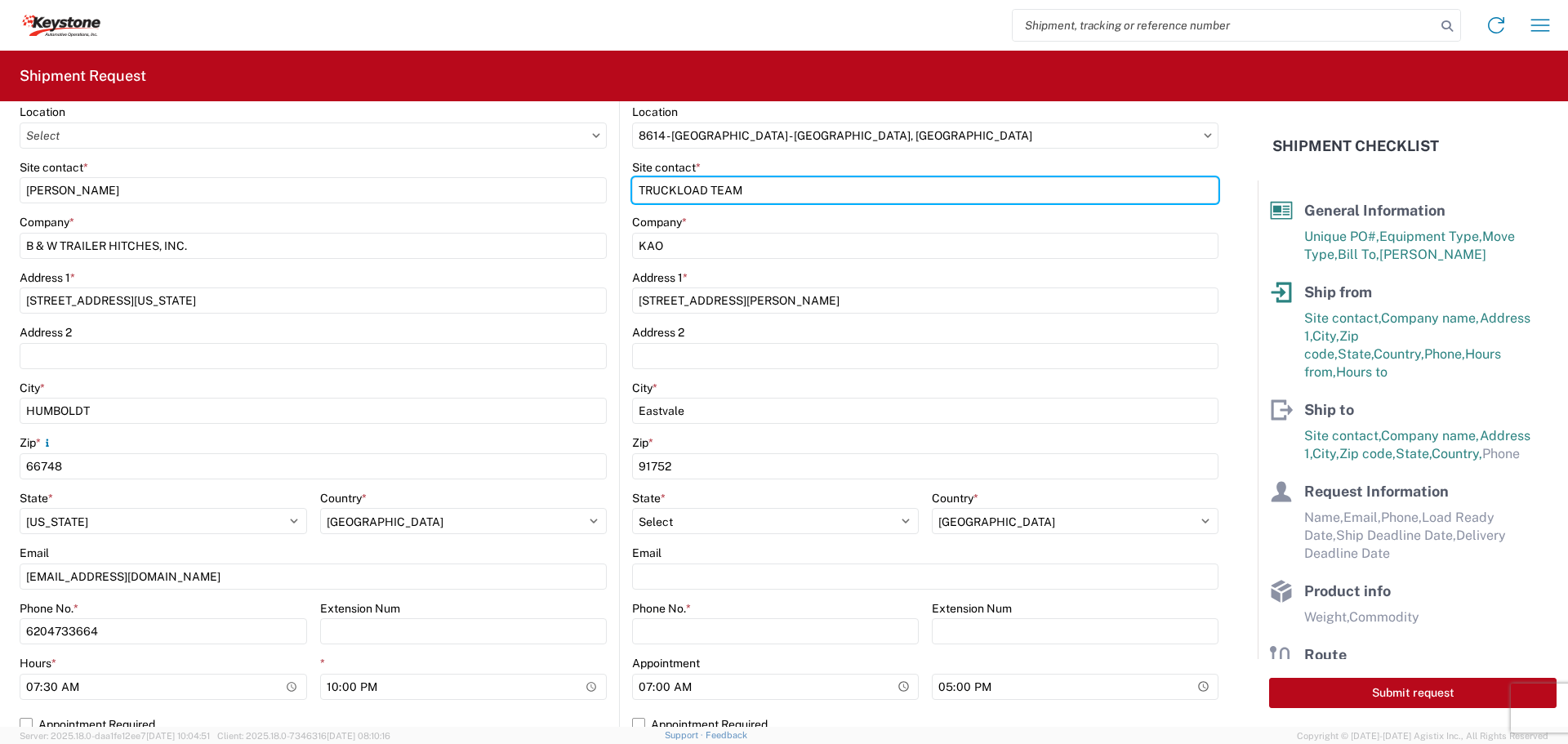
scroll to position [245, 0]
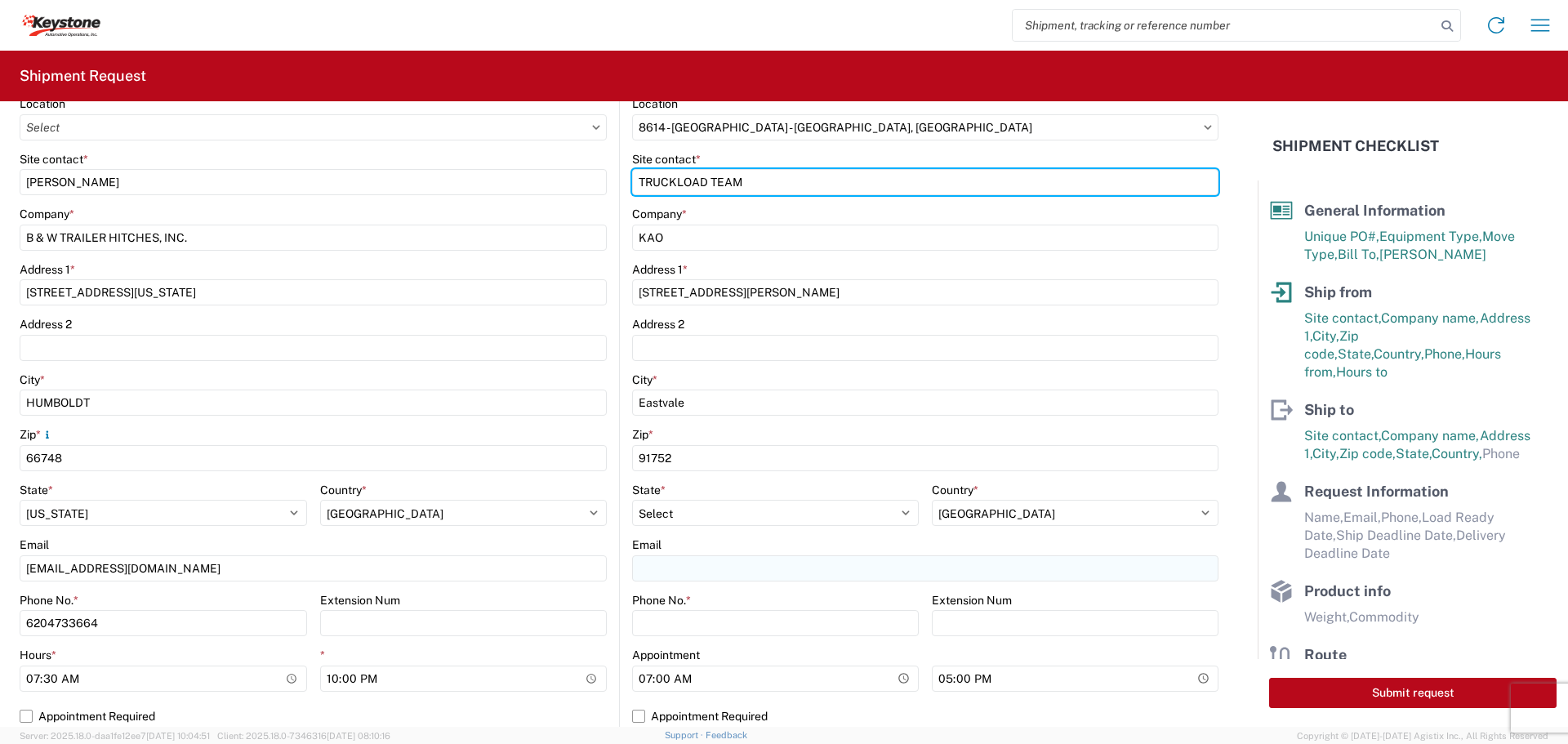
type input "TRUCKLOAD TEAM"
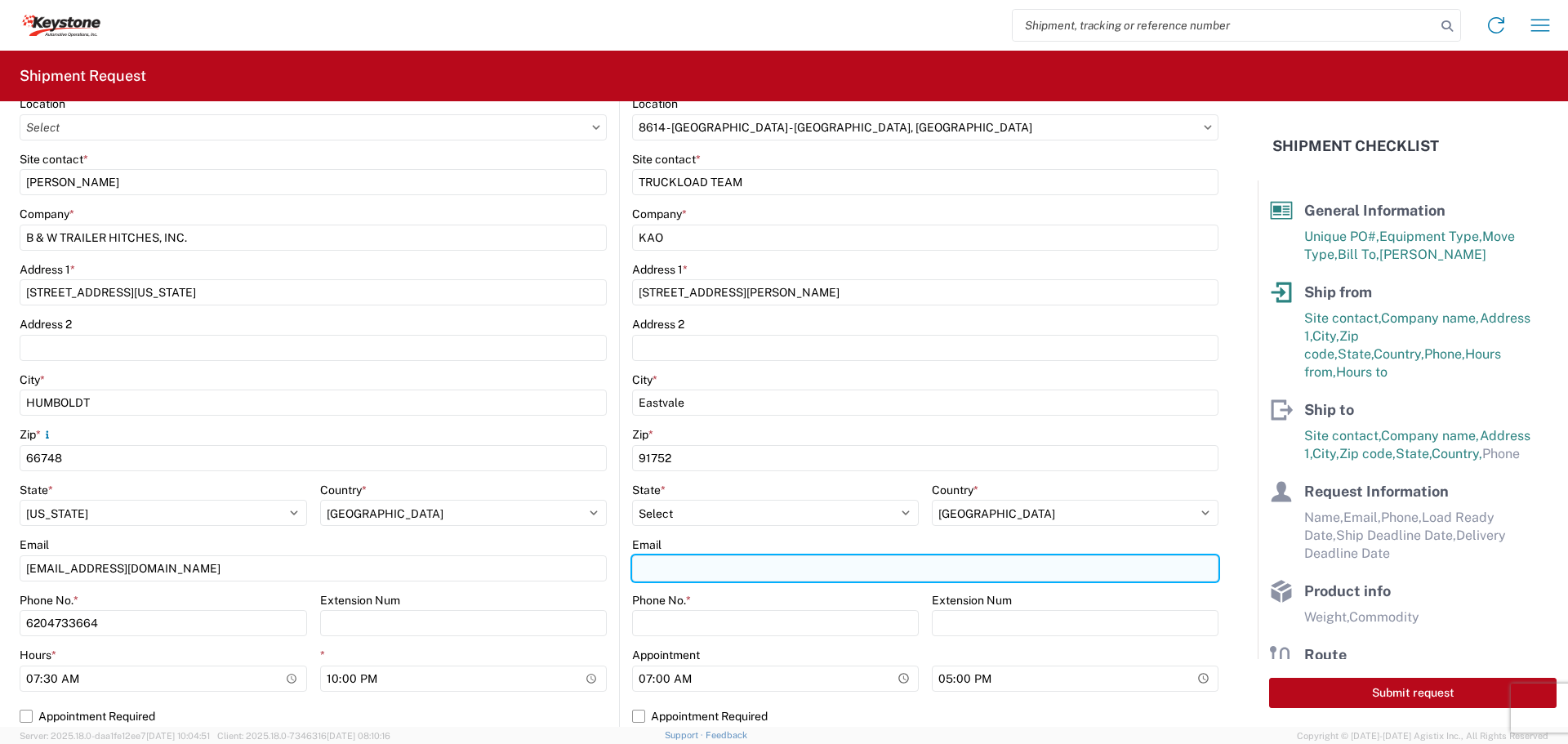
click at [674, 561] on input "Email" at bounding box center [926, 568] width 587 height 26
type input "[EMAIL_ADDRESS][DOMAIN_NAME]"
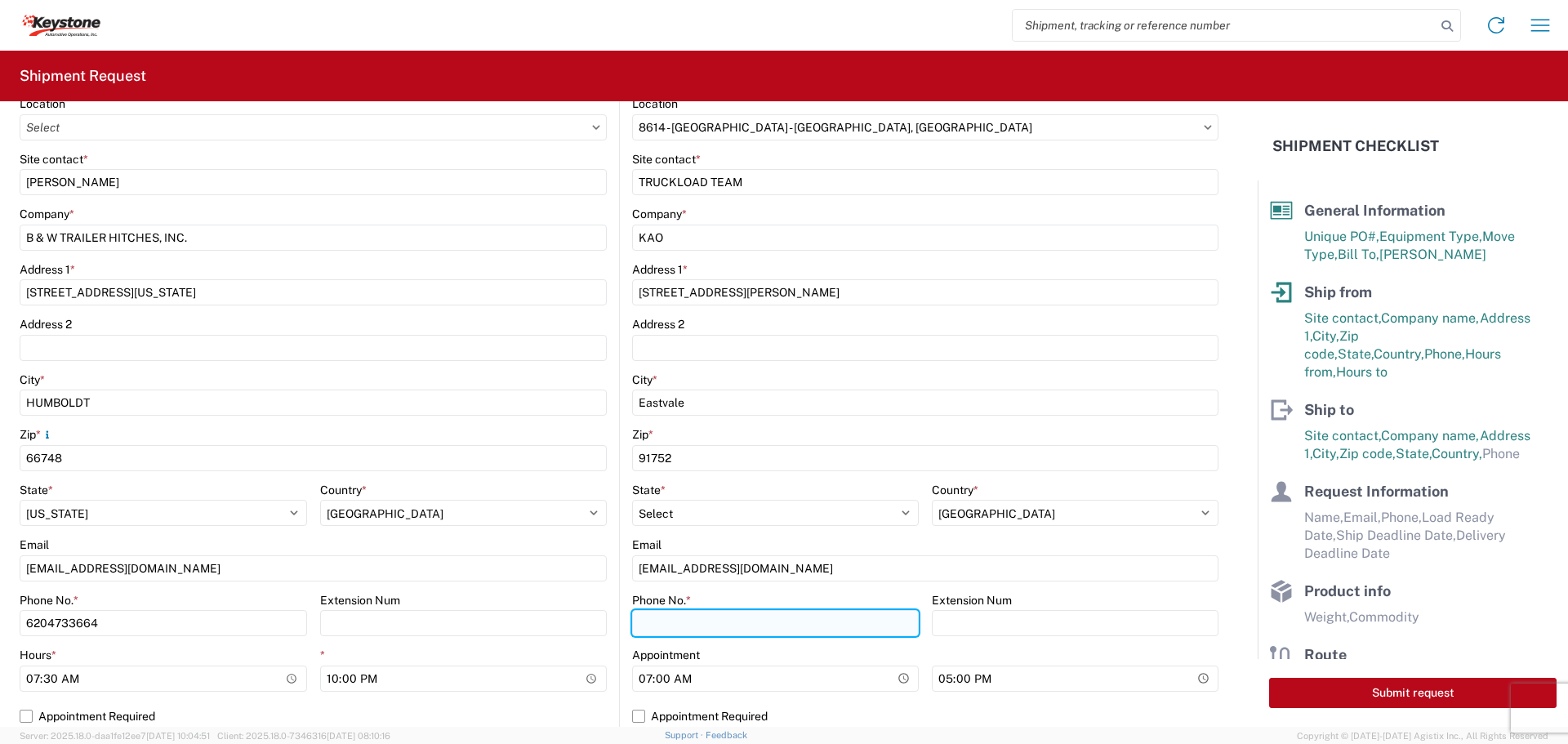
click at [683, 621] on input "Phone No. *" at bounding box center [775, 623] width 286 height 26
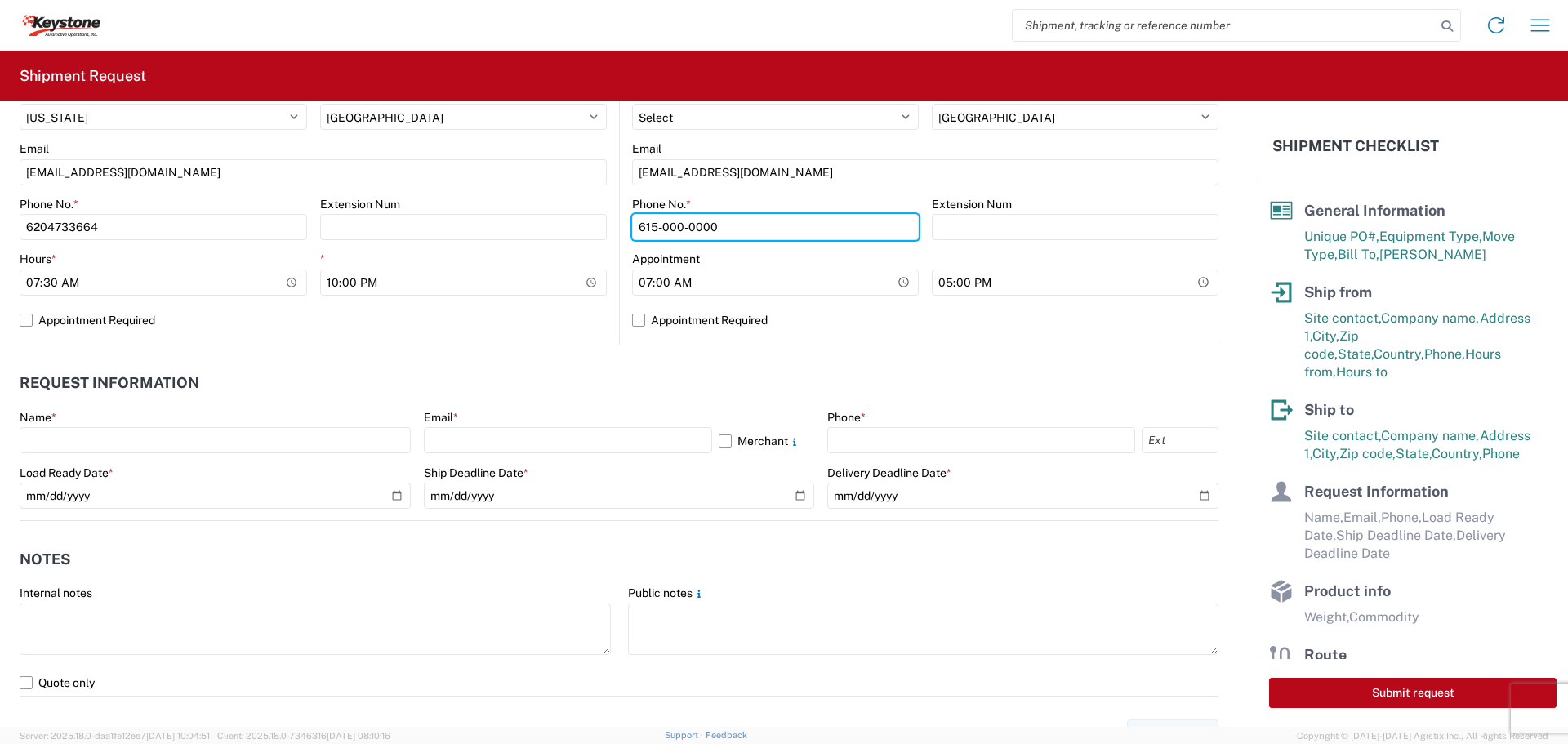
scroll to position [735, 0]
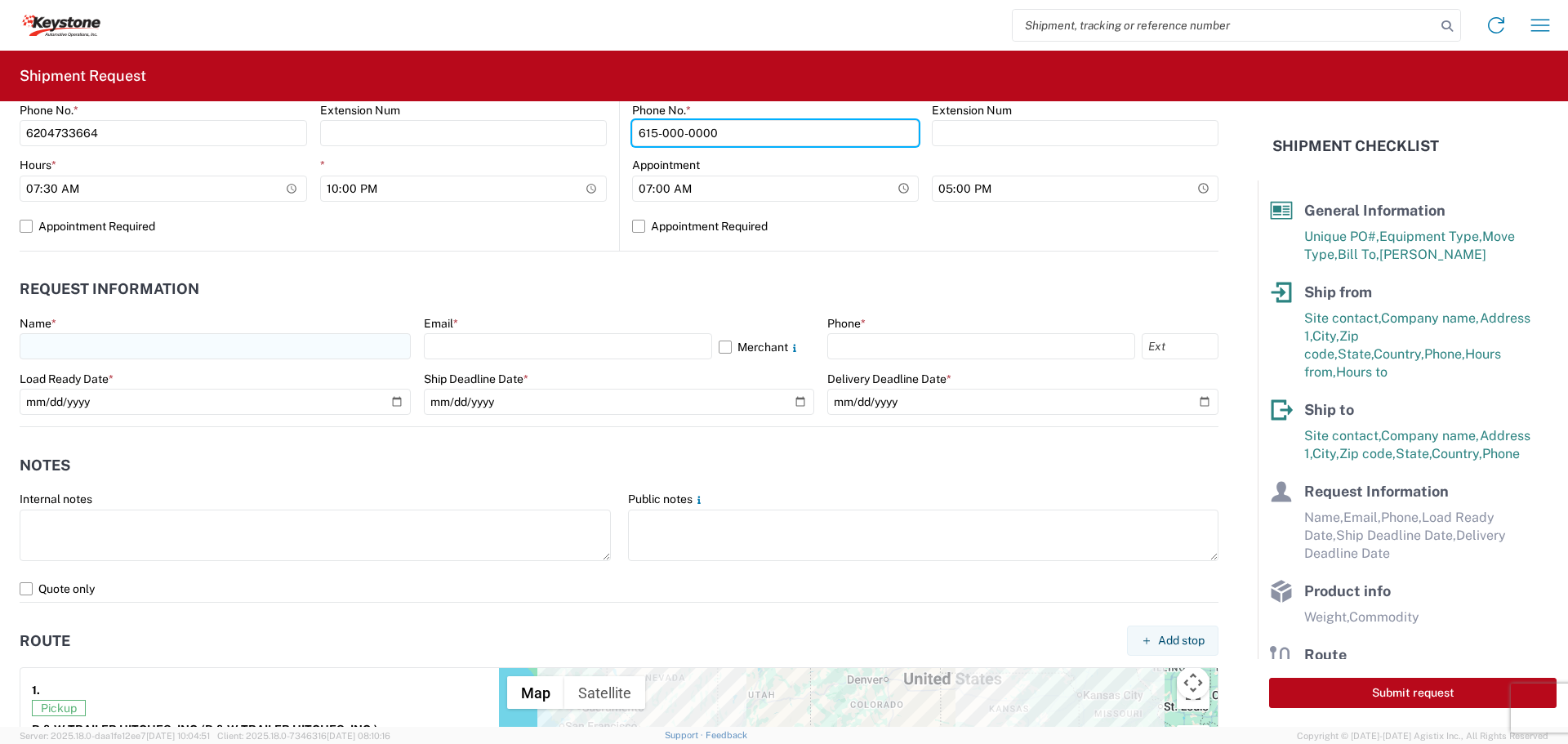
type input "615-000-0000"
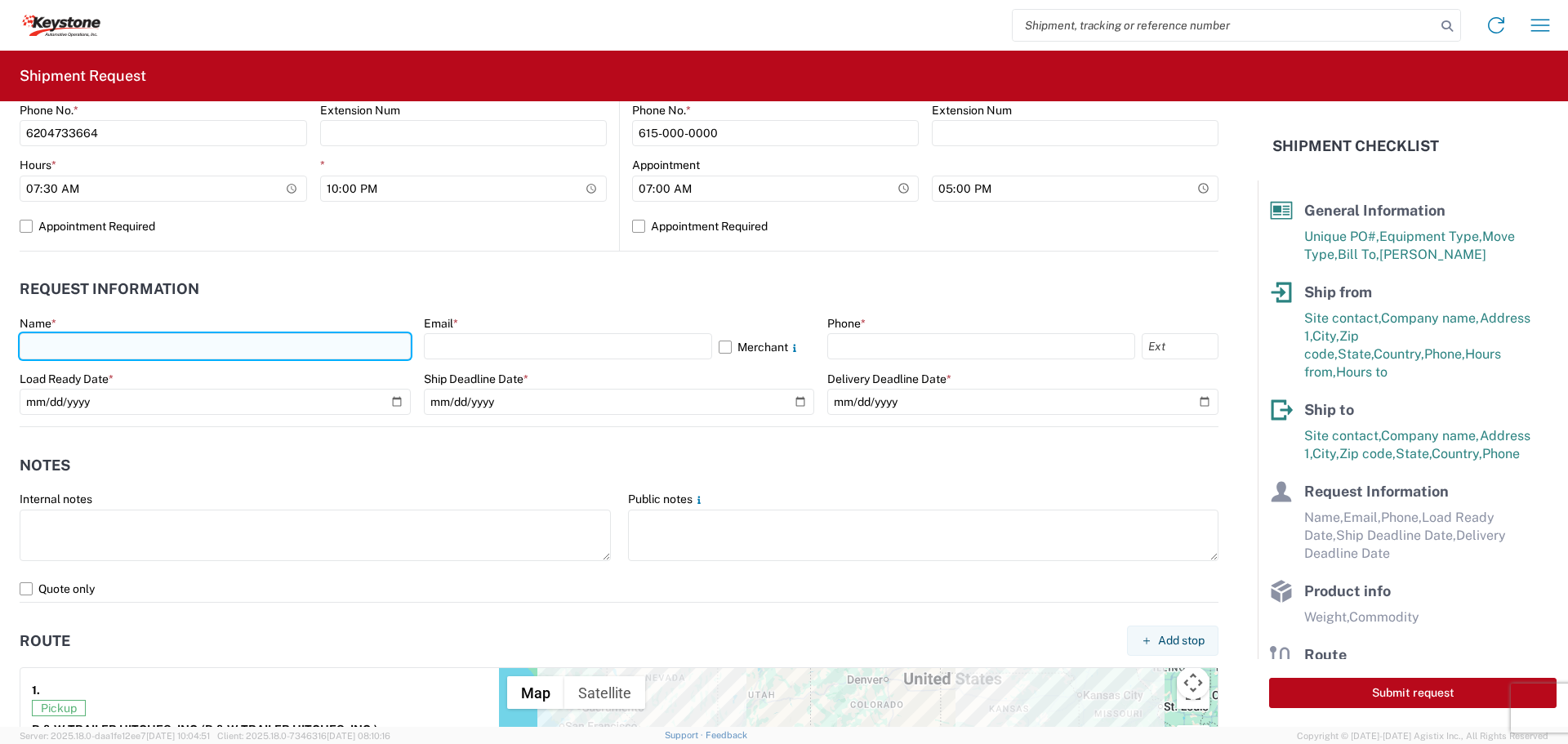
click at [62, 340] on input "text" at bounding box center [215, 346] width 391 height 26
type input "[PERSON_NAME]"
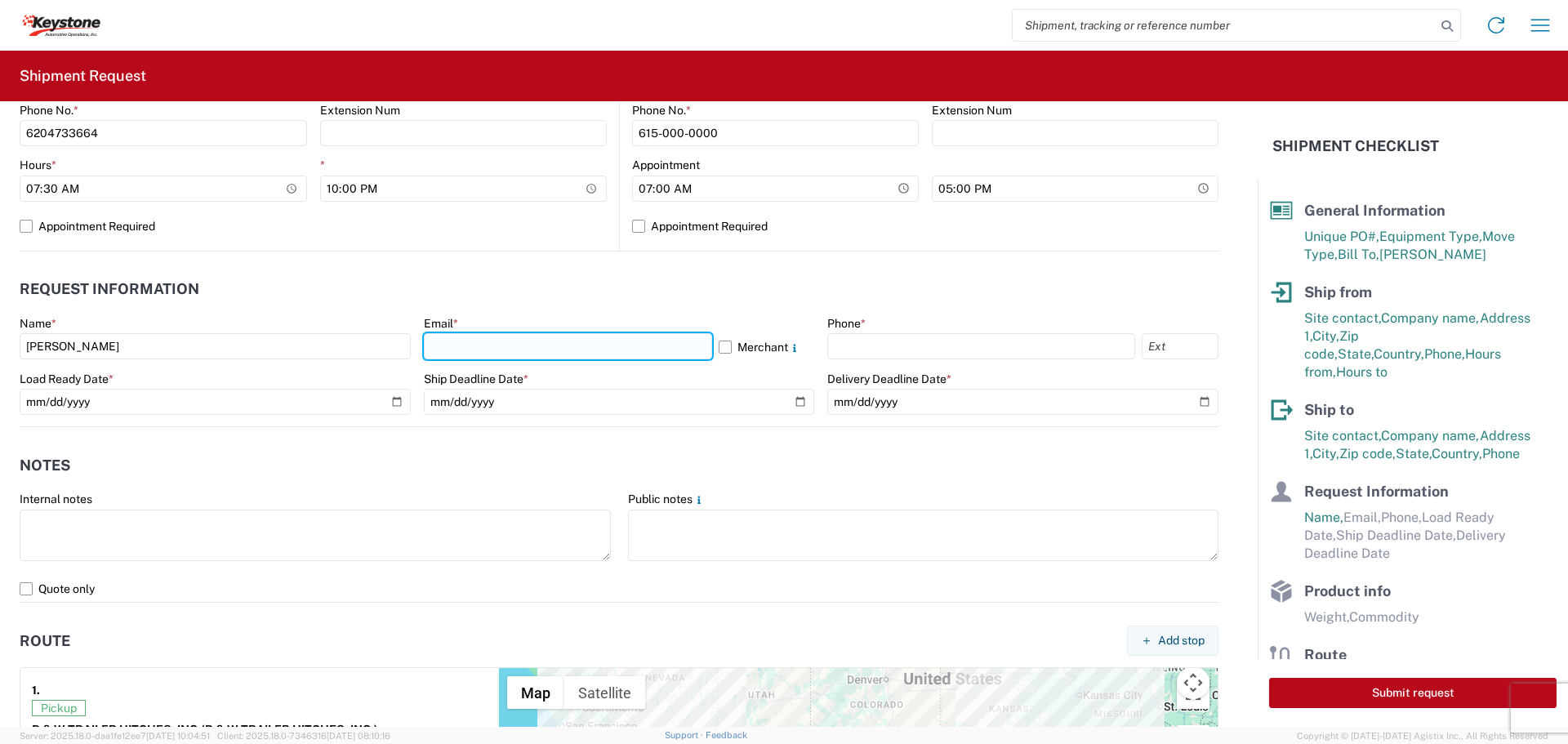
click at [464, 347] on input "text" at bounding box center [568, 346] width 288 height 26
type input "[EMAIL_ADDRESS][DOMAIN_NAME]"
click at [720, 347] on label "Merchant" at bounding box center [766, 346] width 96 height 26
click at [0, 0] on input "Merchant" at bounding box center [0, 0] width 0 height 0
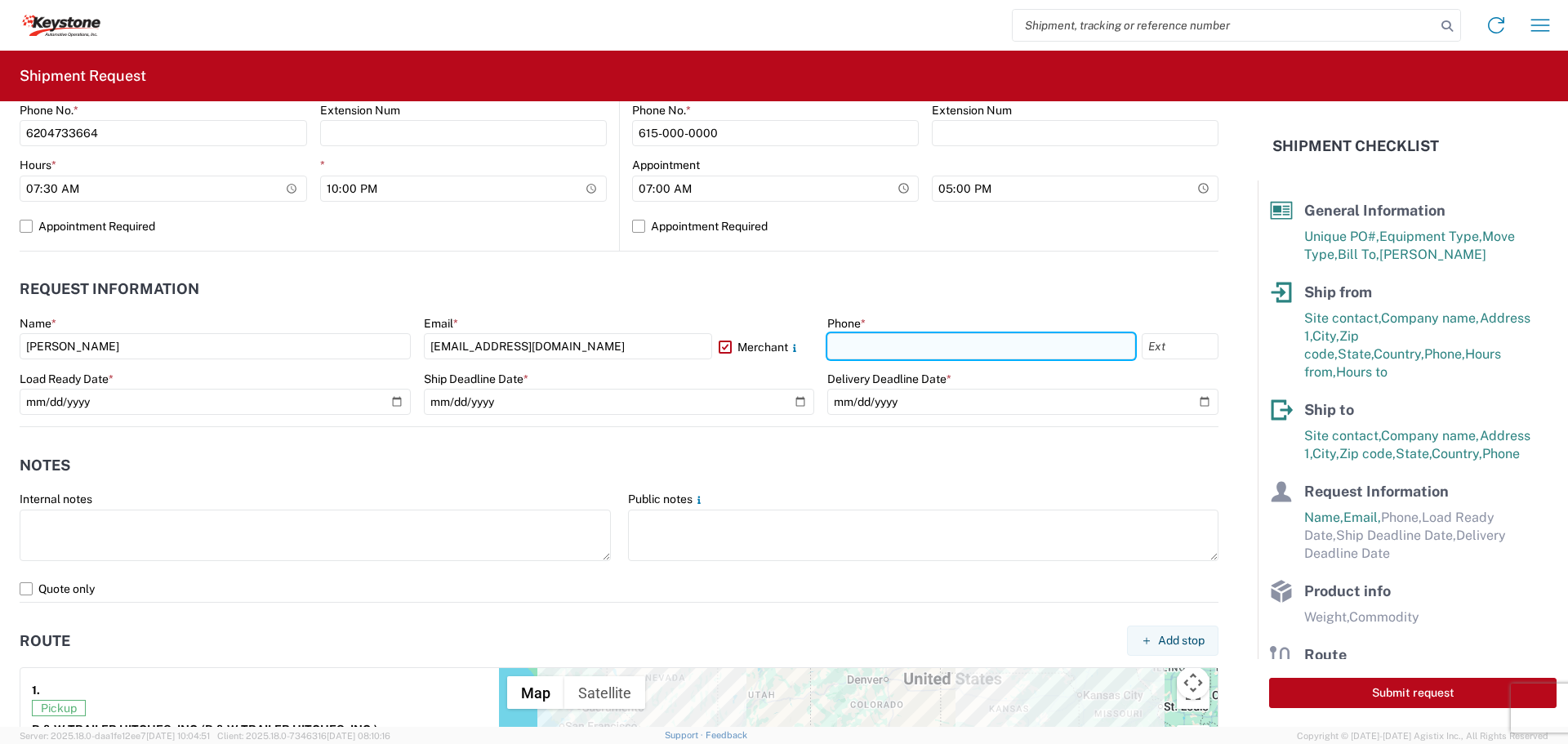
click at [889, 349] on input "text" at bounding box center [981, 346] width 308 height 26
type input "[PHONE_NUMBER]"
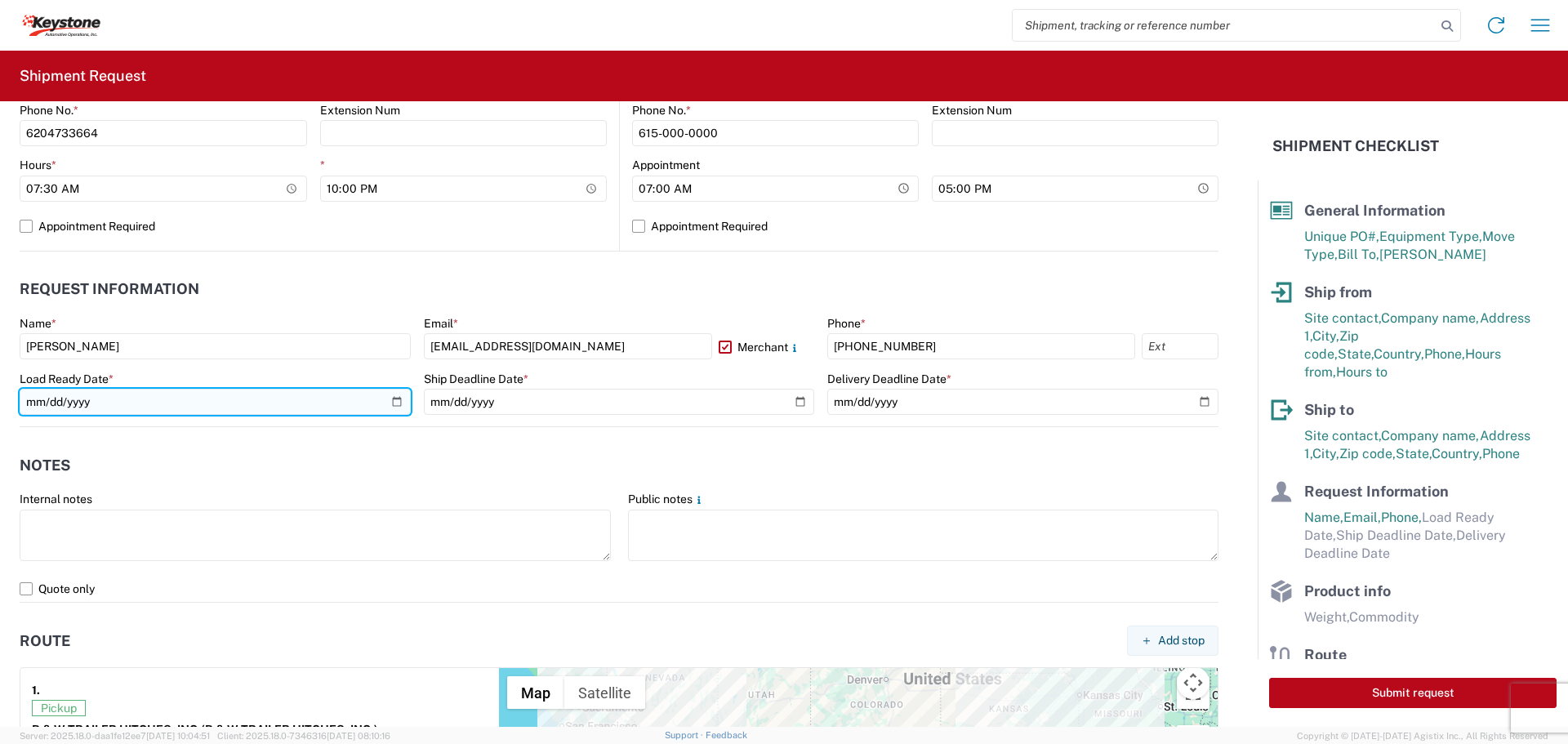
click at [395, 399] on input "date" at bounding box center [215, 402] width 391 height 26
type input "[DATE]"
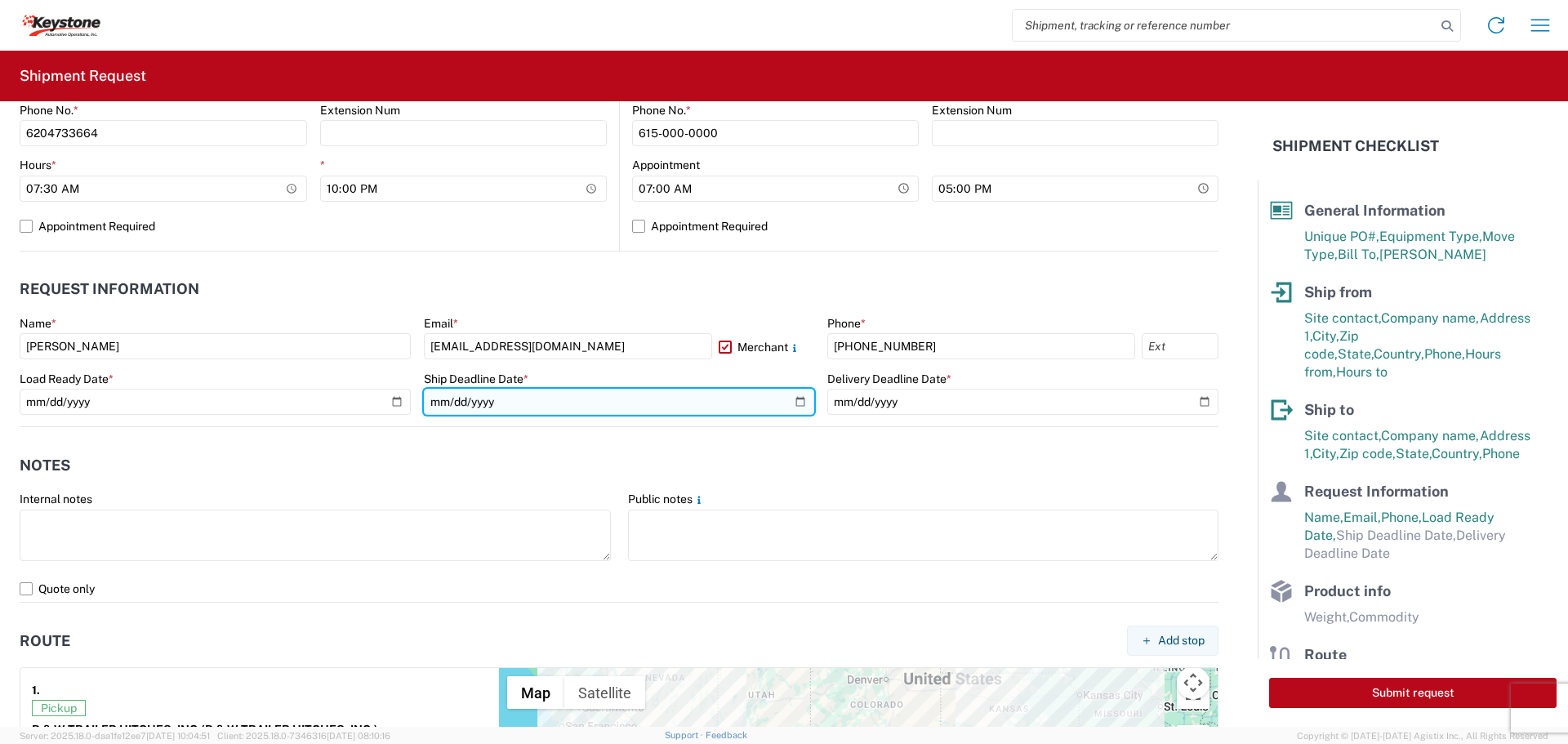
click at [792, 397] on input "date" at bounding box center [619, 402] width 391 height 26
type input "[DATE]"
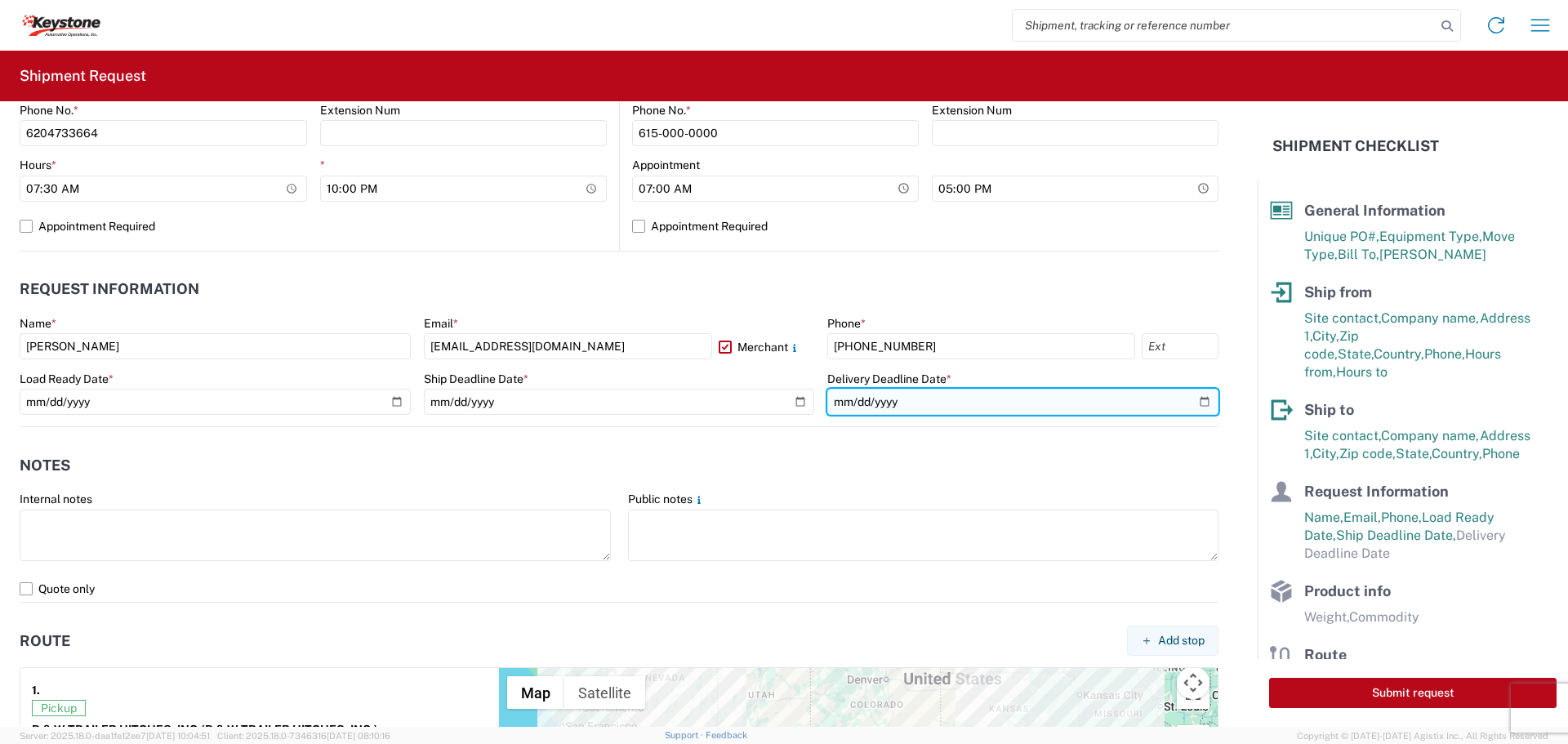
click at [1181, 396] on input "date" at bounding box center [1022, 402] width 391 height 26
click at [1198, 405] on input "date" at bounding box center [1022, 402] width 391 height 26
type input "[DATE]"
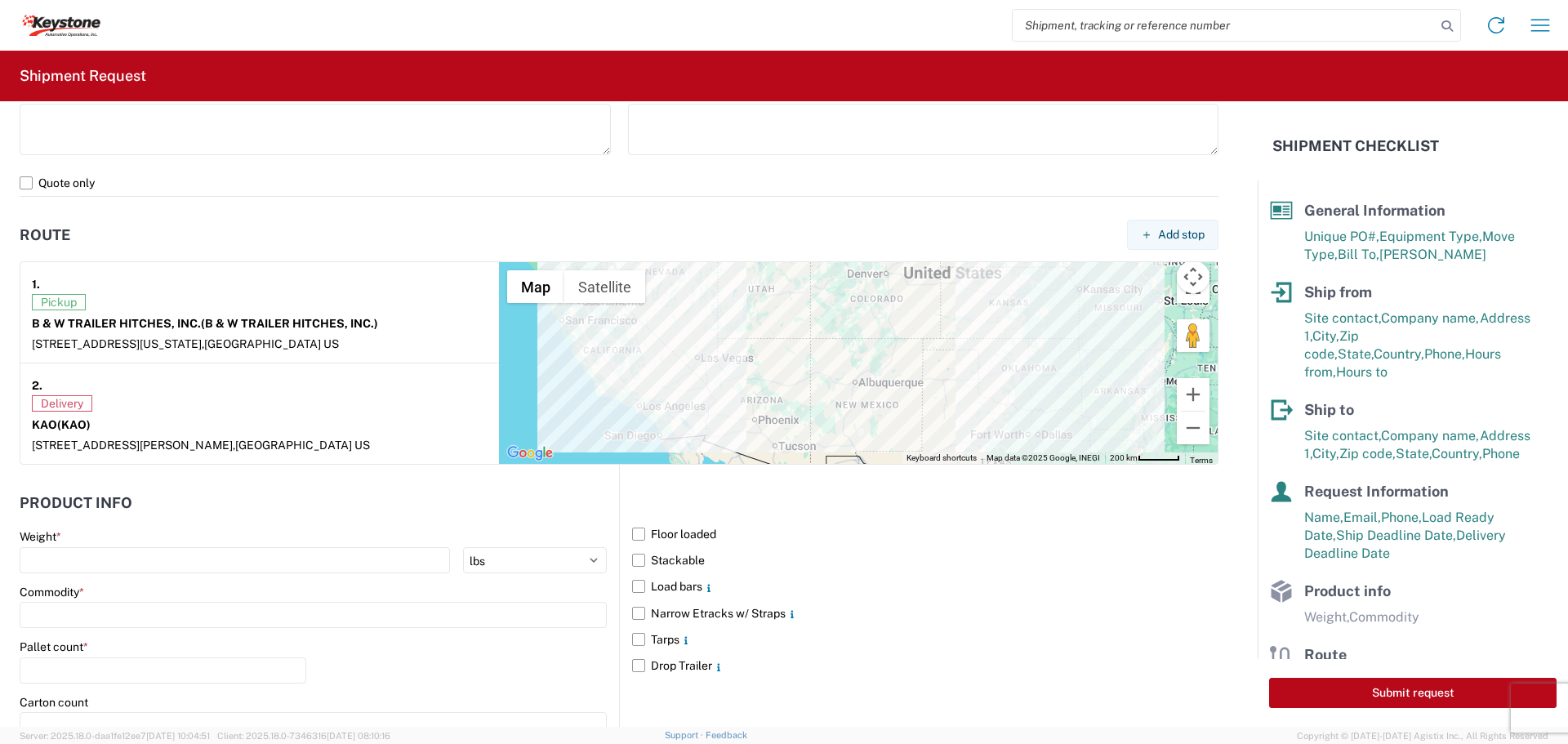
scroll to position [1143, 0]
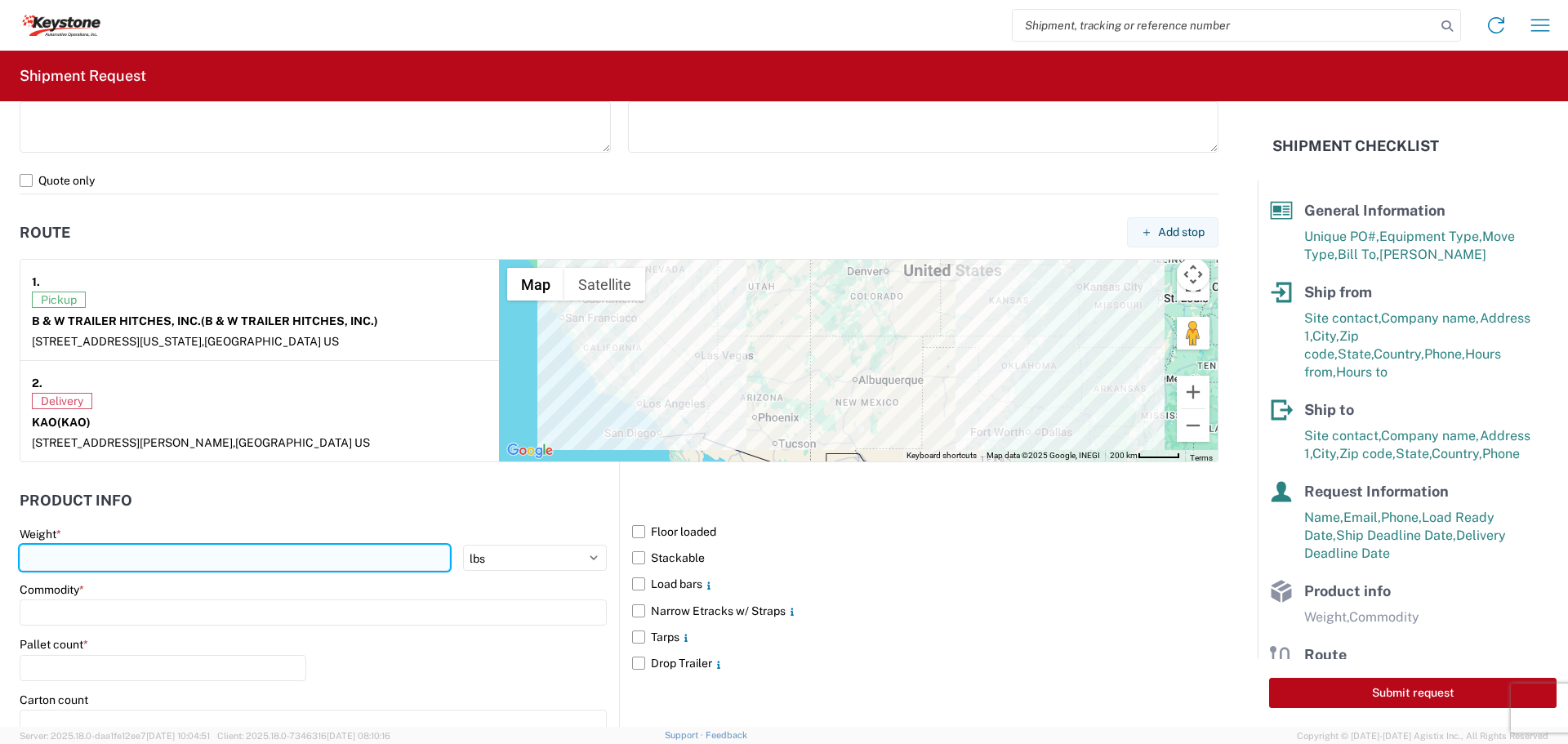
click at [122, 562] on input "number" at bounding box center [235, 558] width 431 height 26
type input "28728"
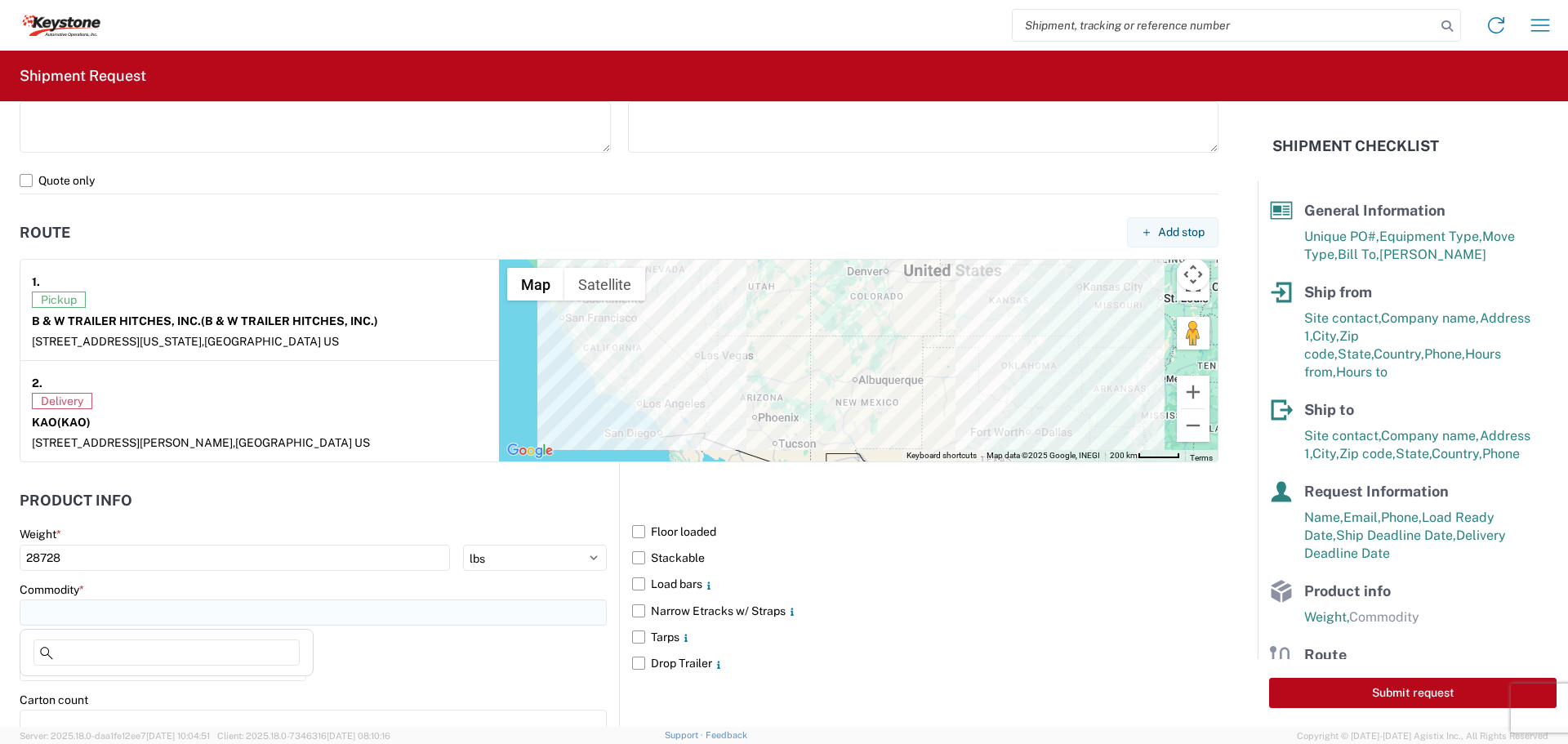
click at [91, 606] on input at bounding box center [313, 613] width 587 height 26
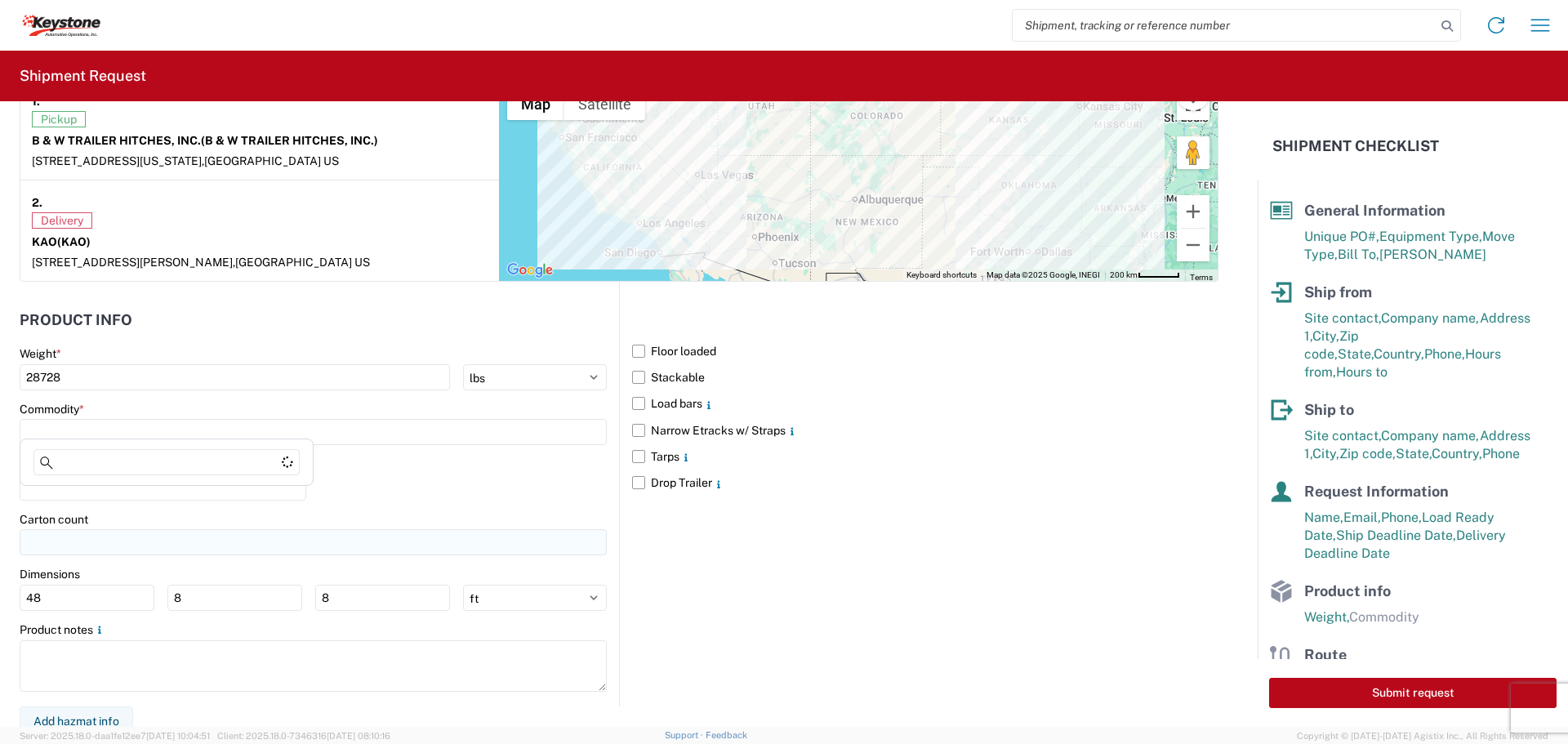
scroll to position [1334, 0]
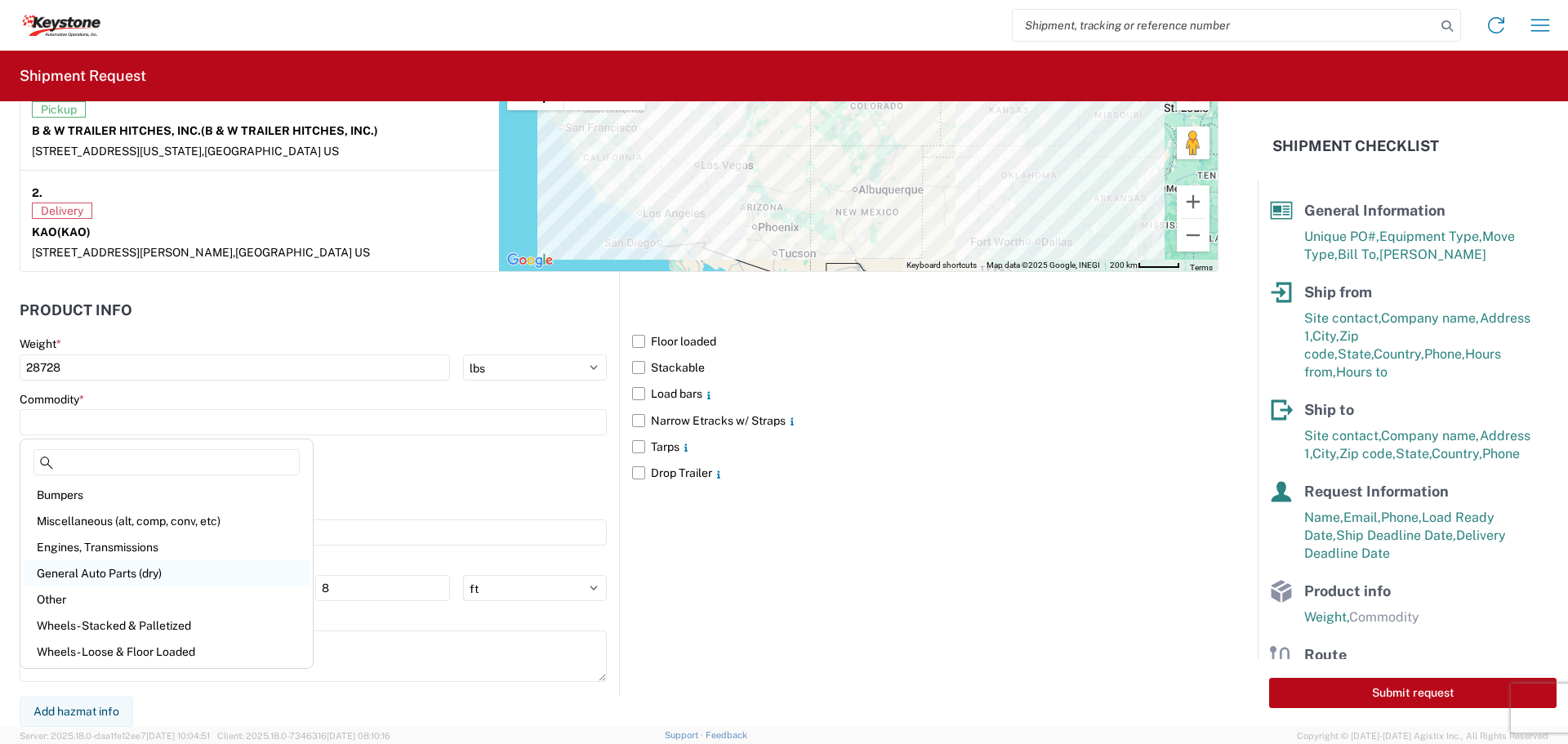
click at [110, 573] on div "General Auto Parts (dry)" at bounding box center [167, 573] width 286 height 26
type input "General Auto Parts (dry)"
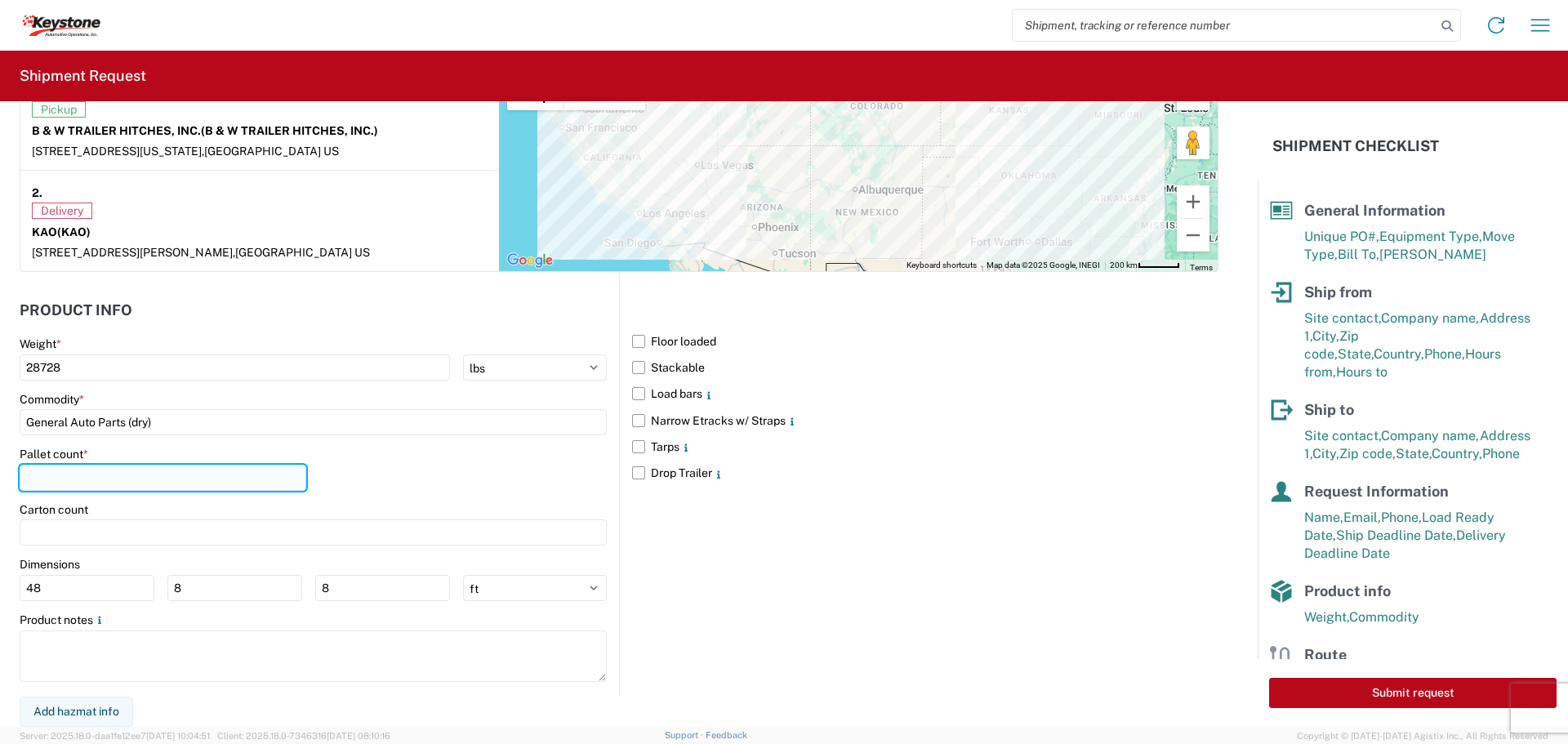
click at [103, 477] on input "number" at bounding box center [162, 477] width 286 height 26
type input "27"
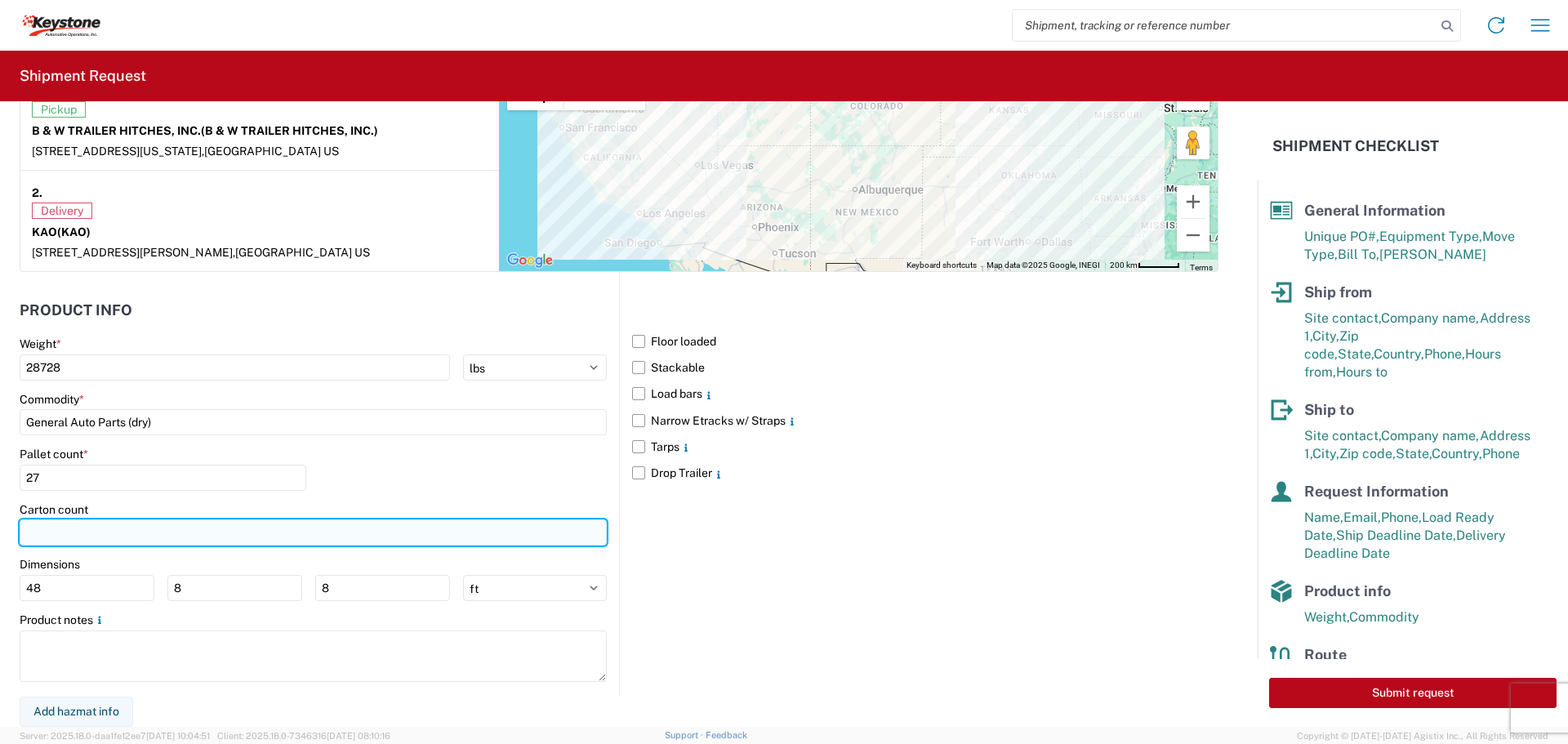
click at [123, 528] on input "number" at bounding box center [313, 532] width 587 height 26
type input "412"
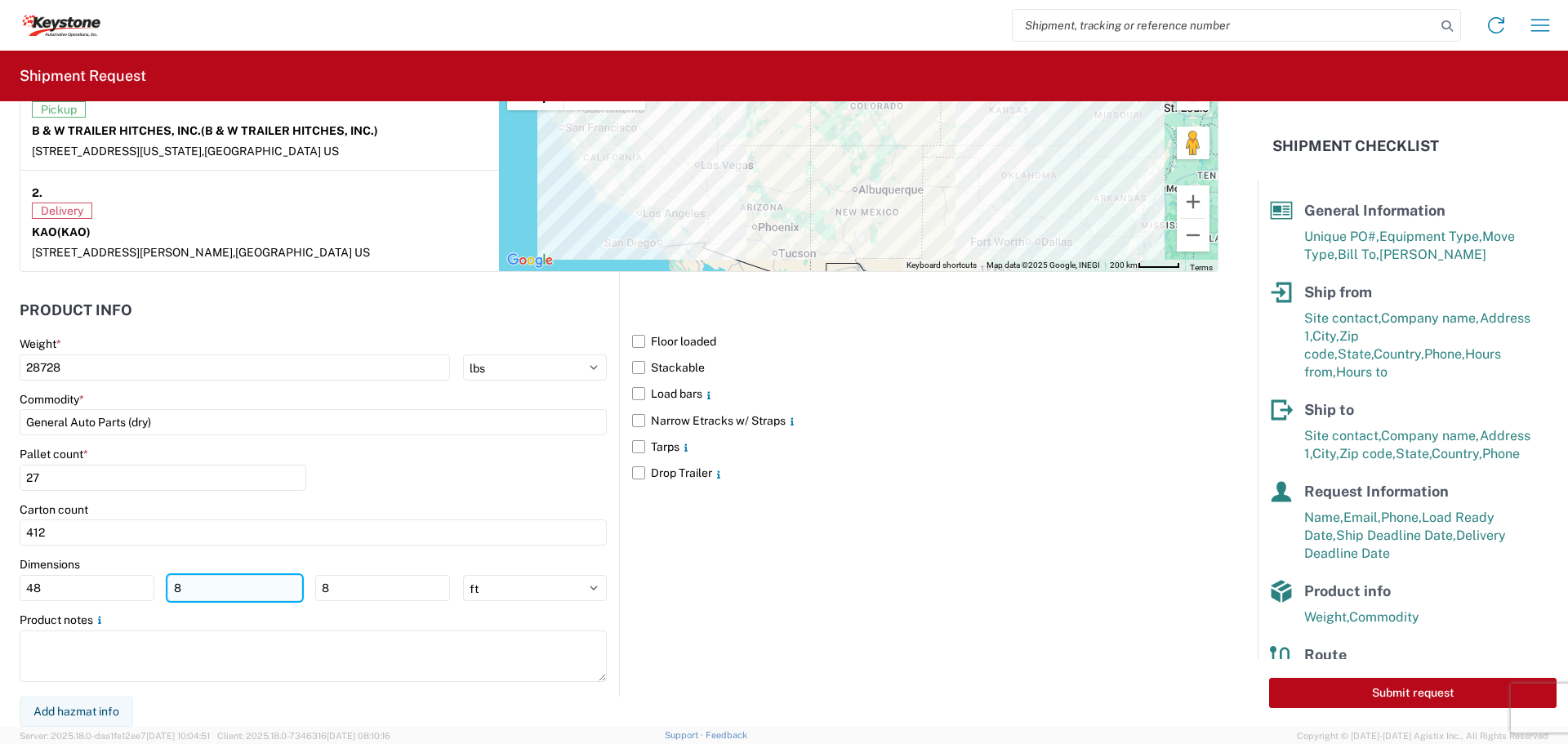
click at [213, 589] on input "8" at bounding box center [235, 588] width 135 height 26
type input "40"
click at [371, 582] on input "8" at bounding box center [382, 588] width 135 height 26
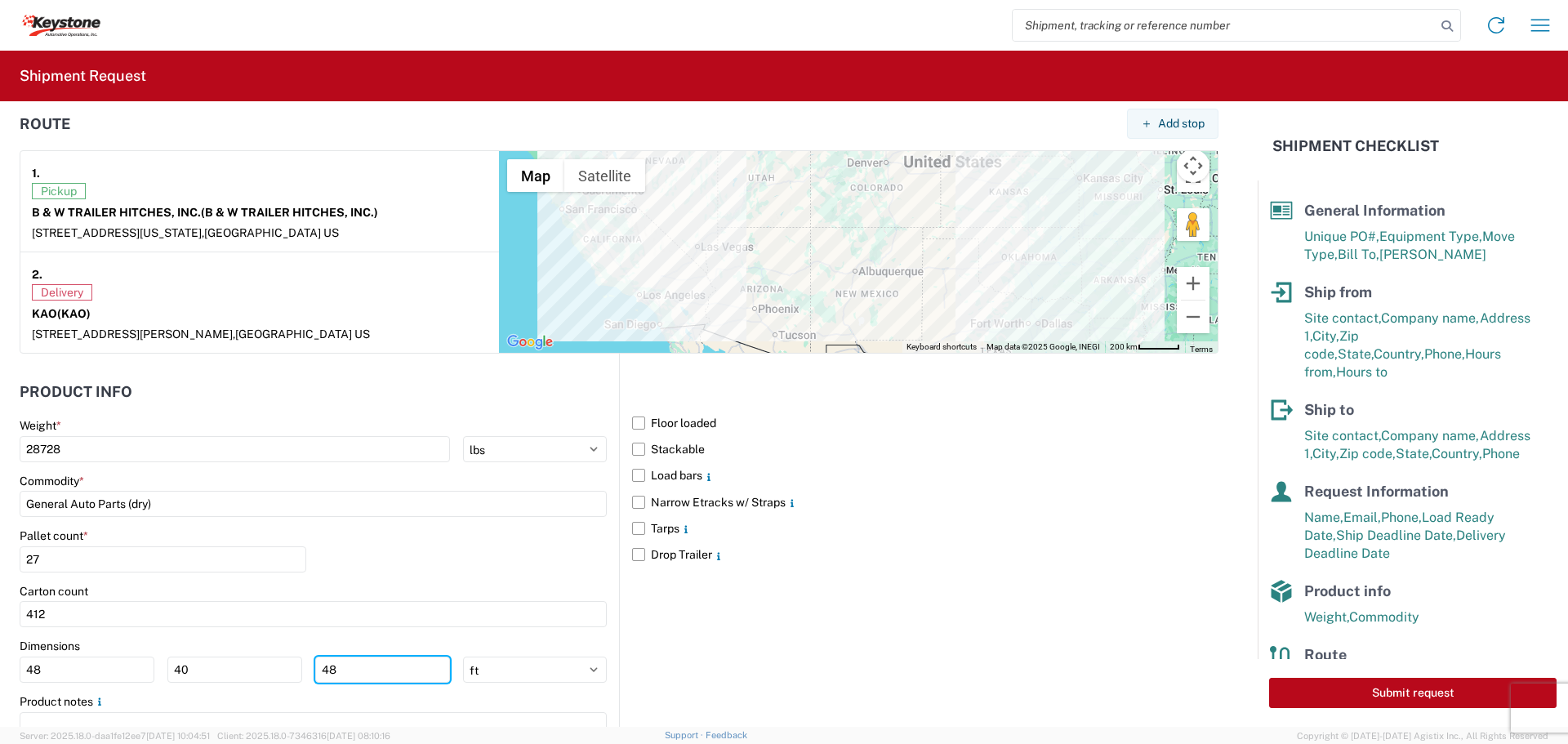
scroll to position [1171, 0]
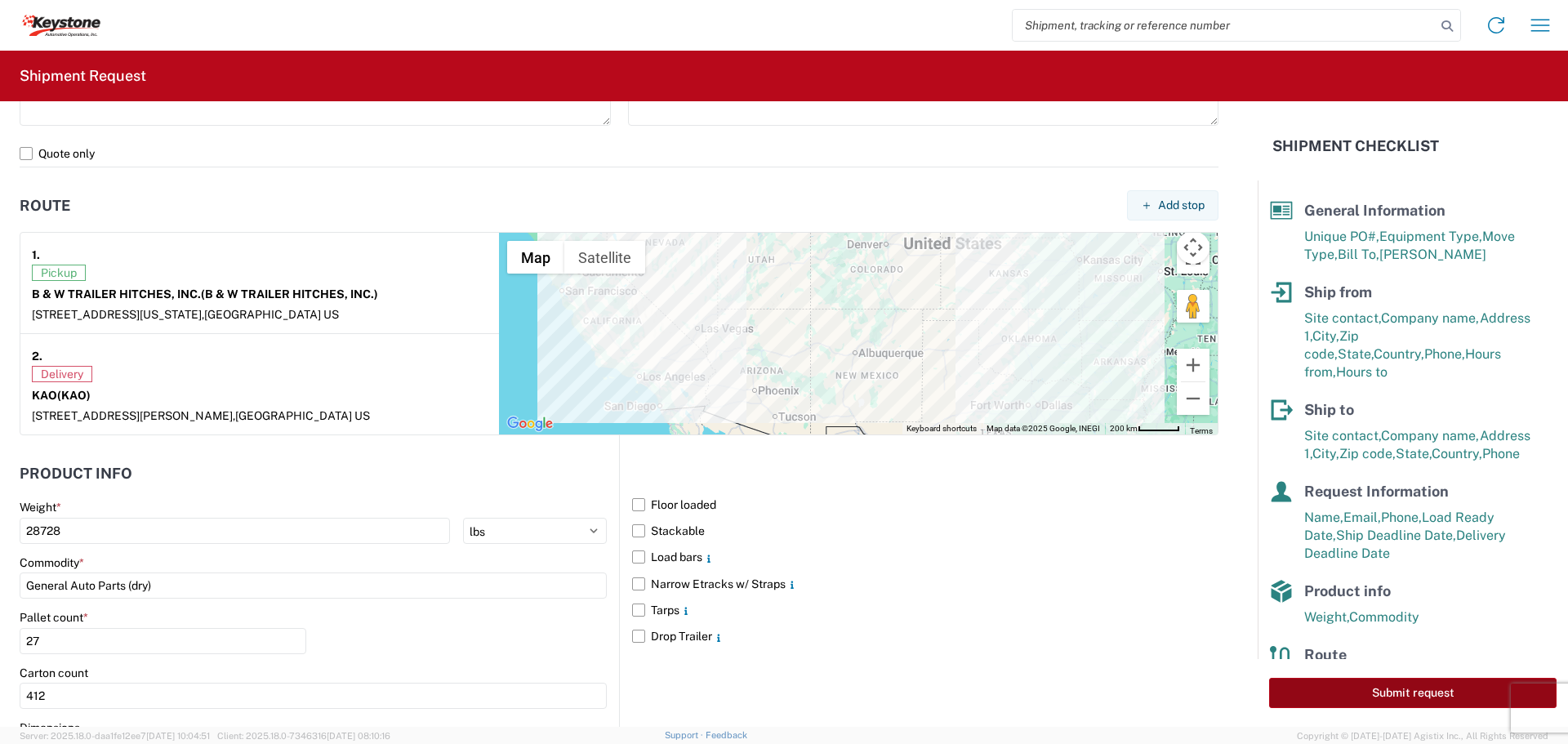
type input "48"
click at [1352, 690] on button "Submit request" at bounding box center [1413, 692] width 287 height 30
select select "US"
